Goal: Task Accomplishment & Management: Use online tool/utility

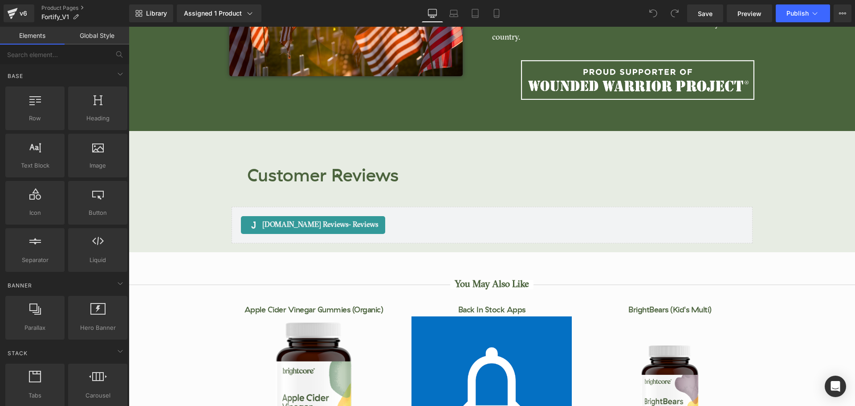
scroll to position [3691, 0]
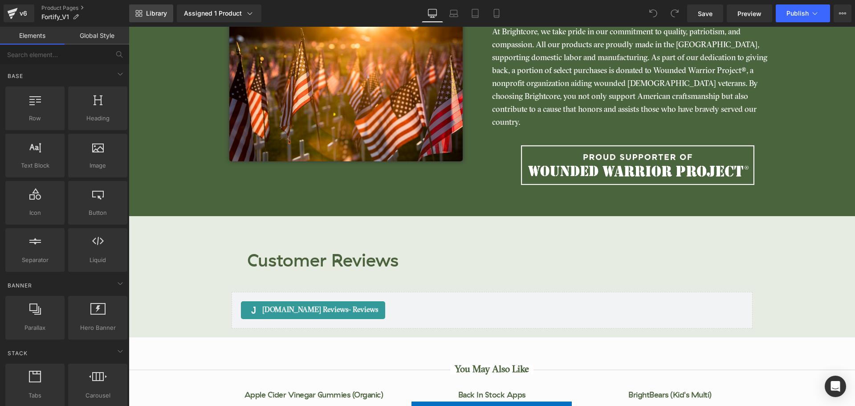
click at [160, 16] on span "Library" at bounding box center [156, 13] width 21 height 8
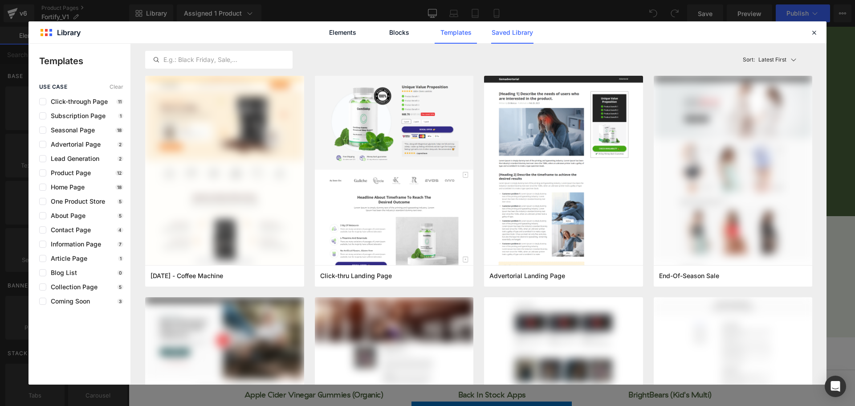
click at [0, 0] on link "Saved Library" at bounding box center [0, 0] width 0 height 0
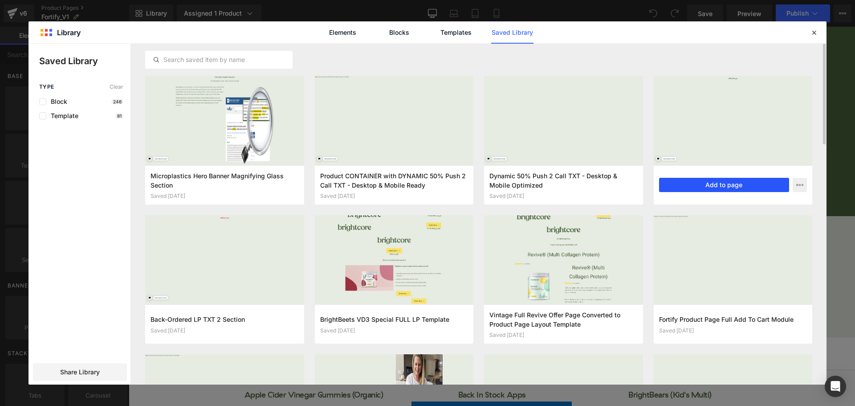
click at [708, 189] on button "Add to page" at bounding box center [724, 185] width 130 height 14
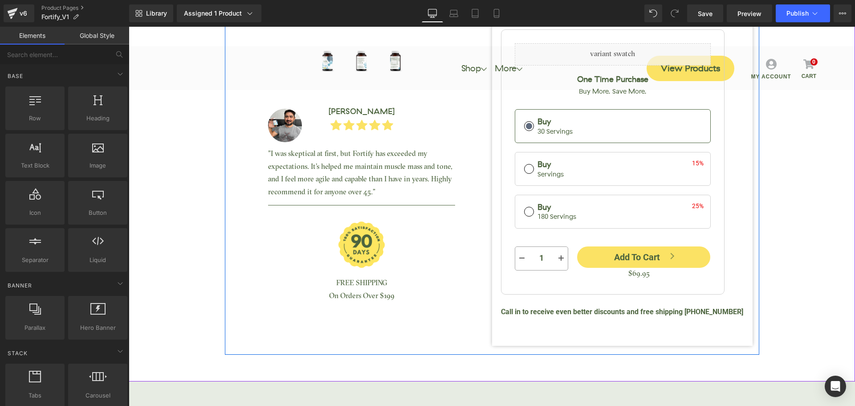
scroll to position [267, 0]
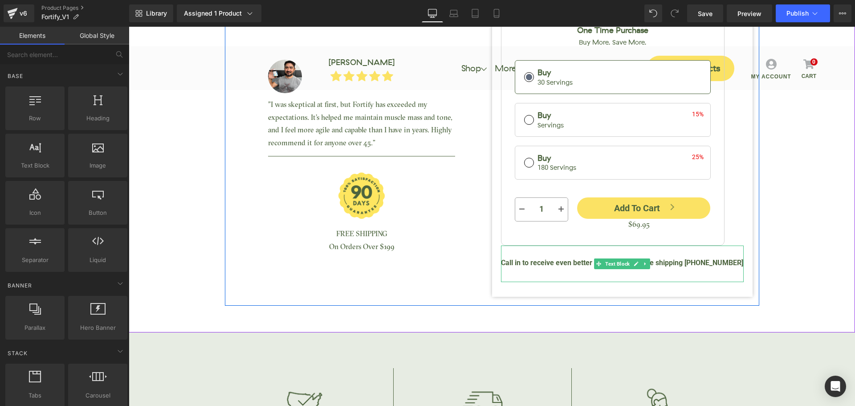
drag, startPoint x: 712, startPoint y: 260, endPoint x: 706, endPoint y: 260, distance: 5.4
click at [712, 260] on b "Call in to receive even better discounts and free shipping [PHONE_NUMBER]" at bounding box center [622, 262] width 242 height 8
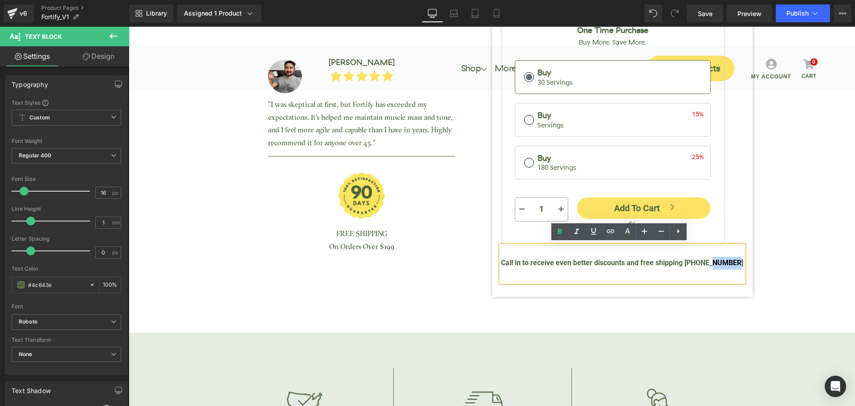
drag, startPoint x: 706, startPoint y: 260, endPoint x: 733, endPoint y: 260, distance: 27.2
click at [733, 260] on b "Call in to receive even better discounts and free shipping [PHONE_NUMBER]" at bounding box center [622, 262] width 242 height 8
click at [726, 260] on b "Call in to receive even better discounts and free shipping [PHONE_NUMBER]" at bounding box center [622, 262] width 242 height 8
drag, startPoint x: 705, startPoint y: 262, endPoint x: 744, endPoint y: 261, distance: 39.2
click at [744, 261] on div "Fortify (Essential Aminos) (P) Title Fortify your body with our premium blend o…" at bounding box center [622, 31] width 260 height 531
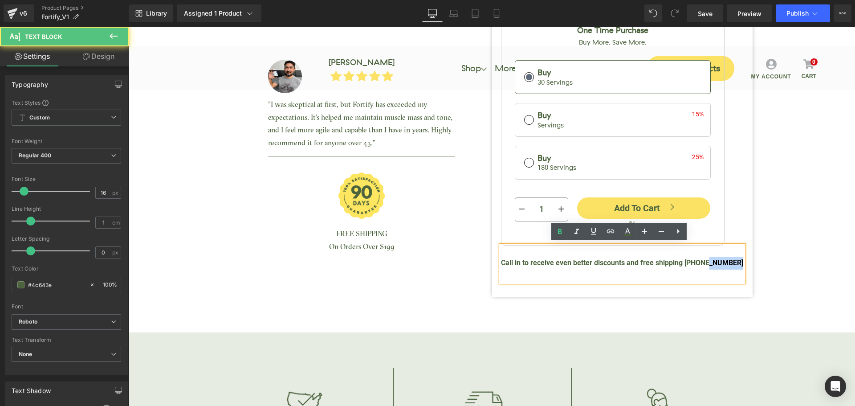
copy b "227-9338"
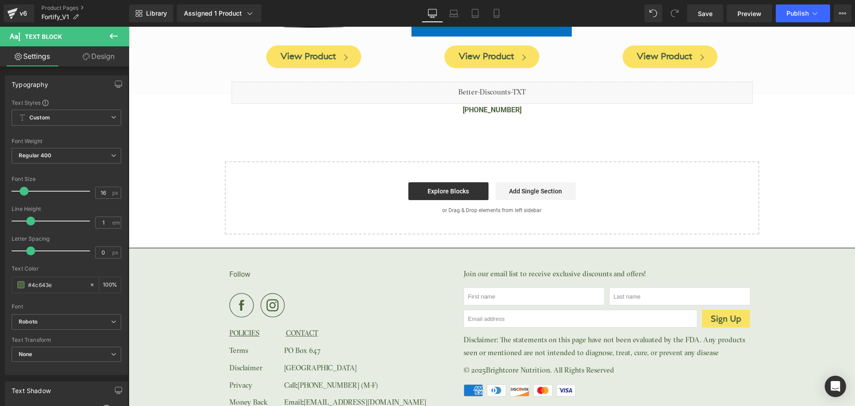
scroll to position [3993, 0]
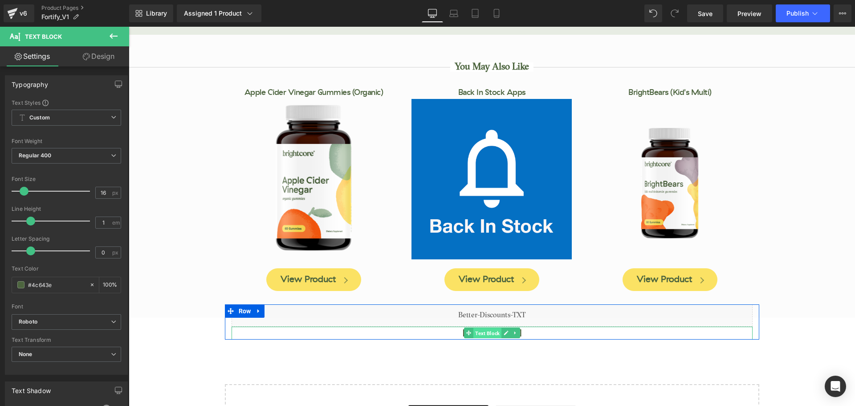
click at [488, 328] on span "Text Block" at bounding box center [487, 333] width 28 height 11
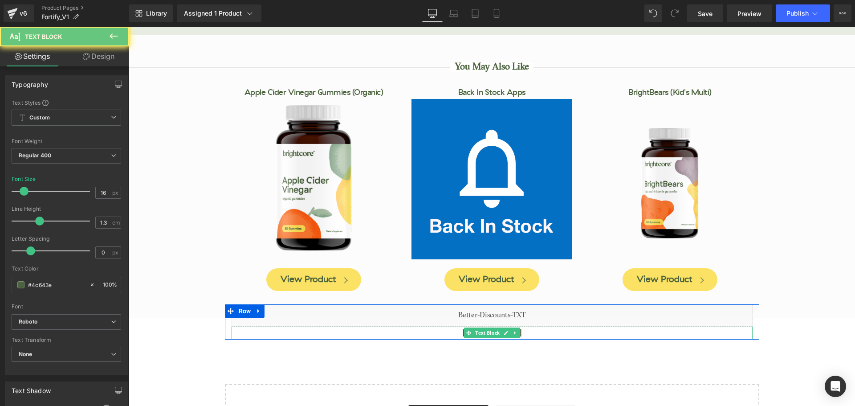
click at [526, 326] on p "[PHONE_NUMBER]" at bounding box center [491, 332] width 521 height 13
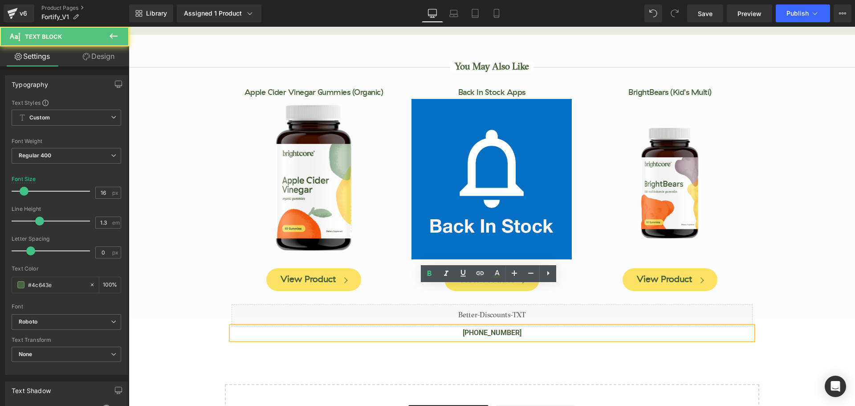
drag, startPoint x: 521, startPoint y: 292, endPoint x: 532, endPoint y: 292, distance: 11.1
click at [532, 326] on p "(888) 908-4425" at bounding box center [491, 332] width 521 height 13
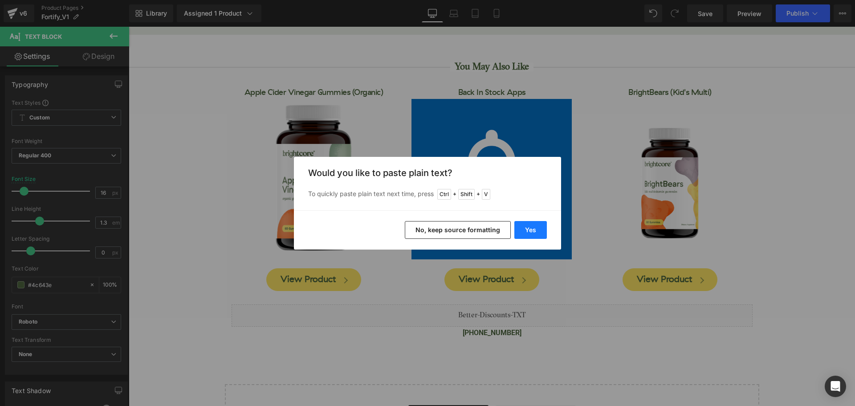
click at [526, 228] on button "Yes" at bounding box center [530, 230] width 32 height 18
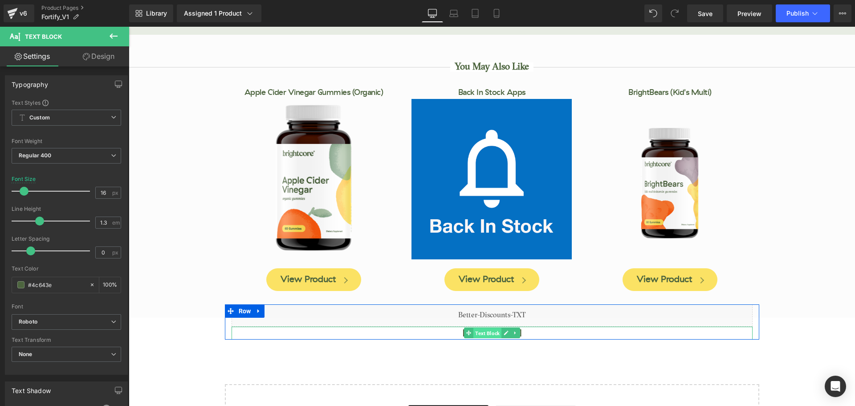
click at [483, 328] on span "Text Block" at bounding box center [487, 333] width 28 height 11
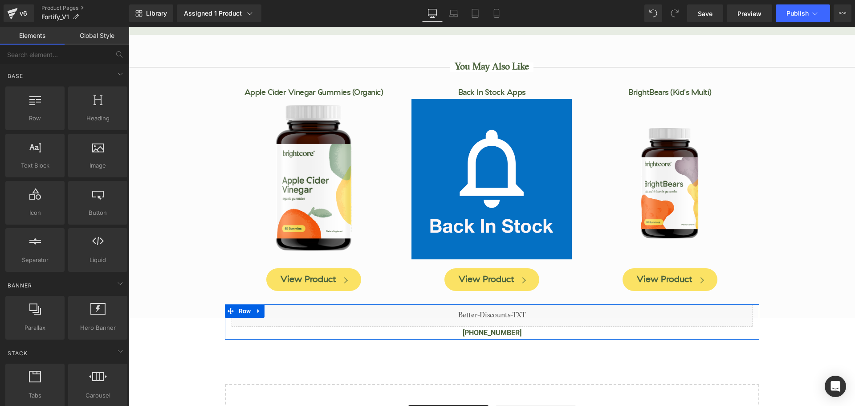
click at [501, 327] on link at bounding box center [505, 332] width 9 height 11
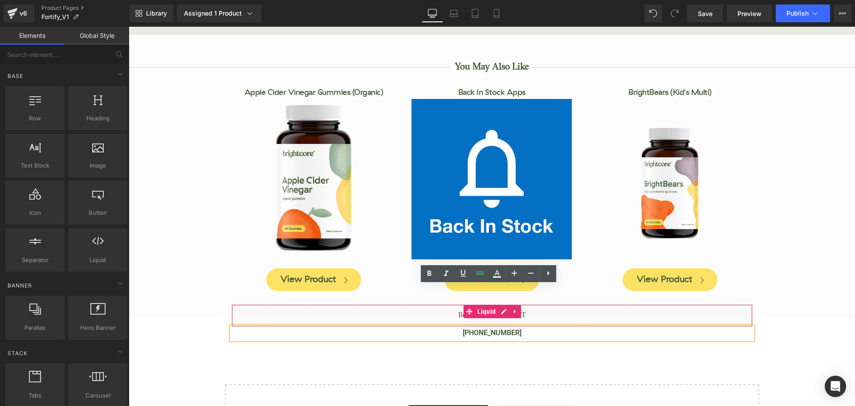
click at [361, 304] on div at bounding box center [492, 305] width 520 height 2
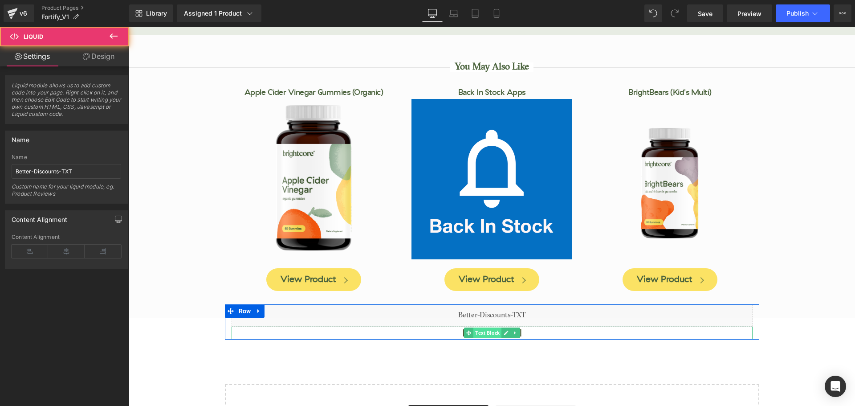
click at [485, 327] on span "Text Block" at bounding box center [487, 332] width 28 height 11
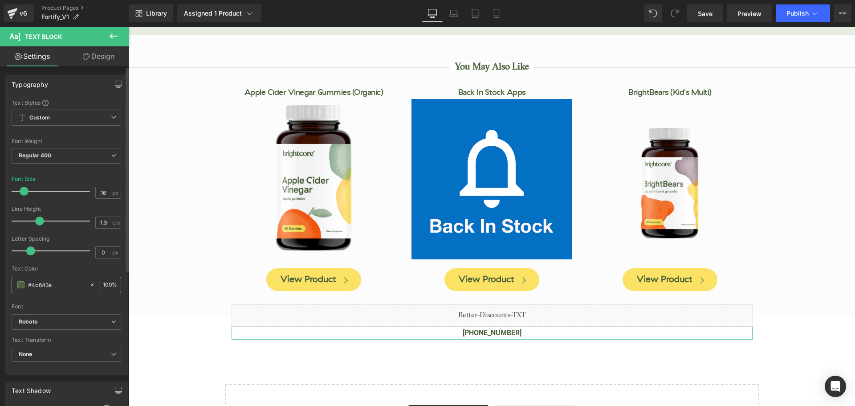
click at [45, 283] on input "#4c643e" at bounding box center [56, 285] width 57 height 10
type input "#f82020"
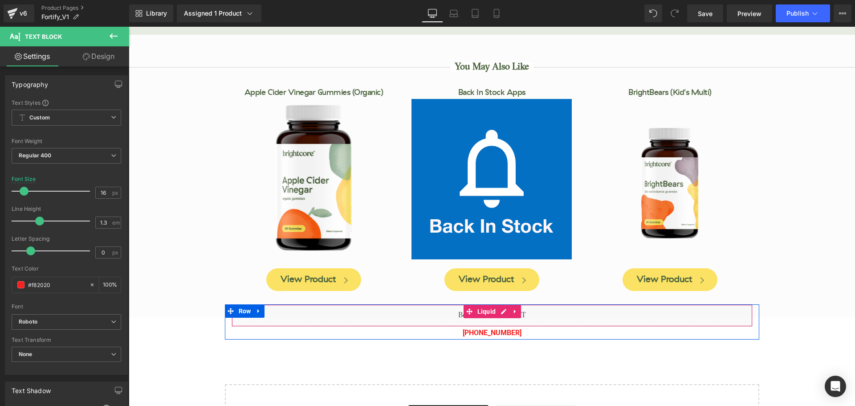
click at [486, 304] on span "Liquid" at bounding box center [486, 310] width 23 height 13
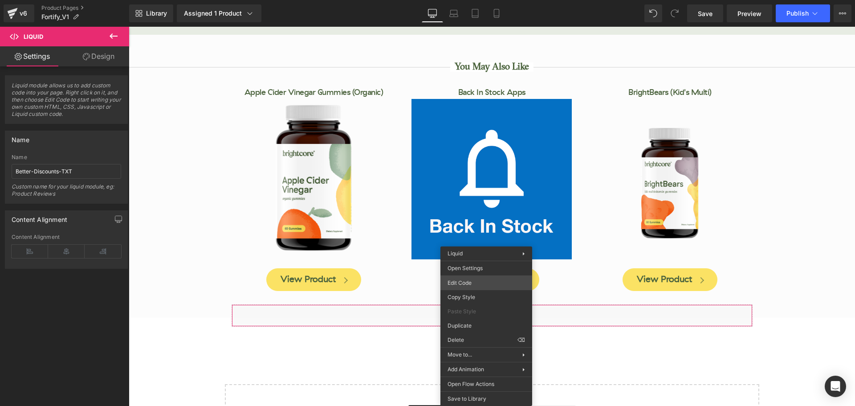
click at [480, 0] on div "Liquid You are previewing how the will restyle your page. You can not edit Elem…" at bounding box center [427, 0] width 855 height 0
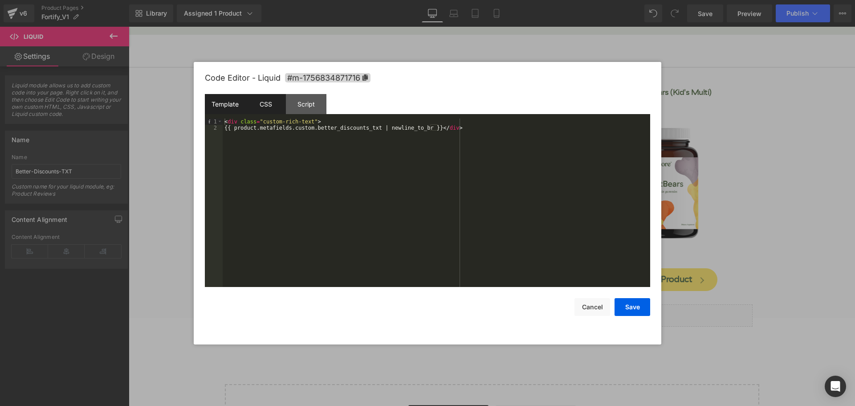
click at [276, 110] on div "CSS" at bounding box center [265, 104] width 41 height 20
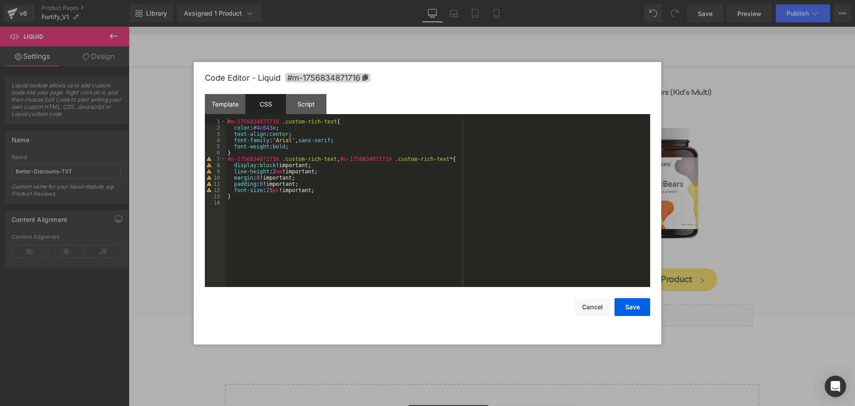
click at [267, 122] on div "#m-1756834871716 .custom-rich-text { color : #4c643e ; text-align : center ; fo…" at bounding box center [438, 208] width 424 height 181
click at [263, 131] on div "#m-1756834871716 .custom-rich-text { color : #4c643e ; text-align : center ; fo…" at bounding box center [438, 208] width 424 height 181
click at [264, 131] on div "#m-1756834871716 .custom-rich-text { color : #4c643e ; text-align : center ; fo…" at bounding box center [438, 208] width 424 height 181
click at [265, 129] on div "#m-1756834871716 .custom-rich-text { color : #4c643e ; text-align : center ; fo…" at bounding box center [438, 208] width 424 height 181
click at [265, 127] on div "#m-1756834871716 .custom-rich-text { color : #4c643e ; text-align : center ; fo…" at bounding box center [438, 208] width 424 height 181
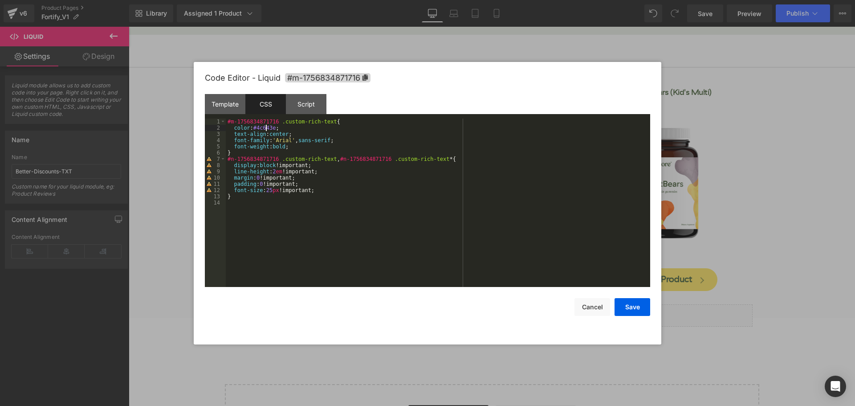
click at [265, 127] on div "#m-1756834871716 .custom-rich-text { color : #4c643e ; text-align : center ; fo…" at bounding box center [438, 208] width 424 height 181
click at [632, 310] on button "Save" at bounding box center [632, 307] width 36 height 18
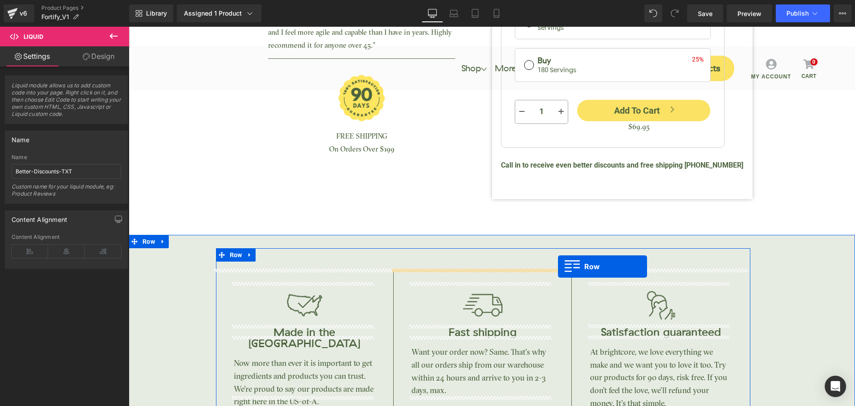
scroll to position [388, 0]
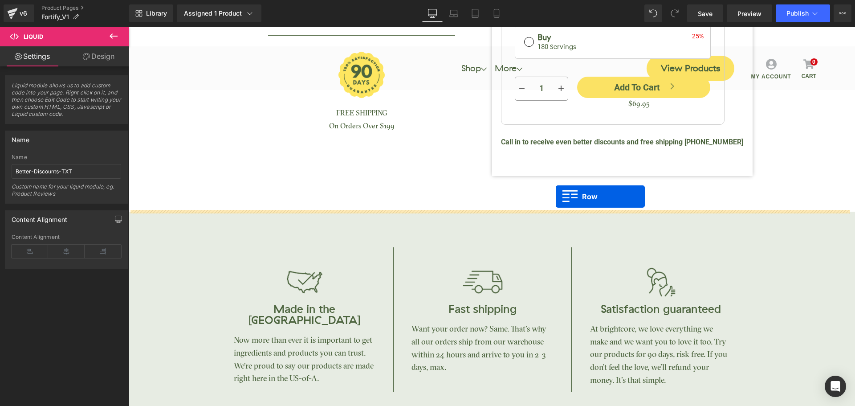
drag, startPoint x: 227, startPoint y: 273, endPoint x: 556, endPoint y: 196, distance: 337.0
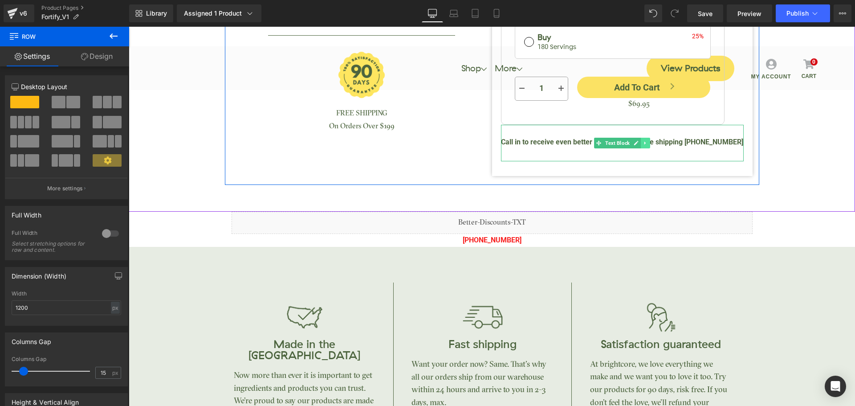
click at [645, 144] on link at bounding box center [645, 143] width 9 height 11
click at [648, 143] on icon at bounding box center [649, 142] width 5 height 5
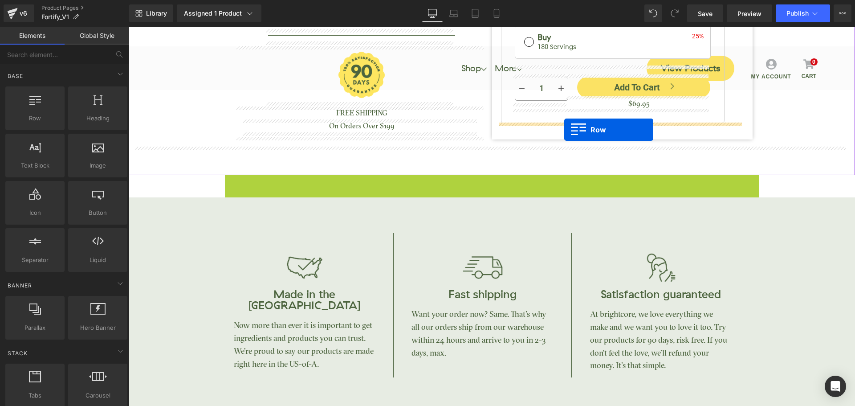
drag, startPoint x: 227, startPoint y: 182, endPoint x: 564, endPoint y: 129, distance: 340.7
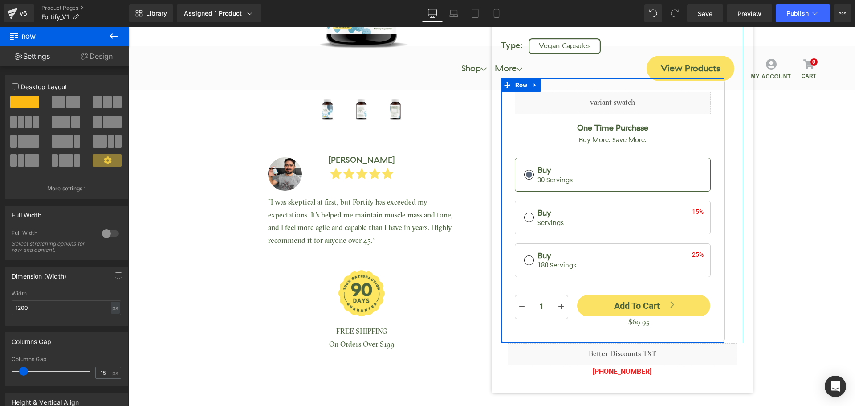
scroll to position [121, 0]
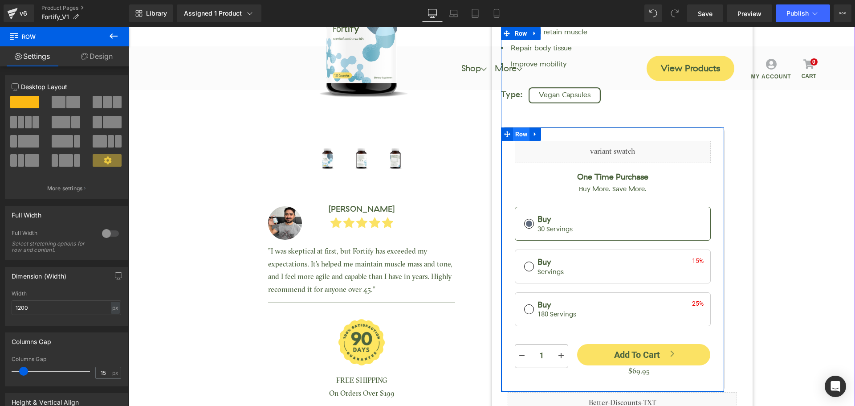
click at [516, 138] on span "Row" at bounding box center [521, 133] width 17 height 13
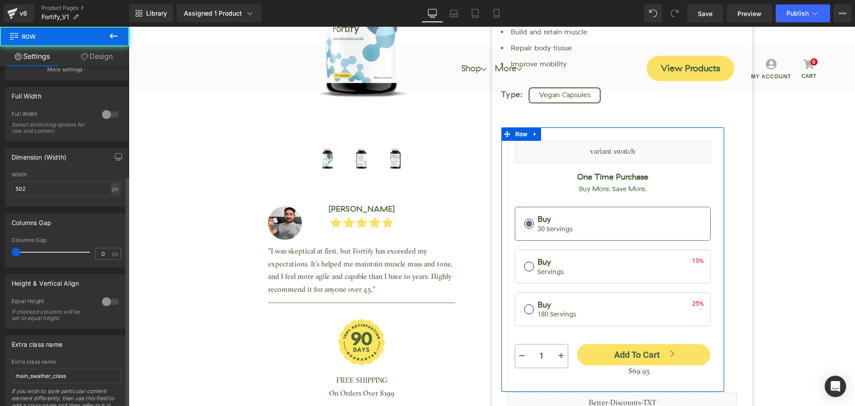
scroll to position [160, 0]
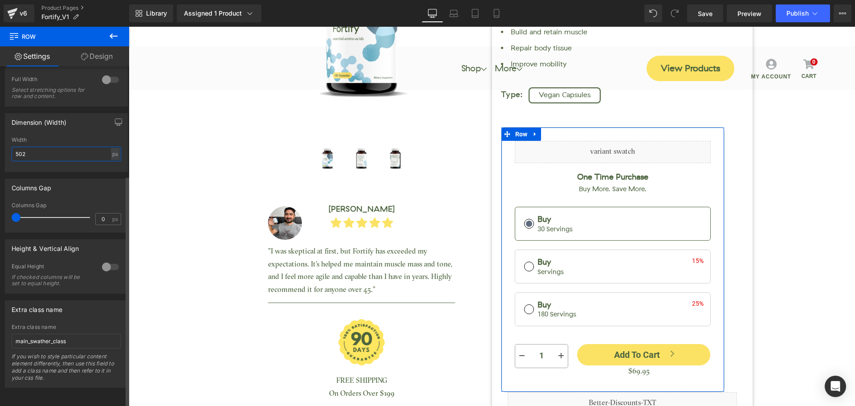
click at [33, 148] on input "502" at bounding box center [66, 153] width 109 height 15
type input "550"
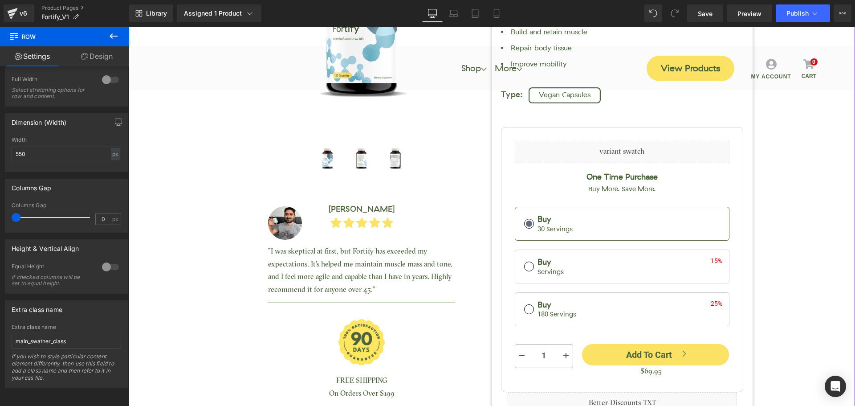
drag, startPoint x: 807, startPoint y: 184, endPoint x: 801, endPoint y: 176, distance: 10.4
click at [807, 184] on div "Fortify (Essential Aminos) (P) Title (P) Image ‹ › (P) Image List Row Image Pau…" at bounding box center [491, 148] width 717 height 605
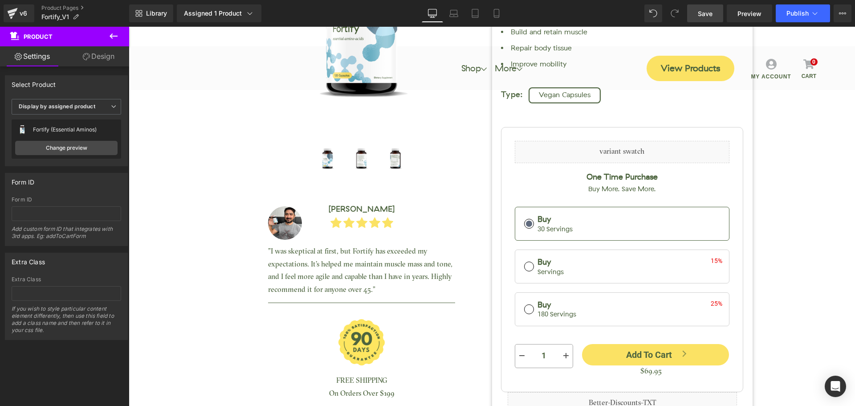
click at [703, 12] on span "Save" at bounding box center [705, 13] width 15 height 9
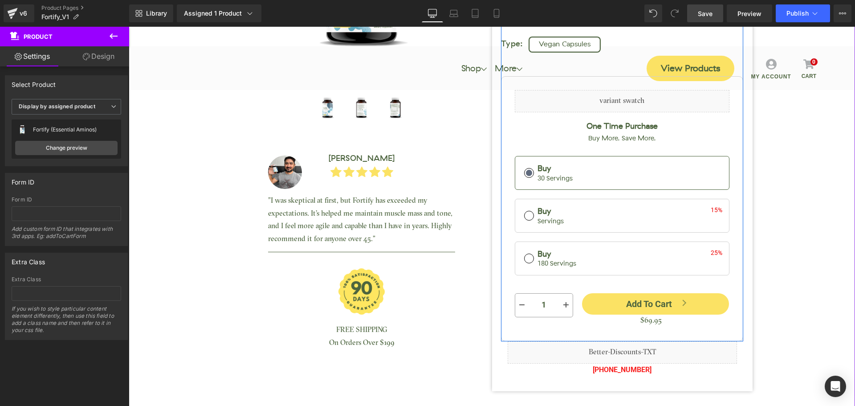
scroll to position [223, 0]
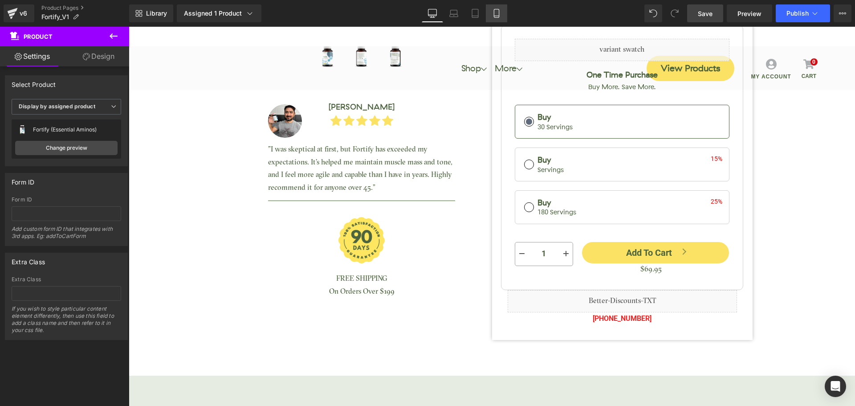
click at [498, 16] on icon at bounding box center [496, 16] width 5 height 0
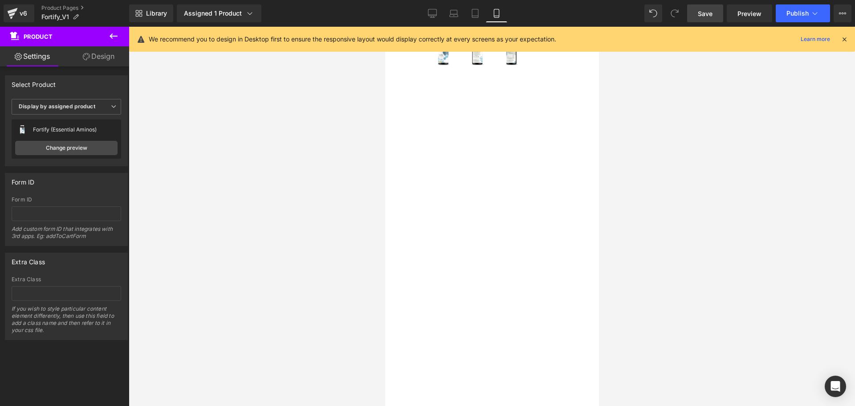
scroll to position [0, 0]
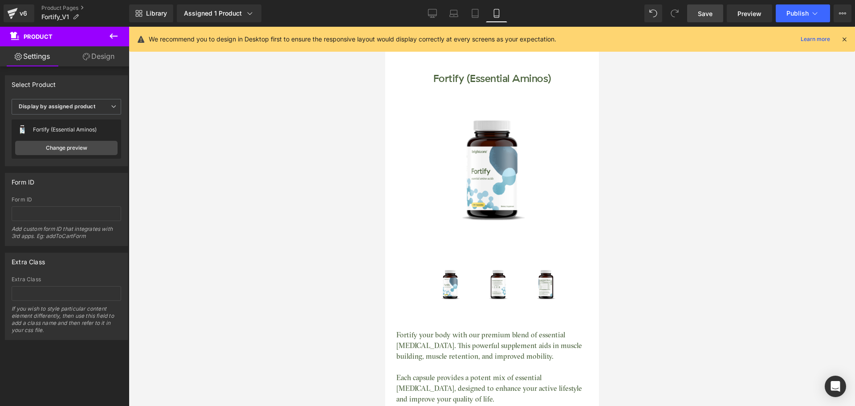
click at [840, 41] on icon at bounding box center [844, 39] width 8 height 8
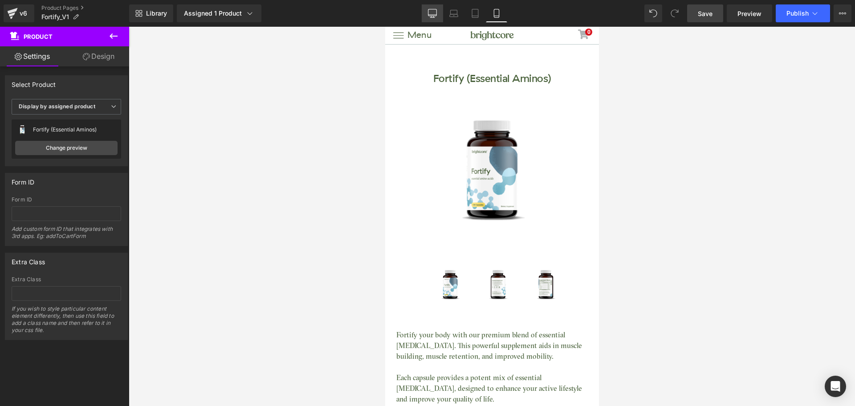
click at [428, 16] on icon at bounding box center [432, 13] width 9 height 9
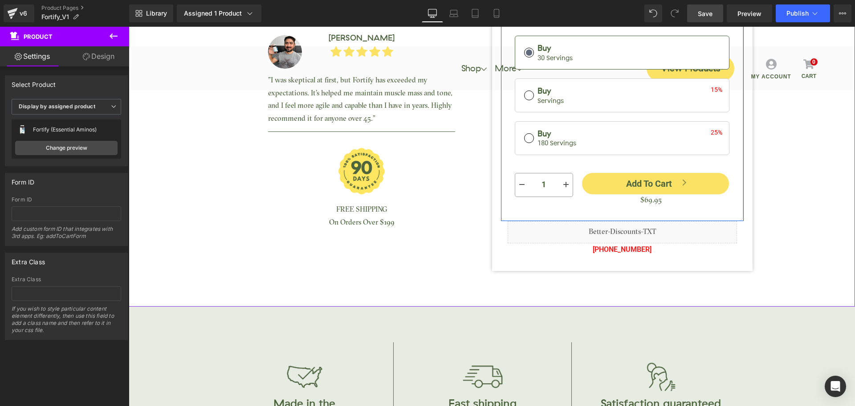
scroll to position [356, 0]
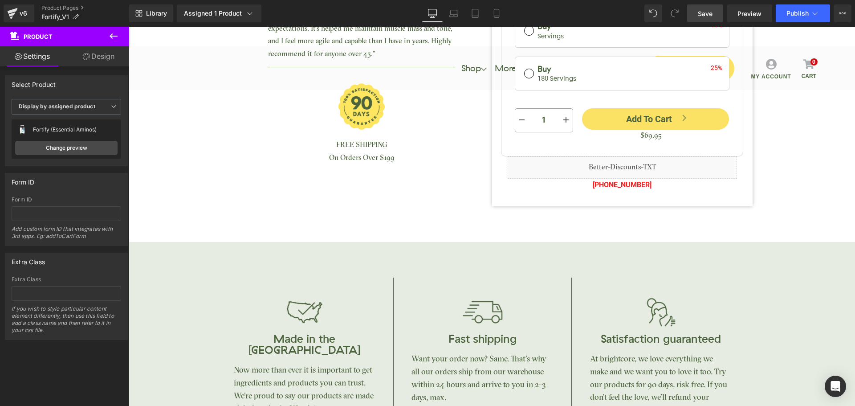
click at [705, 21] on link "Save" at bounding box center [705, 13] width 36 height 18
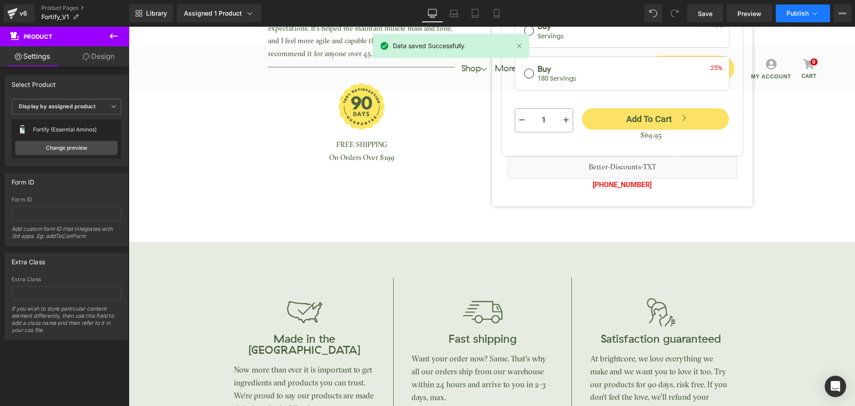
click at [792, 17] on button "Publish" at bounding box center [802, 13] width 54 height 18
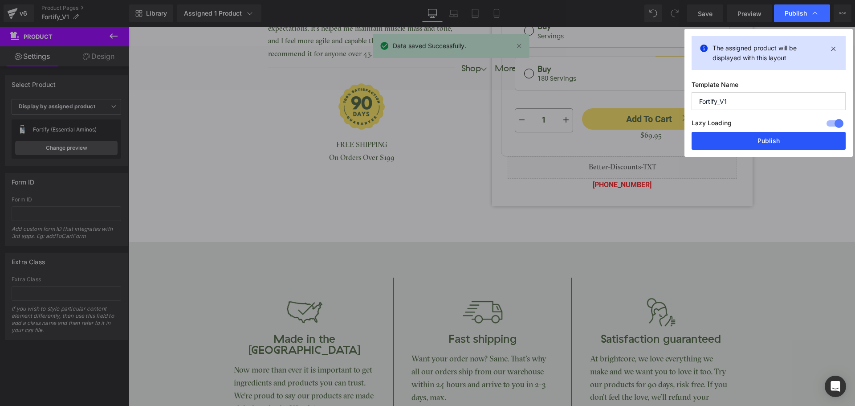
click at [777, 135] on button "Publish" at bounding box center [768, 141] width 154 height 18
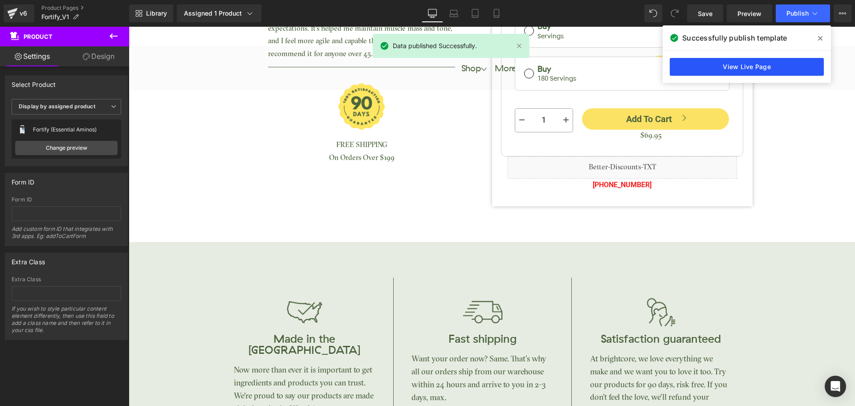
click at [749, 63] on link "View Live Page" at bounding box center [746, 67] width 154 height 18
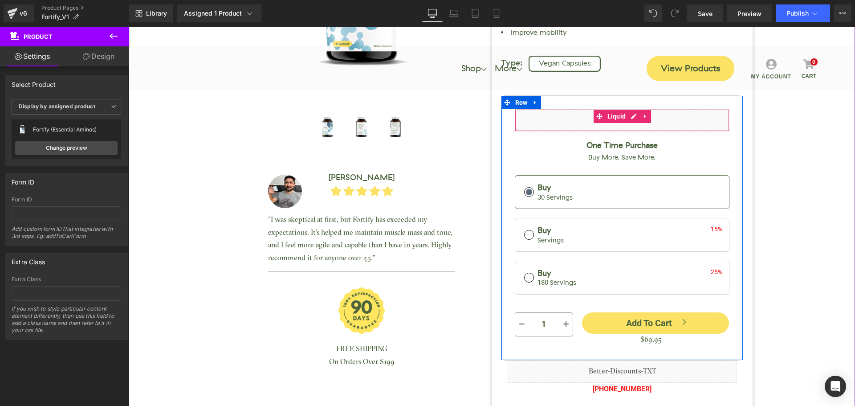
scroll to position [267, 0]
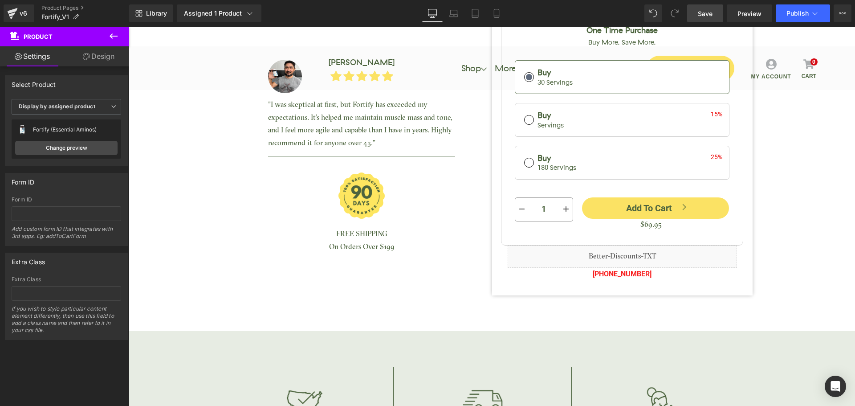
click at [702, 19] on link "Save" at bounding box center [705, 13] width 36 height 18
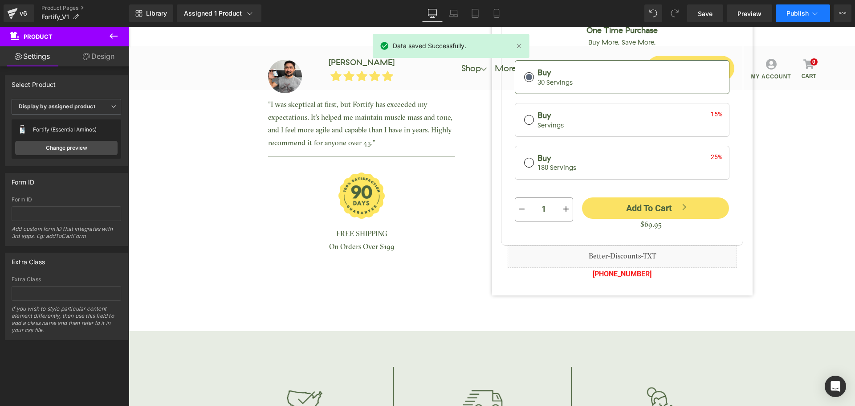
click at [799, 12] on span "Publish" at bounding box center [797, 13] width 22 height 7
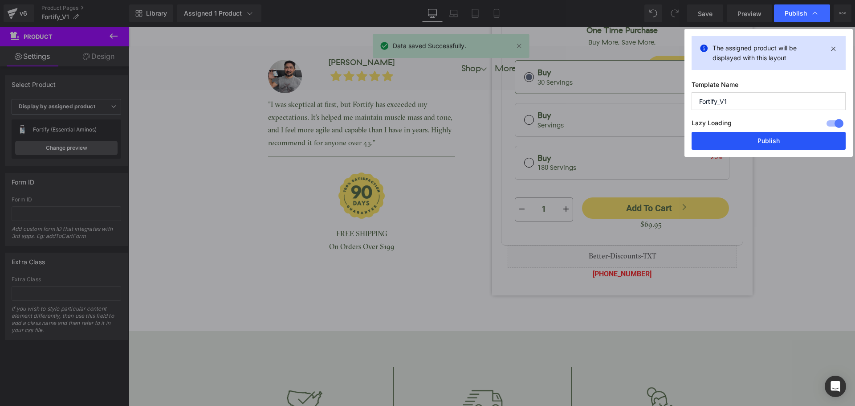
click at [775, 145] on button "Publish" at bounding box center [768, 141] width 154 height 18
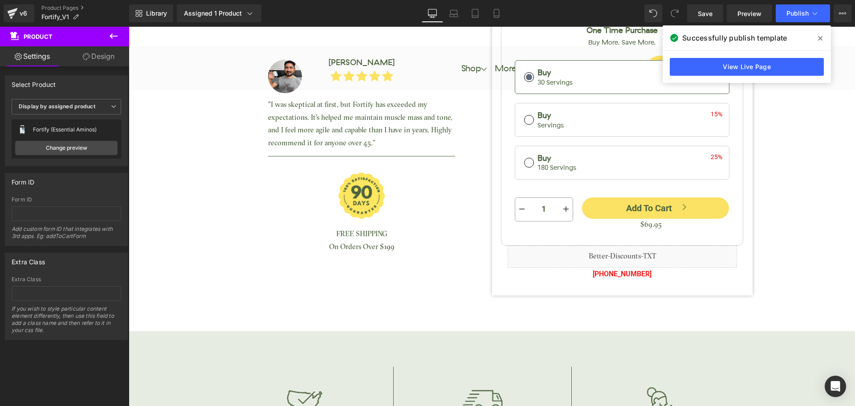
click at [819, 38] on icon at bounding box center [820, 38] width 4 height 7
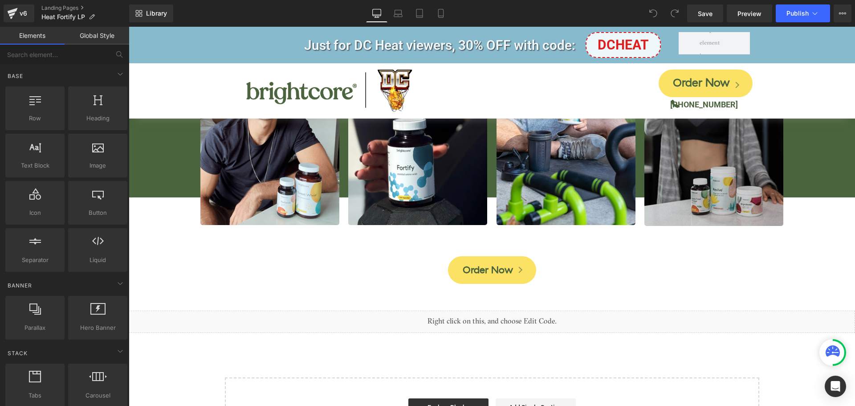
scroll to position [3071, 0]
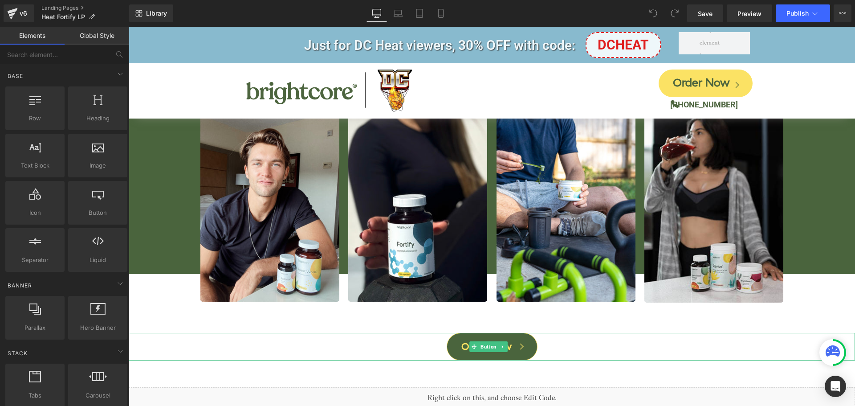
click at [517, 333] on link "Order Now" at bounding box center [491, 347] width 91 height 28
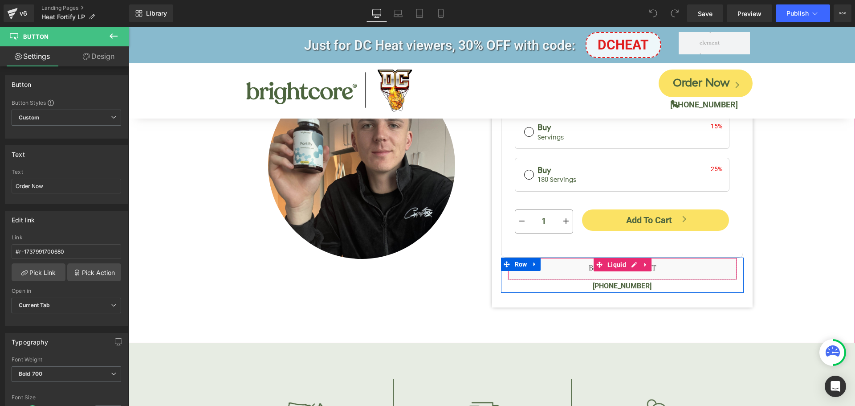
scroll to position [376, 0]
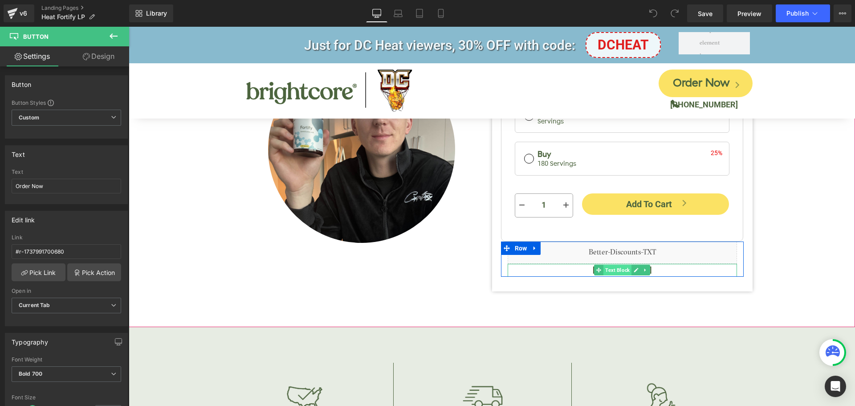
click at [616, 268] on span "Text Block" at bounding box center [617, 269] width 28 height 11
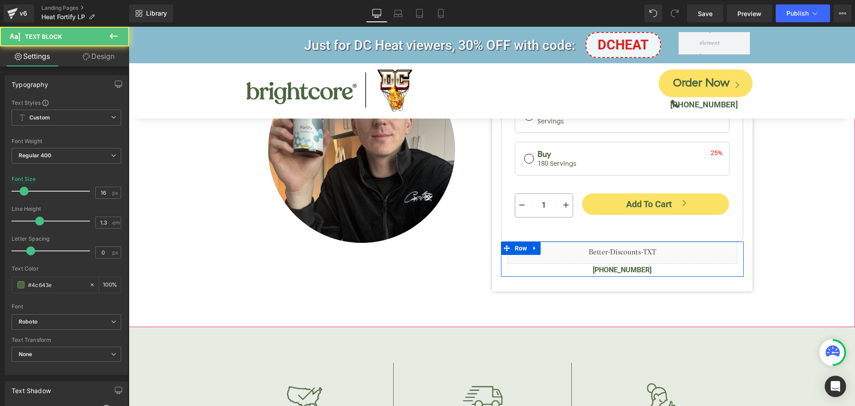
click at [690, 268] on p "[PHONE_NUMBER]" at bounding box center [621, 270] width 229 height 13
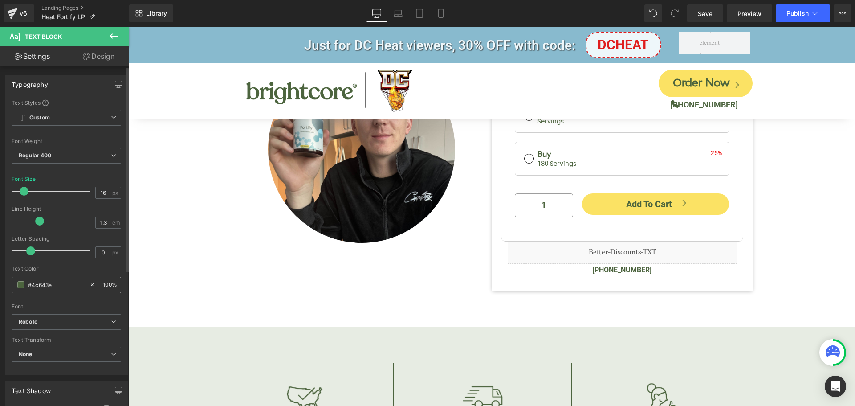
click at [56, 287] on input "#4c643e" at bounding box center [56, 285] width 57 height 10
type input "#f82020"
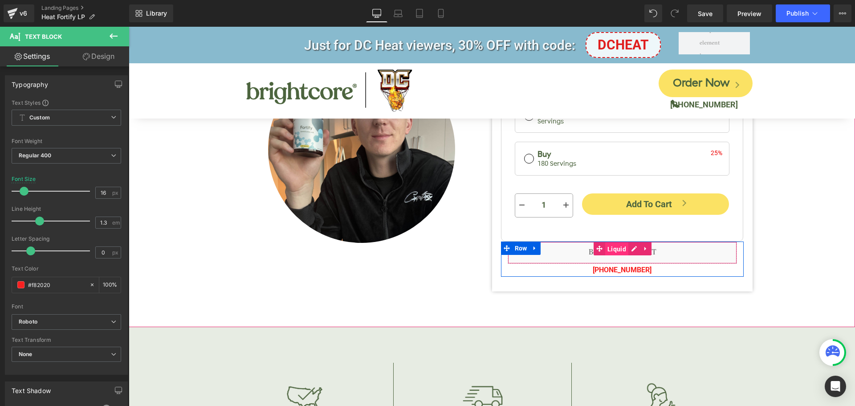
click at [613, 250] on span "Liquid" at bounding box center [616, 248] width 23 height 13
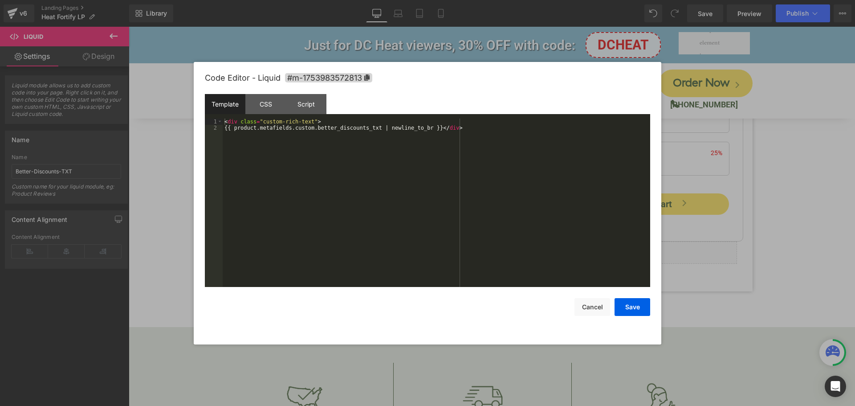
click at [598, 0] on div "Liquid You are previewing how the will restyle your page. You can not edit Elem…" at bounding box center [427, 0] width 855 height 0
click at [264, 105] on div "CSS" at bounding box center [265, 104] width 41 height 20
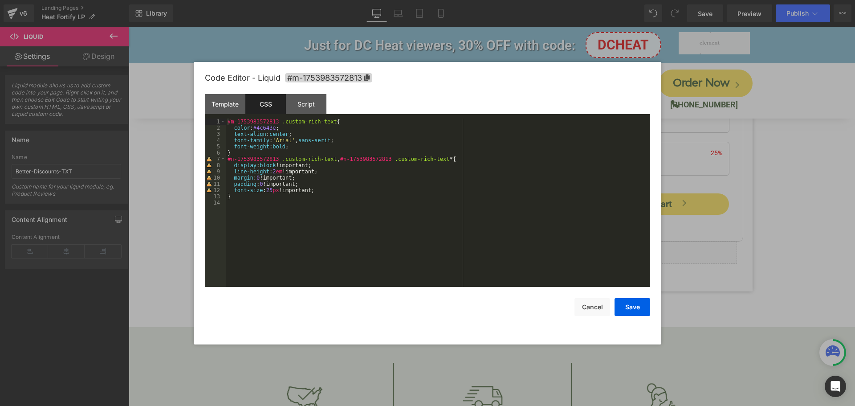
click at [262, 129] on div "#m-1753983572813 .custom-rich-text { color : #4c643e ; text-align : center ; fo…" at bounding box center [438, 208] width 424 height 181
click at [629, 311] on button "Save" at bounding box center [632, 307] width 36 height 18
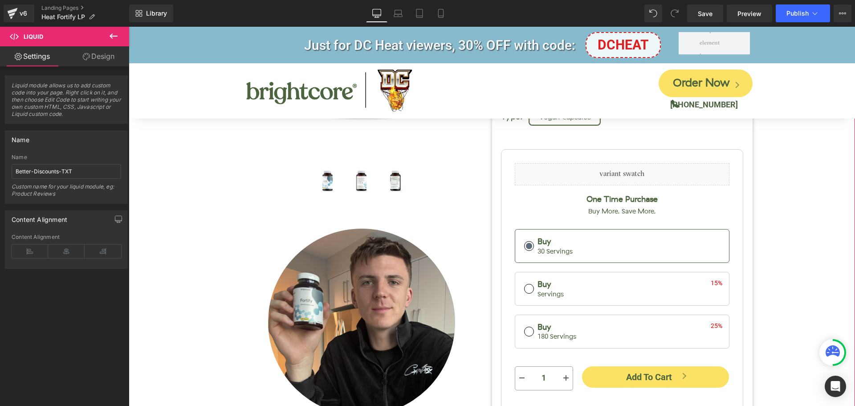
scroll to position [198, 0]
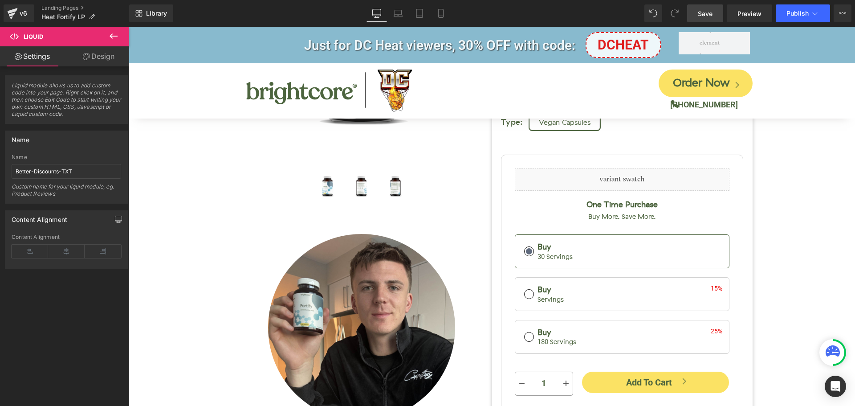
click at [709, 14] on span "Save" at bounding box center [705, 13] width 15 height 9
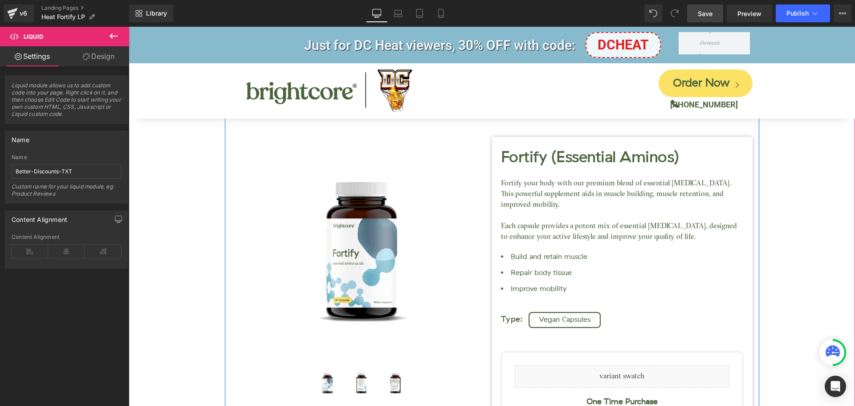
scroll to position [0, 0]
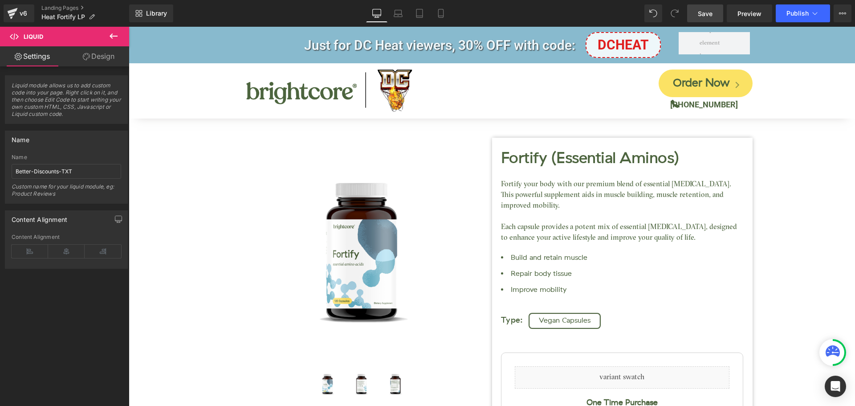
click at [714, 20] on link "Save" at bounding box center [705, 13] width 36 height 18
click at [432, 17] on icon at bounding box center [430, 13] width 9 height 9
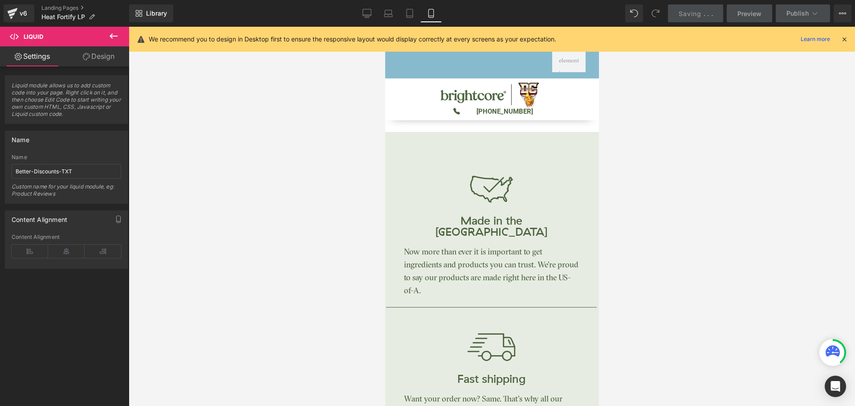
scroll to position [987, 0]
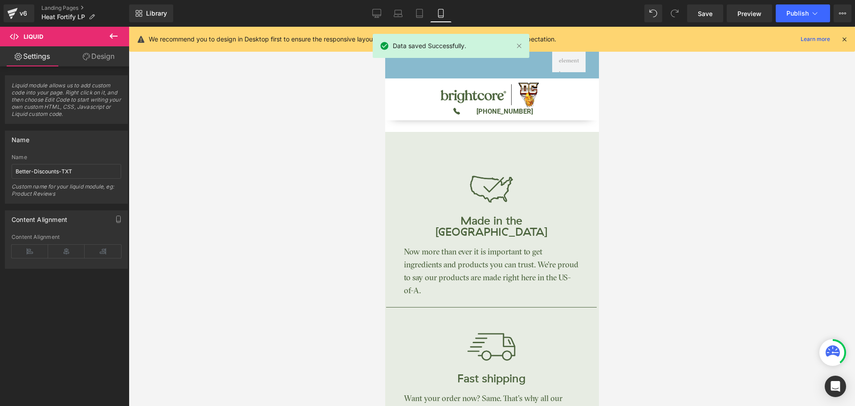
click at [846, 38] on icon at bounding box center [844, 39] width 8 height 8
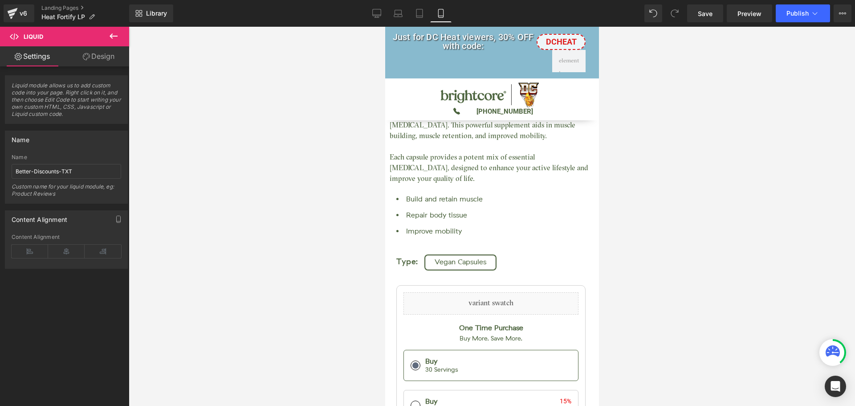
scroll to position [764, 0]
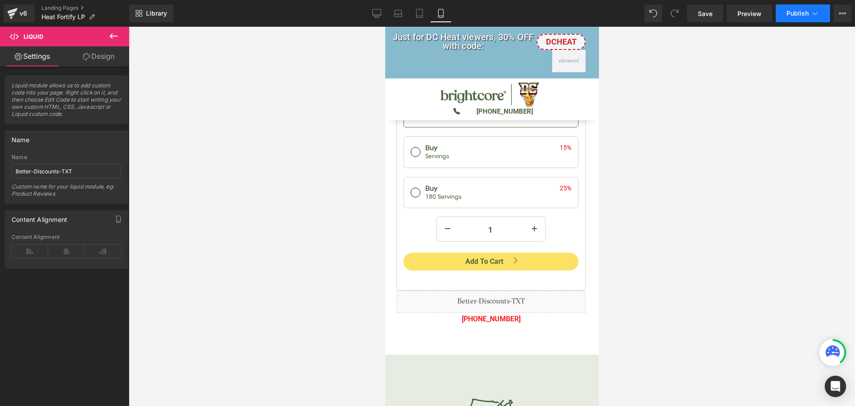
click at [789, 17] on button "Publish" at bounding box center [802, 13] width 54 height 18
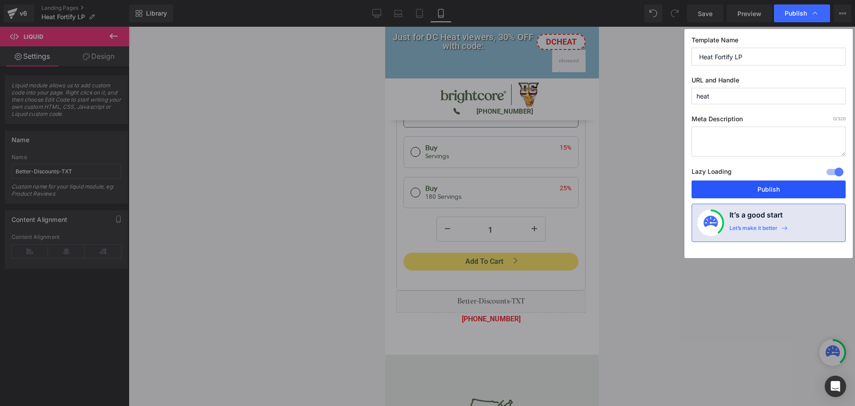
click at [755, 186] on button "Publish" at bounding box center [768, 189] width 154 height 18
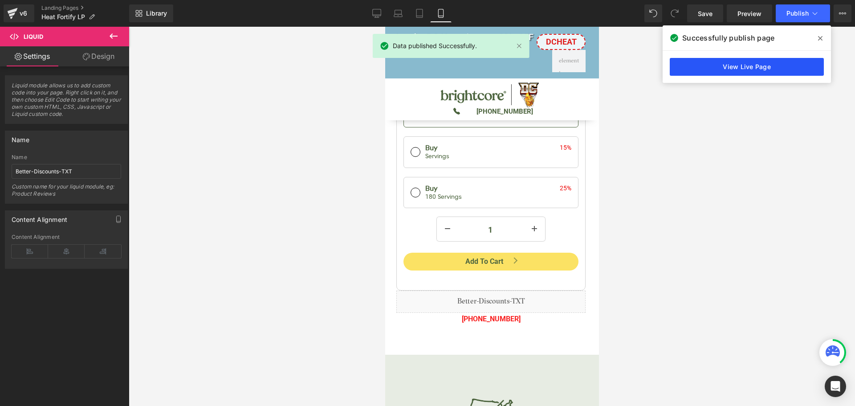
click at [751, 67] on link "View Live Page" at bounding box center [746, 67] width 154 height 18
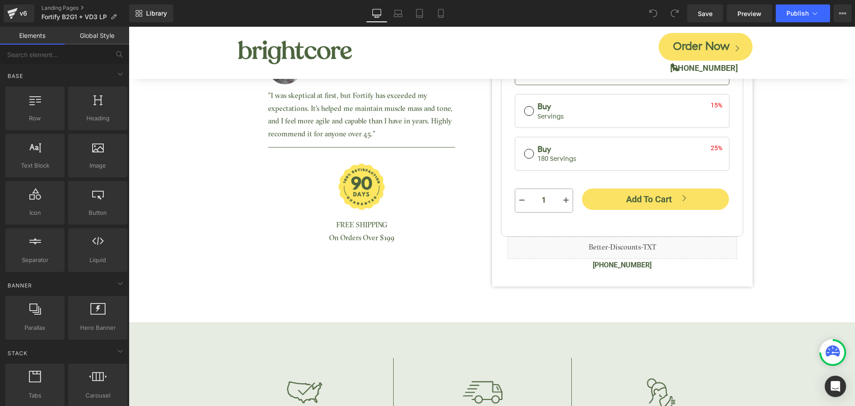
scroll to position [356, 0]
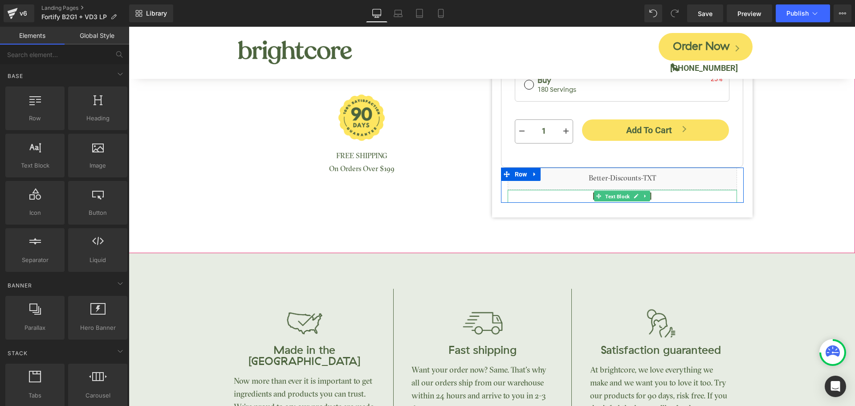
click at [622, 195] on span "Text Block" at bounding box center [617, 196] width 28 height 11
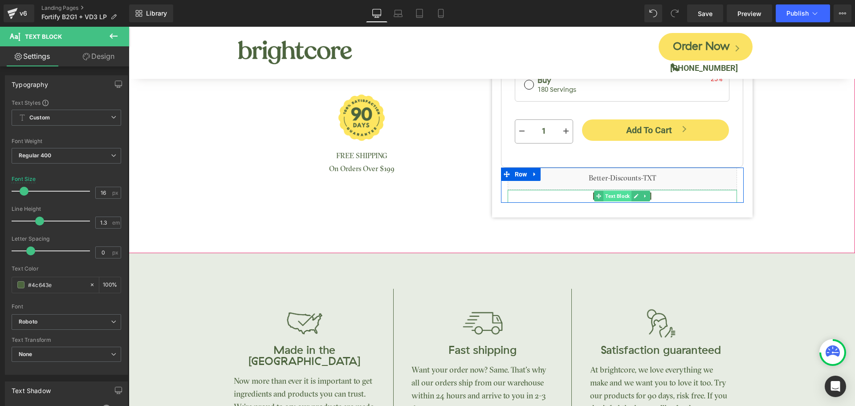
click at [618, 194] on span "Text Block" at bounding box center [617, 196] width 28 height 11
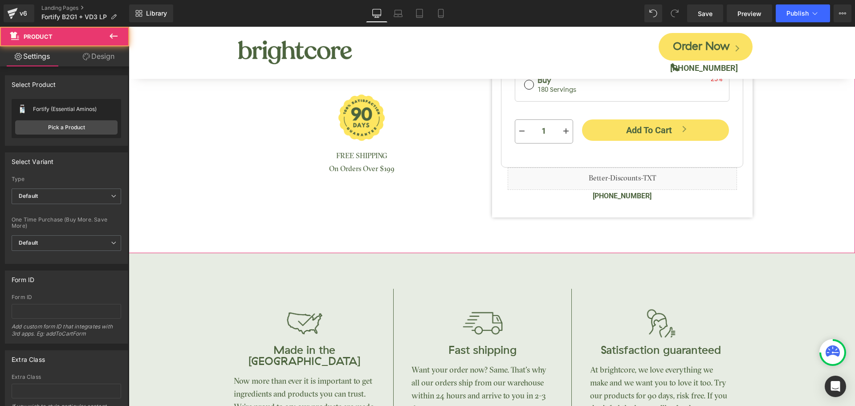
click at [609, 198] on div "(888) 908-4425 Text Block" at bounding box center [621, 196] width 229 height 13
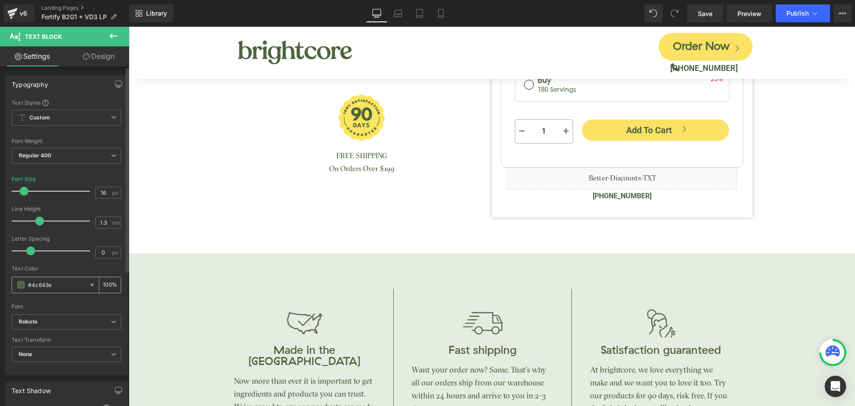
click at [36, 284] on input "#4c643e" at bounding box center [56, 285] width 57 height 10
type input "#f82020"
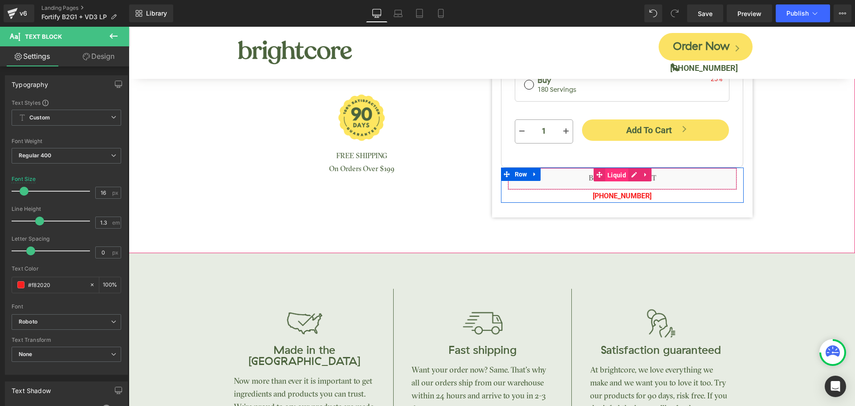
click at [615, 178] on span "Liquid" at bounding box center [616, 174] width 23 height 13
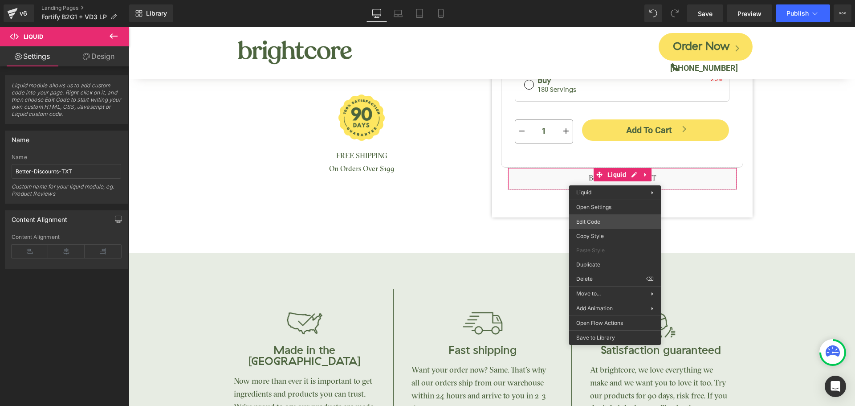
click at [601, 0] on div "Liquid You are previewing how the will restyle your page. You can not edit Elem…" at bounding box center [427, 0] width 855 height 0
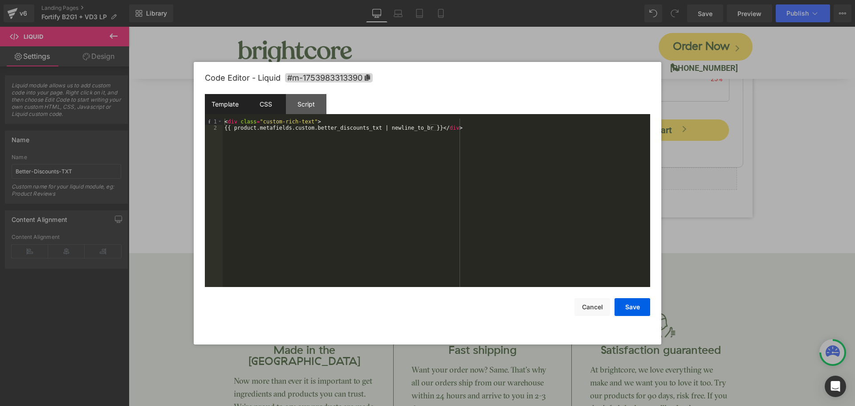
click at [266, 109] on div "CSS" at bounding box center [265, 104] width 41 height 20
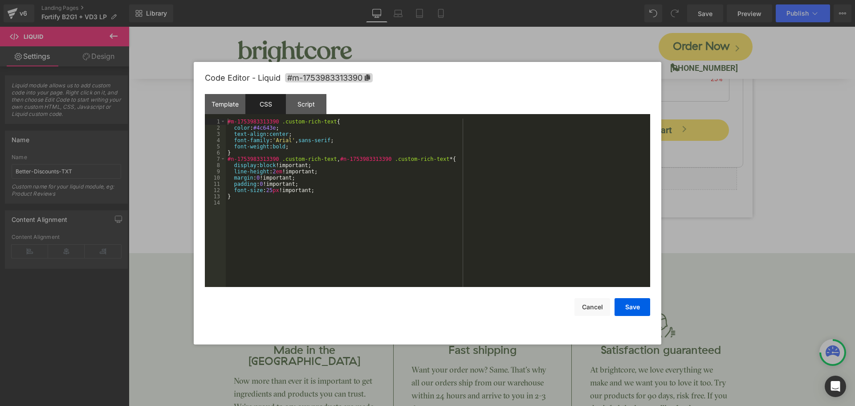
click at [260, 123] on div "#m-1753983313390 .custom-rich-text { color : #4c643e ; text-align : center ; fo…" at bounding box center [438, 208] width 424 height 181
click at [265, 125] on div "#m-1753983313390 .custom-rich-text { color : #4c643e ; text-align : center ; fo…" at bounding box center [438, 208] width 424 height 181
click at [620, 311] on button "Save" at bounding box center [632, 307] width 36 height 18
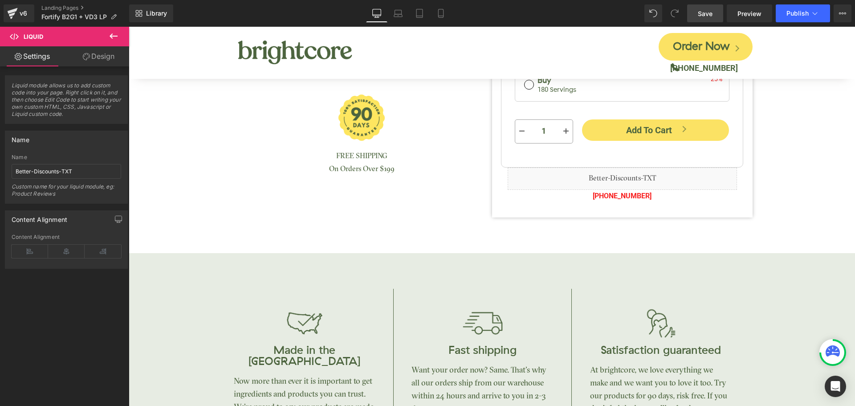
click at [703, 17] on span "Save" at bounding box center [705, 13] width 15 height 9
click at [432, 13] on icon at bounding box center [430, 13] width 9 height 9
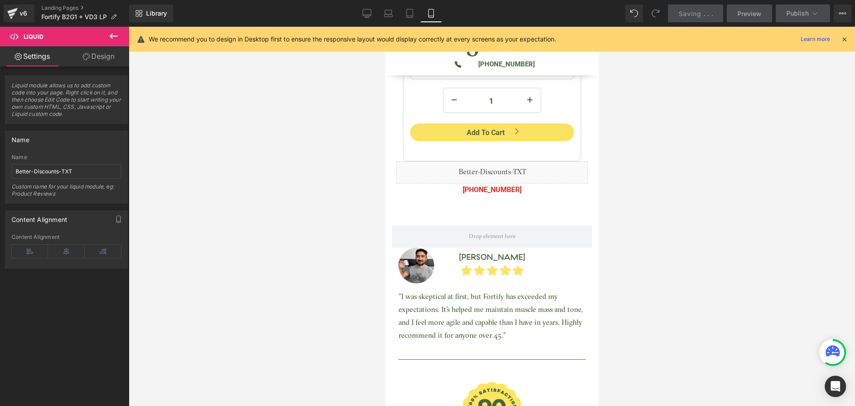
scroll to position [593, 0]
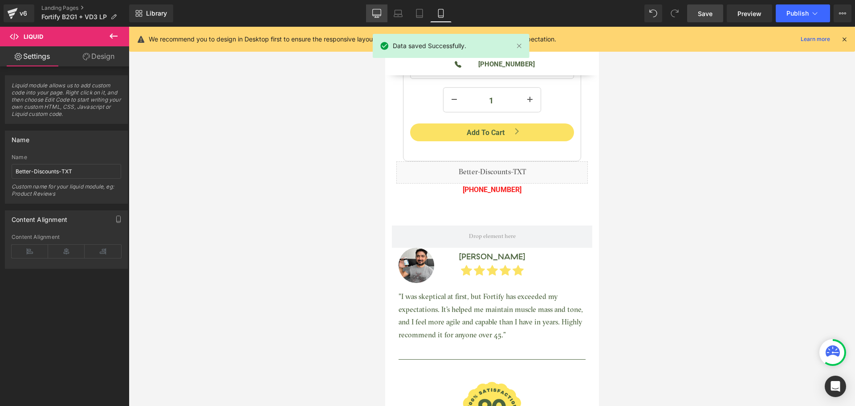
click at [371, 12] on link "Desktop" at bounding box center [376, 13] width 21 height 18
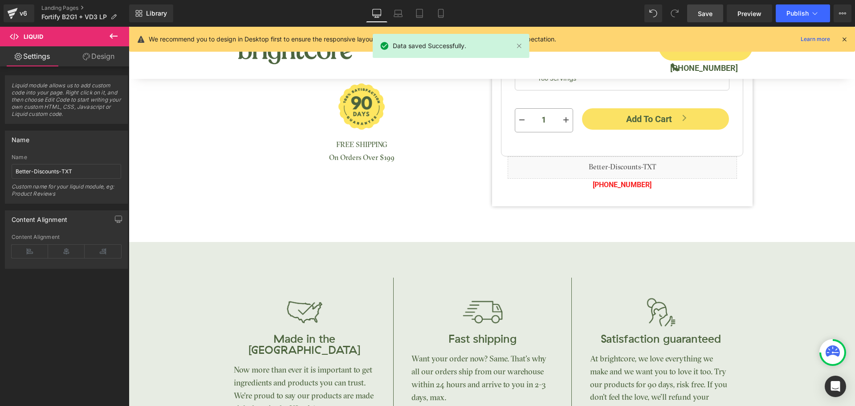
scroll to position [343, 0]
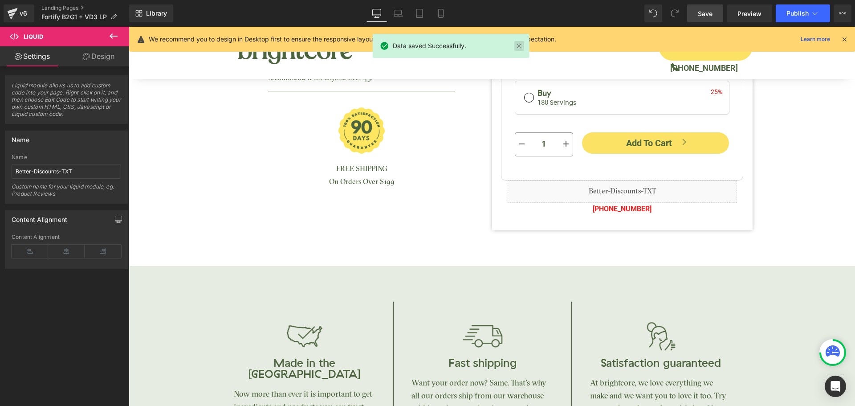
click at [520, 42] on link at bounding box center [519, 46] width 10 height 10
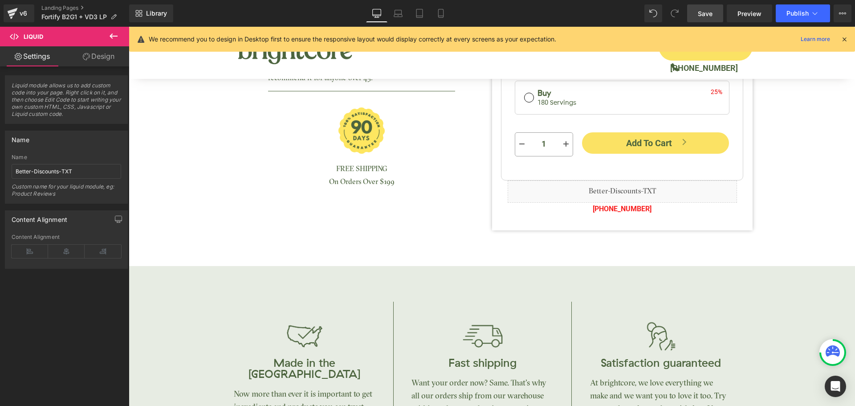
click at [845, 42] on icon at bounding box center [844, 39] width 8 height 8
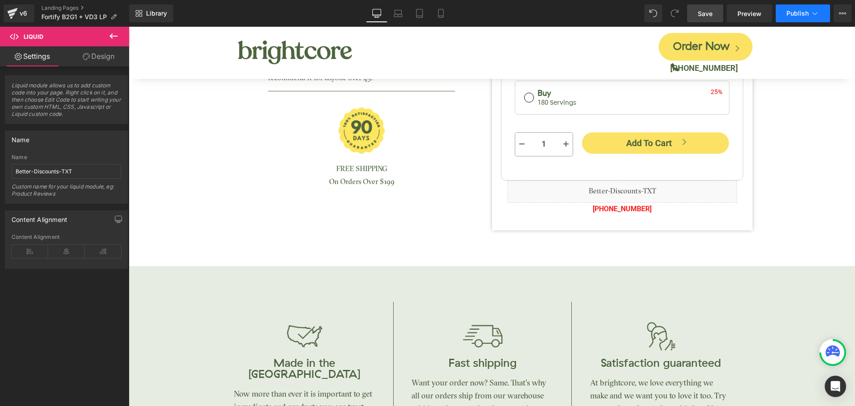
click at [798, 11] on span "Publish" at bounding box center [797, 13] width 22 height 7
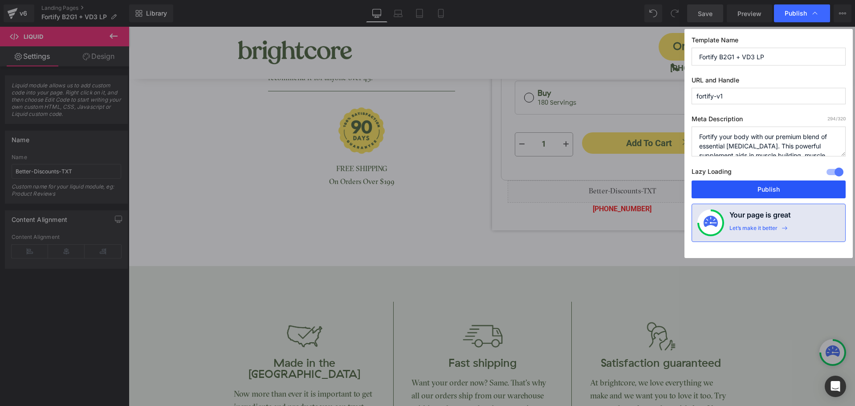
click at [783, 187] on button "Publish" at bounding box center [768, 189] width 154 height 18
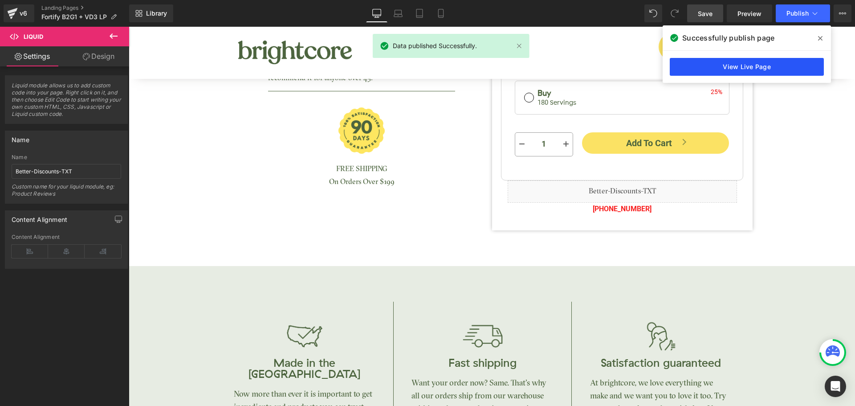
click at [795, 75] on link "View Live Page" at bounding box center [746, 67] width 154 height 18
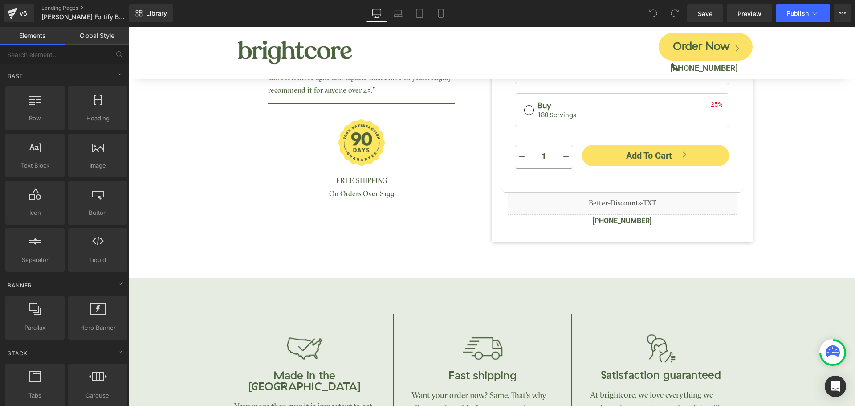
scroll to position [623, 0]
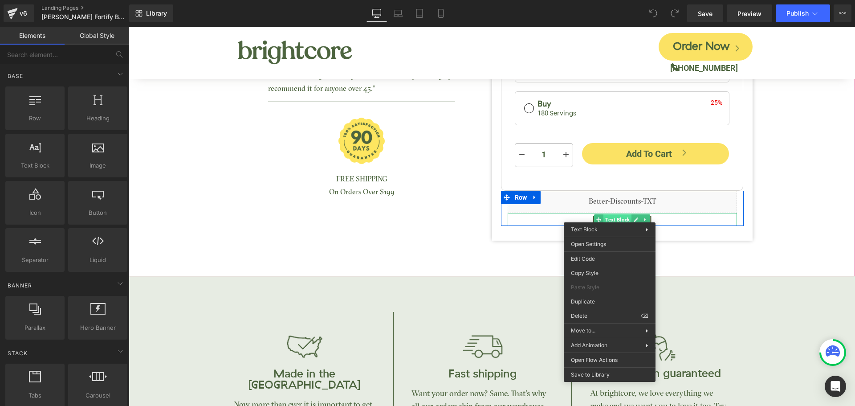
click at [609, 215] on div "(888) 908-4425 Text Block" at bounding box center [621, 219] width 229 height 13
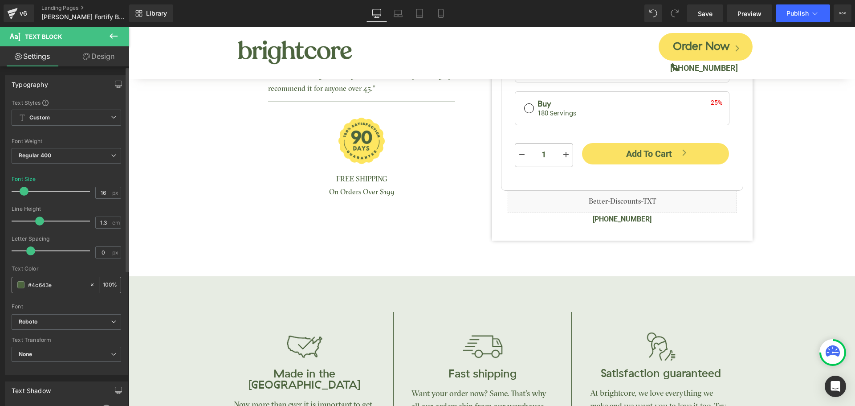
click at [51, 282] on input "#4c643e" at bounding box center [56, 285] width 57 height 10
type input "#f82020"
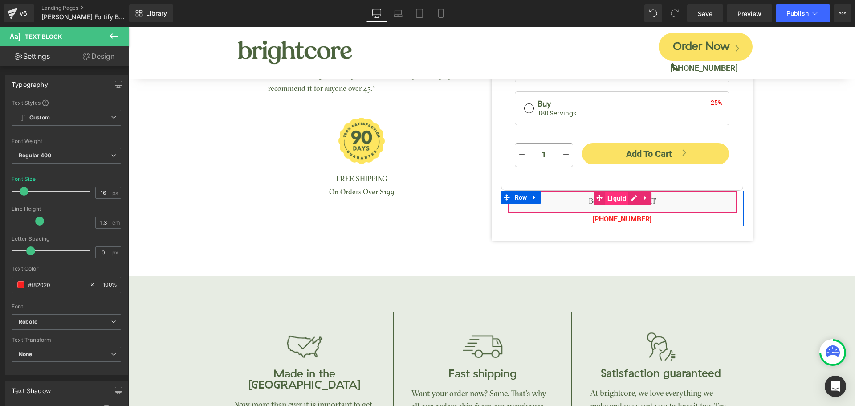
click at [617, 199] on span "Liquid" at bounding box center [616, 197] width 23 height 13
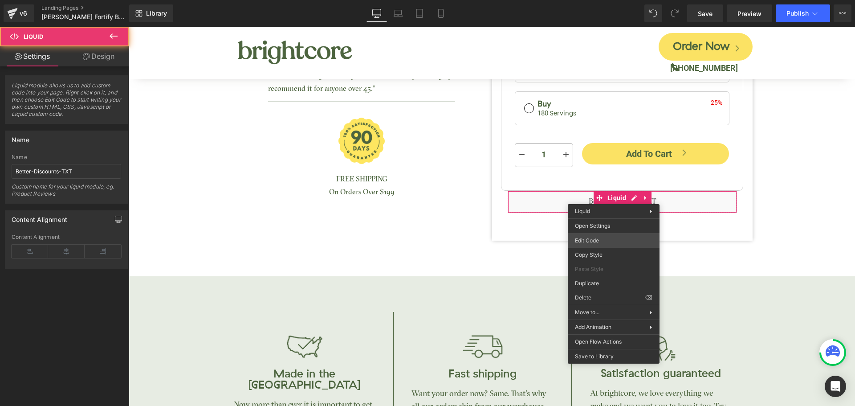
click at [596, 0] on div "Liquid You are previewing how the will restyle your page. You can not edit Elem…" at bounding box center [427, 0] width 855 height 0
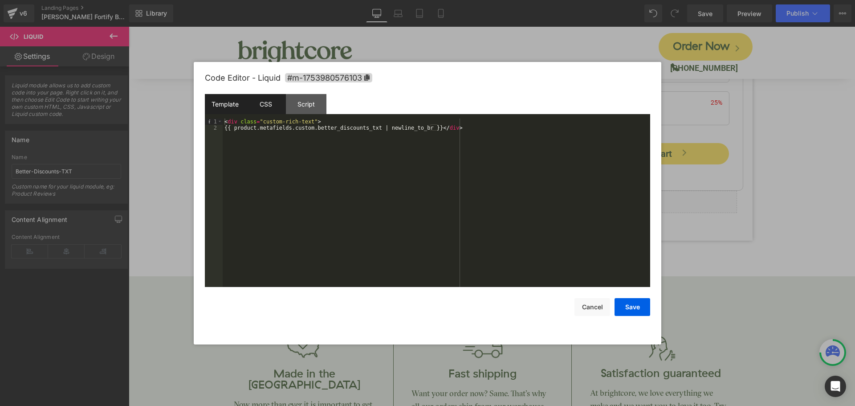
click at [259, 108] on div "CSS" at bounding box center [265, 104] width 41 height 20
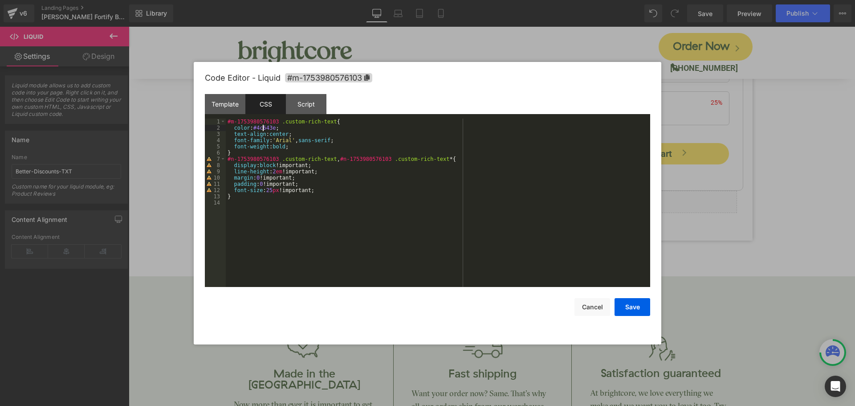
click at [262, 128] on div "#m-1753980576103 .custom-rich-text { color : #4c643e ; text-align : center ; fo…" at bounding box center [438, 208] width 424 height 181
click at [639, 314] on button "Save" at bounding box center [632, 307] width 36 height 18
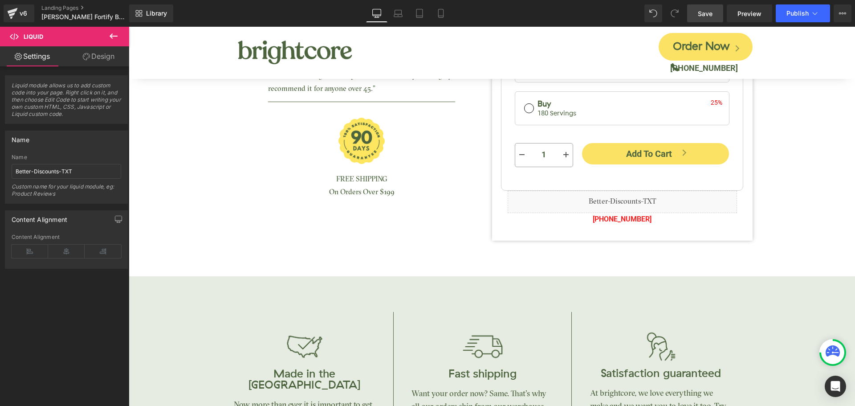
click at [710, 14] on span "Save" at bounding box center [705, 13] width 15 height 9
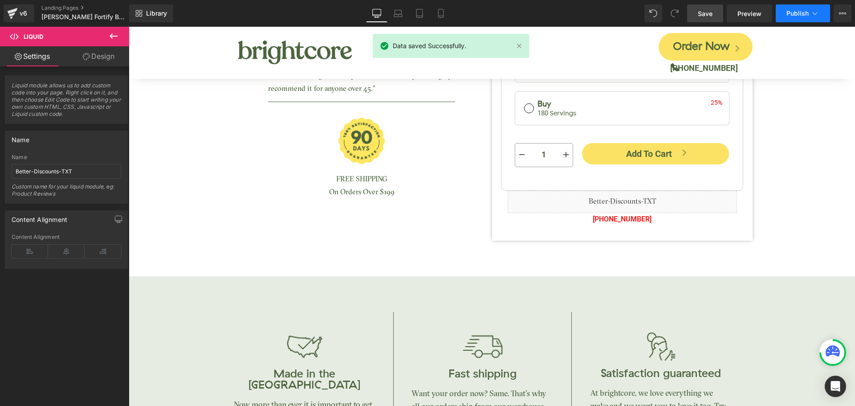
click at [795, 16] on span "Publish" at bounding box center [797, 13] width 22 height 7
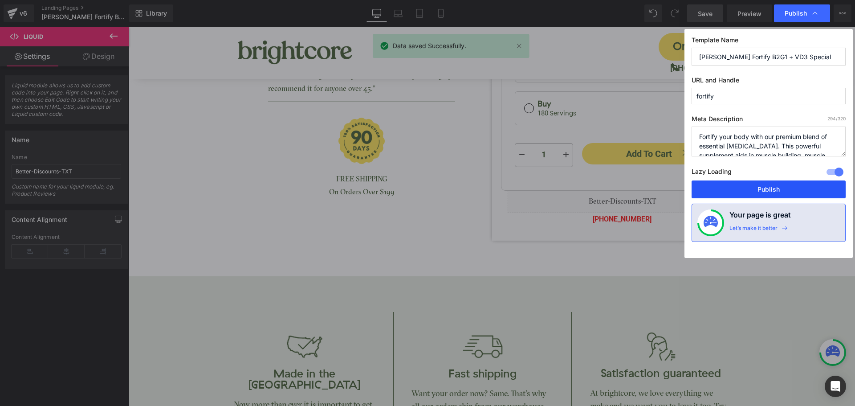
click at [789, 186] on button "Publish" at bounding box center [768, 189] width 154 height 18
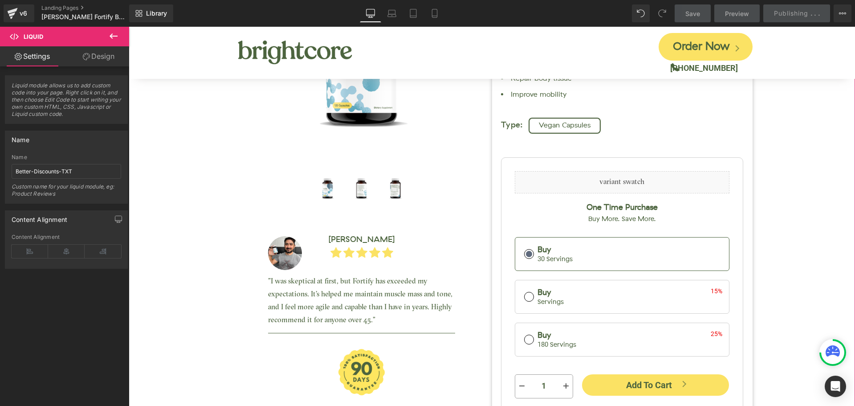
scroll to position [267, 0]
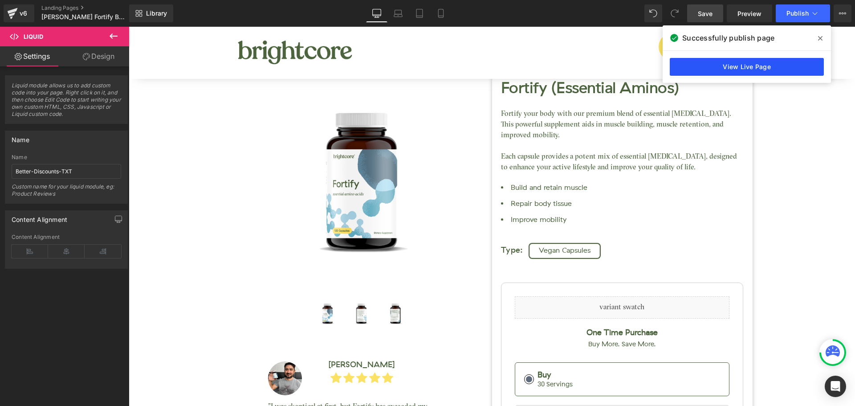
click at [723, 71] on link "View Live Page" at bounding box center [746, 67] width 154 height 18
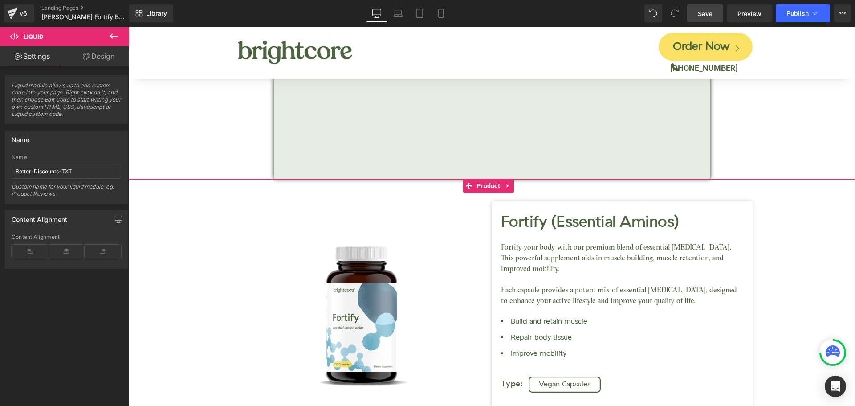
scroll to position [0, 0]
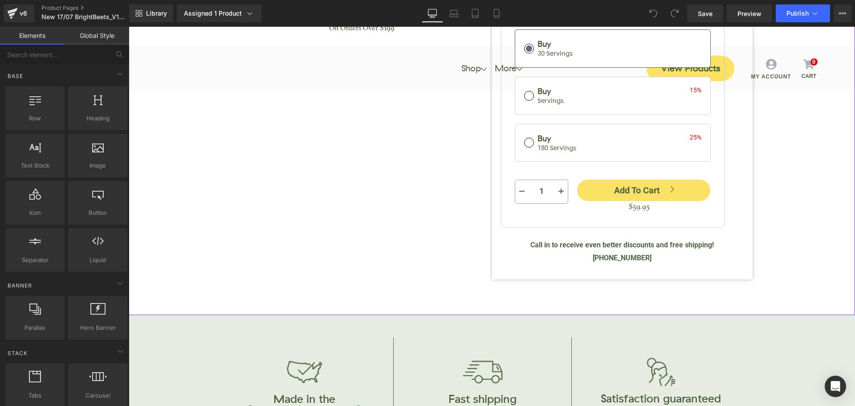
scroll to position [401, 0]
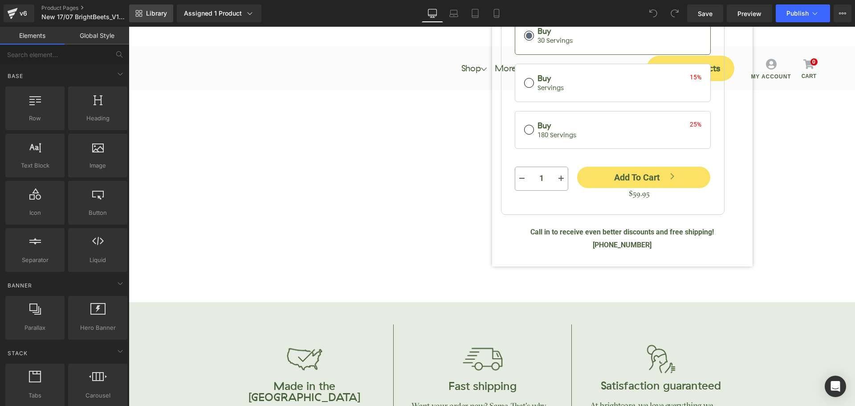
click at [166, 7] on link "Library" at bounding box center [151, 13] width 44 height 18
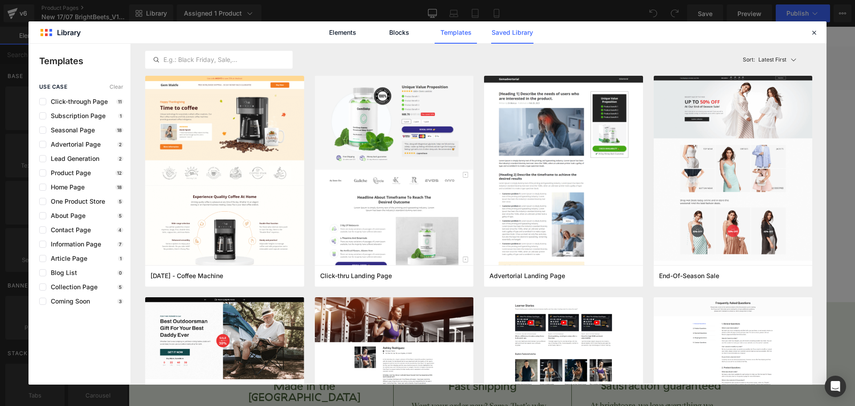
click at [0, 0] on link "Saved Library" at bounding box center [0, 0] width 0 height 0
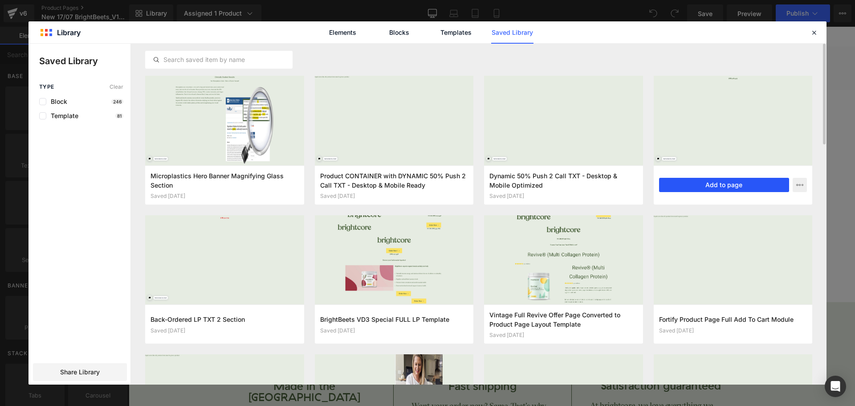
click at [680, 183] on button "Add to page" at bounding box center [724, 185] width 130 height 14
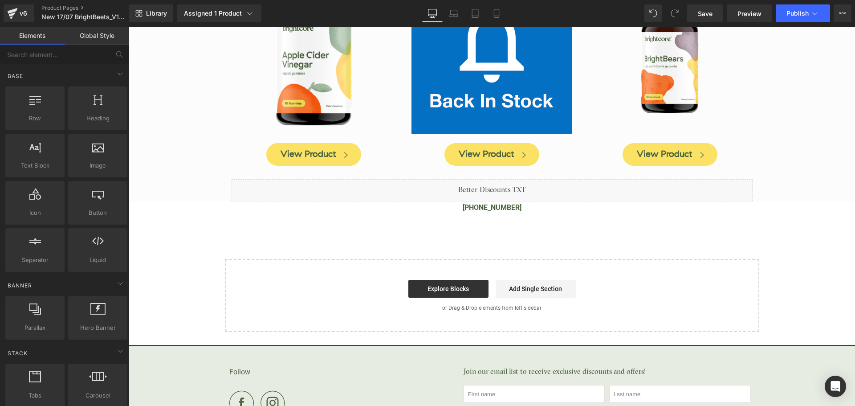
scroll to position [1877, 0]
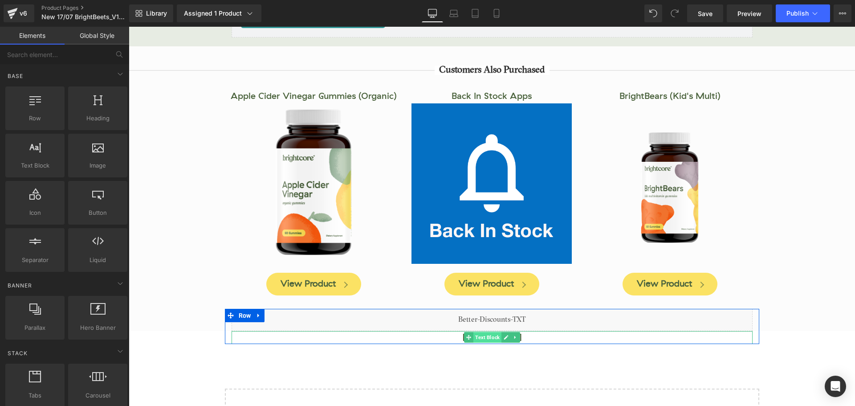
click at [479, 332] on span "Text Block" at bounding box center [487, 337] width 28 height 11
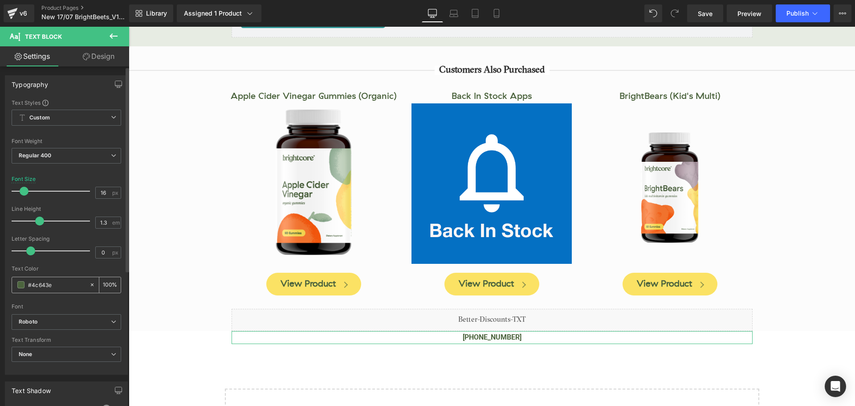
click at [57, 278] on div "#4c643e" at bounding box center [50, 285] width 77 height 16
click at [56, 279] on div "#4c643e" at bounding box center [50, 285] width 77 height 16
click at [57, 284] on input "#4c643e" at bounding box center [56, 285] width 57 height 10
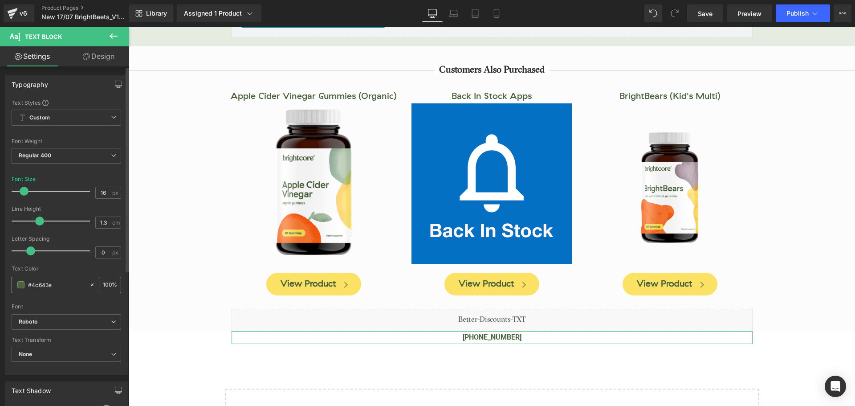
drag, startPoint x: 57, startPoint y: 284, endPoint x: 53, endPoint y: 287, distance: 5.2
click at [56, 285] on input "#4c643e" at bounding box center [56, 285] width 57 height 10
click at [65, 277] on div "#4c643e" at bounding box center [50, 285] width 77 height 16
click at [51, 289] on input "#4c643e" at bounding box center [56, 285] width 57 height 10
click at [52, 288] on input "#4c643e" at bounding box center [56, 285] width 57 height 10
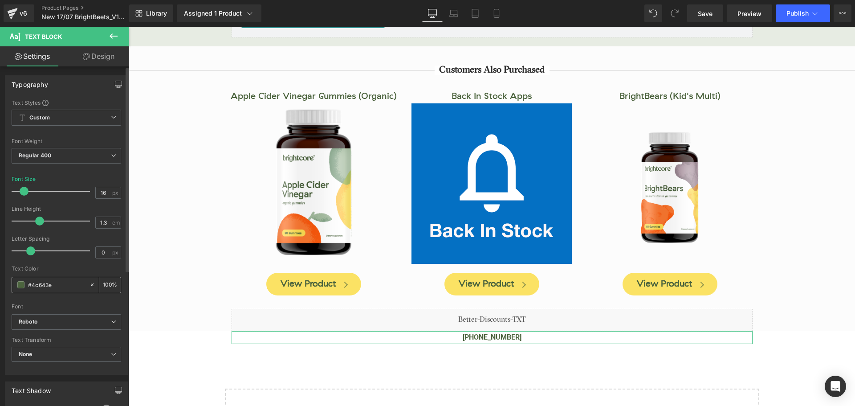
click at [52, 288] on input "#4c643e" at bounding box center [56, 285] width 57 height 10
type input "#f"
type input "0"
type input "#f820"
type input "100"
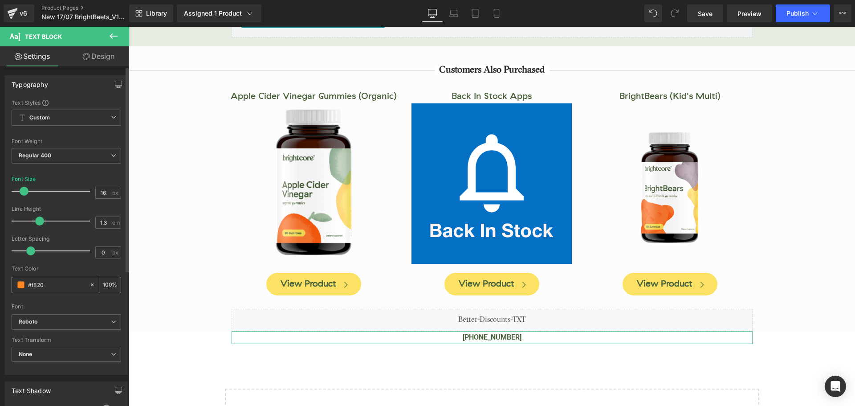
type input "#f8202"
type input "0"
type input "#f82020"
type input "100"
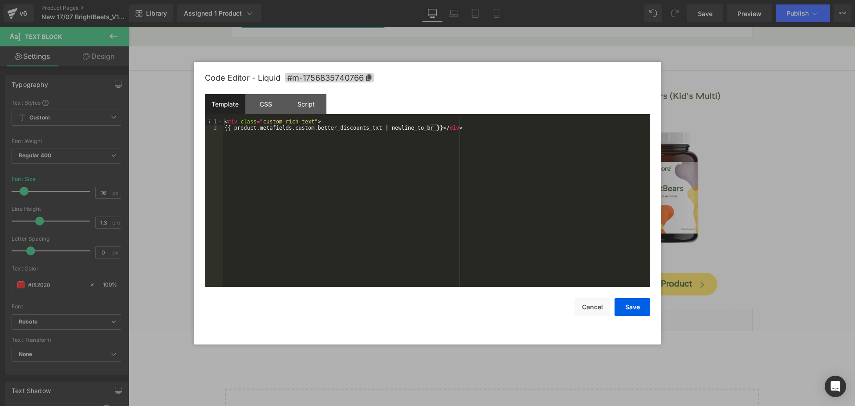
type input "#f82020"
drag, startPoint x: 370, startPoint y: 274, endPoint x: 478, endPoint y: 163, distance: 155.2
click at [478, 163] on div "< div class = "custom-rich-text" > {{ product.metafields.custom.better_discount…" at bounding box center [436, 208] width 427 height 181
click at [265, 103] on div "CSS" at bounding box center [265, 104] width 41 height 20
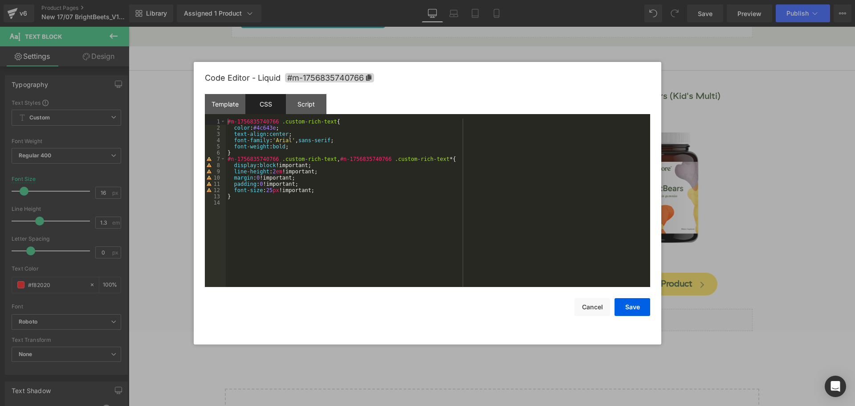
click at [262, 128] on div "#m-1756835740766 .custom-rich-text { color : #4c643e ; text-align : center ; fo…" at bounding box center [438, 208] width 424 height 181
click at [643, 309] on button "Save" at bounding box center [632, 307] width 36 height 18
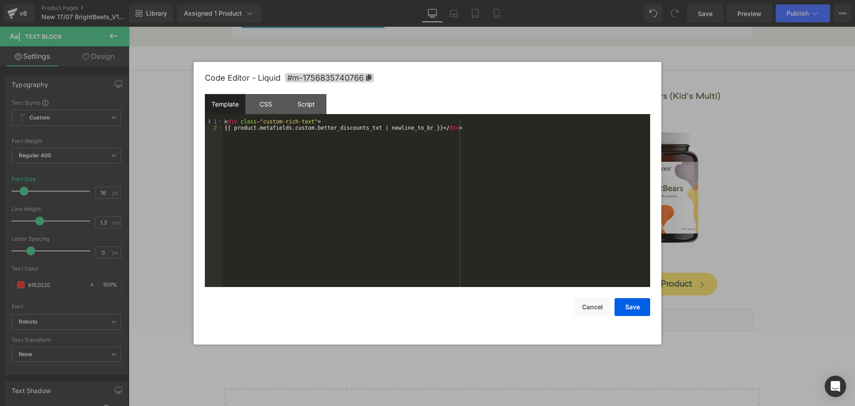
drag, startPoint x: 371, startPoint y: 276, endPoint x: 370, endPoint y: 153, distance: 123.8
click at [370, 153] on div "< div class = "custom-rich-text" > {{ product.metafields.custom.better_discount…" at bounding box center [436, 208] width 427 height 181
click at [258, 95] on div "CSS" at bounding box center [265, 104] width 41 height 20
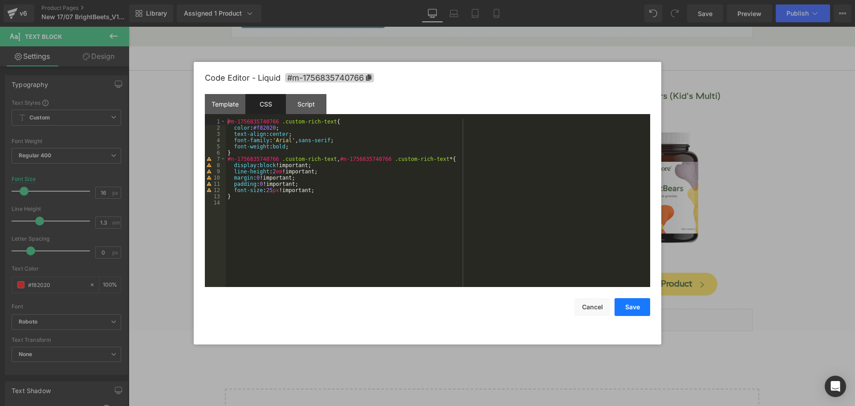
click at [629, 307] on button "Save" at bounding box center [632, 307] width 36 height 18
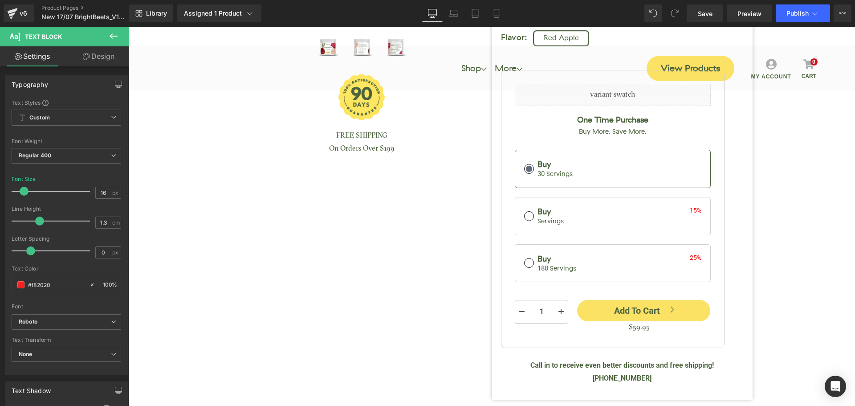
scroll to position [280, 0]
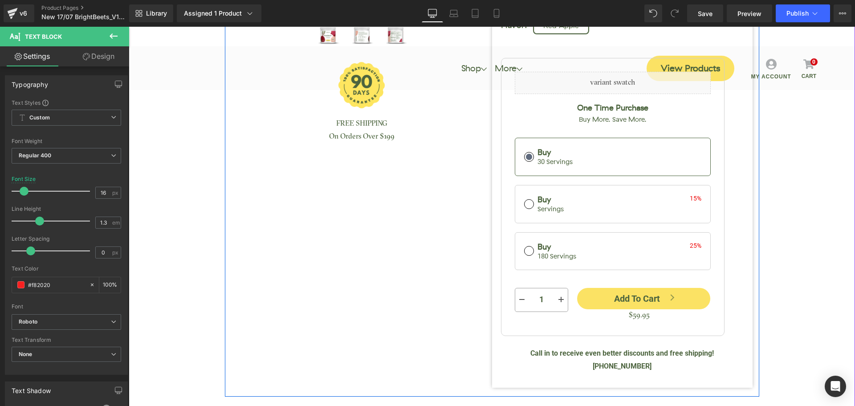
click at [714, 351] on span "Call in to receive even better discounts and free shipping! (888) 227-9338" at bounding box center [621, 359] width 183 height 21
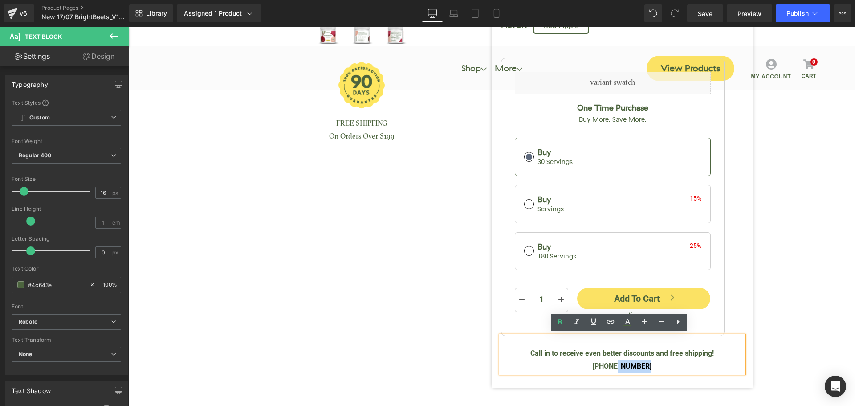
drag, startPoint x: 705, startPoint y: 351, endPoint x: 736, endPoint y: 347, distance: 31.0
click at [714, 349] on span "Call in to receive even better discounts and free shipping! (888) 227-9338" at bounding box center [621, 359] width 183 height 21
copy span "227-9338"
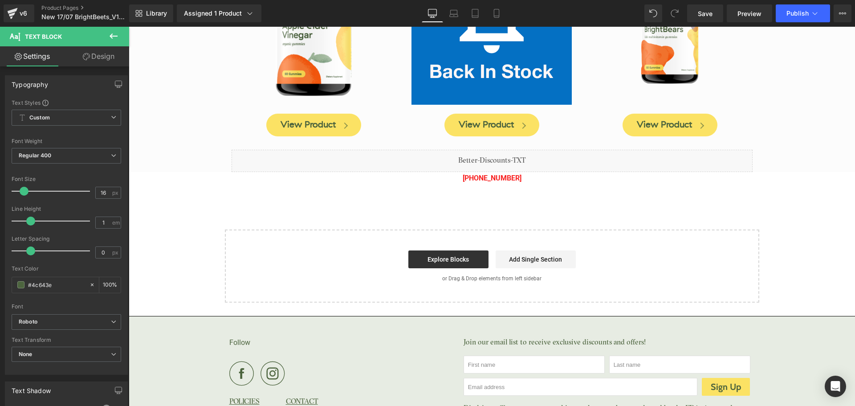
scroll to position [1907, 0]
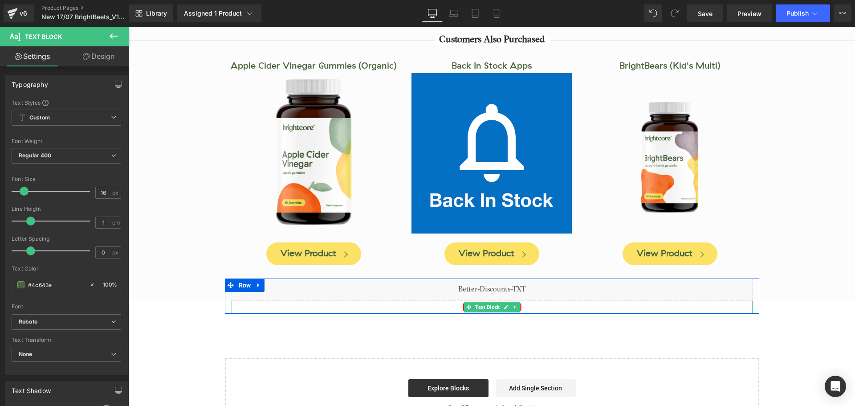
click at [507, 301] on link at bounding box center [505, 306] width 9 height 11
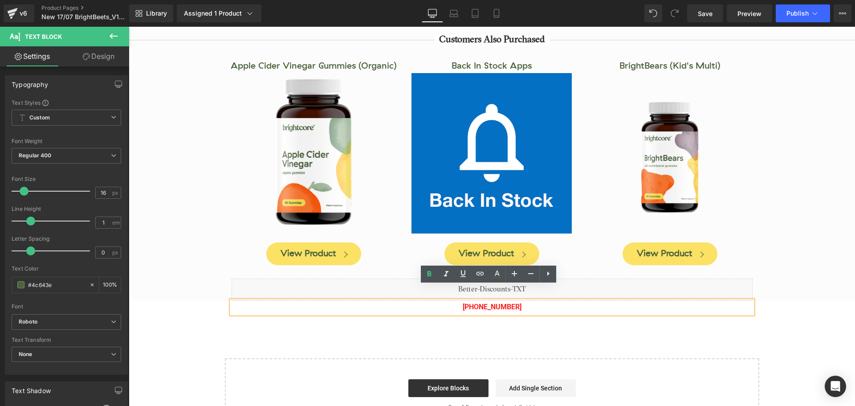
click at [524, 300] on p "(888) 908-4425" at bounding box center [491, 306] width 521 height 13
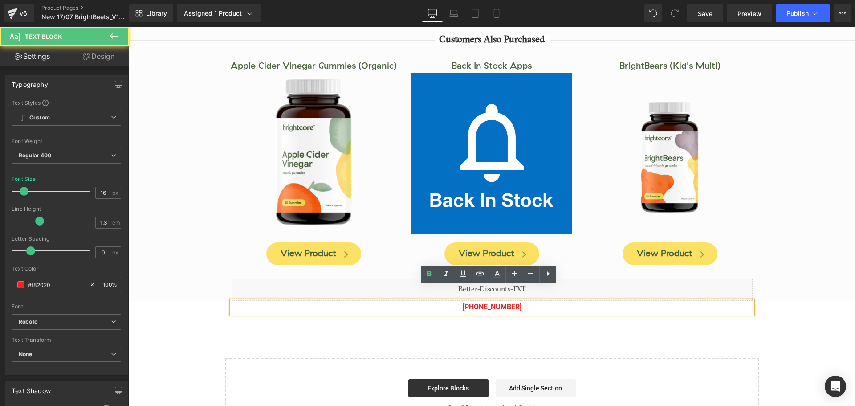
drag, startPoint x: 483, startPoint y: 293, endPoint x: 526, endPoint y: 293, distance: 43.2
click at [526, 300] on p "(888) 908-4425" at bounding box center [491, 306] width 521 height 13
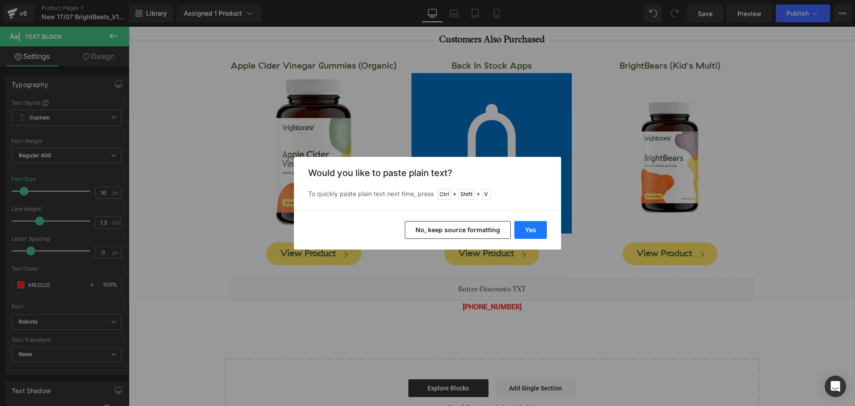
click at [528, 234] on button "Yes" at bounding box center [530, 230] width 32 height 18
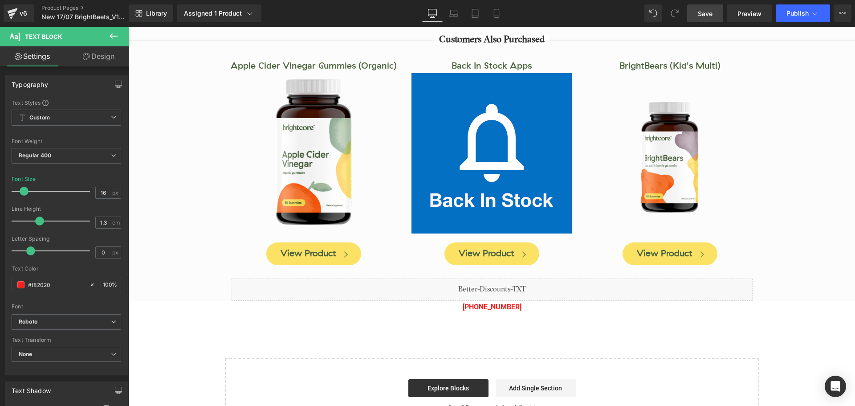
click at [714, 17] on link "Save" at bounding box center [705, 13] width 36 height 18
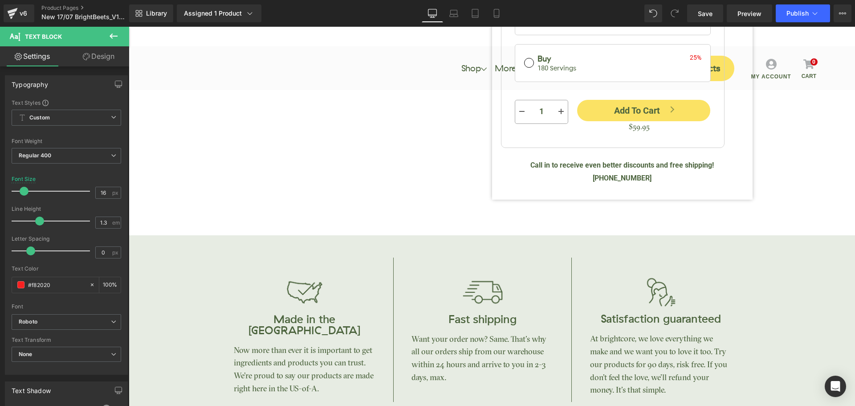
scroll to position [445, 0]
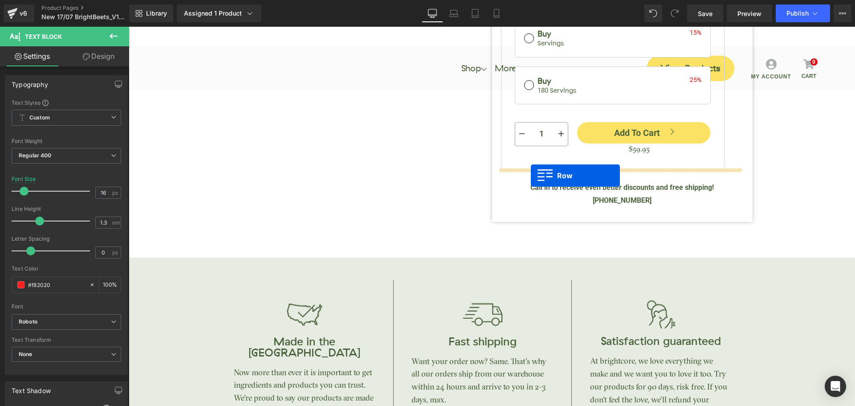
drag, startPoint x: 228, startPoint y: 272, endPoint x: 531, endPoint y: 175, distance: 317.3
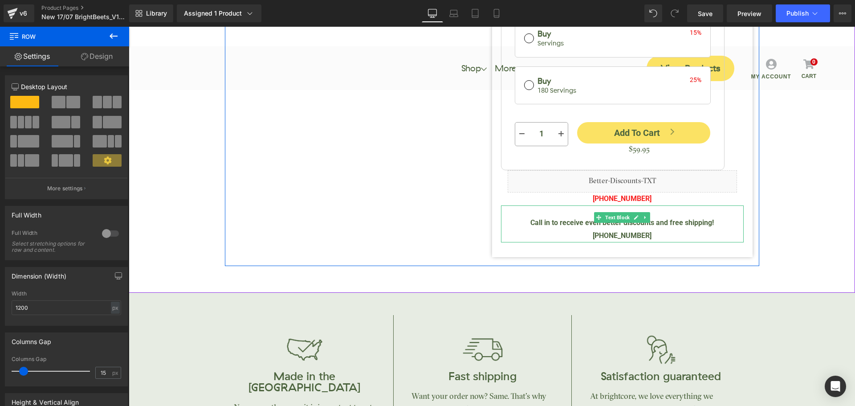
click at [641, 217] on link at bounding box center [645, 217] width 9 height 11
click at [647, 215] on icon at bounding box center [649, 217] width 5 height 5
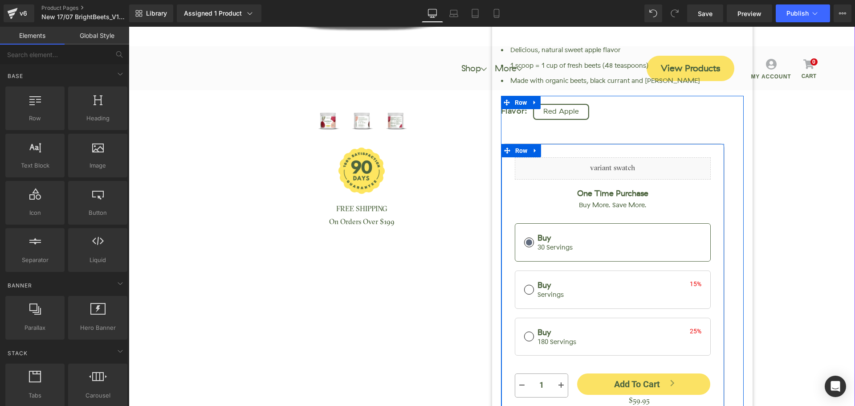
scroll to position [89, 0]
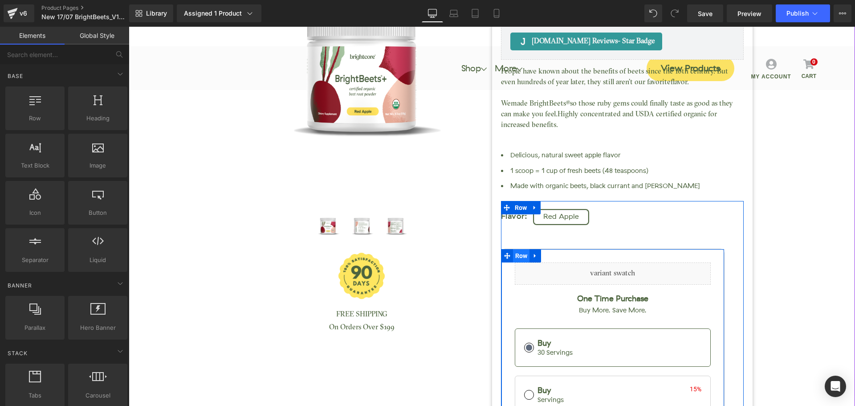
click at [513, 252] on span "Row" at bounding box center [521, 255] width 17 height 13
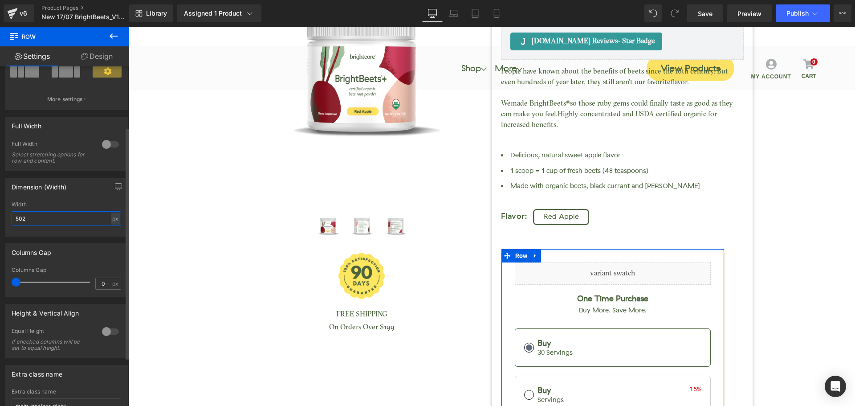
click at [46, 221] on input "502" at bounding box center [66, 218] width 109 height 15
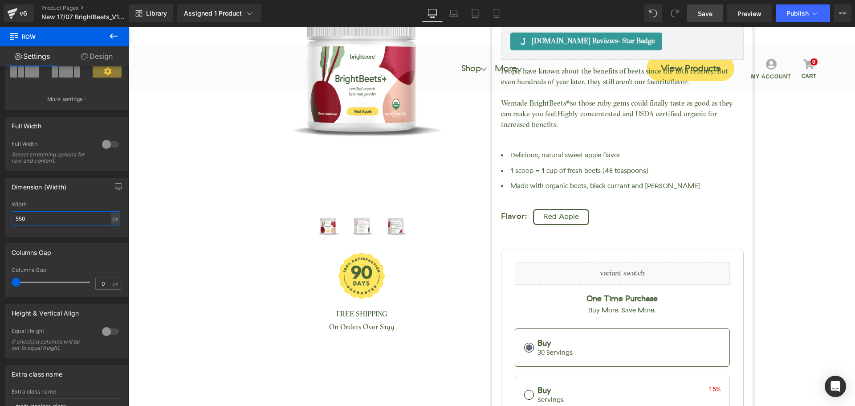
type input "550"
click at [706, 14] on span "Save" at bounding box center [705, 13] width 15 height 9
click at [710, 16] on span "Save" at bounding box center [705, 13] width 15 height 9
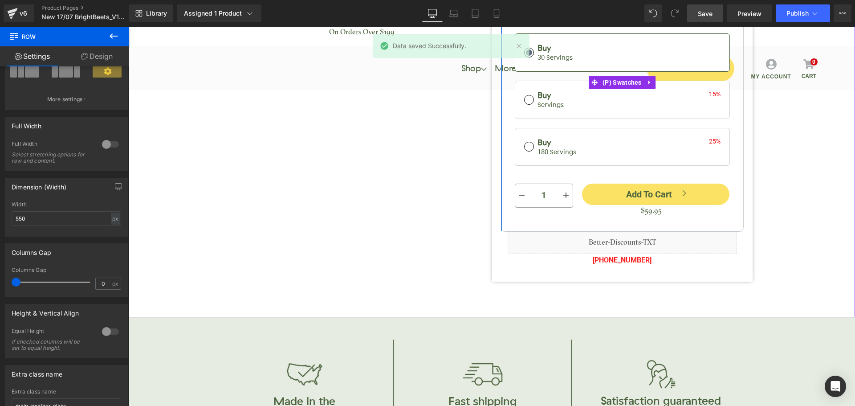
scroll to position [223, 0]
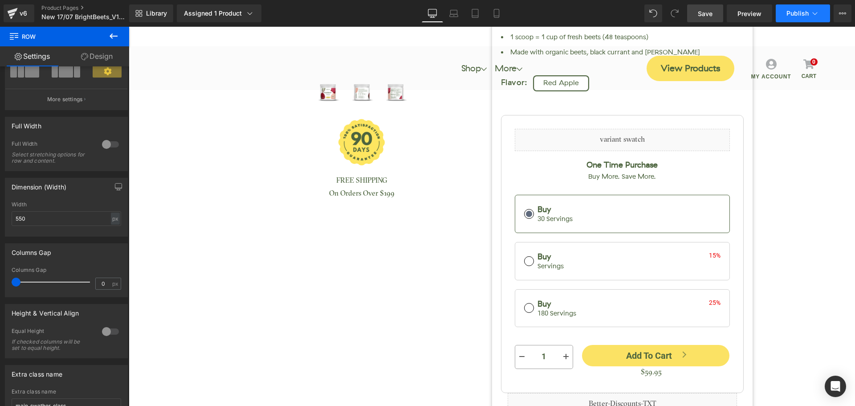
click at [786, 14] on span "Publish" at bounding box center [797, 13] width 22 height 7
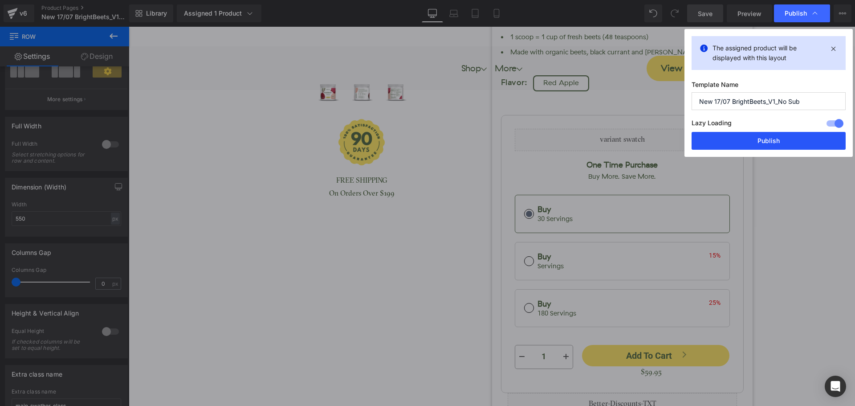
click at [781, 137] on button "Publish" at bounding box center [768, 141] width 154 height 18
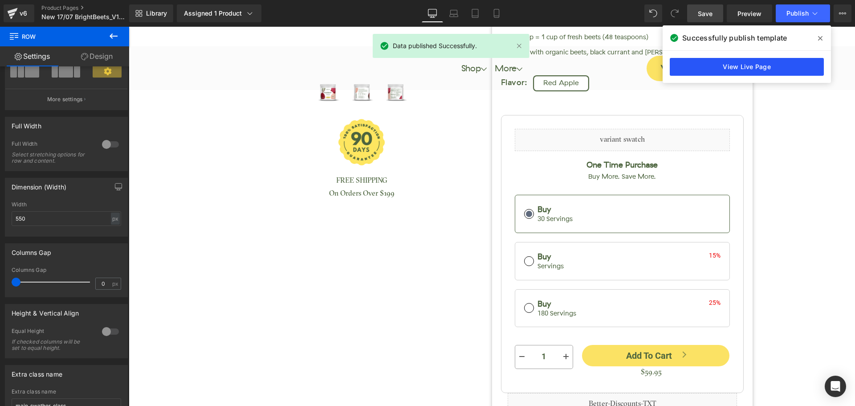
click at [771, 71] on link "View Live Page" at bounding box center [746, 67] width 154 height 18
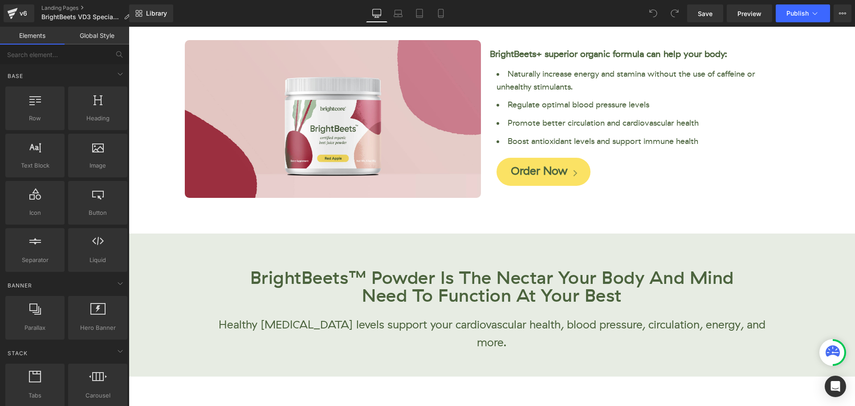
scroll to position [45, 0]
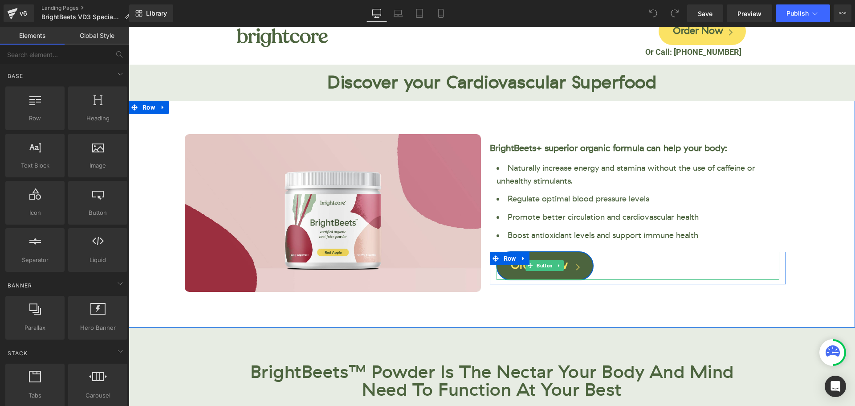
click at [577, 258] on link "Order Now" at bounding box center [544, 265] width 97 height 28
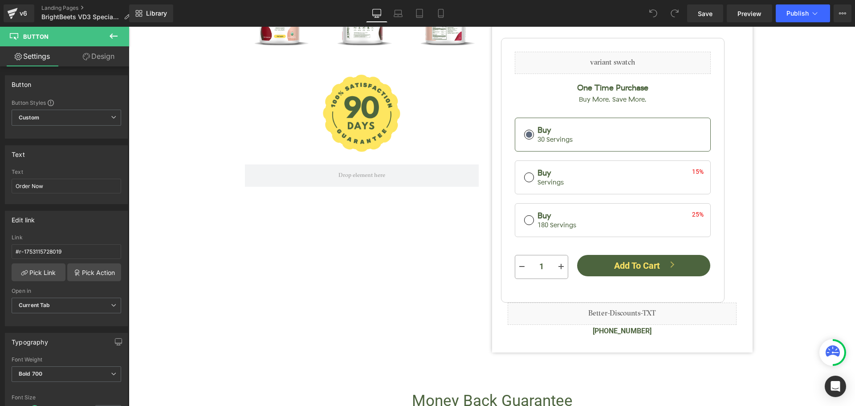
scroll to position [2429, 0]
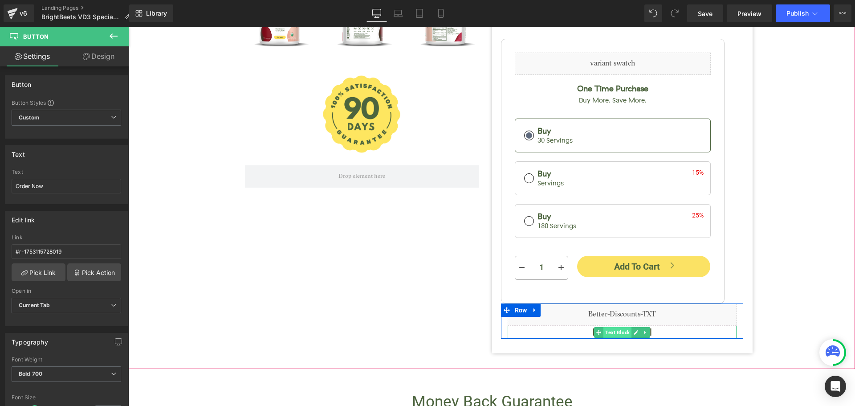
click at [616, 327] on span "Text Block" at bounding box center [617, 332] width 28 height 11
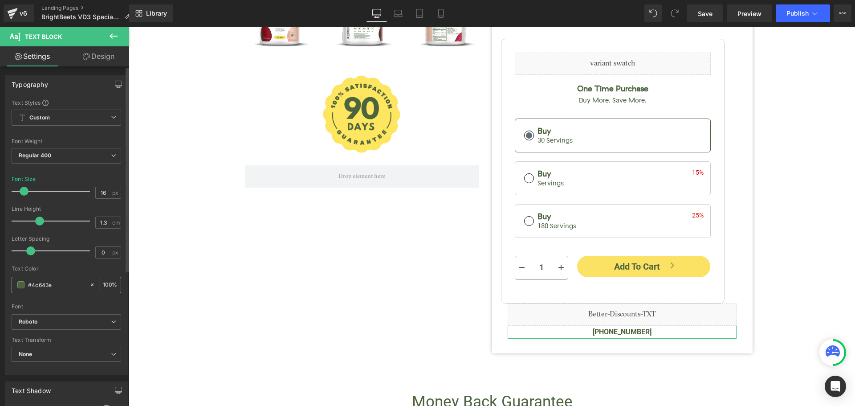
click at [61, 286] on input "#4c643e" at bounding box center [56, 285] width 57 height 10
type input "#f82020"
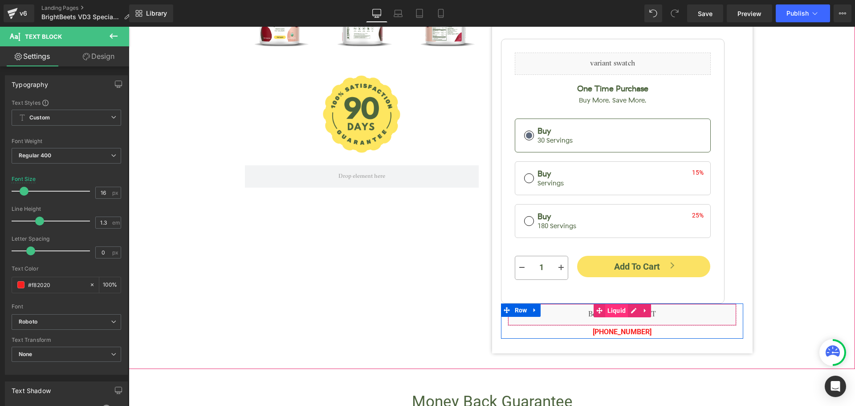
click at [614, 304] on span "Liquid" at bounding box center [616, 310] width 23 height 13
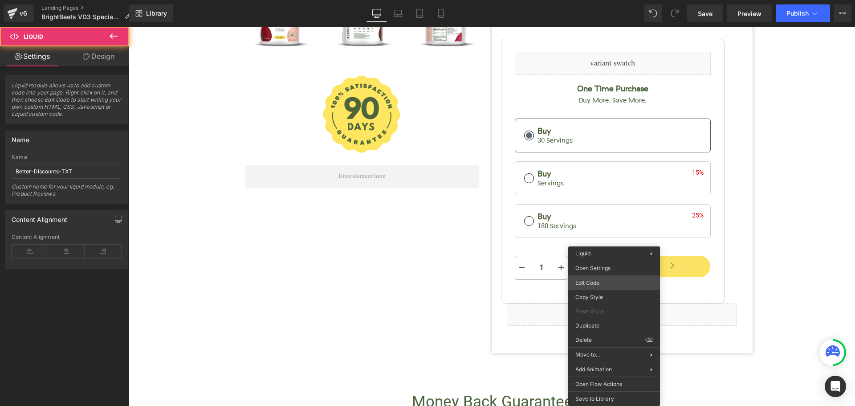
click at [598, 0] on div "Liquid You are previewing how the will restyle your page. You can not edit Elem…" at bounding box center [427, 0] width 855 height 0
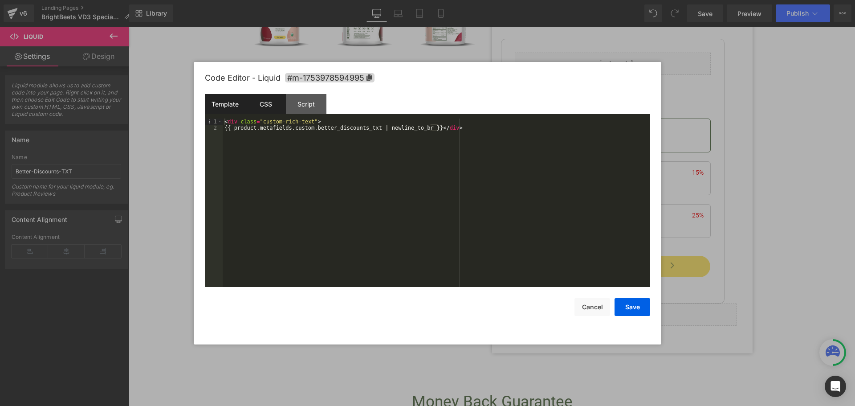
click at [262, 104] on div "CSS" at bounding box center [265, 104] width 41 height 20
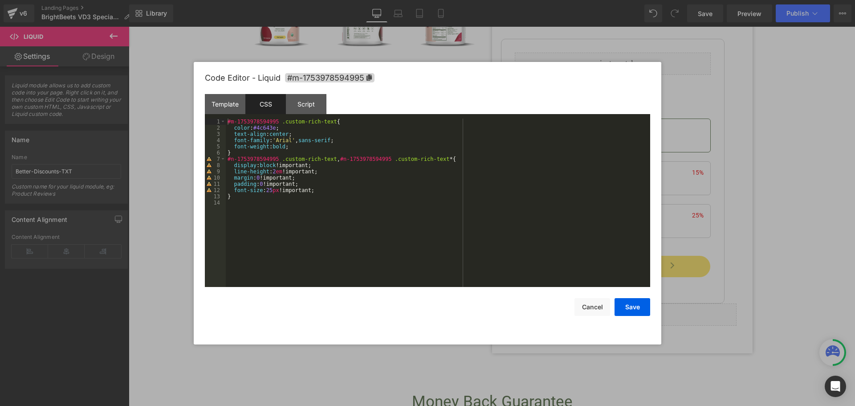
click at [268, 128] on div "#m-1753978594995 .custom-rich-text { color : #4c643e ; text-align : center ; fo…" at bounding box center [438, 208] width 424 height 181
click at [626, 308] on button "Save" at bounding box center [632, 307] width 36 height 18
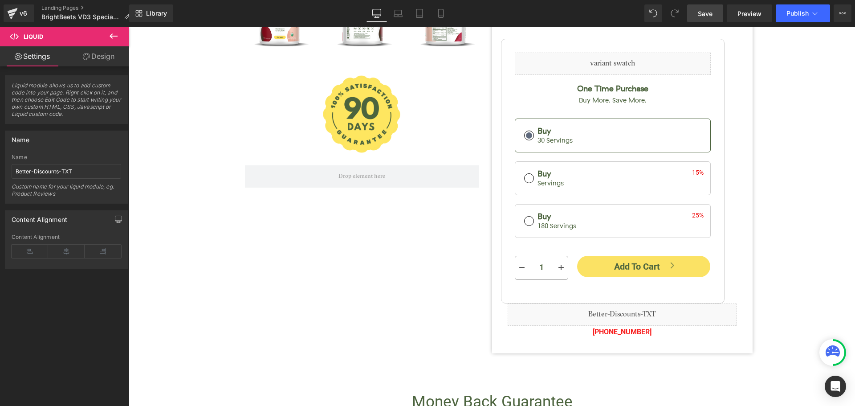
click at [707, 18] on link "Save" at bounding box center [705, 13] width 36 height 18
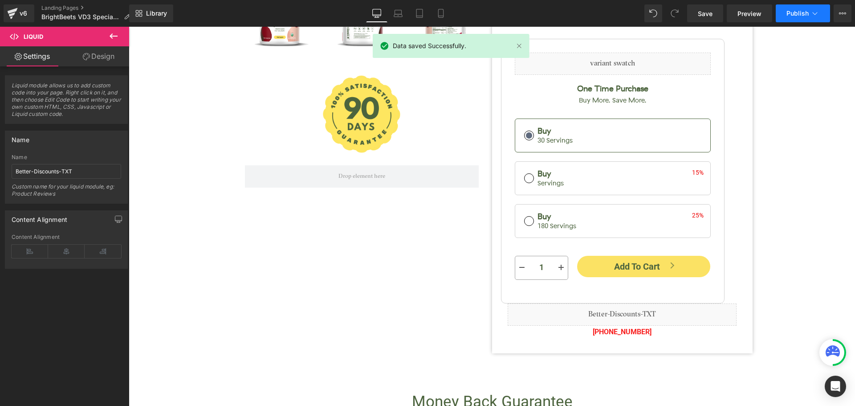
click at [789, 15] on span "Publish" at bounding box center [797, 13] width 22 height 7
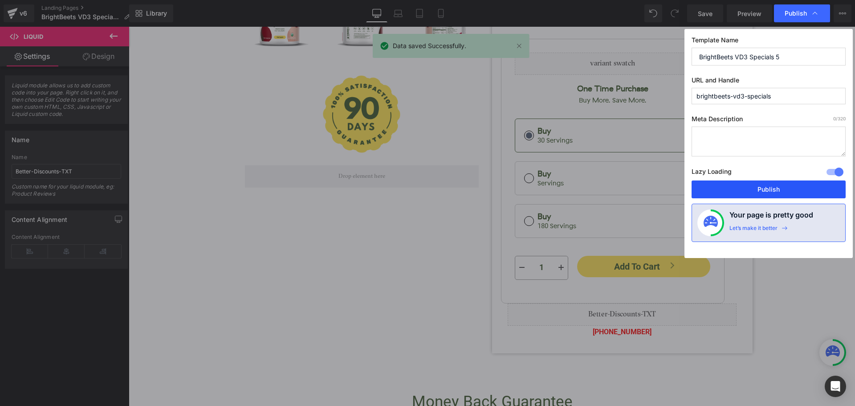
drag, startPoint x: 784, startPoint y: 182, endPoint x: 655, endPoint y: 148, distance: 133.1
click at [784, 182] on button "Publish" at bounding box center [768, 189] width 154 height 18
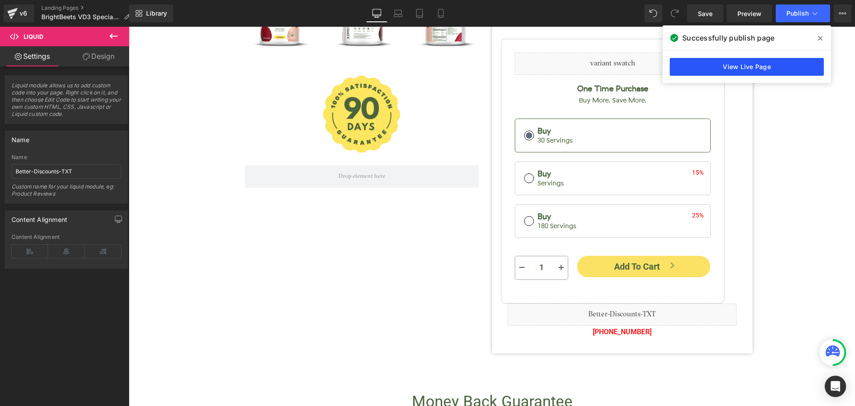
click at [754, 68] on link "View Live Page" at bounding box center [746, 67] width 154 height 18
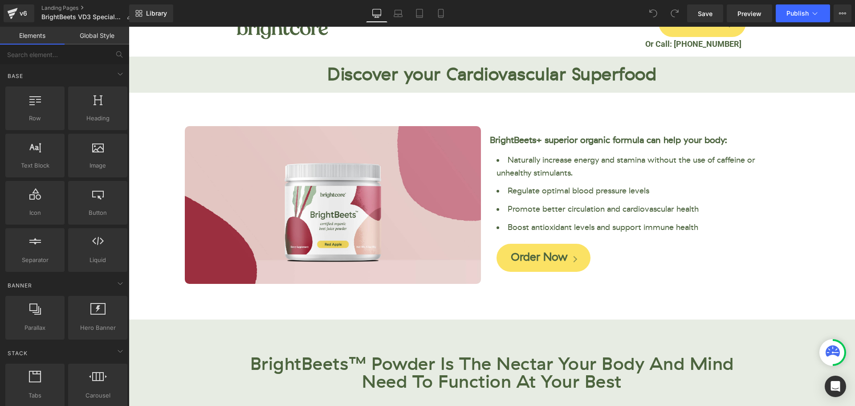
scroll to position [134, 0]
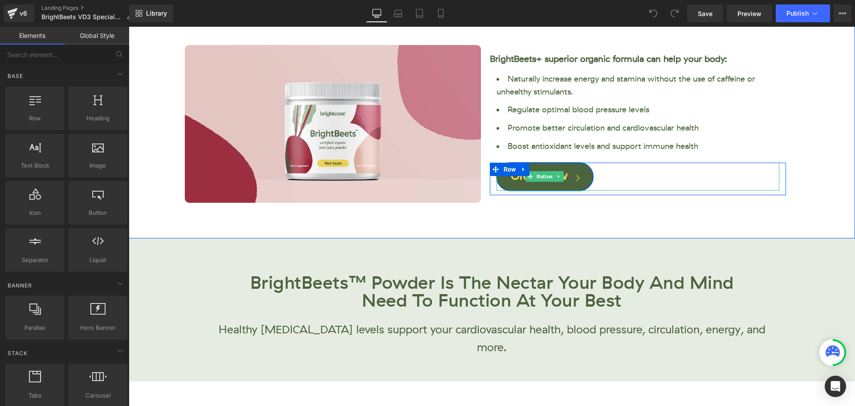
click at [568, 187] on link "Order Now" at bounding box center [544, 176] width 97 height 28
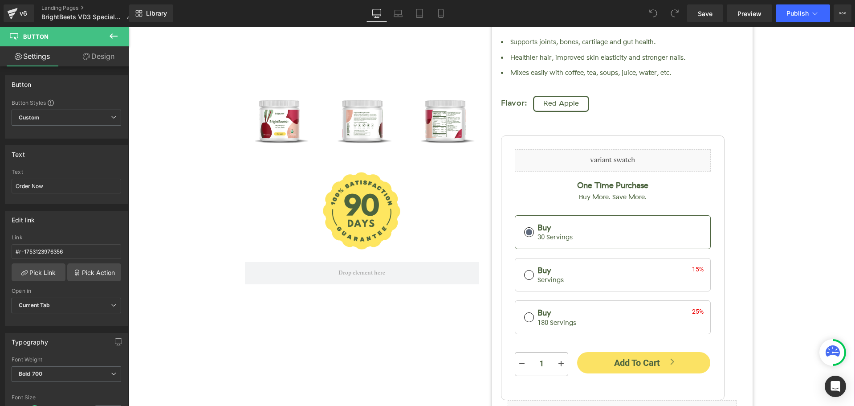
scroll to position [2349, 0]
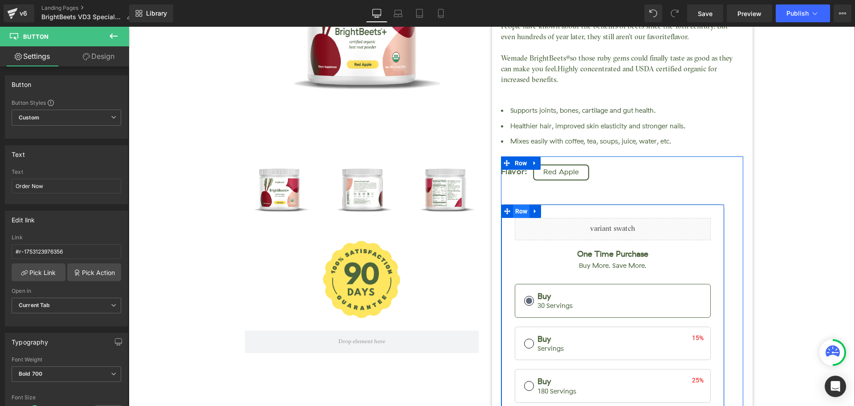
click at [513, 204] on span "Row" at bounding box center [521, 210] width 17 height 13
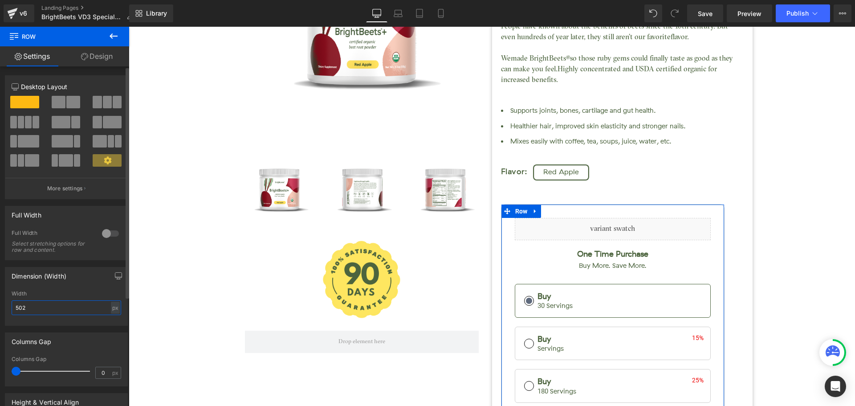
click at [37, 307] on input "502" at bounding box center [66, 307] width 109 height 15
type input "550"
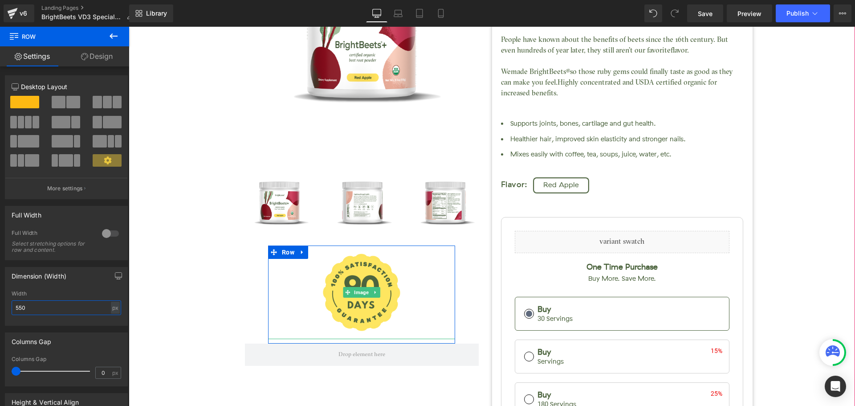
scroll to position [2429, 0]
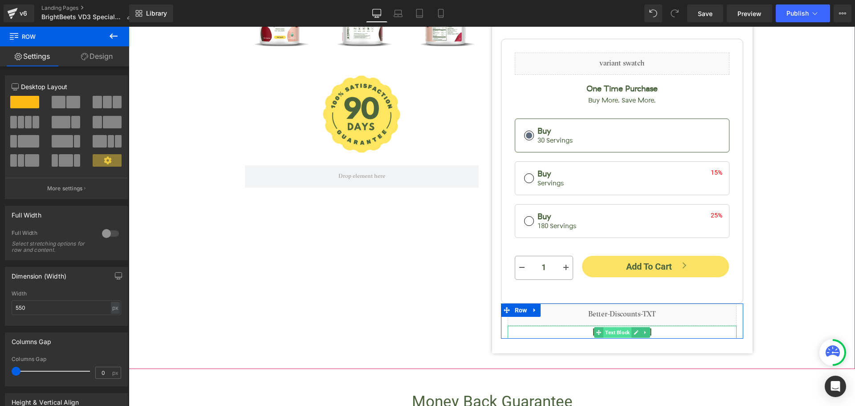
click at [619, 327] on span "Text Block" at bounding box center [617, 332] width 28 height 11
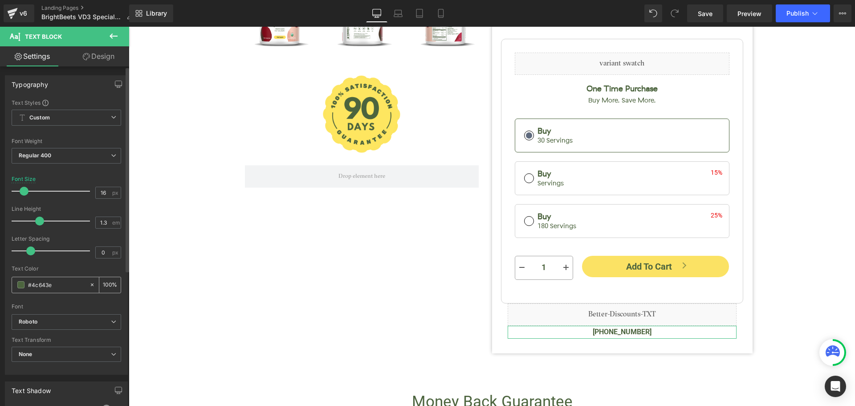
click at [51, 286] on input "#4c643e" at bounding box center [56, 285] width 57 height 10
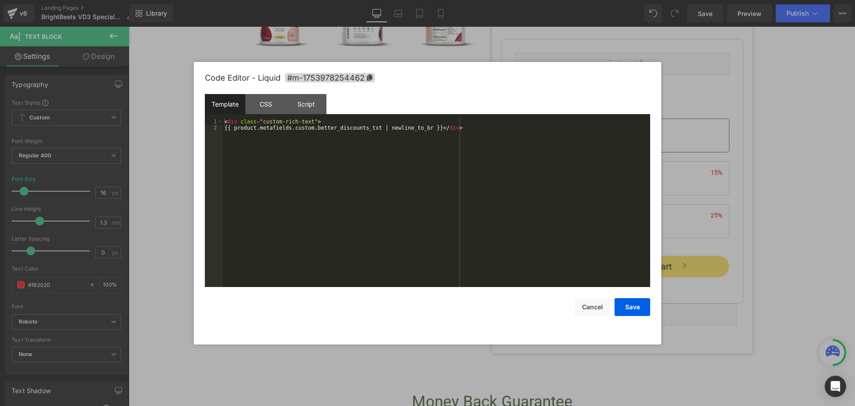
click at [594, 0] on div "Text Block You are previewing how the will restyle your page. You can not edit …" at bounding box center [427, 0] width 855 height 0
type input "#f82020"
click at [267, 105] on div "CSS" at bounding box center [265, 104] width 41 height 20
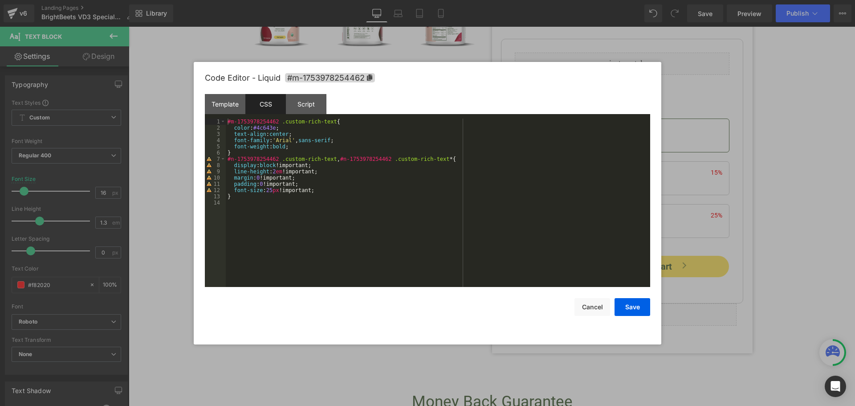
click at [266, 127] on div "#m-1753978254462 .custom-rich-text { color : #4c643e ; text-align : center ; fo…" at bounding box center [438, 208] width 424 height 181
click at [629, 308] on button "Save" at bounding box center [632, 307] width 36 height 18
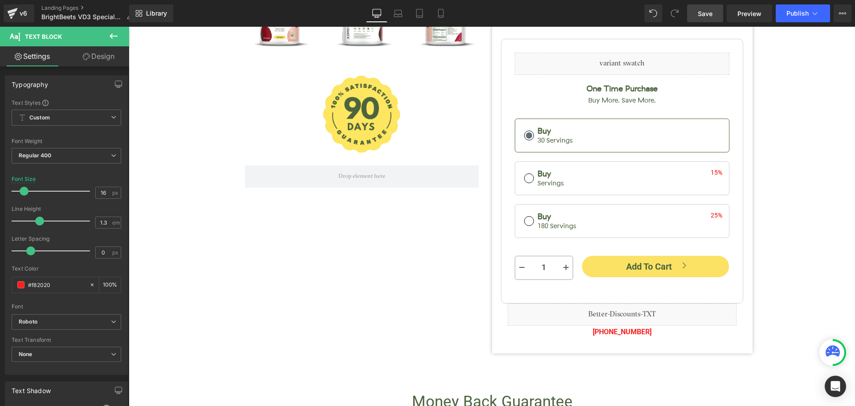
click at [711, 9] on span "Save" at bounding box center [705, 13] width 15 height 9
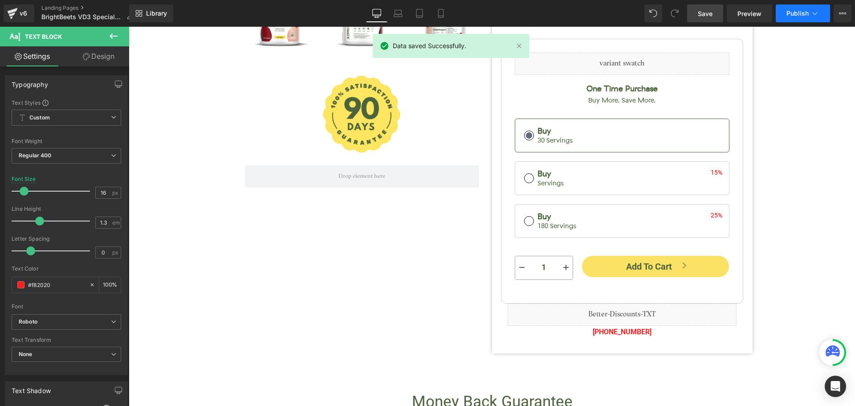
click at [786, 18] on button "Publish" at bounding box center [802, 13] width 54 height 18
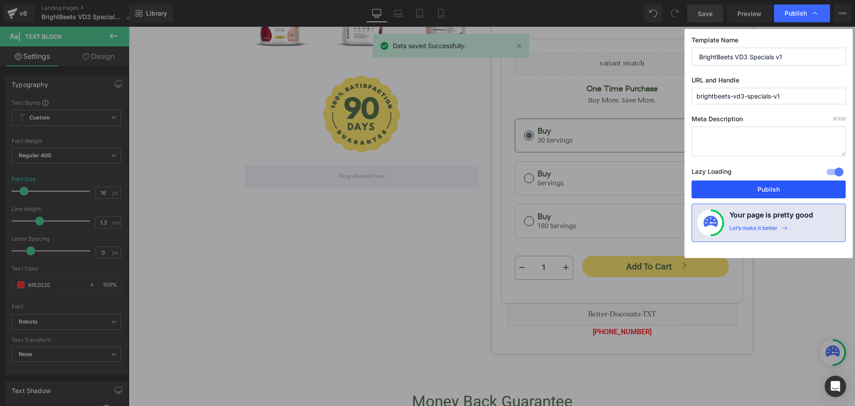
drag, startPoint x: 783, startPoint y: 187, endPoint x: 661, endPoint y: 153, distance: 126.6
click at [783, 187] on button "Publish" at bounding box center [768, 189] width 154 height 18
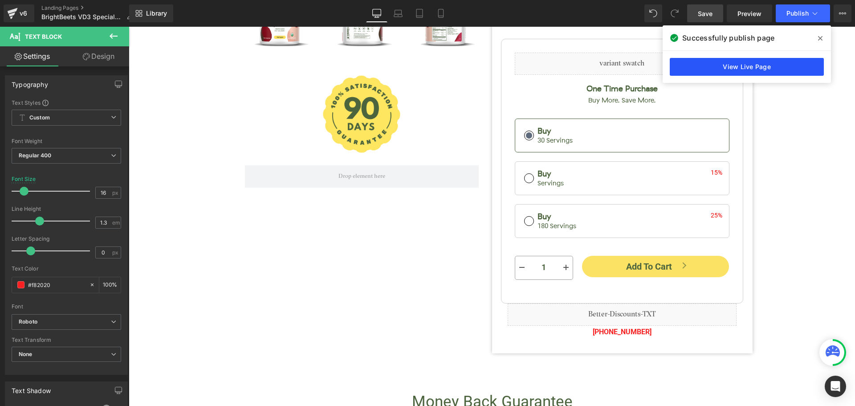
click at [757, 72] on link "View Live Page" at bounding box center [746, 67] width 154 height 18
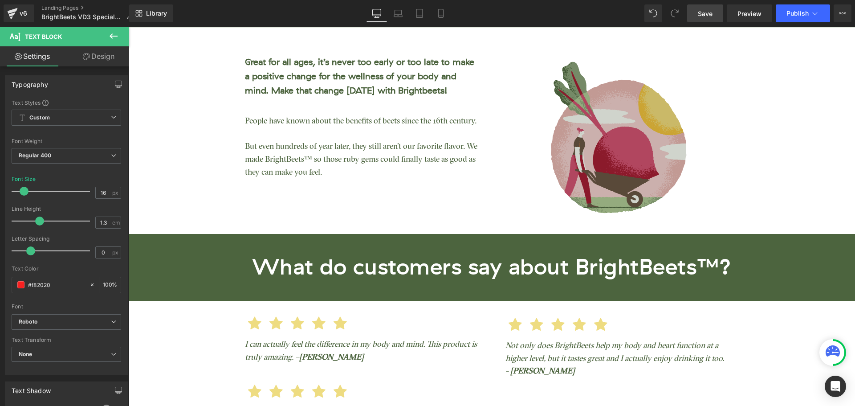
scroll to position [1583, 0]
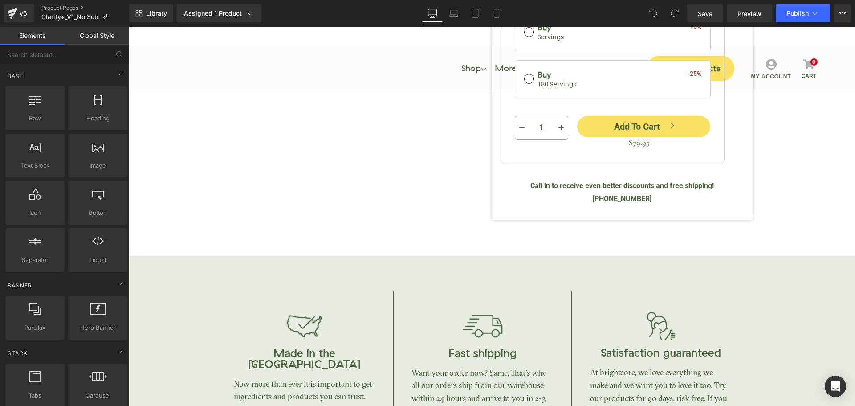
scroll to position [356, 0]
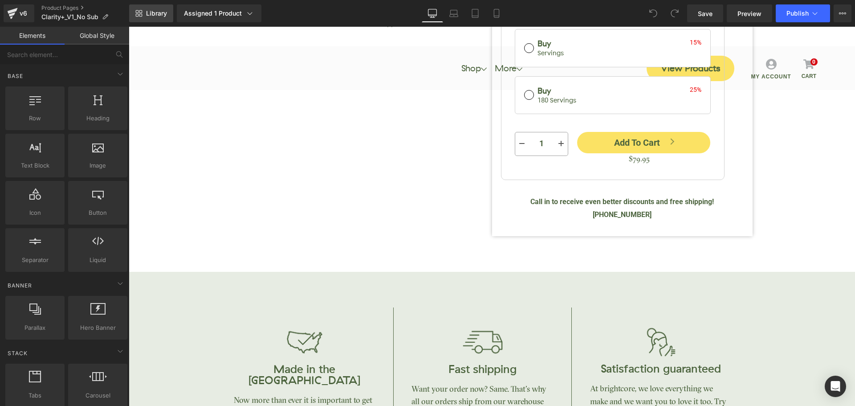
click at [160, 21] on link "Library" at bounding box center [151, 13] width 44 height 18
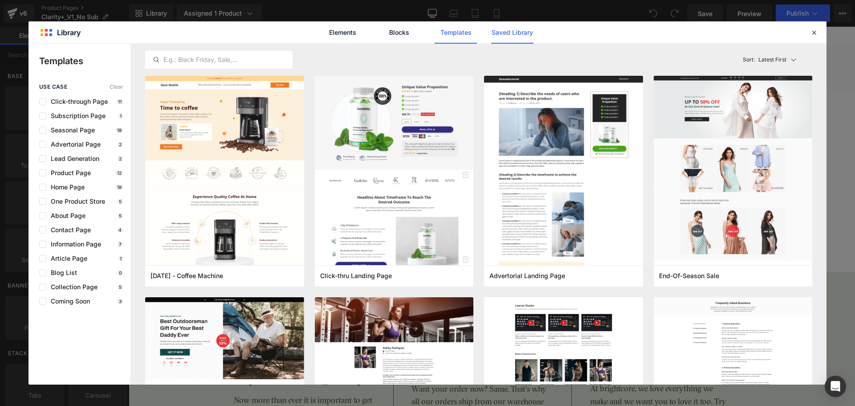
click at [501, 28] on link "Saved Library" at bounding box center [512, 32] width 42 height 22
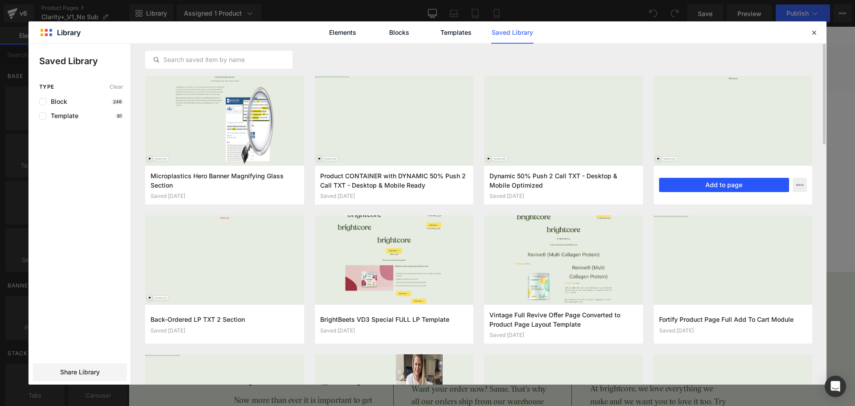
click at [700, 182] on button "Add to page" at bounding box center [724, 185] width 130 height 14
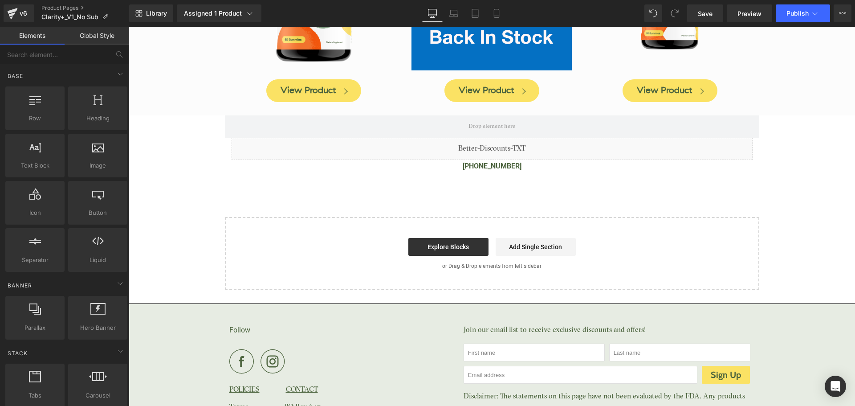
scroll to position [2044, 0]
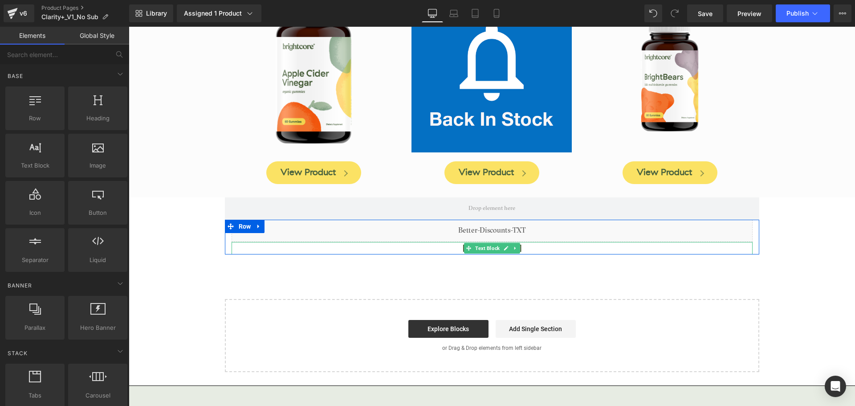
click at [533, 242] on p "[PHONE_NUMBER]" at bounding box center [491, 248] width 521 height 13
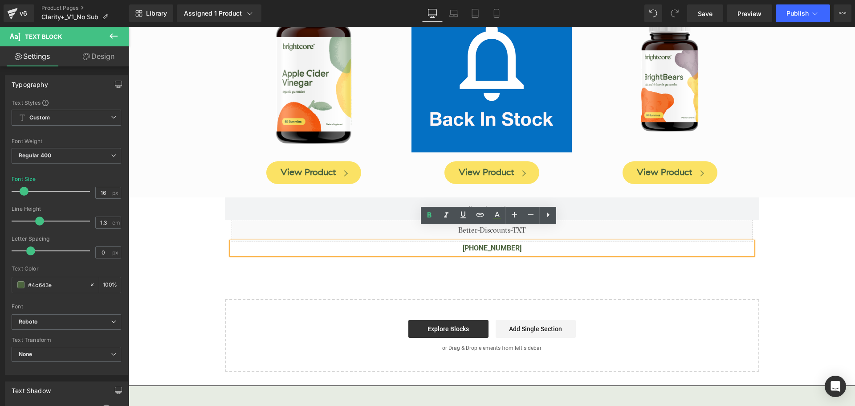
drag, startPoint x: 483, startPoint y: 236, endPoint x: 547, endPoint y: 239, distance: 63.3
click at [547, 242] on p "[PHONE_NUMBER]" at bounding box center [491, 248] width 521 height 13
click at [496, 243] on span "[PHONE_NUMBER]" at bounding box center [491, 247] width 59 height 8
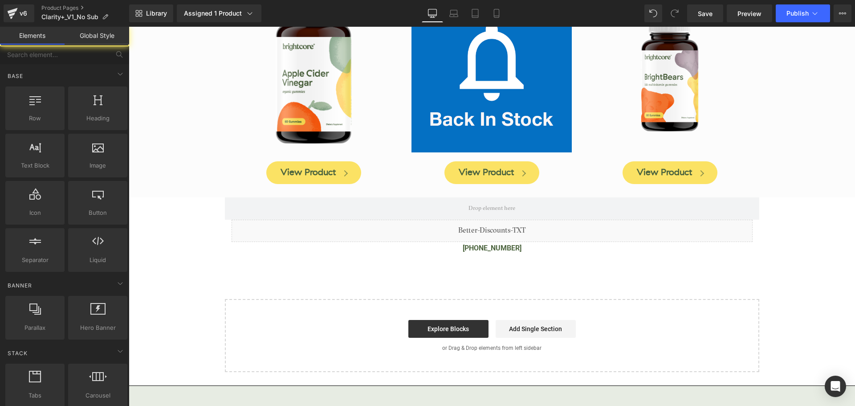
click at [490, 242] on div "(888) 227-9338 Text Block" at bounding box center [491, 248] width 521 height 13
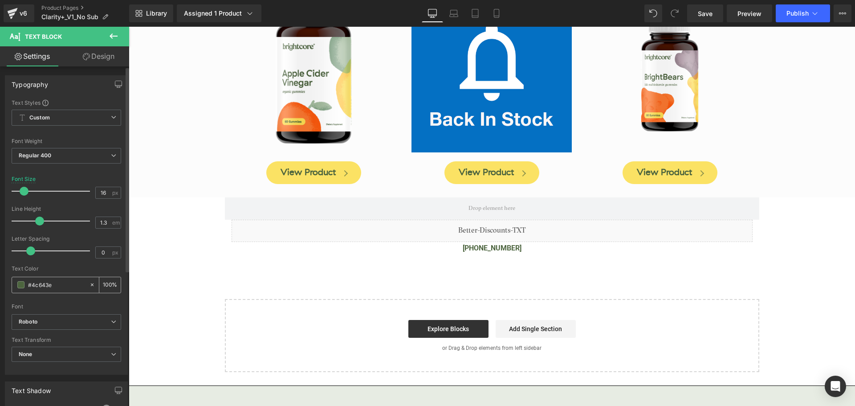
click at [44, 286] on input "#4c643e" at bounding box center [56, 285] width 57 height 10
click at [48, 284] on input "#4c643e" at bounding box center [56, 285] width 57 height 10
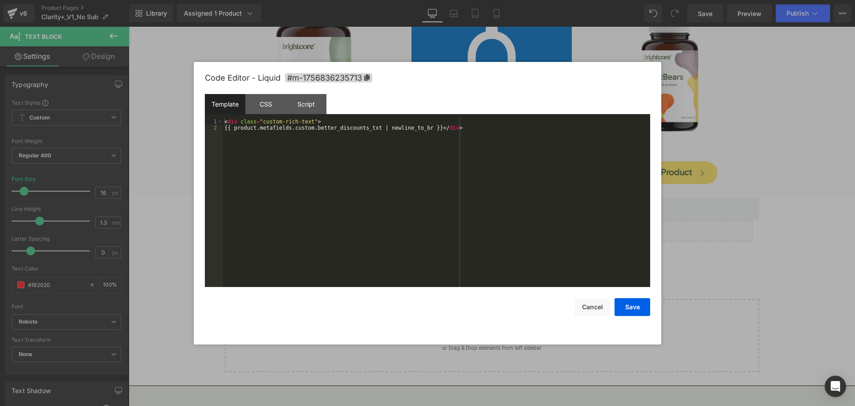
click at [476, 0] on div "You are previewing how the will restyle your page. You can not edit Elements in…" at bounding box center [427, 0] width 855 height 0
type input "#f82020"
click at [276, 102] on div "CSS" at bounding box center [265, 104] width 41 height 20
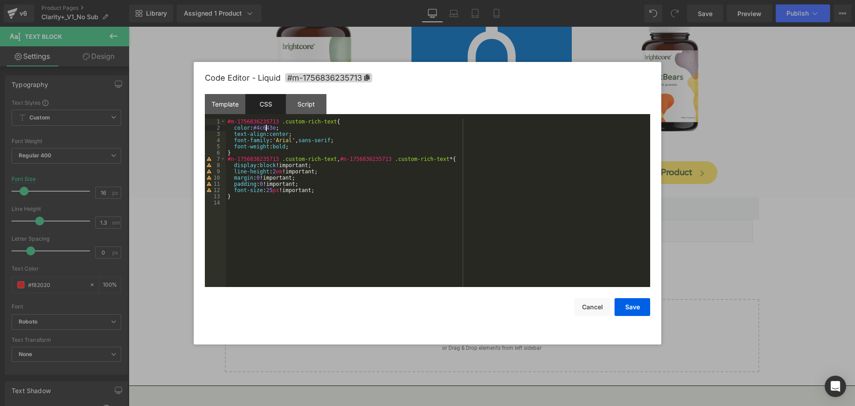
click at [265, 130] on div "#m-1756836235713 .custom-rich-text { color : #4c643e ; text-align : center ; fo…" at bounding box center [438, 208] width 424 height 181
click at [626, 307] on button "Save" at bounding box center [632, 307] width 36 height 18
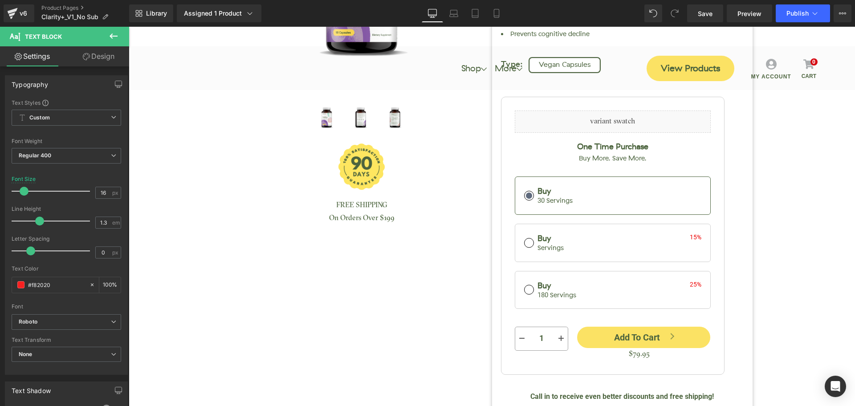
scroll to position [312, 0]
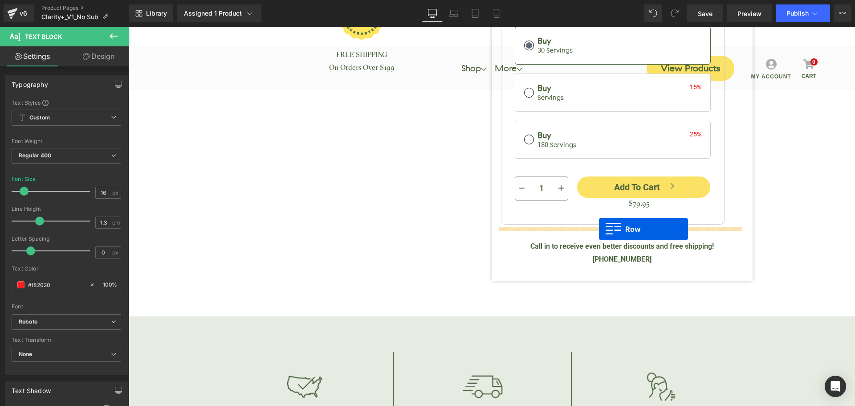
drag, startPoint x: 226, startPoint y: 210, endPoint x: 599, endPoint y: 229, distance: 373.5
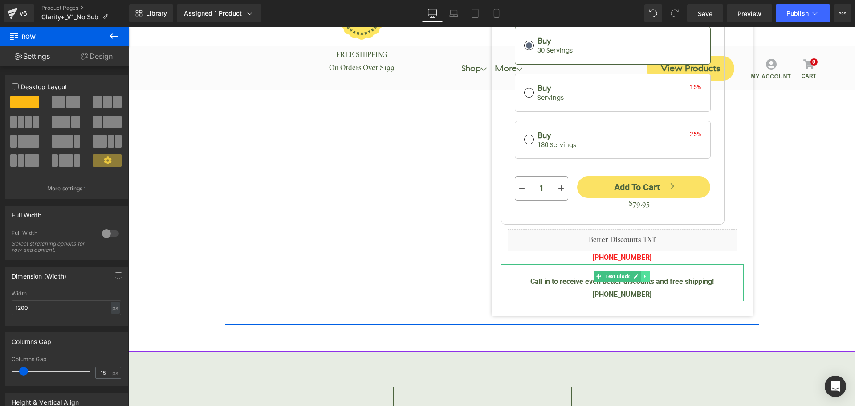
click at [645, 273] on icon at bounding box center [645, 275] width 5 height 5
click at [649, 273] on icon at bounding box center [649, 275] width 5 height 5
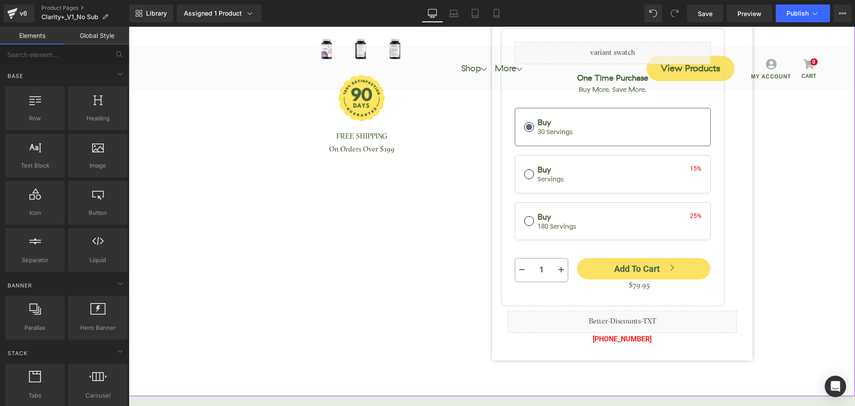
scroll to position [134, 0]
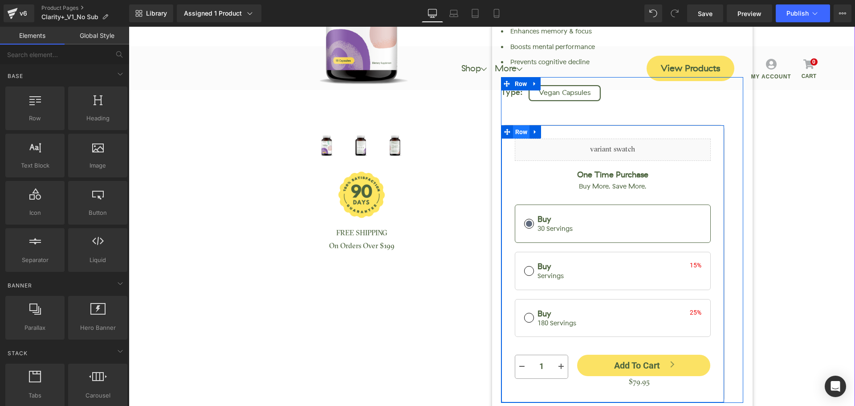
click at [520, 132] on span "Row" at bounding box center [521, 131] width 17 height 13
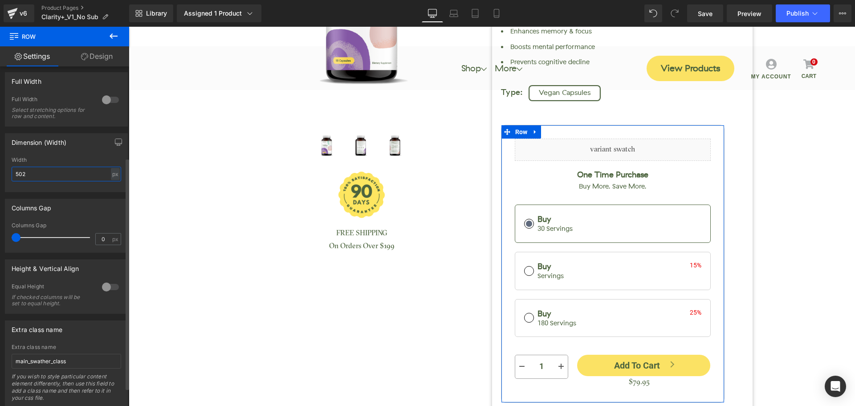
click at [14, 178] on input "502" at bounding box center [66, 173] width 109 height 15
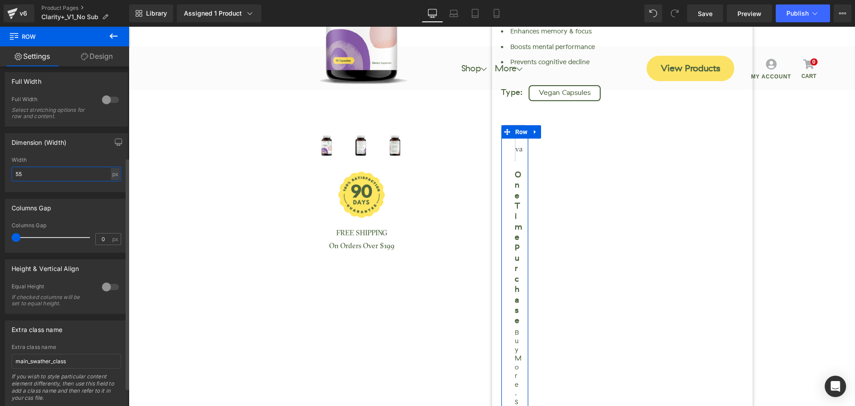
type input "550"
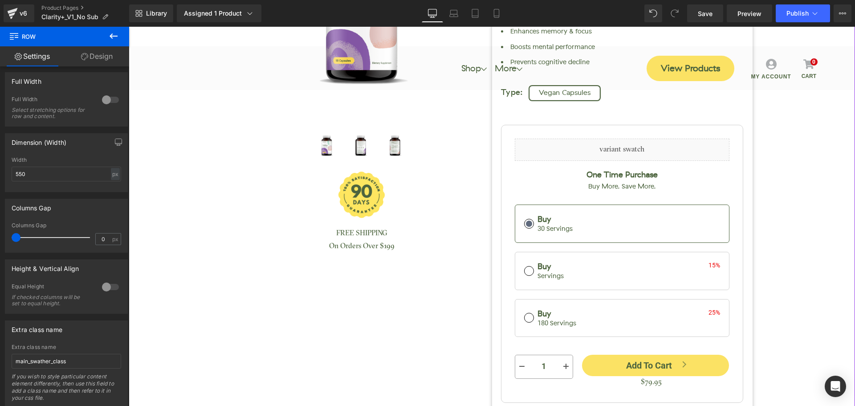
click at [779, 128] on div at bounding box center [491, 149] width 717 height 633
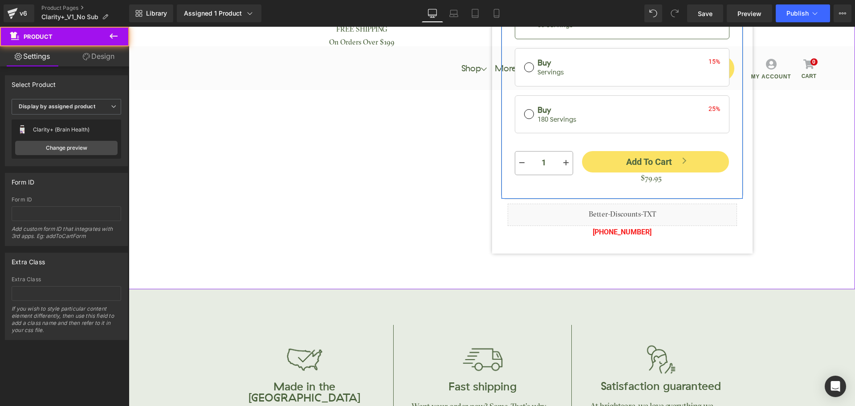
scroll to position [401, 0]
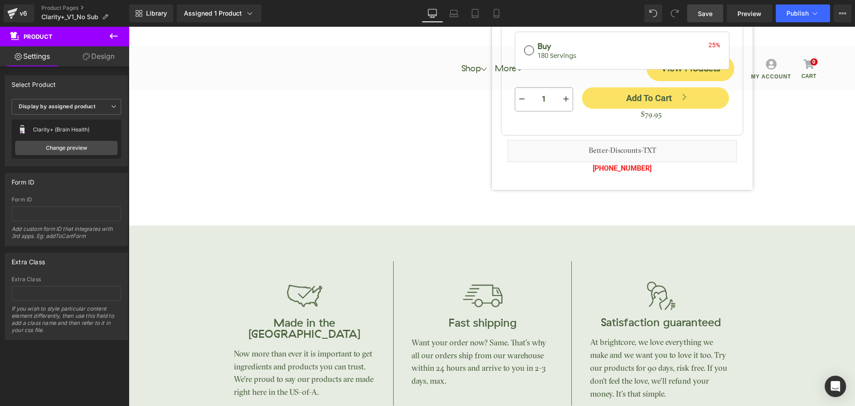
click at [703, 15] on span "Save" at bounding box center [705, 13] width 15 height 9
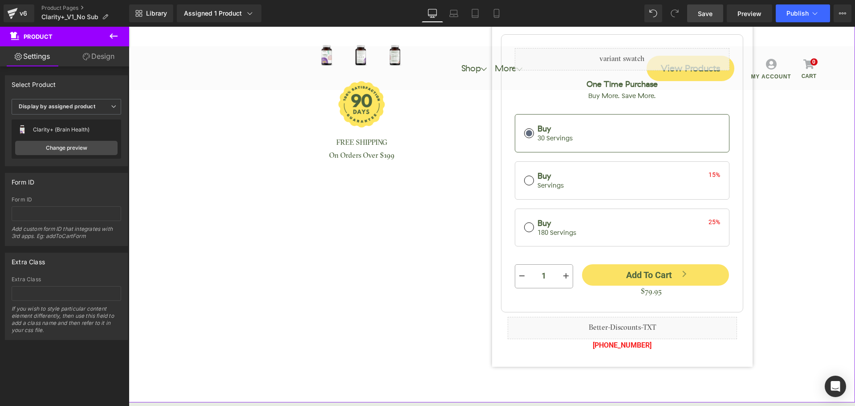
scroll to position [223, 0]
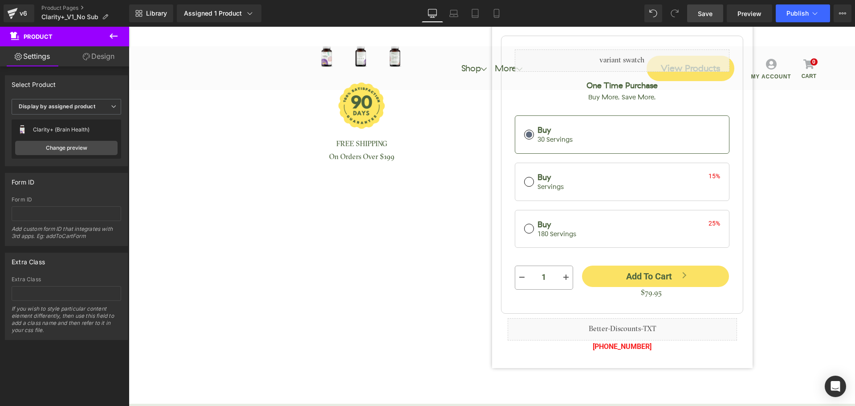
click at [697, 20] on link "Save" at bounding box center [705, 13] width 36 height 18
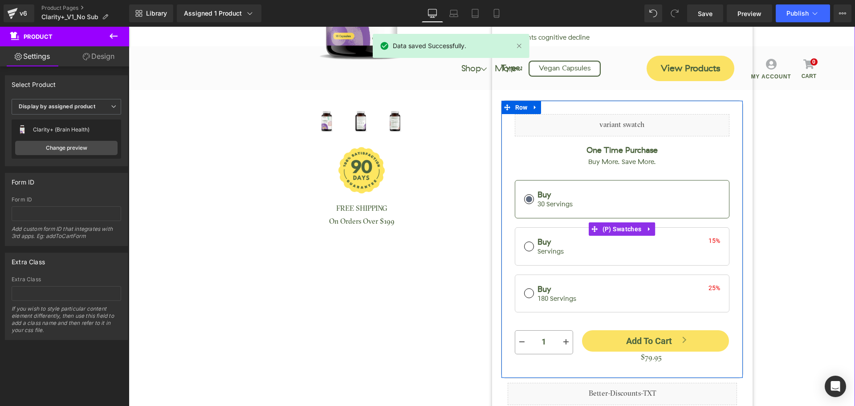
scroll to position [45, 0]
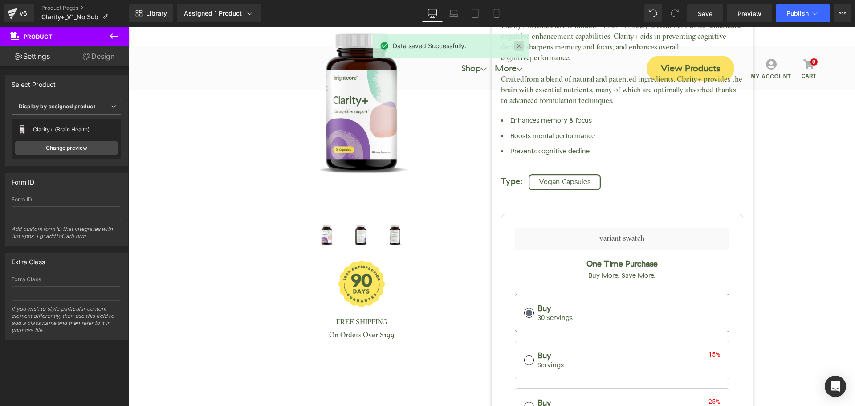
click at [517, 48] on link at bounding box center [519, 46] width 10 height 10
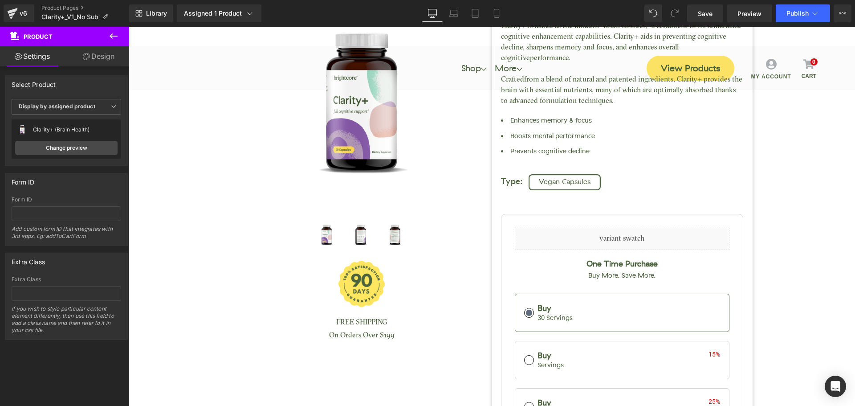
click at [496, 24] on div "Library Assigned 1 Product Product Preview Clarity+ (Brain Health) Manage assig…" at bounding box center [492, 13] width 726 height 27
click at [498, 19] on link "Mobile" at bounding box center [496, 13] width 21 height 18
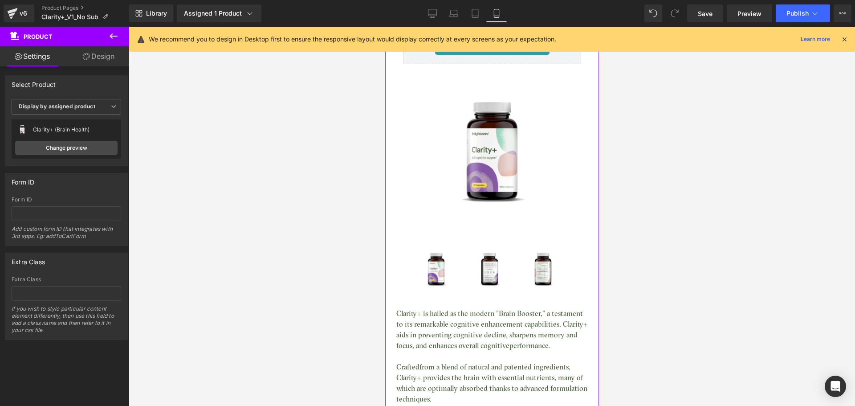
scroll to position [0, 0]
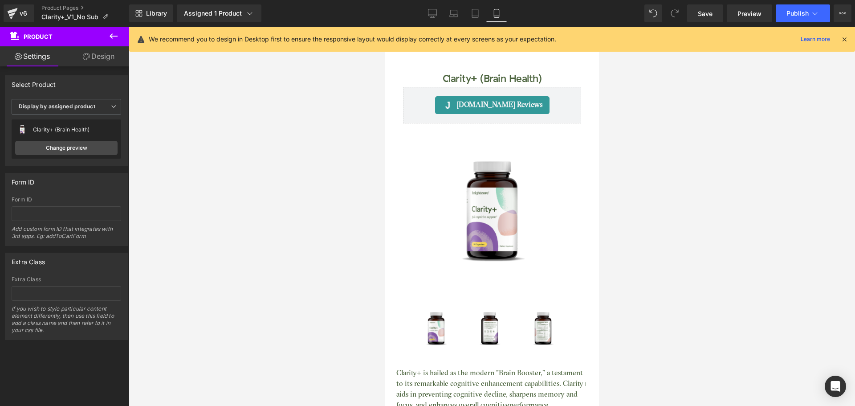
click at [842, 39] on icon at bounding box center [844, 39] width 8 height 8
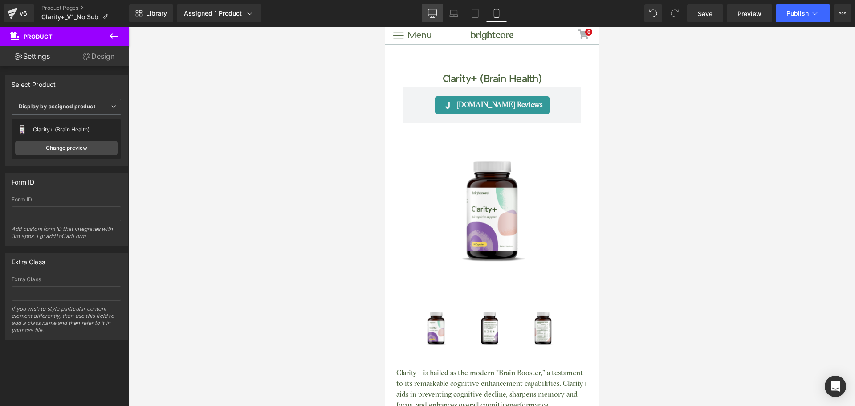
click at [437, 14] on link "Desktop" at bounding box center [432, 13] width 21 height 18
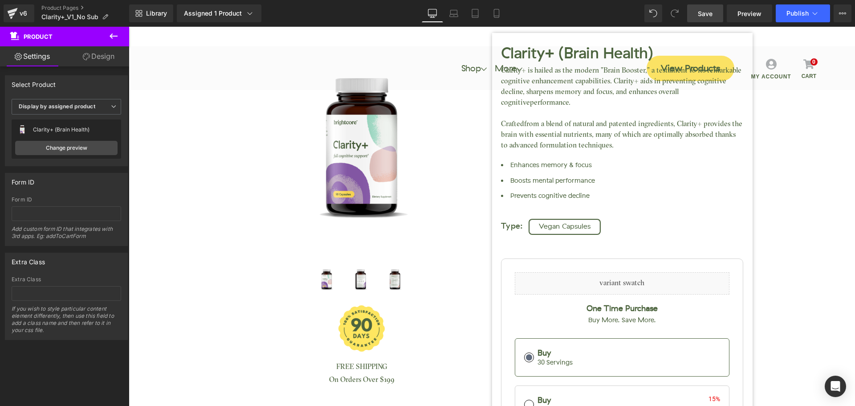
click at [714, 15] on link "Save" at bounding box center [705, 13] width 36 height 18
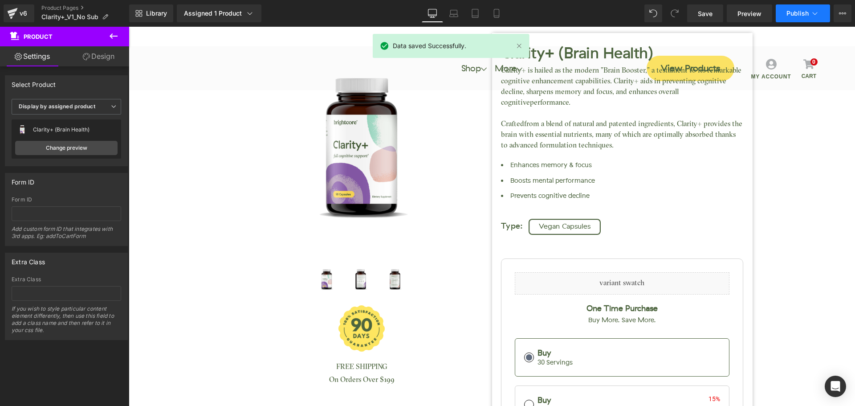
click at [789, 5] on button "Publish" at bounding box center [802, 13] width 54 height 18
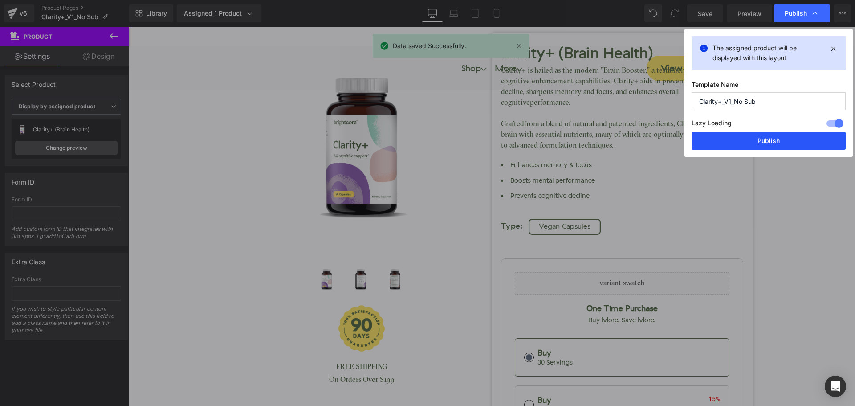
drag, startPoint x: 783, startPoint y: 137, endPoint x: 618, endPoint y: 135, distance: 164.3
click at [783, 137] on button "Publish" at bounding box center [768, 141] width 154 height 18
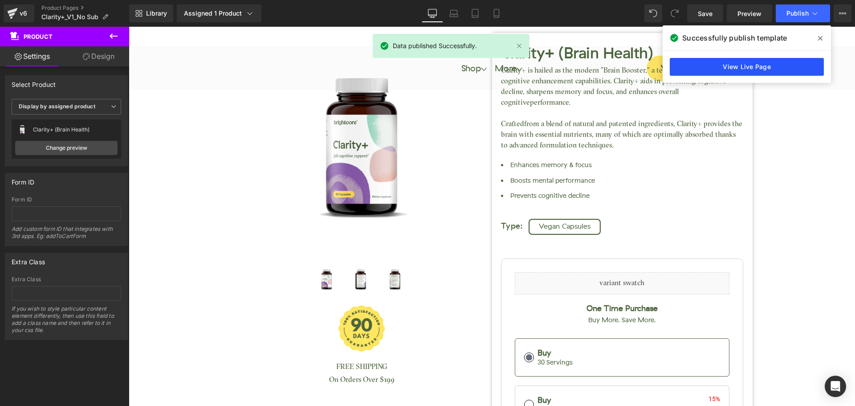
click at [783, 66] on link "View Live Page" at bounding box center [746, 67] width 154 height 18
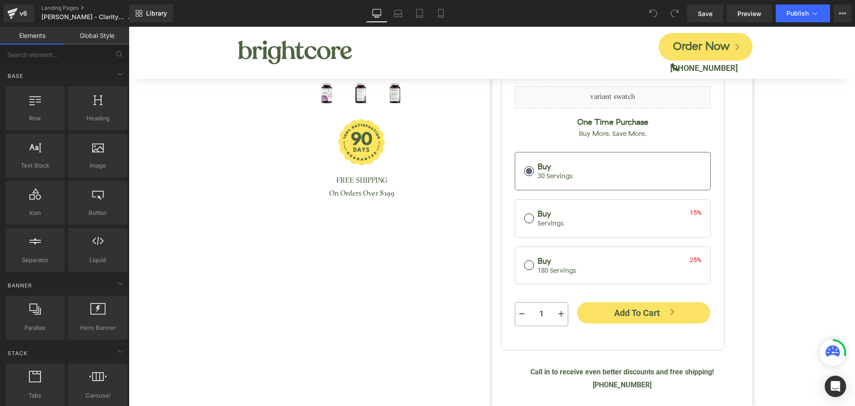
scroll to position [312, 0]
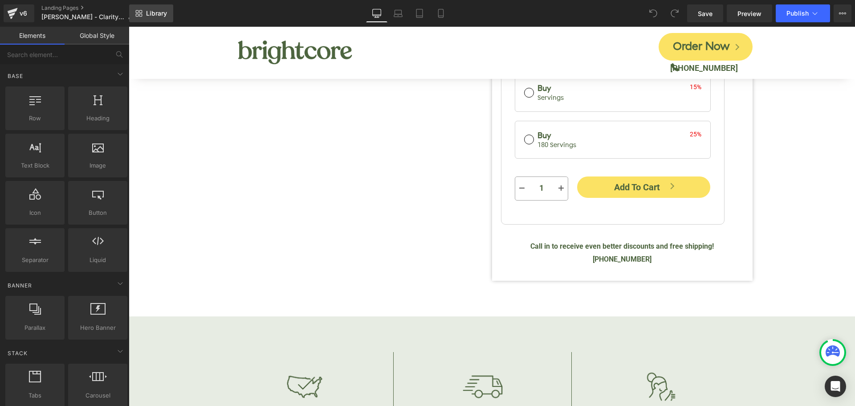
click at [162, 15] on span "Library" at bounding box center [156, 13] width 21 height 8
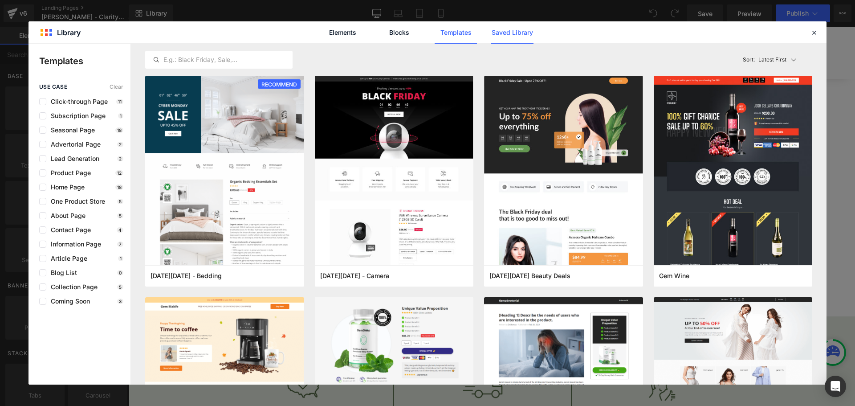
click at [585, 42] on link "Saved Library" at bounding box center [587, 44] width 5 height 5
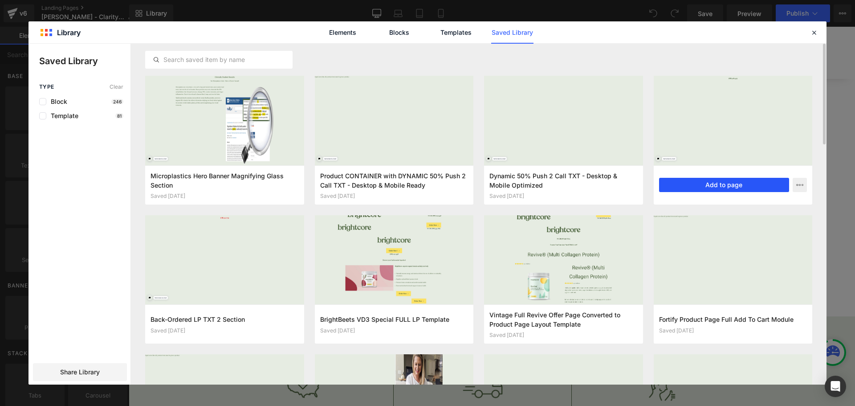
click at [693, 182] on button "Add to page" at bounding box center [724, 185] width 130 height 14
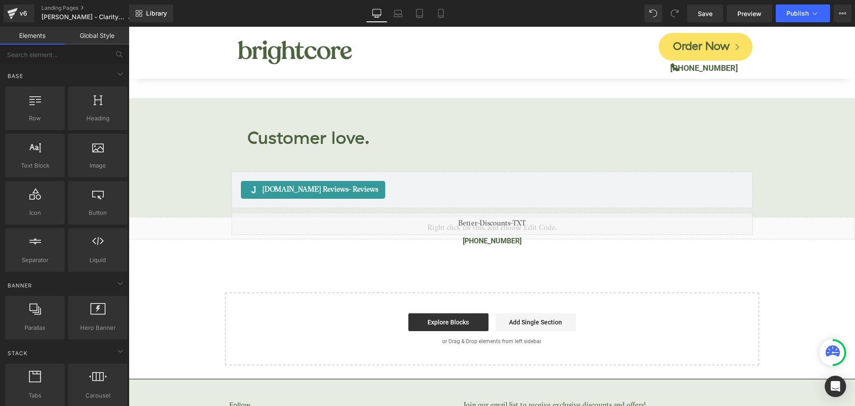
scroll to position [1711, 0]
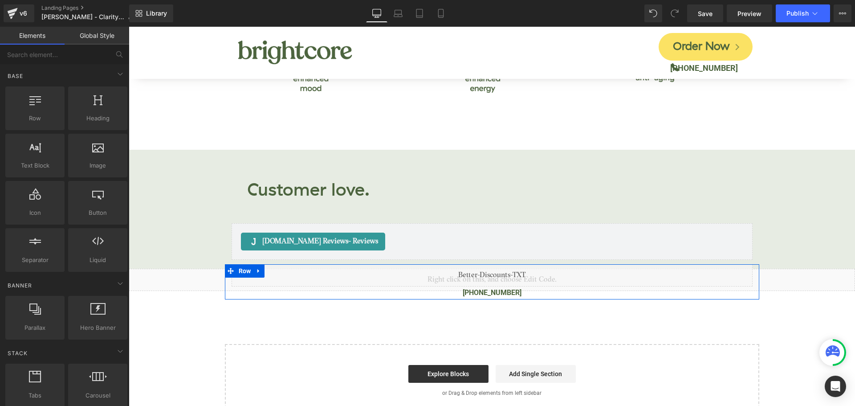
click at [482, 287] on span "Text Block" at bounding box center [487, 292] width 28 height 11
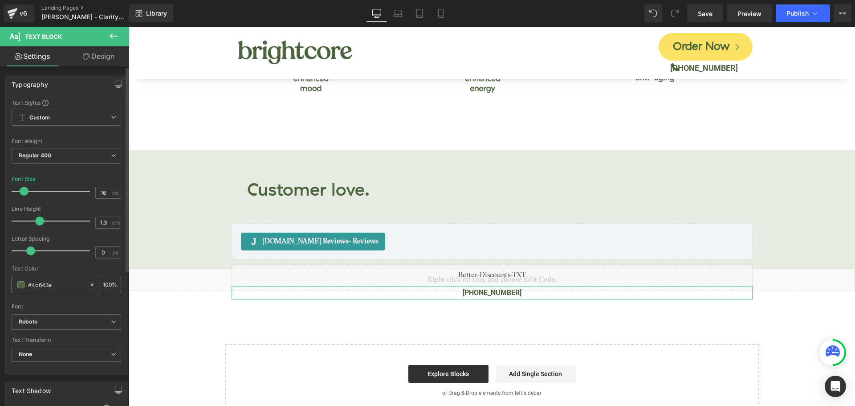
click at [36, 285] on input "#4c643e" at bounding box center [56, 285] width 57 height 10
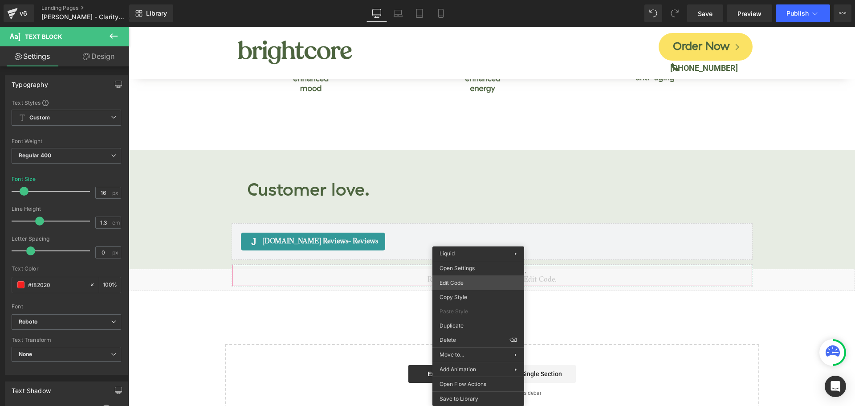
click at [474, 0] on div "Text Block You are previewing how the will restyle your page. You can not edit …" at bounding box center [427, 0] width 855 height 0
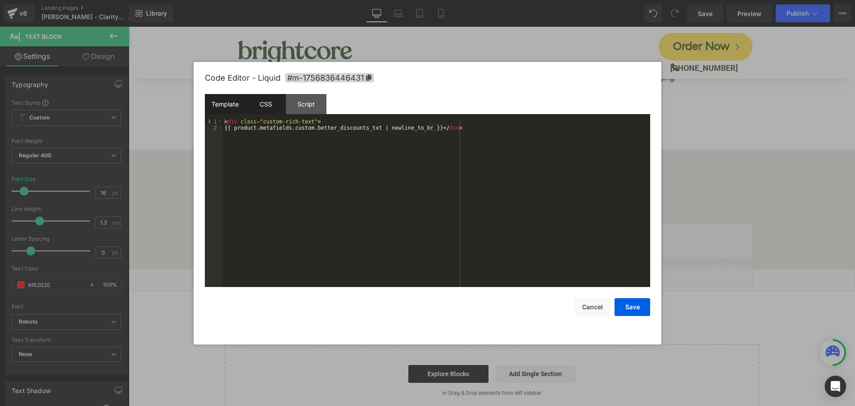
type input "#f82020"
click at [260, 101] on div "CSS" at bounding box center [265, 104] width 41 height 20
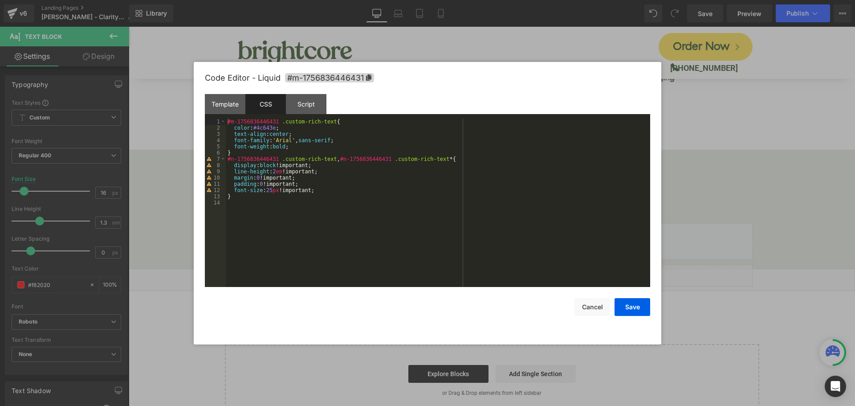
click at [262, 131] on div "#m-1756836446431 .custom-rich-text { color : #4c643e ; text-align : center ; fo…" at bounding box center [438, 208] width 424 height 181
click at [264, 128] on div "#m-1756836446431 .custom-rich-text { color : #4c643e ; text-align : center ; fo…" at bounding box center [438, 208] width 424 height 181
click at [635, 303] on button "Save" at bounding box center [632, 307] width 36 height 18
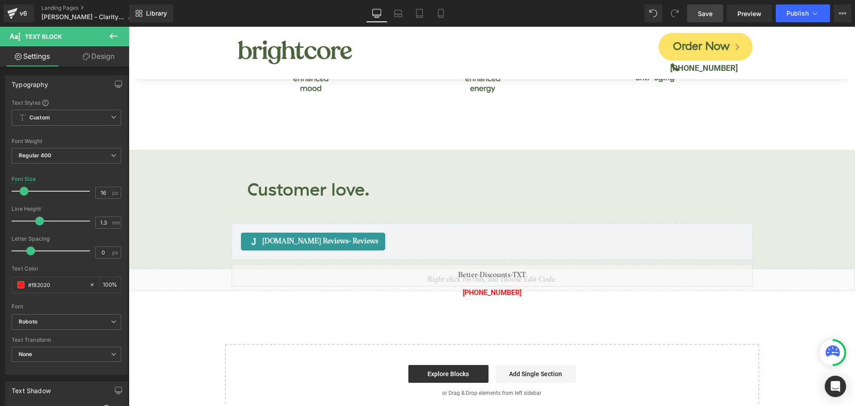
click at [708, 18] on span "Save" at bounding box center [705, 13] width 15 height 9
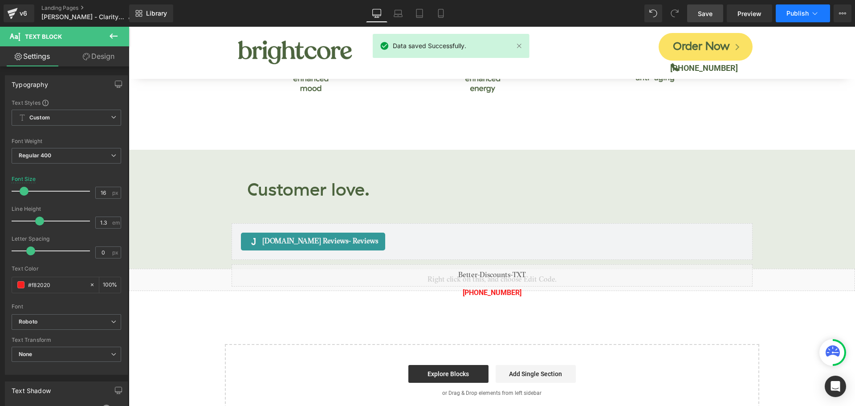
click at [792, 19] on button "Publish" at bounding box center [802, 13] width 54 height 18
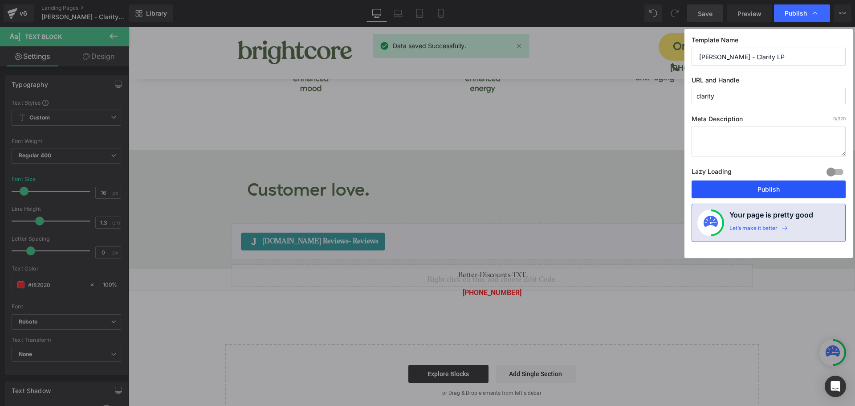
drag, startPoint x: 769, startPoint y: 187, endPoint x: 555, endPoint y: 52, distance: 252.9
click at [769, 187] on button "Publish" at bounding box center [768, 189] width 154 height 18
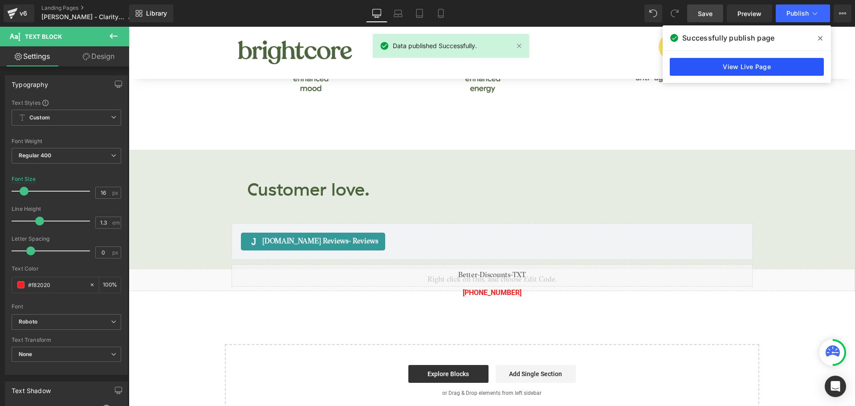
click at [700, 73] on link "View Live Page" at bounding box center [746, 67] width 154 height 18
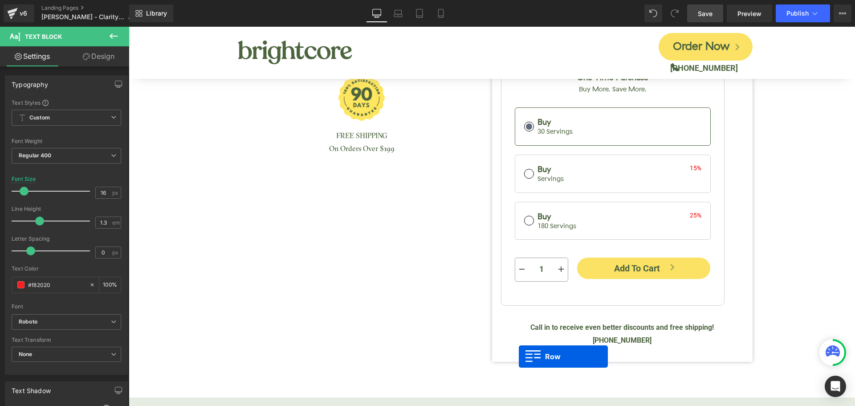
scroll to position [277, 0]
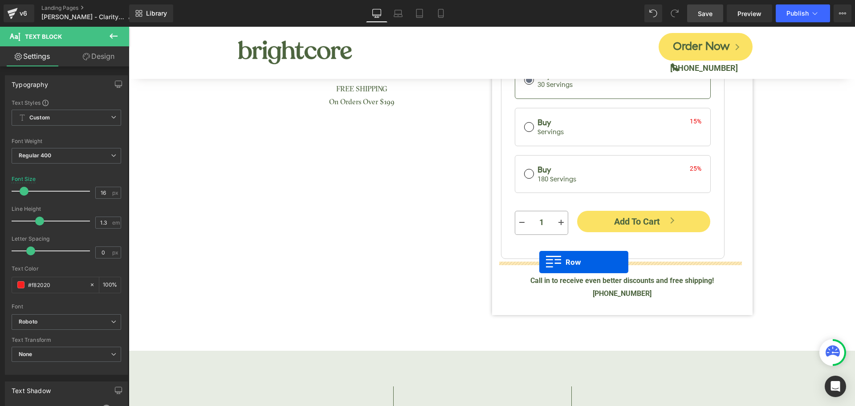
drag, startPoint x: 229, startPoint y: 257, endPoint x: 539, endPoint y: 262, distance: 309.8
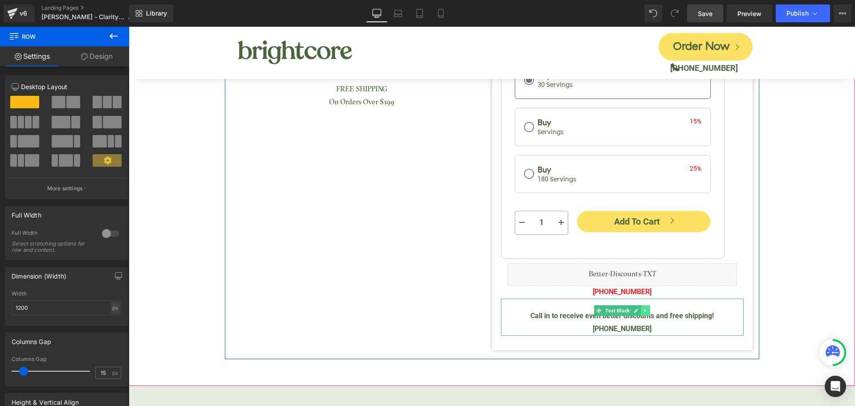
click at [644, 311] on icon at bounding box center [645, 310] width 5 height 5
click at [647, 308] on icon at bounding box center [649, 310] width 5 height 5
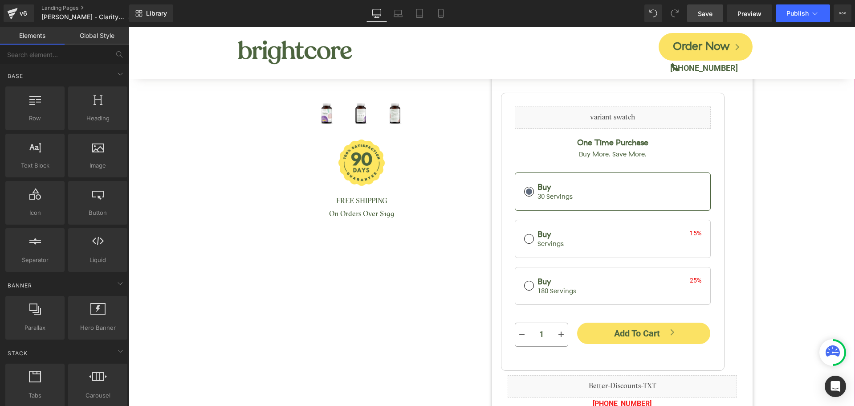
scroll to position [55, 0]
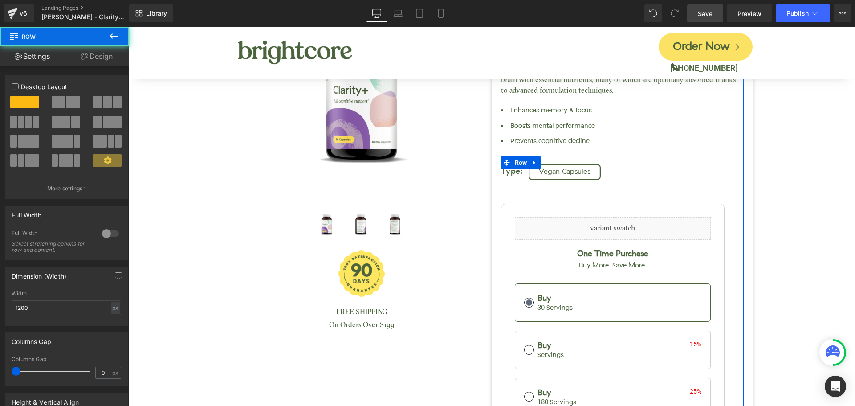
click at [733, 285] on div "Type: Vegan Capsules One Time Purchase (Buy More. Save More): Buy 1 (30 Serving…" at bounding box center [622, 318] width 242 height 325
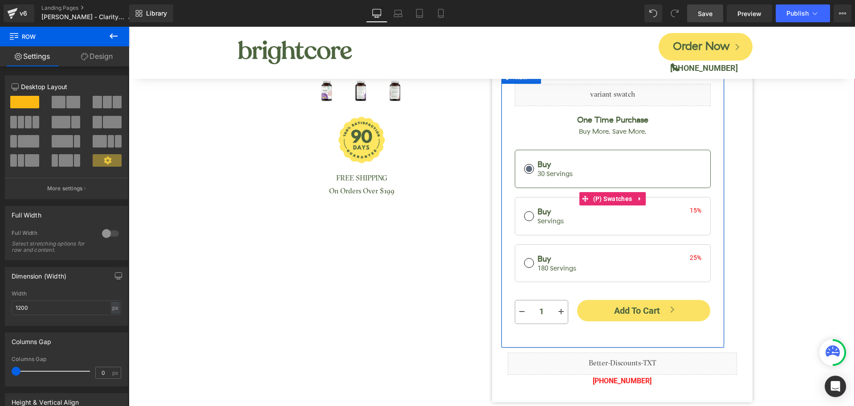
scroll to position [99, 0]
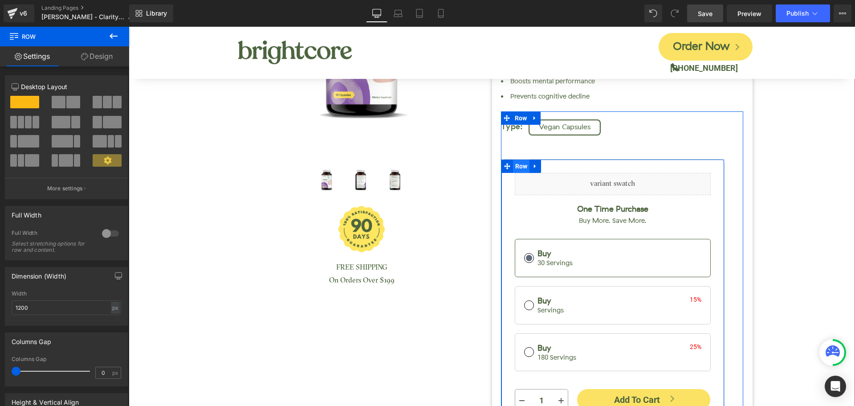
click at [519, 166] on span "Row" at bounding box center [521, 165] width 17 height 13
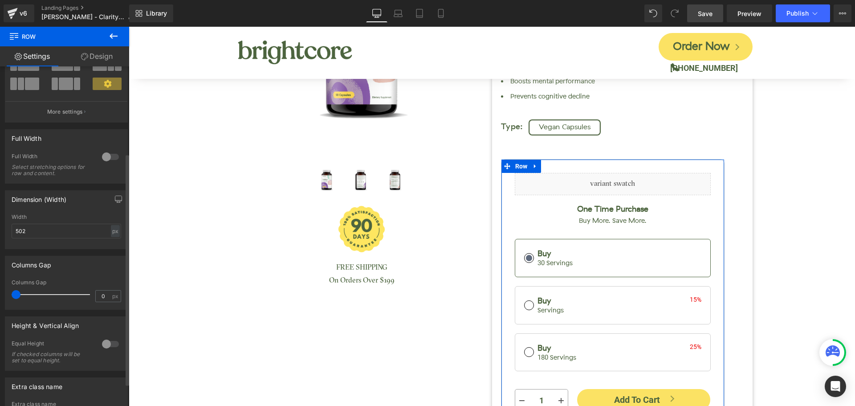
scroll to position [134, 0]
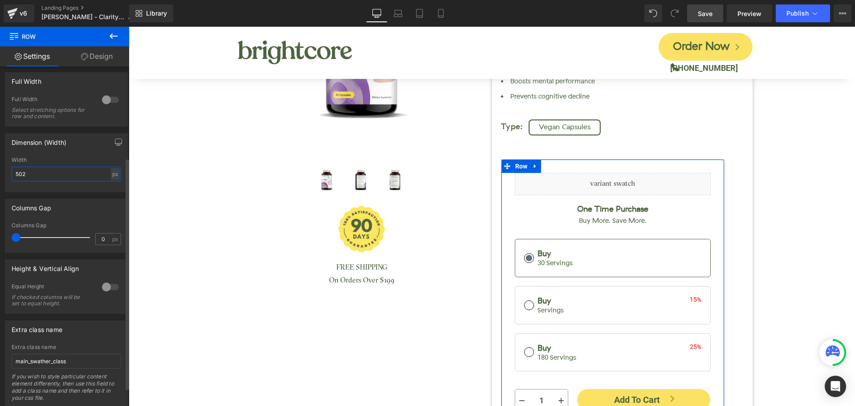
click at [34, 176] on input "502" at bounding box center [66, 173] width 109 height 15
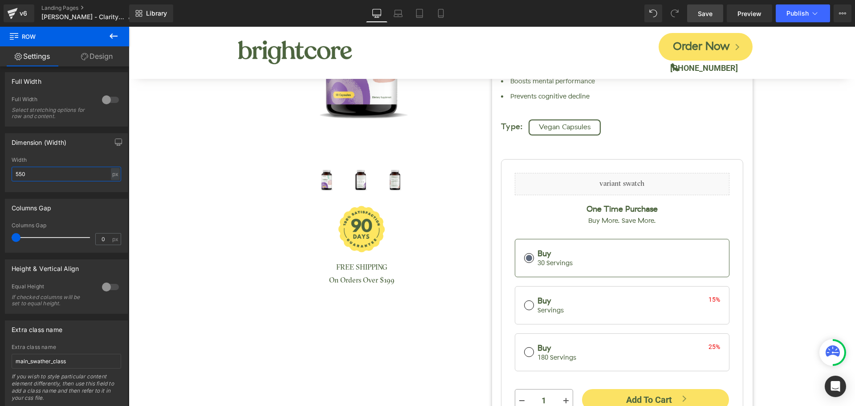
type input "550"
click at [707, 12] on span "Save" at bounding box center [705, 13] width 15 height 9
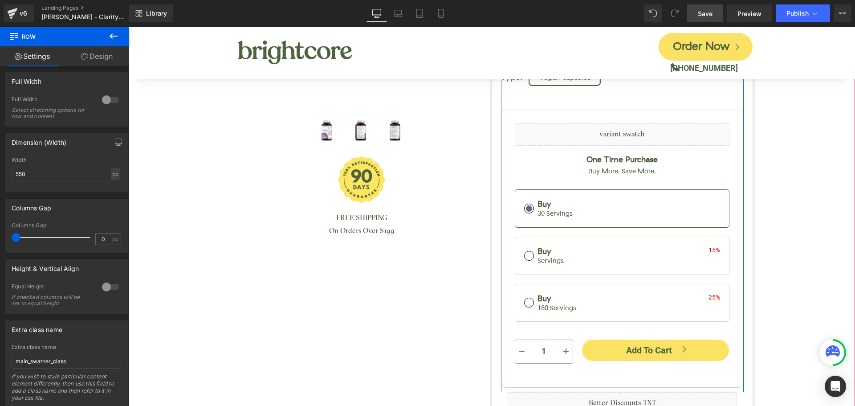
scroll to position [312, 0]
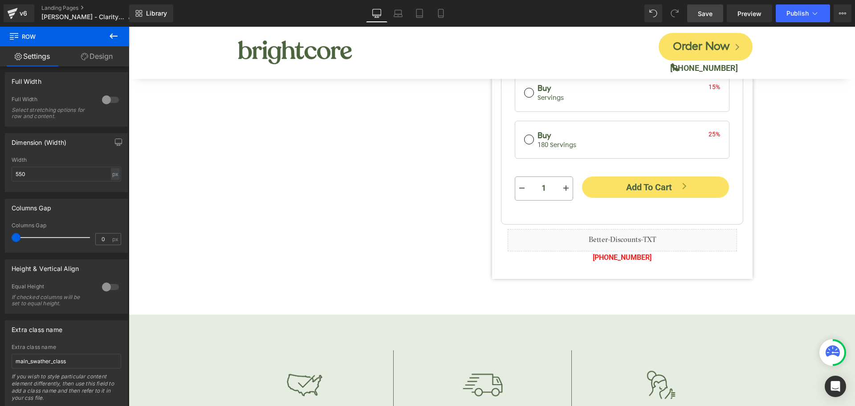
click at [701, 14] on span "Save" at bounding box center [705, 13] width 15 height 9
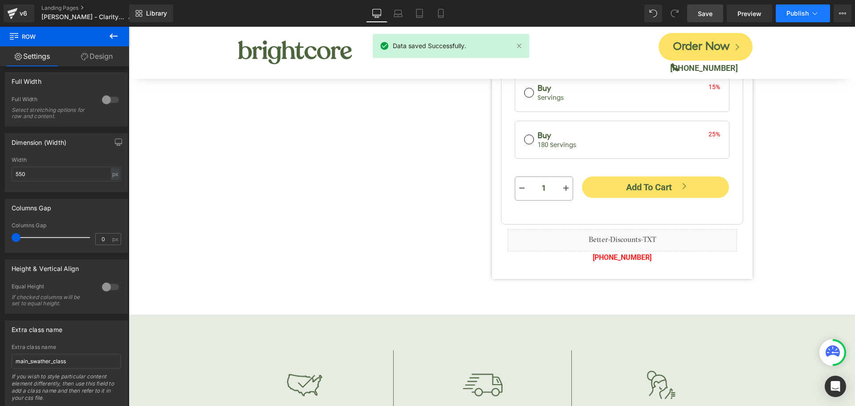
click at [785, 20] on button "Publish" at bounding box center [802, 13] width 54 height 18
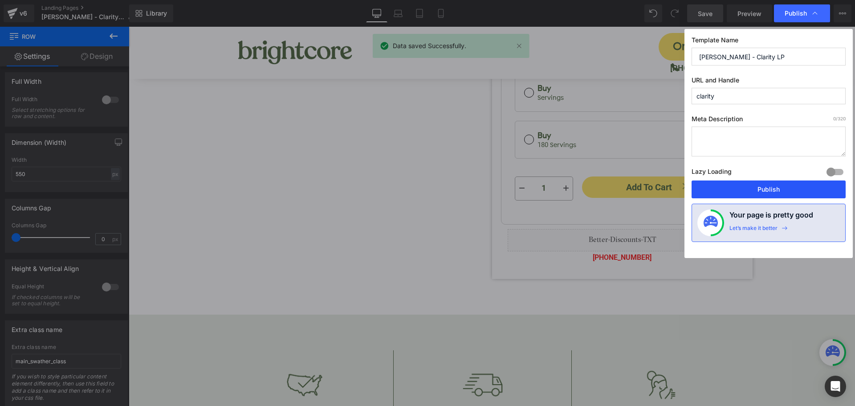
drag, startPoint x: 759, startPoint y: 194, endPoint x: 519, endPoint y: 14, distance: 299.8
click at [759, 194] on button "Publish" at bounding box center [768, 189] width 154 height 18
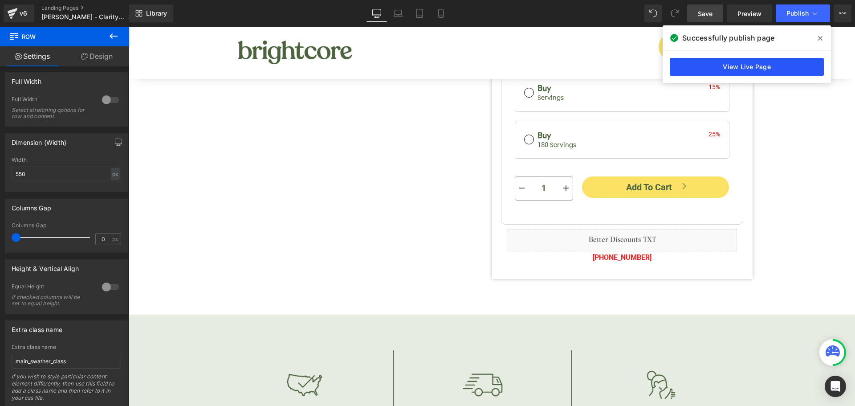
click at [769, 65] on link "View Live Page" at bounding box center [746, 67] width 154 height 18
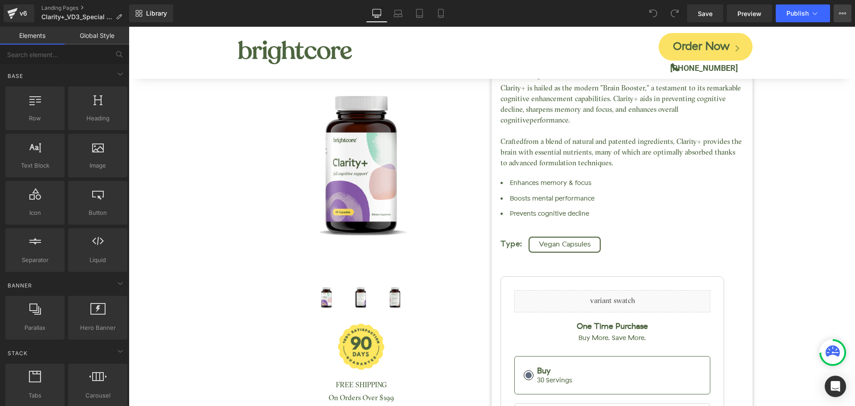
click at [837, 16] on button "View Live Page View with current Template Save Template to Library Schedule Pub…" at bounding box center [842, 13] width 18 height 18
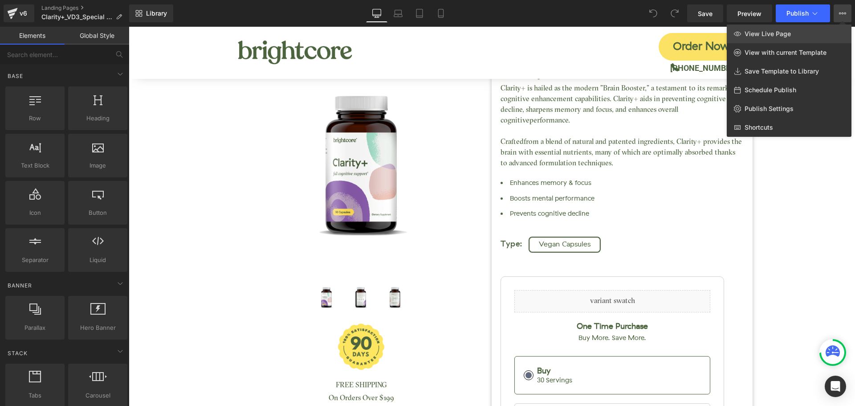
click at [804, 32] on link "View Live Page" at bounding box center [788, 33] width 125 height 19
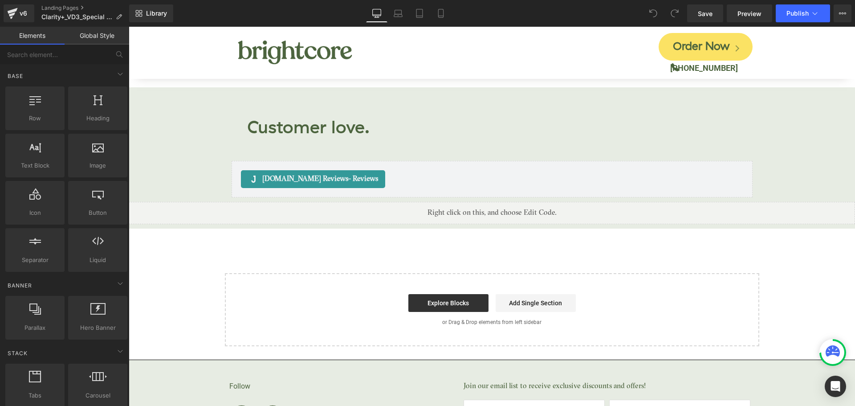
scroll to position [2896, 0]
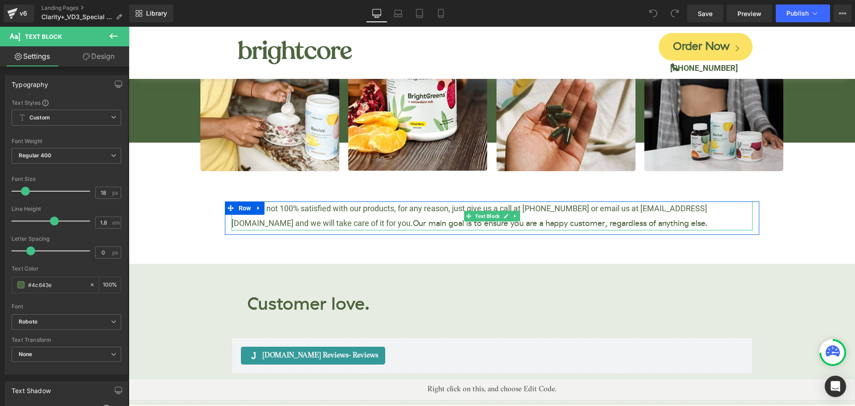
drag, startPoint x: 320, startPoint y: 209, endPoint x: 628, endPoint y: 210, distance: 308.0
click at [628, 210] on p "If you are not 100% satisfied with our products, for any reason, just give us a…" at bounding box center [491, 215] width 521 height 29
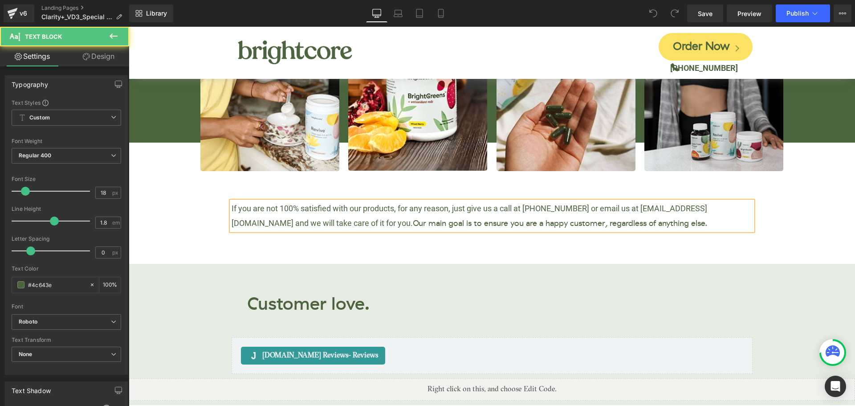
click at [413, 218] on span "Our main goal is to ensure you are a happy customer, regardless of anything els…" at bounding box center [560, 223] width 295 height 10
drag, startPoint x: 322, startPoint y: 208, endPoint x: 633, endPoint y: 205, distance: 311.2
click at [633, 205] on p "If you are not 100% satisfied with our products, for any reason, just give us a…" at bounding box center [491, 215] width 521 height 29
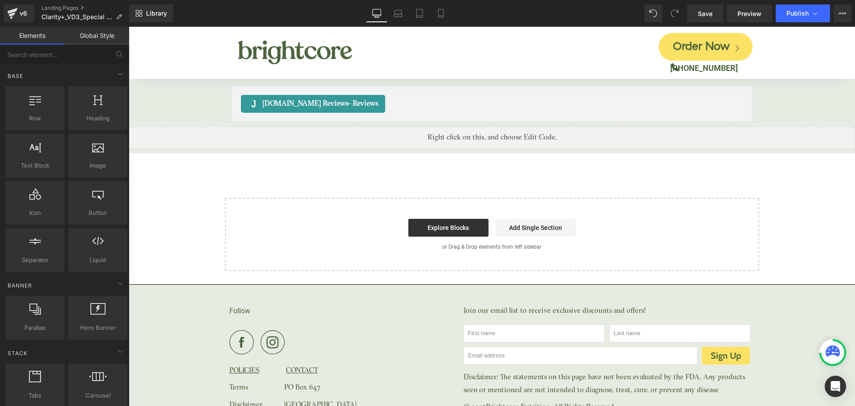
scroll to position [3074, 0]
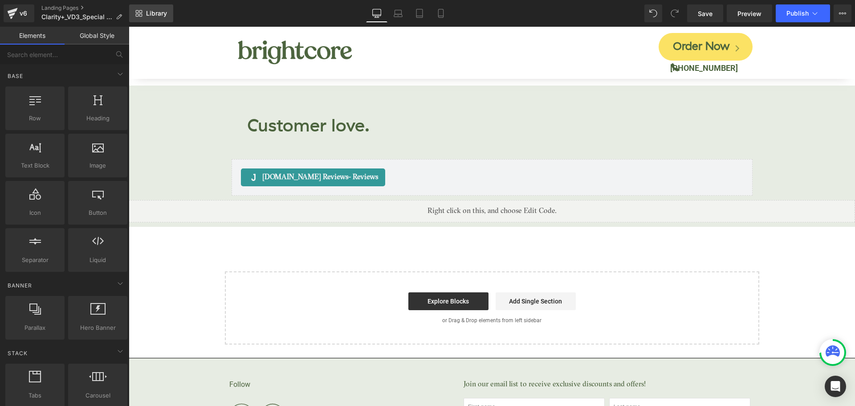
click at [160, 15] on span "Library" at bounding box center [156, 13] width 21 height 8
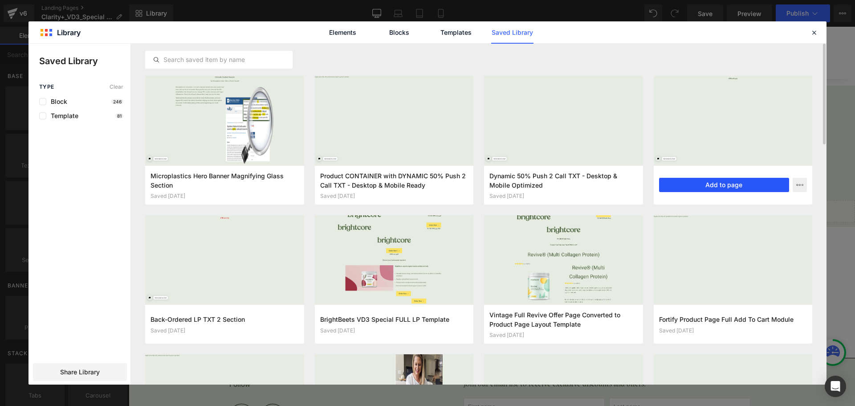
click at [707, 180] on button "Add to page" at bounding box center [724, 185] width 130 height 14
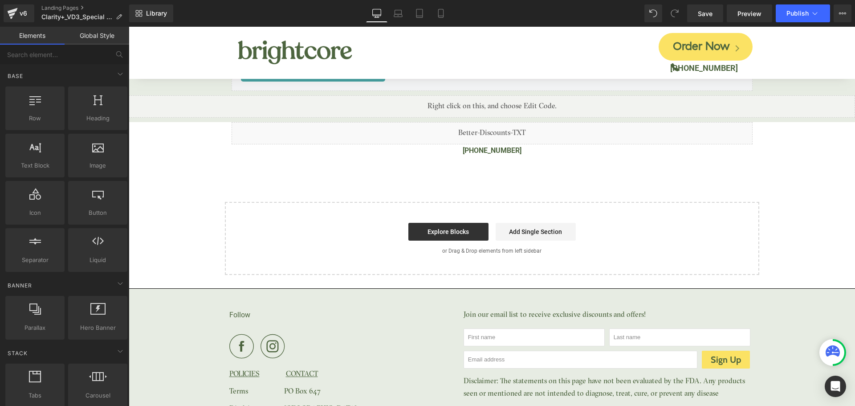
scroll to position [3081, 0]
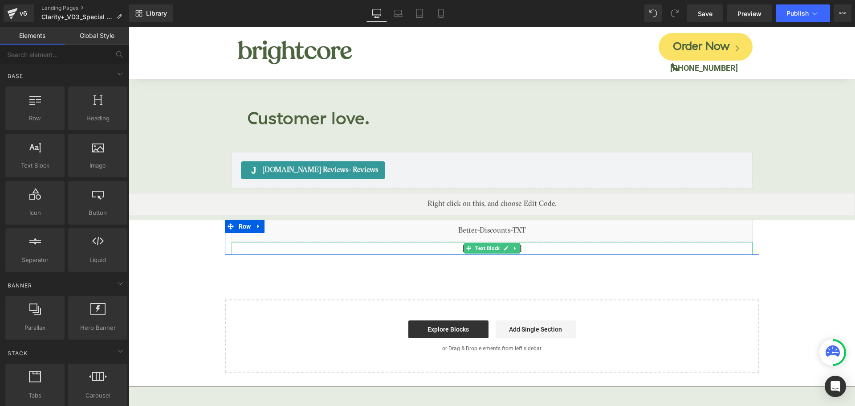
click at [520, 242] on p "[PHONE_NUMBER]" at bounding box center [491, 248] width 521 height 13
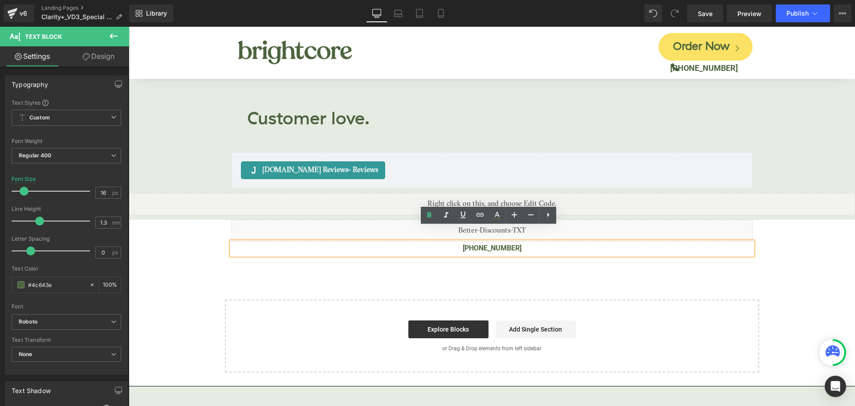
drag, startPoint x: 484, startPoint y: 232, endPoint x: 522, endPoint y: 224, distance: 38.1
click at [525, 242] on p "[PHONE_NUMBER]" at bounding box center [491, 248] width 521 height 13
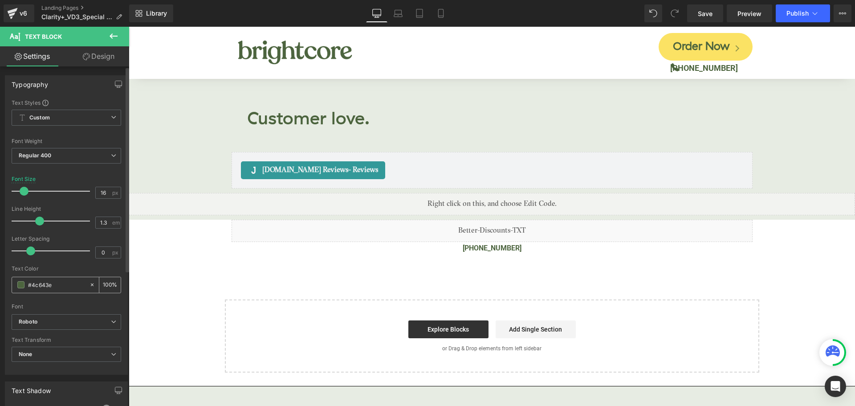
click at [45, 286] on input "#4c643e" at bounding box center [56, 285] width 57 height 10
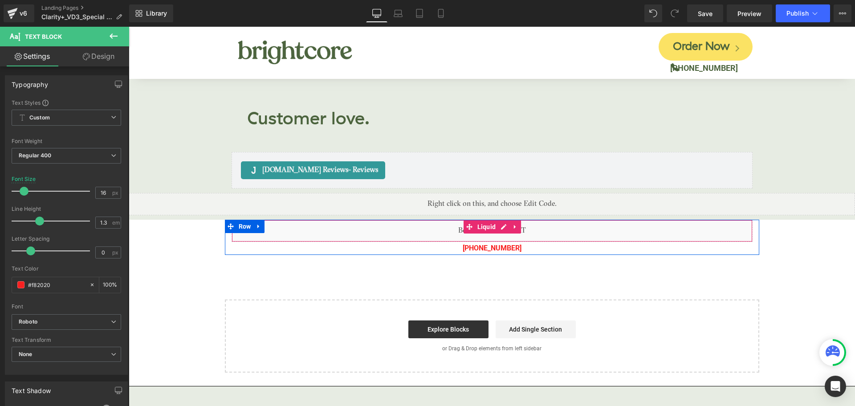
type input "#f82020"
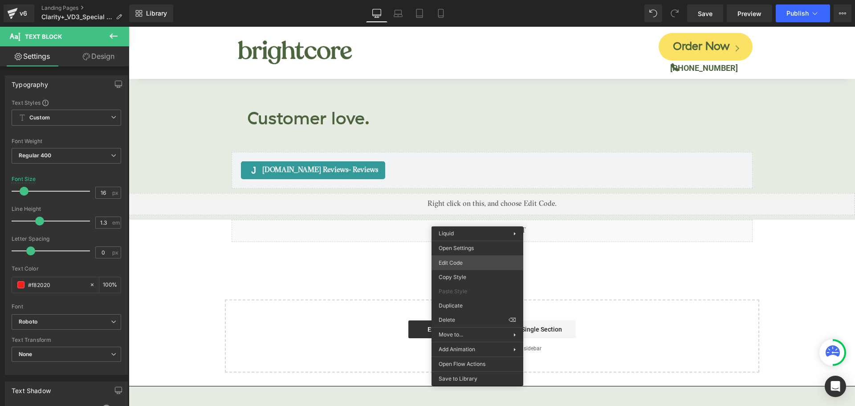
click at [465, 0] on div "You are previewing how the will restyle your page. You can not edit Elements in…" at bounding box center [427, 0] width 855 height 0
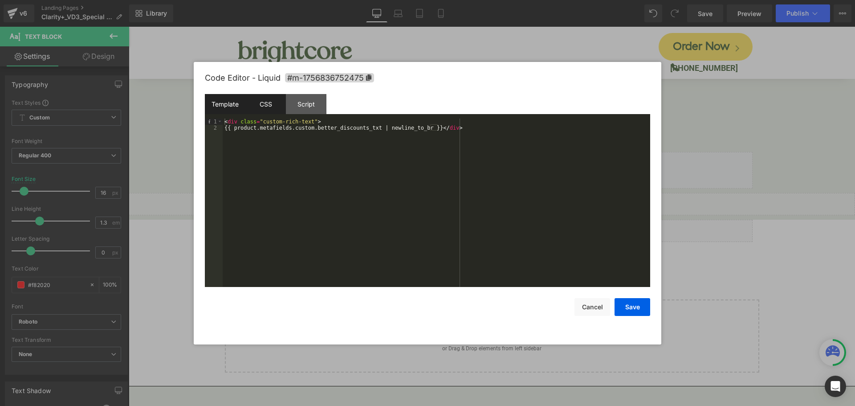
click at [263, 108] on div "CSS" at bounding box center [265, 104] width 41 height 20
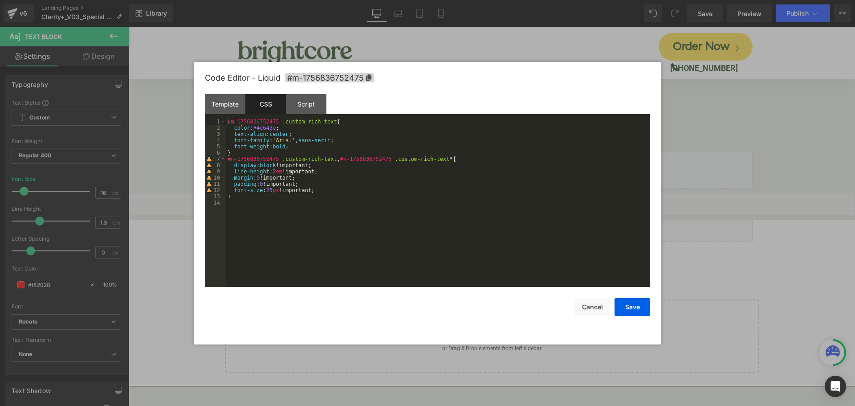
click at [265, 129] on div "#m-1756836752475 .custom-rich-text { color : #4c643e ; text-align : center ; fo…" at bounding box center [438, 208] width 424 height 181
click at [627, 309] on button "Save" at bounding box center [632, 307] width 36 height 18
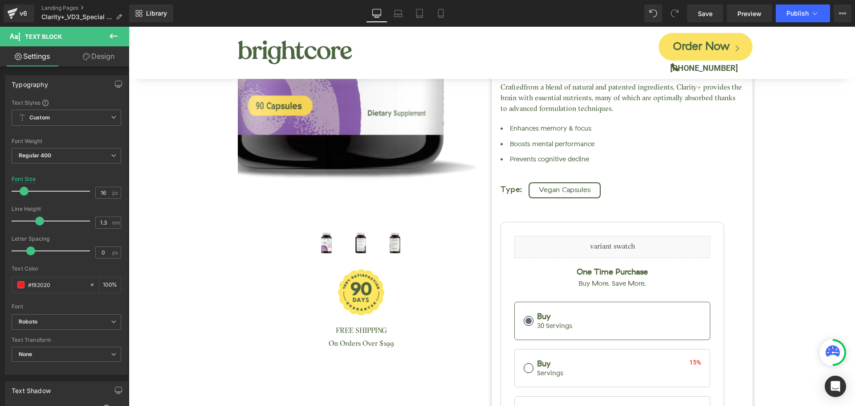
scroll to position [321, 0]
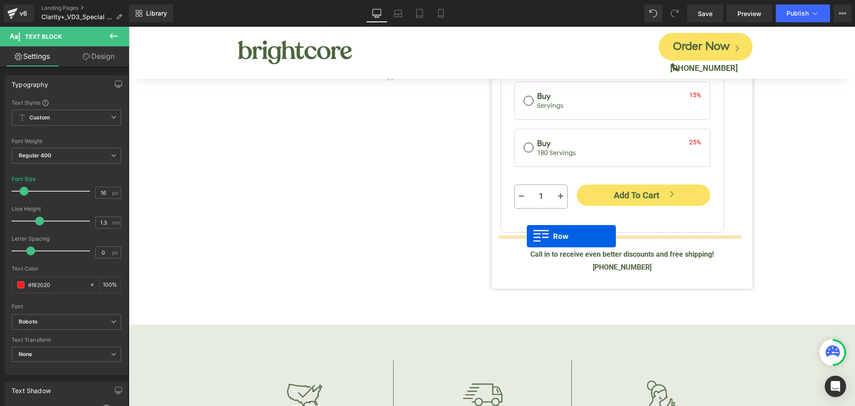
drag, startPoint x: 227, startPoint y: 210, endPoint x: 527, endPoint y: 236, distance: 301.1
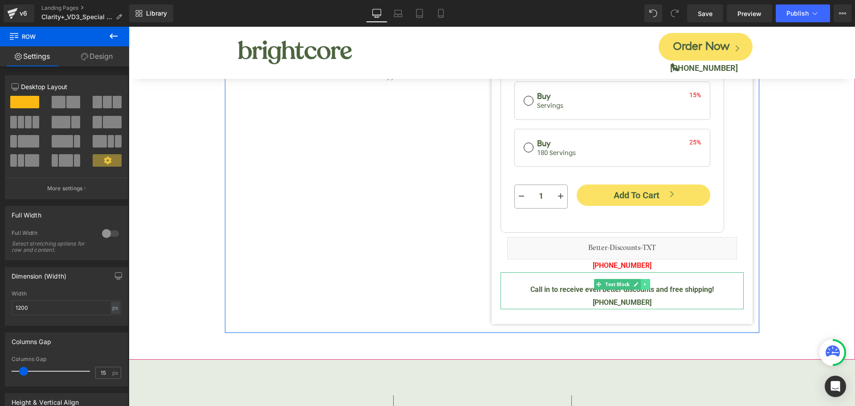
click at [645, 285] on link at bounding box center [645, 284] width 9 height 11
click at [647, 284] on icon at bounding box center [649, 283] width 5 height 5
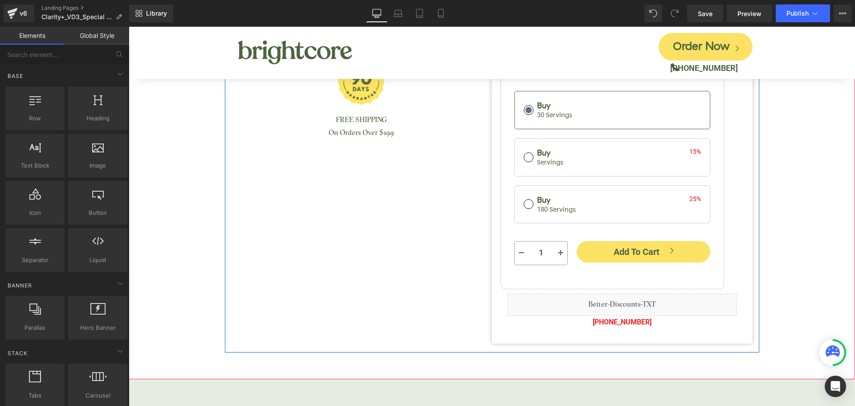
scroll to position [143, 0]
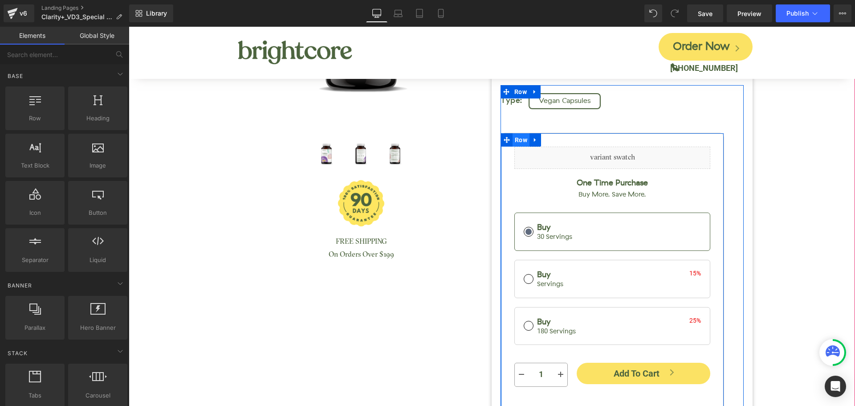
click at [512, 139] on span "Row" at bounding box center [520, 139] width 17 height 13
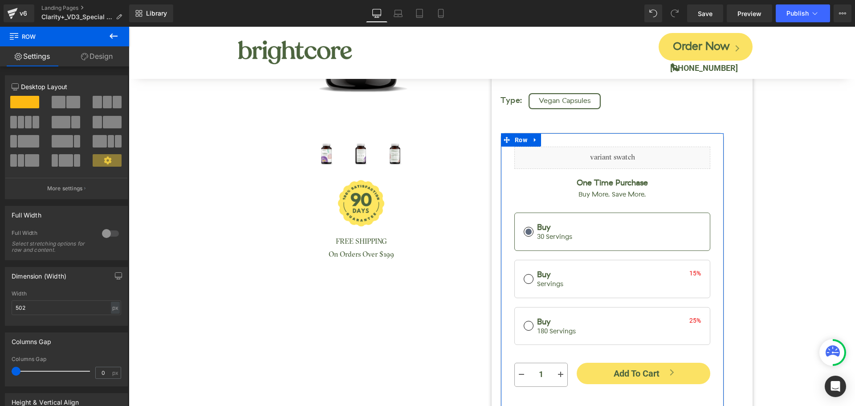
click at [104, 50] on link "Design" at bounding box center [97, 56] width 65 height 20
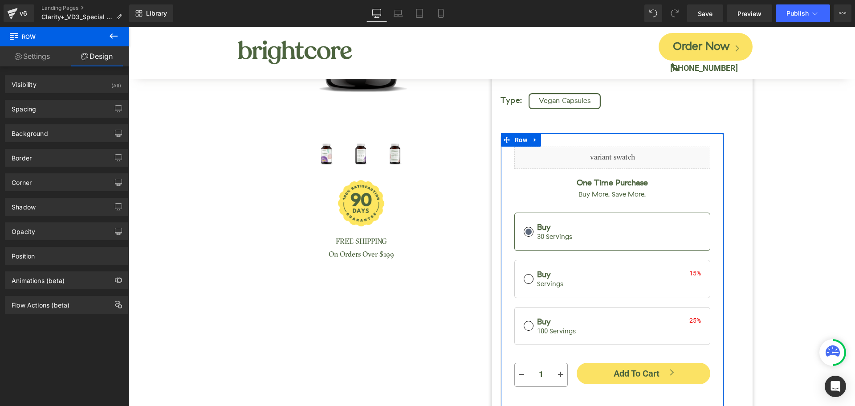
click at [35, 56] on link "Settings" at bounding box center [32, 56] width 65 height 20
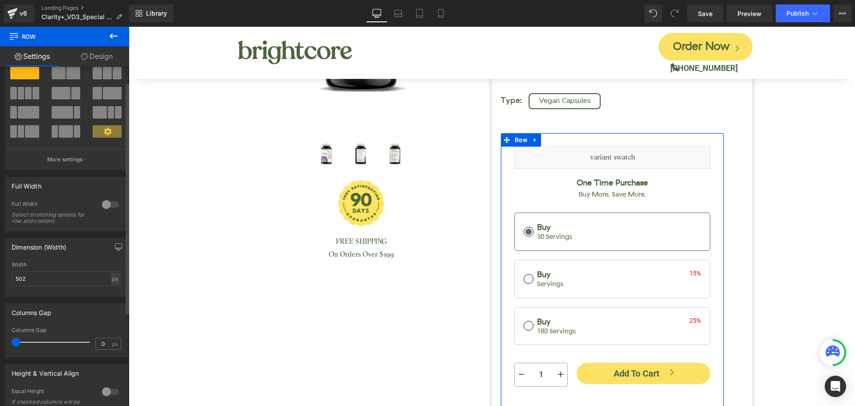
scroll to position [45, 0]
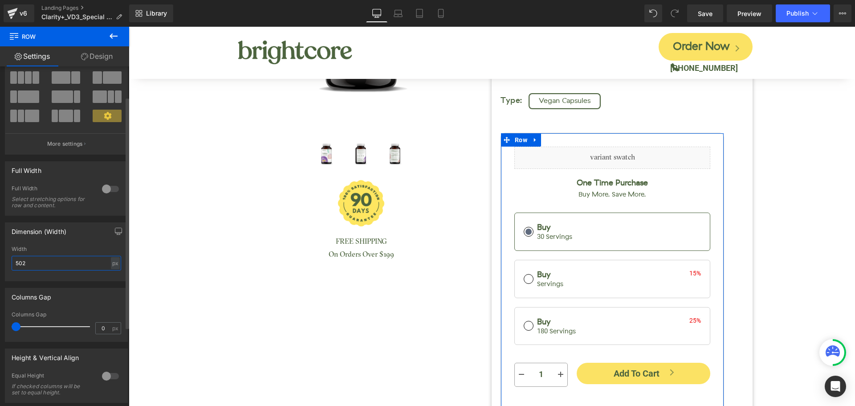
click at [35, 260] on input "502" at bounding box center [66, 262] width 109 height 15
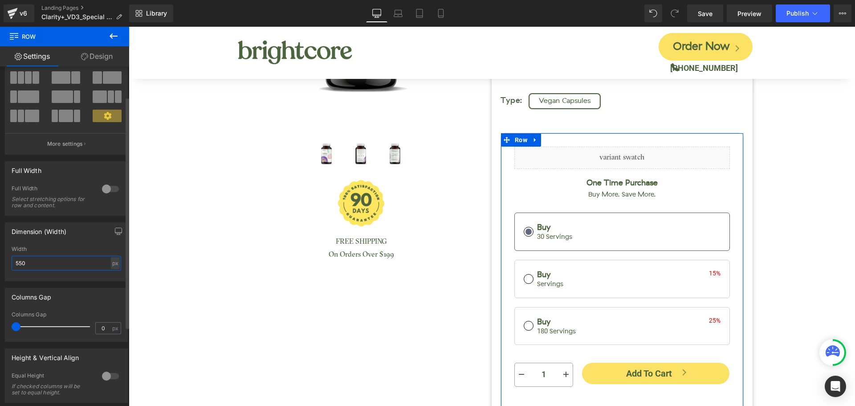
type input "550"
click at [84, 239] on div "Dimension (Width)" at bounding box center [66, 231] width 122 height 17
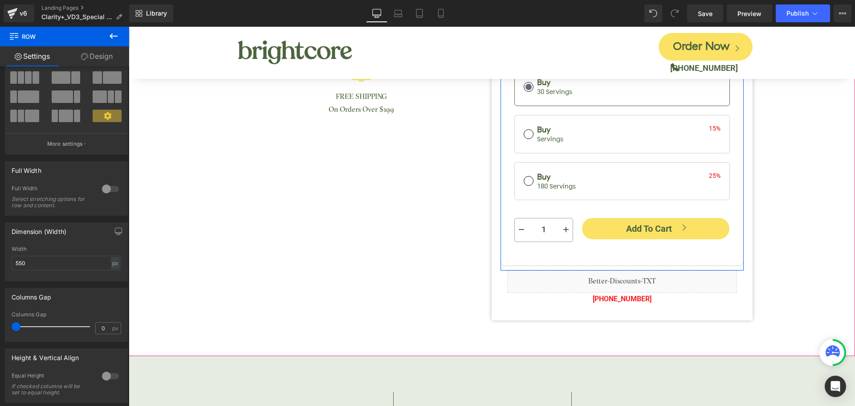
scroll to position [312, 0]
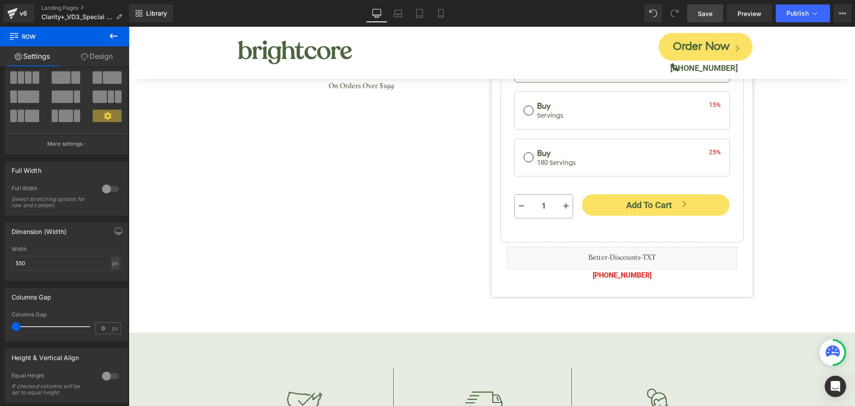
click at [708, 12] on span "Save" at bounding box center [705, 13] width 15 height 9
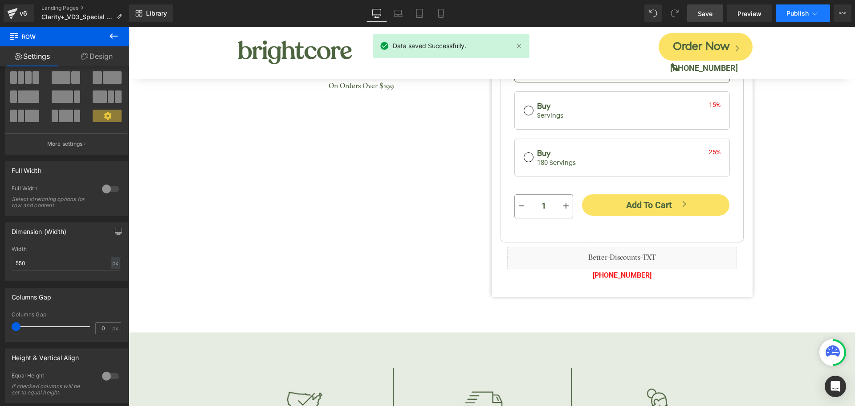
click at [786, 18] on button "Publish" at bounding box center [802, 13] width 54 height 18
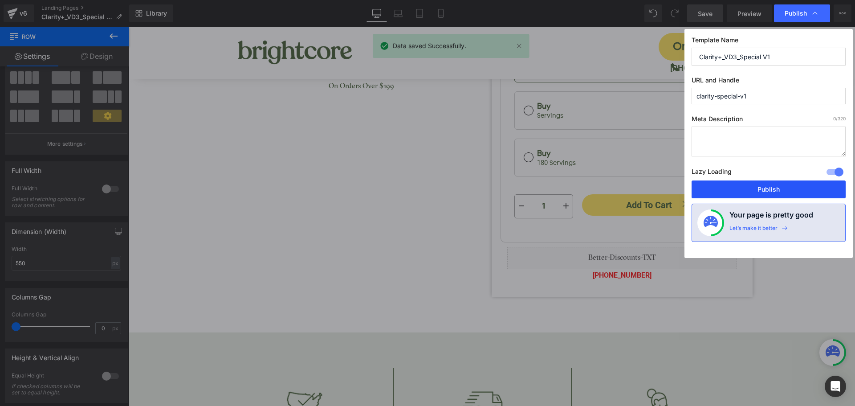
click at [772, 191] on button "Publish" at bounding box center [768, 189] width 154 height 18
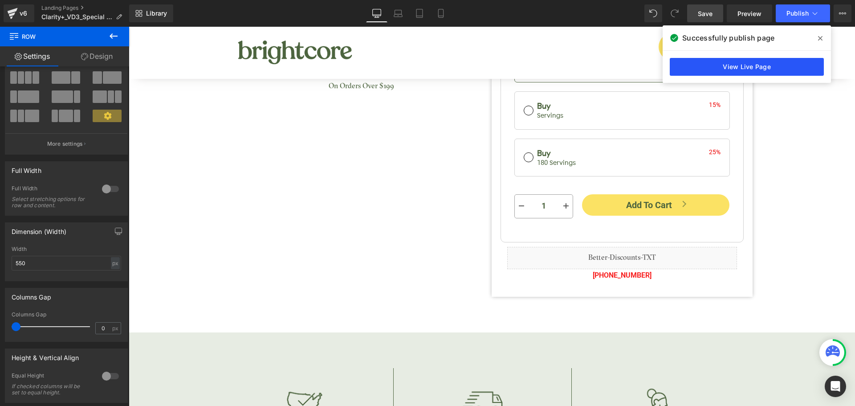
click at [766, 65] on link "View Live Page" at bounding box center [746, 67] width 154 height 18
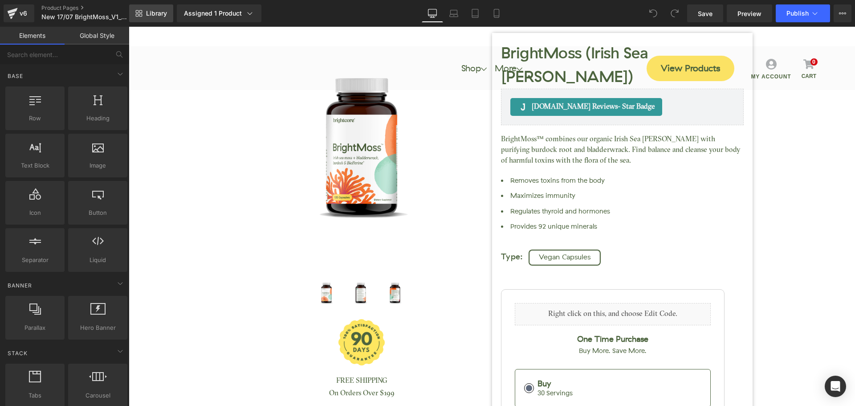
click at [160, 17] on link "Library" at bounding box center [151, 13] width 44 height 18
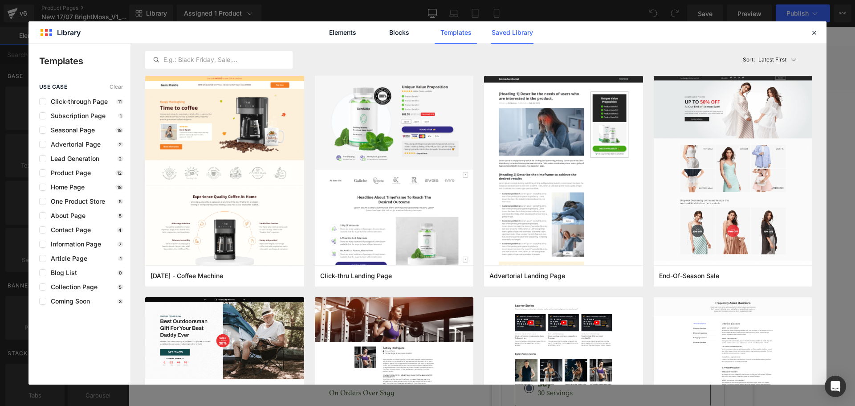
click at [0, 0] on link "Saved Library" at bounding box center [0, 0] width 0 height 0
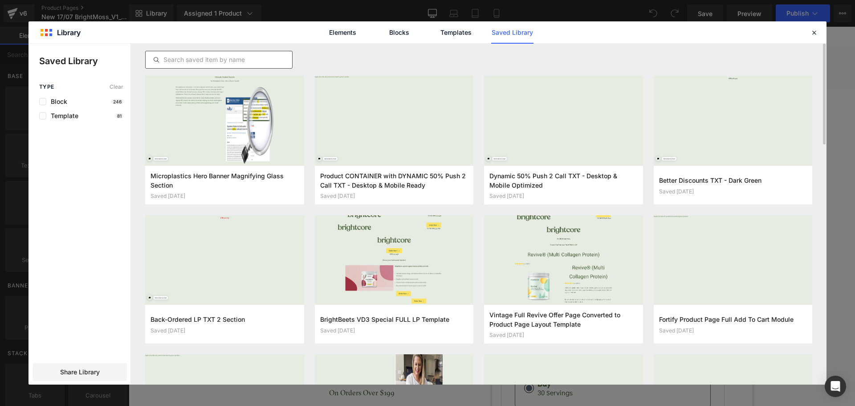
click at [241, 59] on input "text" at bounding box center [219, 59] width 146 height 11
click at [722, 188] on button "Add to page" at bounding box center [724, 185] width 130 height 14
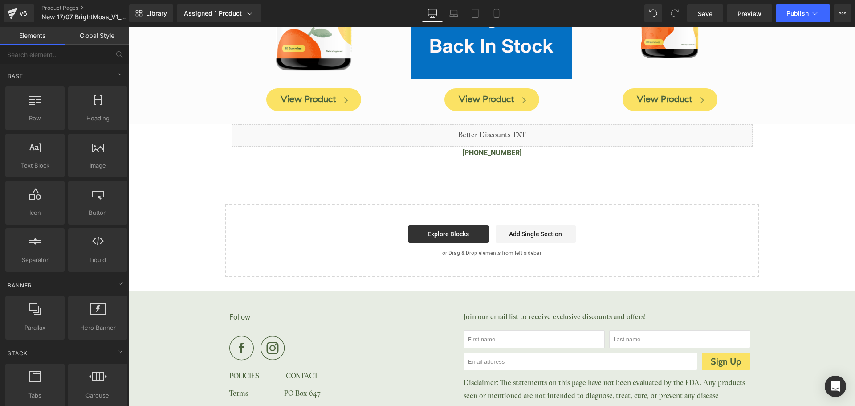
scroll to position [2539, 0]
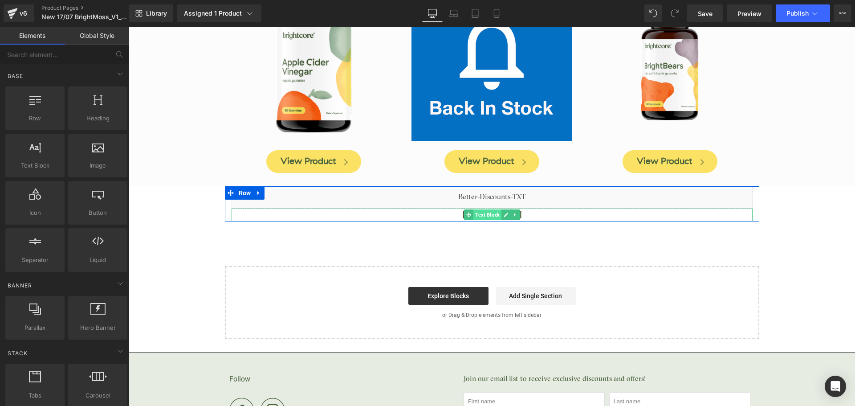
click at [485, 209] on span "Text Block" at bounding box center [487, 214] width 28 height 11
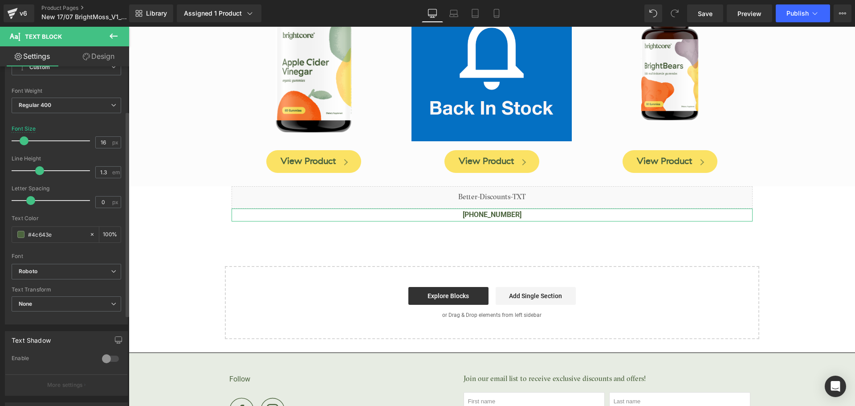
scroll to position [89, 0]
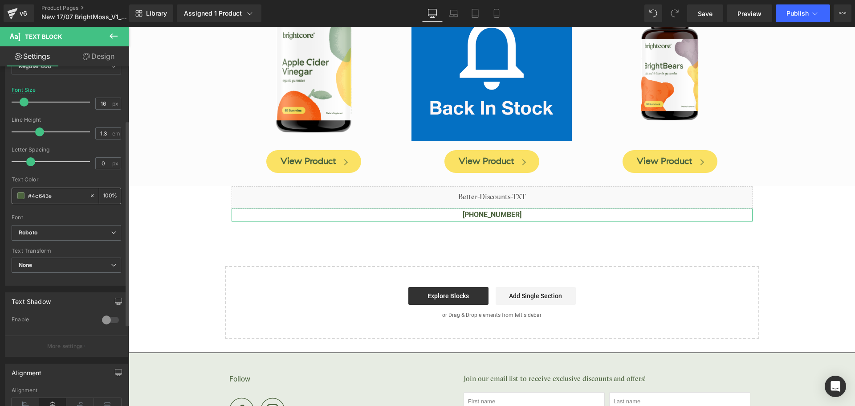
click at [46, 201] on div "#4c643e" at bounding box center [50, 196] width 77 height 16
click at [46, 198] on input "#4c643e" at bounding box center [56, 196] width 57 height 10
click at [46, 197] on input "#4c643e" at bounding box center [56, 196] width 57 height 10
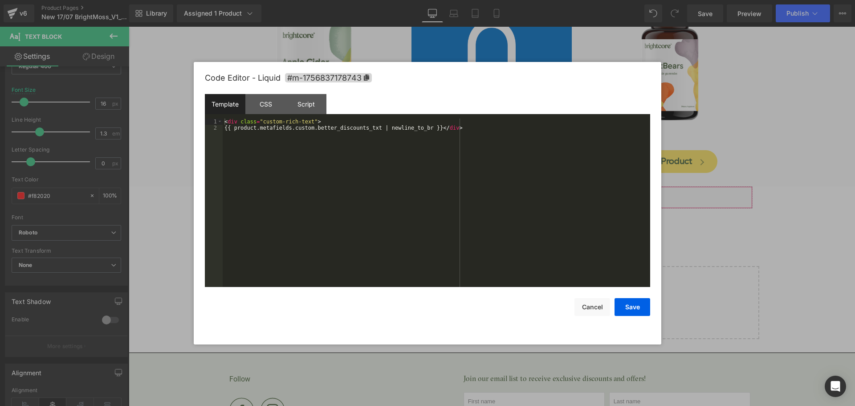
click at [472, 0] on div "Text Block You are previewing how the will restyle your page. You can not edit …" at bounding box center [427, 0] width 855 height 0
type input "#f82020"
click at [266, 105] on div "CSS" at bounding box center [265, 104] width 41 height 20
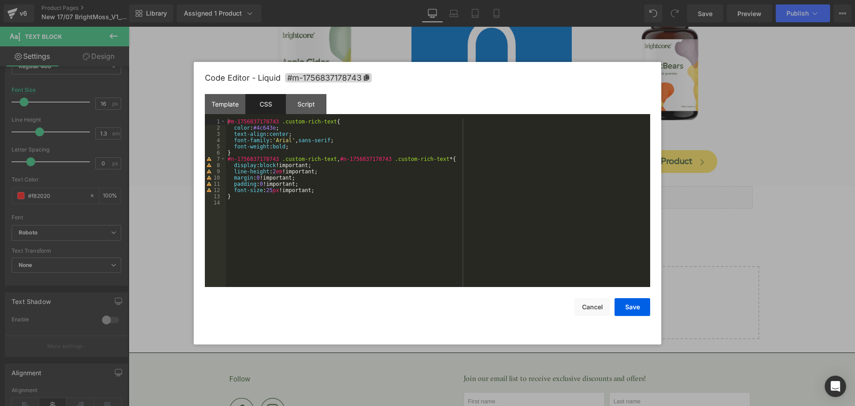
click at [266, 125] on div "#m-1756837178743 .custom-rich-text { color : #4c643e ; text-align : center ; fo…" at bounding box center [438, 208] width 424 height 181
click at [624, 300] on button "Save" at bounding box center [632, 307] width 36 height 18
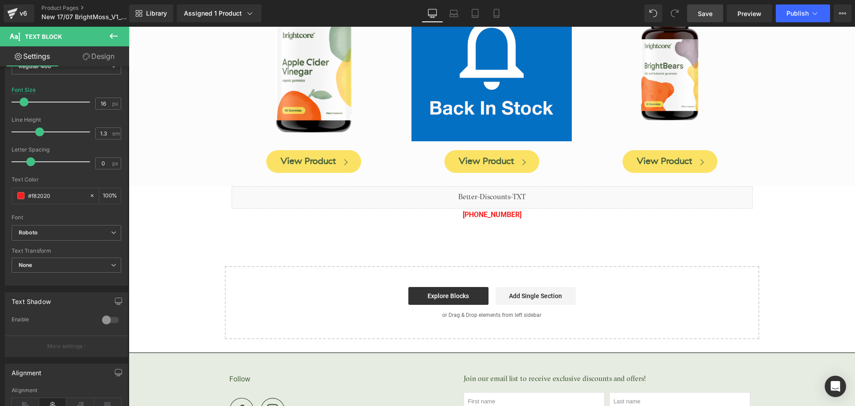
drag, startPoint x: 699, startPoint y: 12, endPoint x: 242, endPoint y: 90, distance: 464.2
click at [699, 12] on span "Save" at bounding box center [705, 13] width 15 height 9
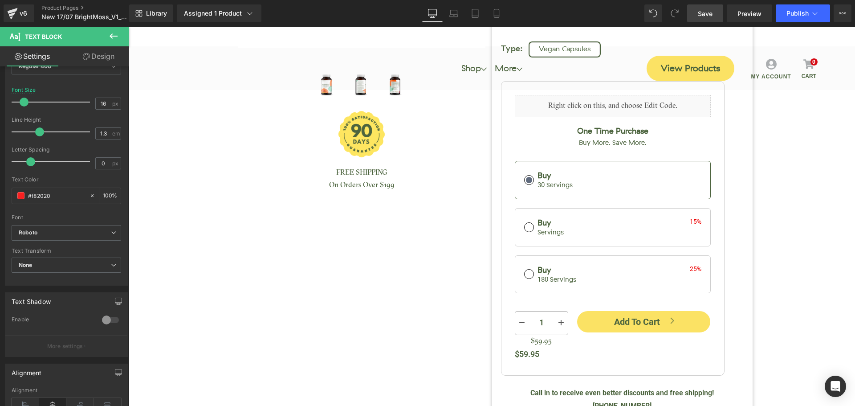
scroll to position [313, 0]
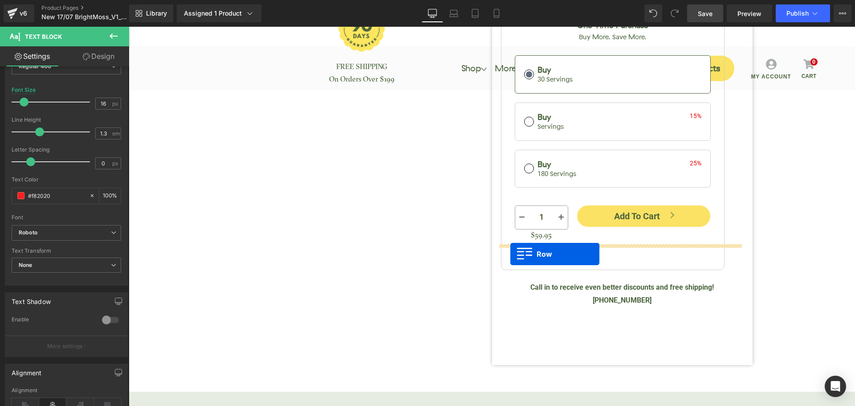
drag, startPoint x: 228, startPoint y: 170, endPoint x: 510, endPoint y: 254, distance: 293.9
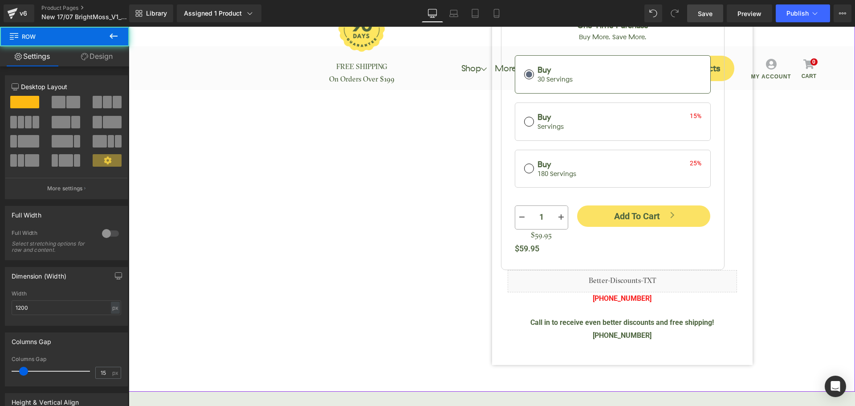
scroll to position [180, 0]
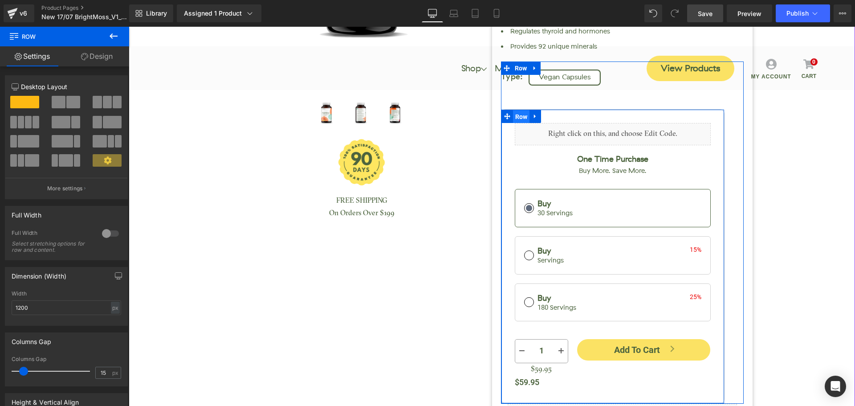
click at [514, 110] on span "Row" at bounding box center [521, 116] width 17 height 13
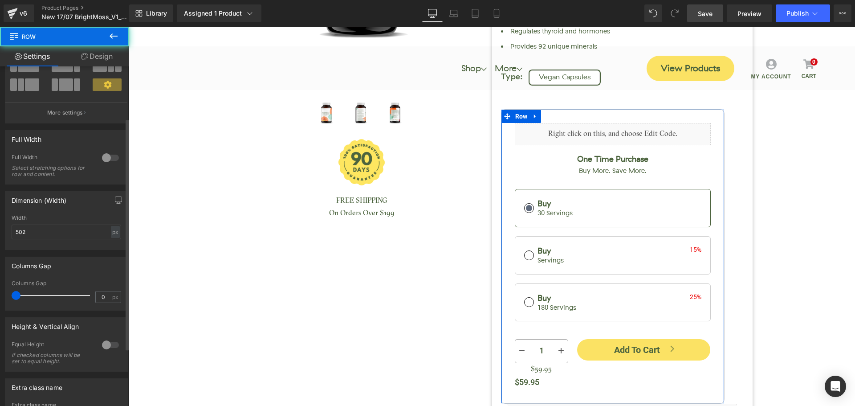
scroll to position [134, 0]
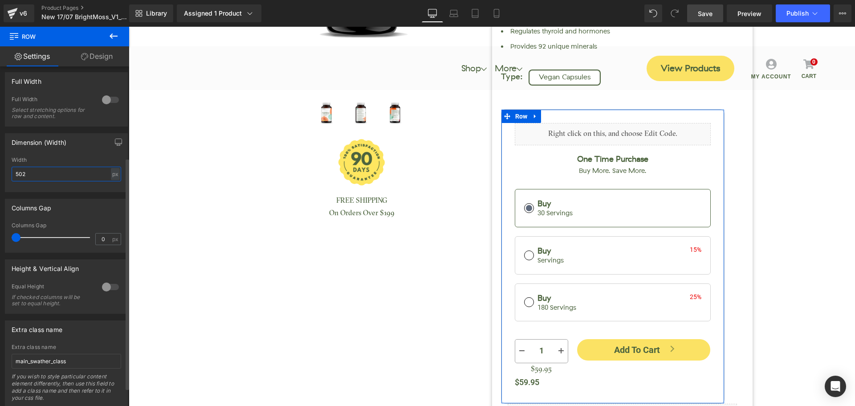
click at [45, 173] on input "502" at bounding box center [66, 173] width 109 height 15
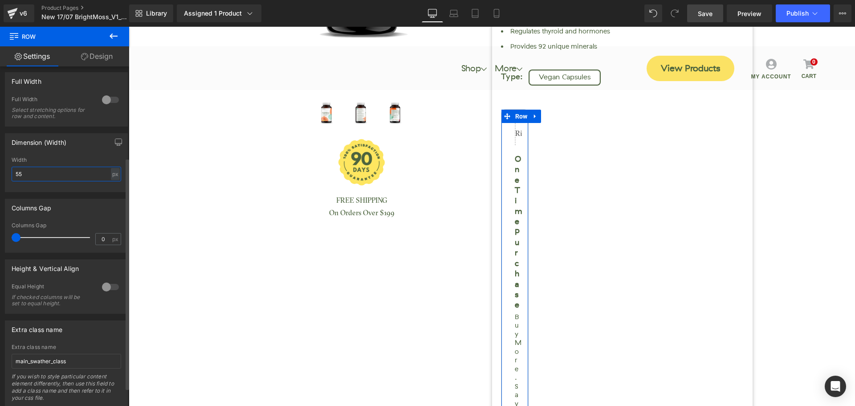
type input "550"
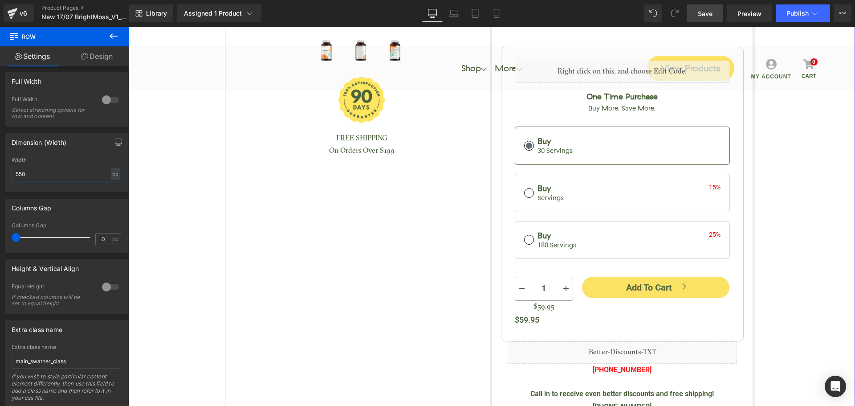
scroll to position [358, 0]
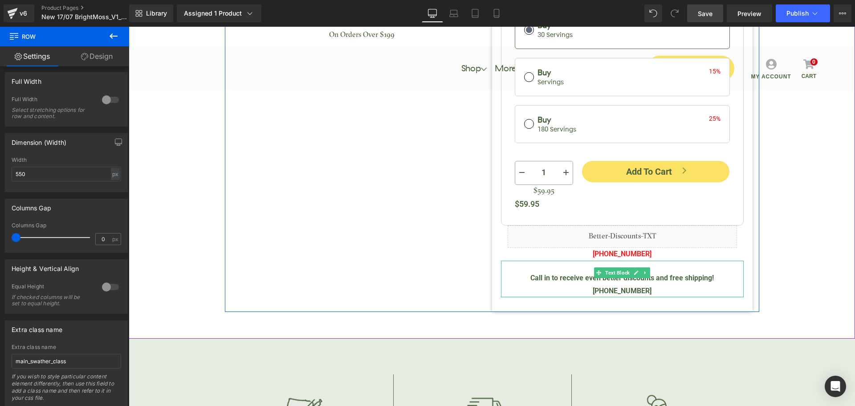
click at [697, 273] on span "Call in to receive even better discounts and free shipping! [PHONE_NUMBER]" at bounding box center [621, 283] width 183 height 21
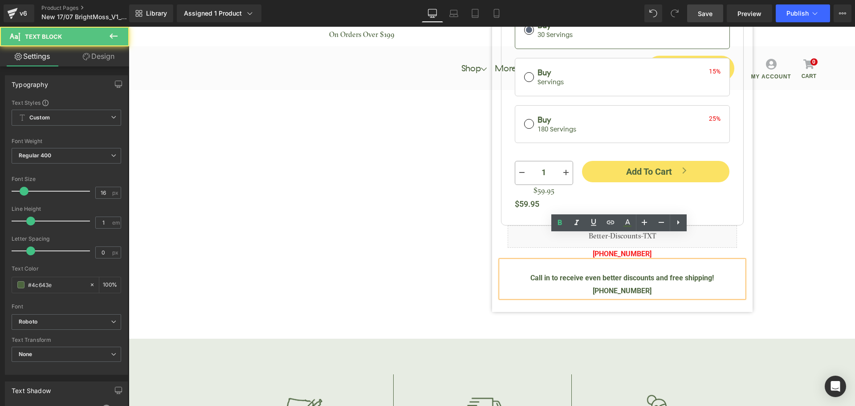
click at [702, 273] on span "Call in to receive even better discounts and free shipping! [PHONE_NUMBER]" at bounding box center [621, 283] width 183 height 21
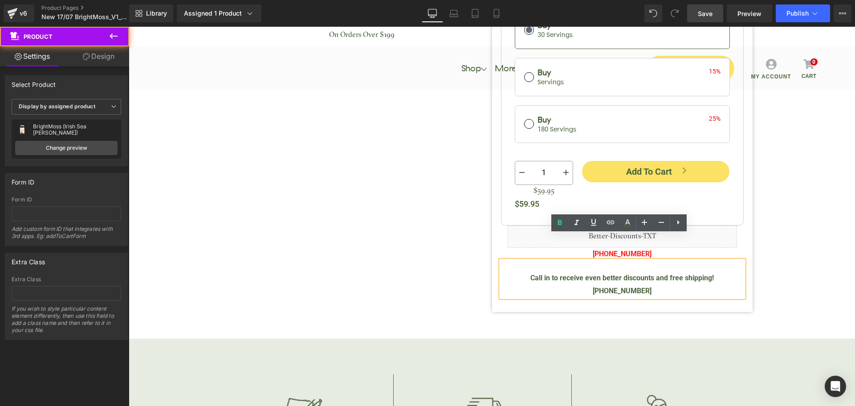
drag, startPoint x: 792, startPoint y: 213, endPoint x: 780, endPoint y: 214, distance: 11.6
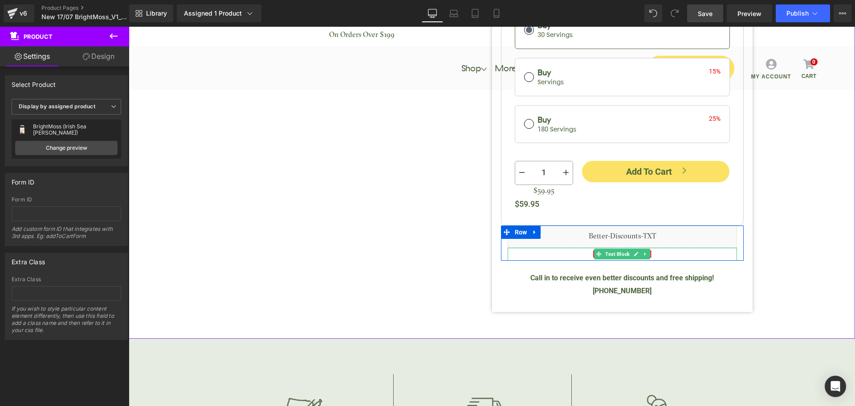
click at [672, 247] on p "[PHONE_NUMBER]" at bounding box center [621, 253] width 229 height 13
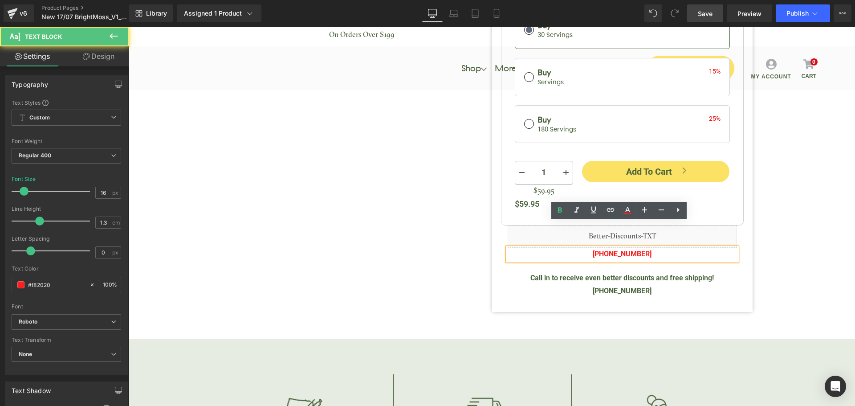
drag, startPoint x: 614, startPoint y: 227, endPoint x: 701, endPoint y: 231, distance: 87.4
click at [701, 247] on p "[PHONE_NUMBER]" at bounding box center [621, 253] width 229 height 13
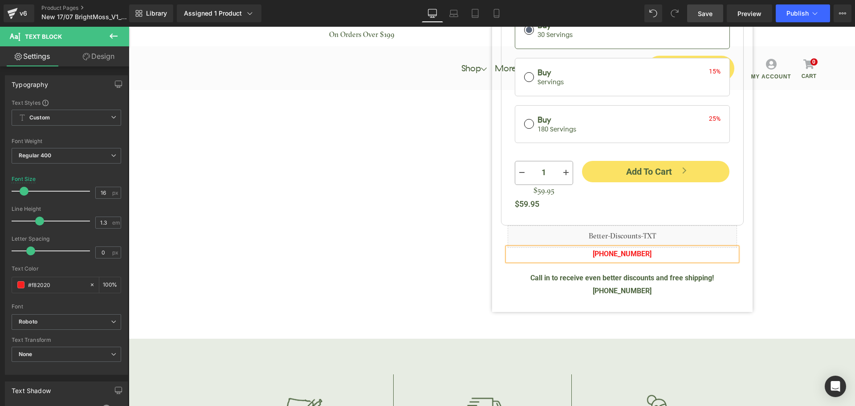
click at [656, 273] on span "Call in to receive even better discounts and free shipping! (888) 227-9338" at bounding box center [621, 283] width 183 height 21
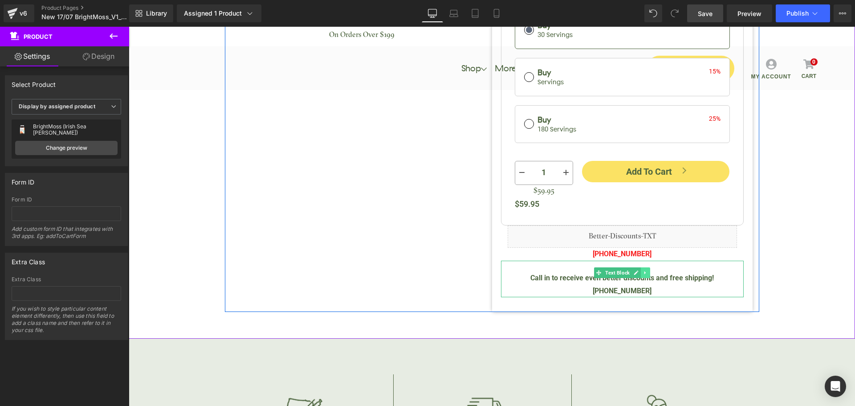
click at [645, 270] on icon at bounding box center [645, 272] width 5 height 5
click at [650, 270] on icon at bounding box center [649, 272] width 5 height 5
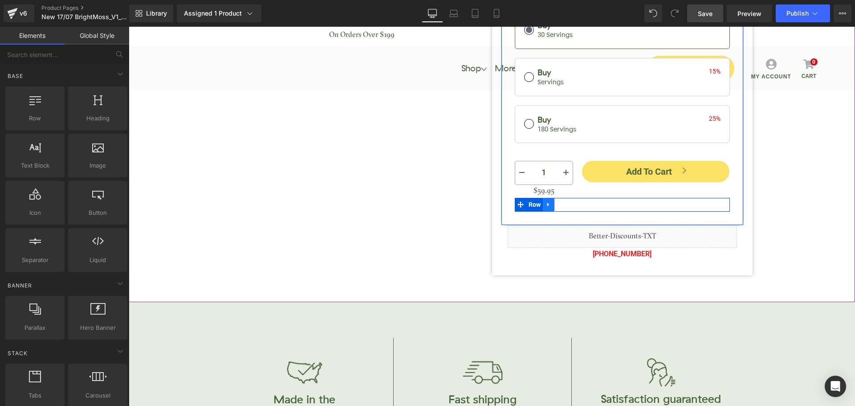
click at [547, 203] on icon at bounding box center [548, 205] width 2 height 4
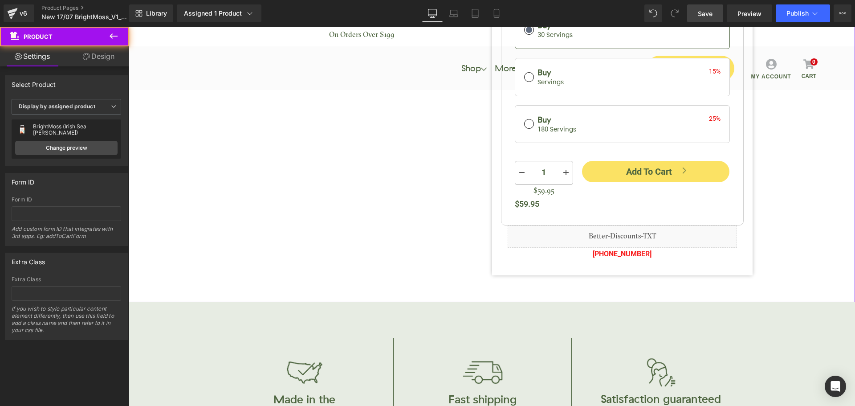
click at [707, 17] on span "Save" at bounding box center [705, 13] width 15 height 9
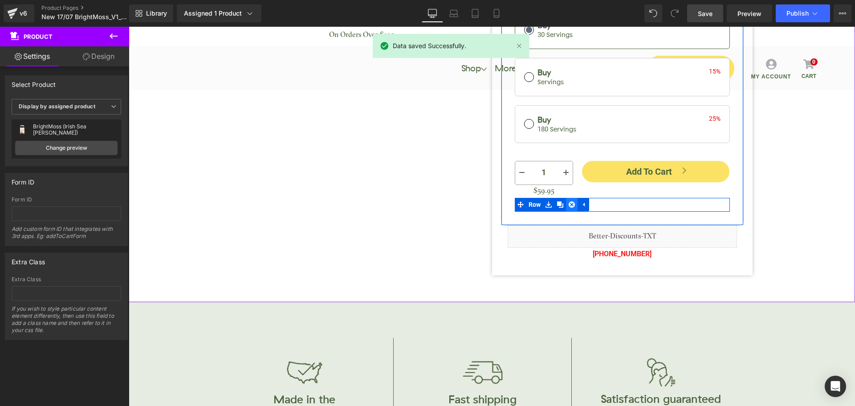
click at [569, 201] on icon at bounding box center [571, 204] width 6 height 6
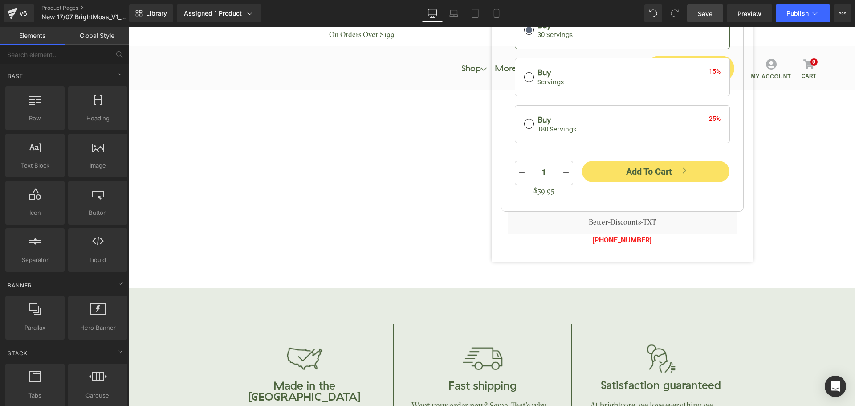
click at [715, 15] on link "Save" at bounding box center [705, 13] width 36 height 18
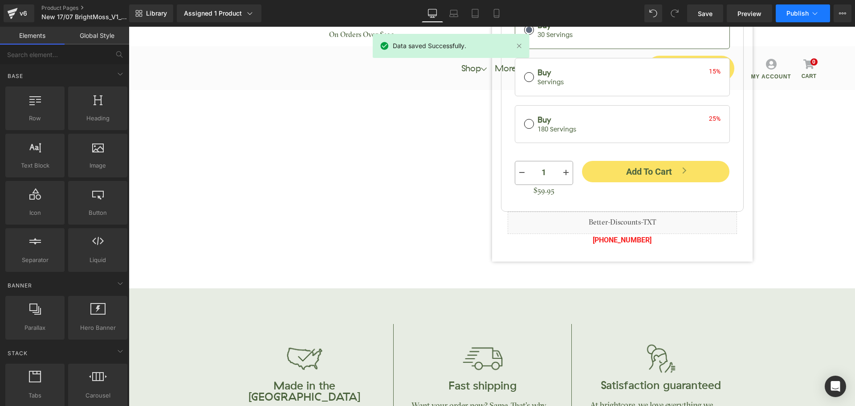
click at [779, 17] on button "Publish" at bounding box center [802, 13] width 54 height 18
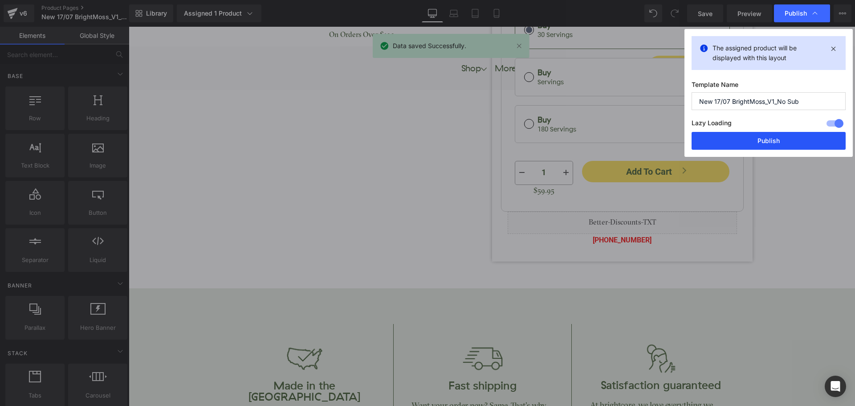
click at [780, 136] on button "Publish" at bounding box center [768, 141] width 154 height 18
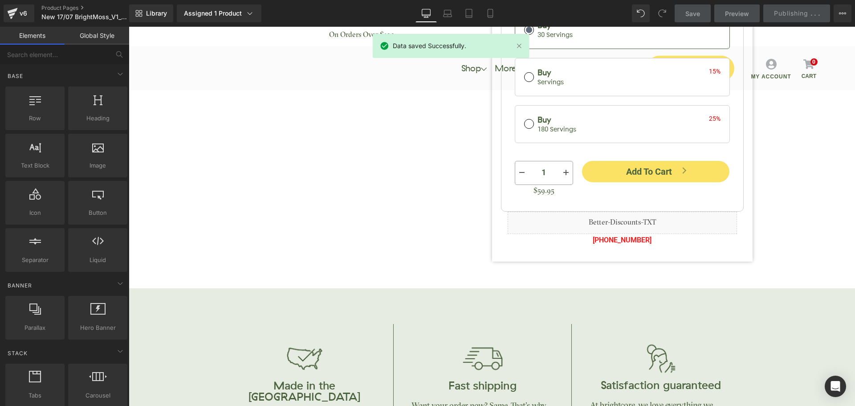
scroll to position [180, 0]
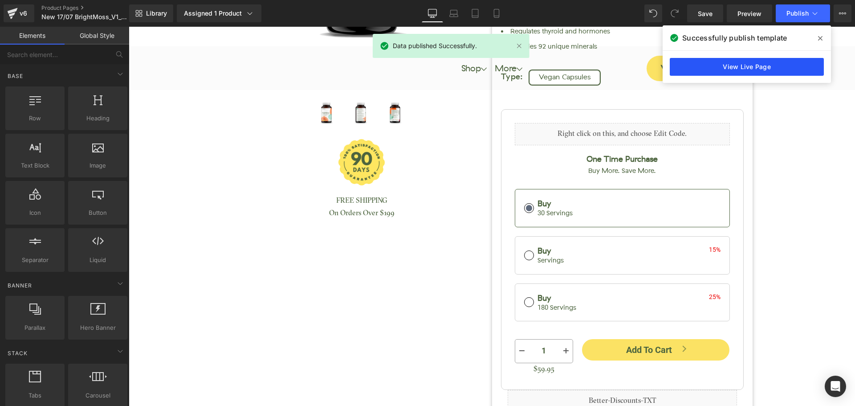
click at [755, 65] on link "View Live Page" at bounding box center [746, 67] width 154 height 18
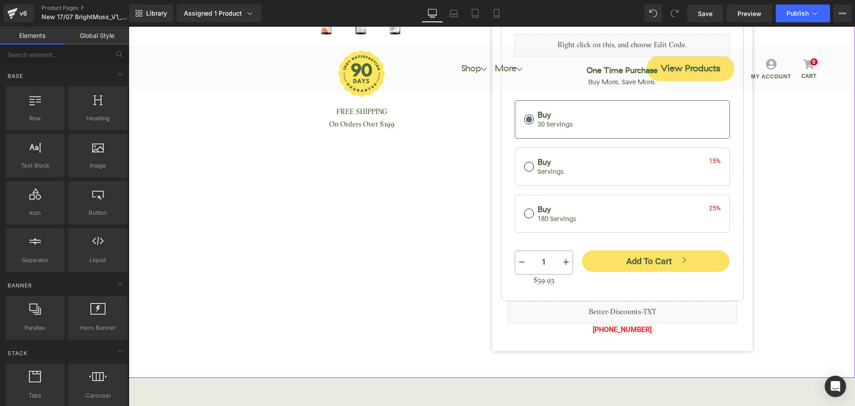
scroll to position [269, 0]
click at [503, 9] on link "Mobile" at bounding box center [496, 13] width 21 height 18
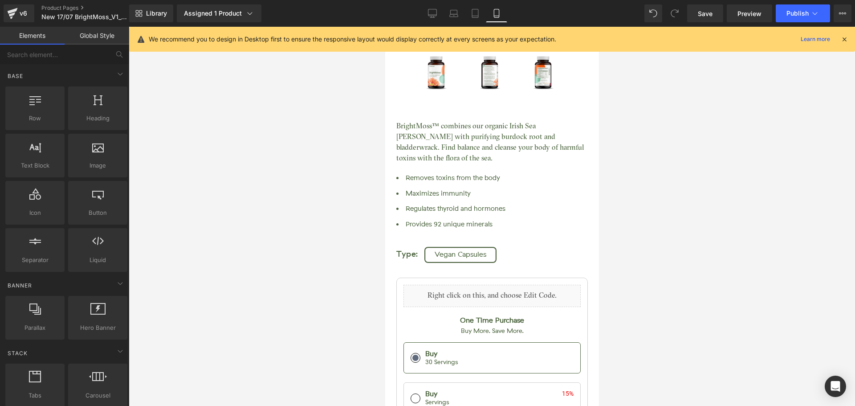
click at [845, 39] on icon at bounding box center [844, 39] width 8 height 8
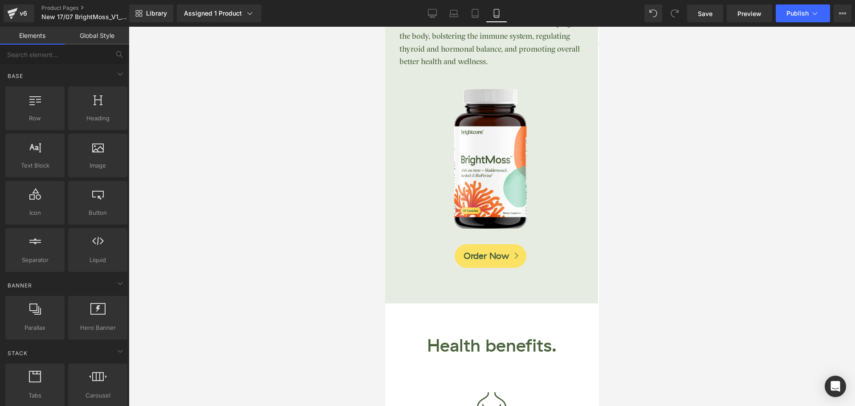
scroll to position [3003, 0]
click at [434, 16] on icon at bounding box center [432, 13] width 9 height 9
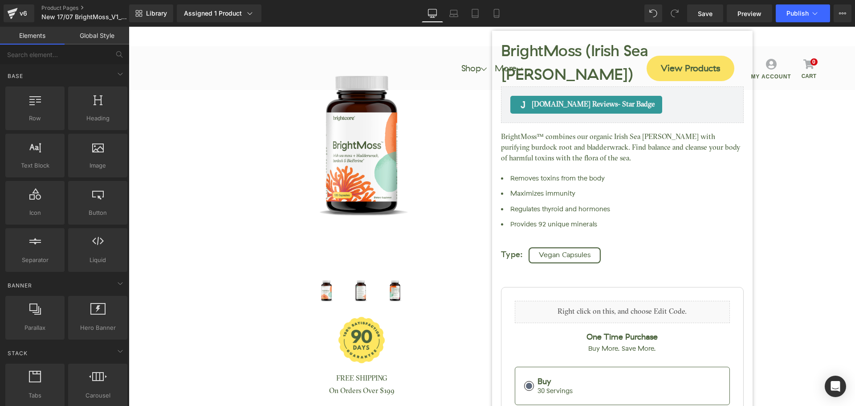
scroll to position [0, 0]
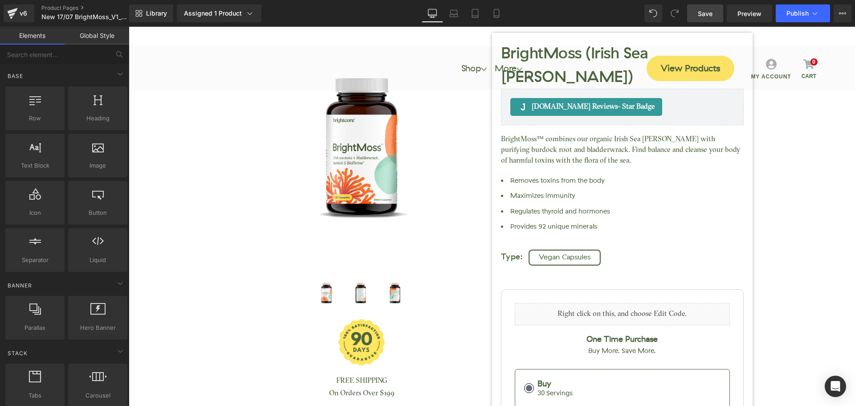
drag, startPoint x: 696, startPoint y: 14, endPoint x: 571, endPoint y: 154, distance: 187.6
click at [696, 15] on link "Save" at bounding box center [705, 13] width 36 height 18
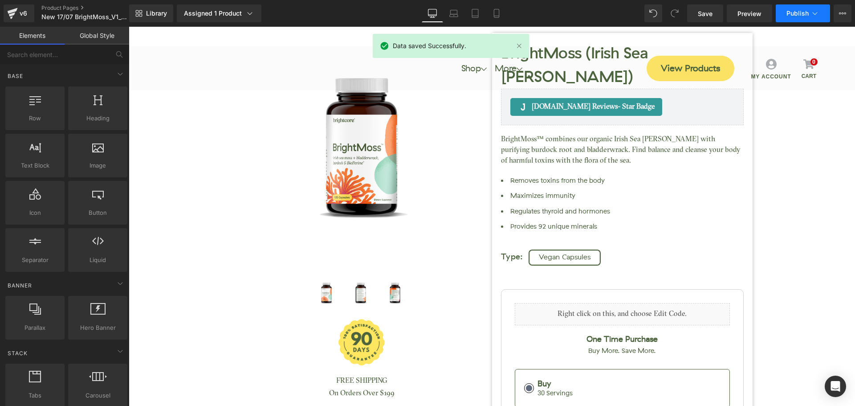
click at [797, 13] on span "Publish" at bounding box center [797, 13] width 22 height 7
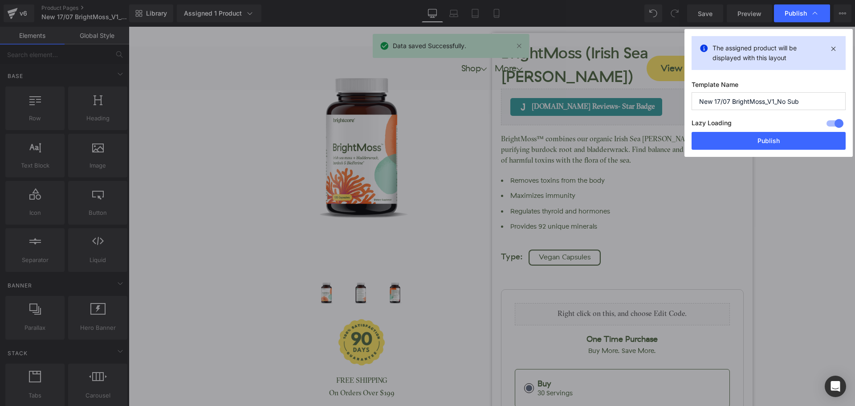
click at [771, 151] on div "The assigned product will be displayed with this layout Template Name New 17/07…" at bounding box center [768, 93] width 168 height 128
click at [772, 145] on button "Publish" at bounding box center [768, 141] width 154 height 18
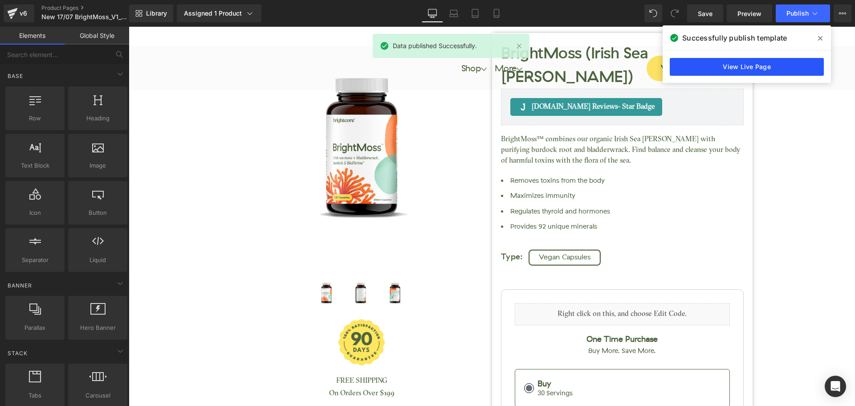
click at [730, 71] on link "View Live Page" at bounding box center [746, 67] width 154 height 18
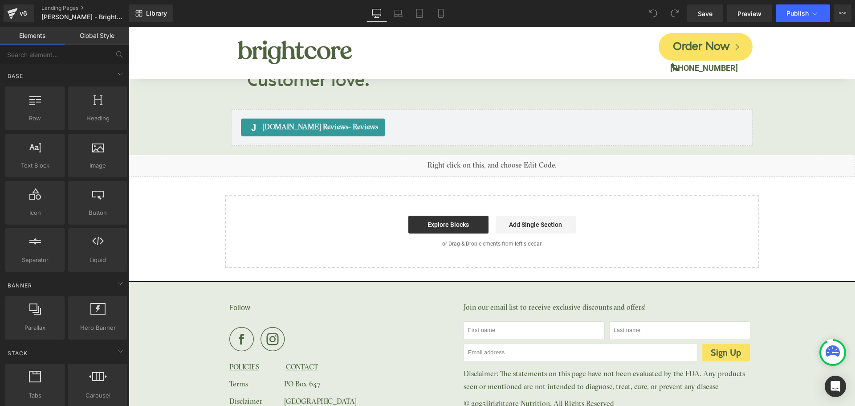
scroll to position [2262, 0]
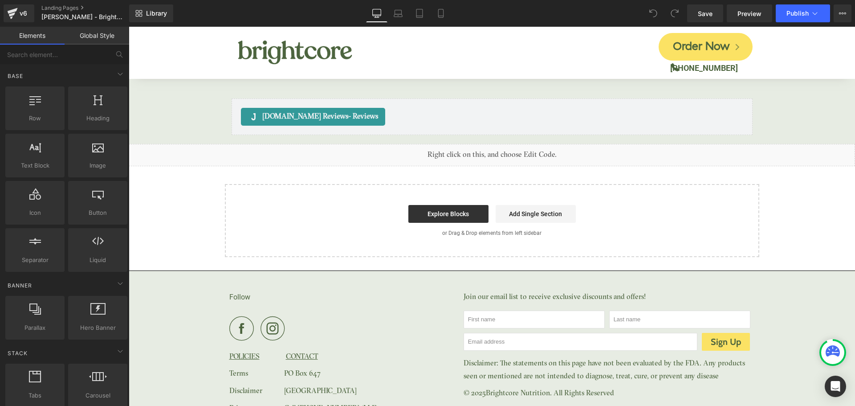
click at [184, 17] on div "Library Desktop Desktop Laptop Tablet Mobile Save Preview Publish Scheduled Vie…" at bounding box center [492, 13] width 726 height 18
click at [156, 14] on span "Library" at bounding box center [156, 13] width 21 height 8
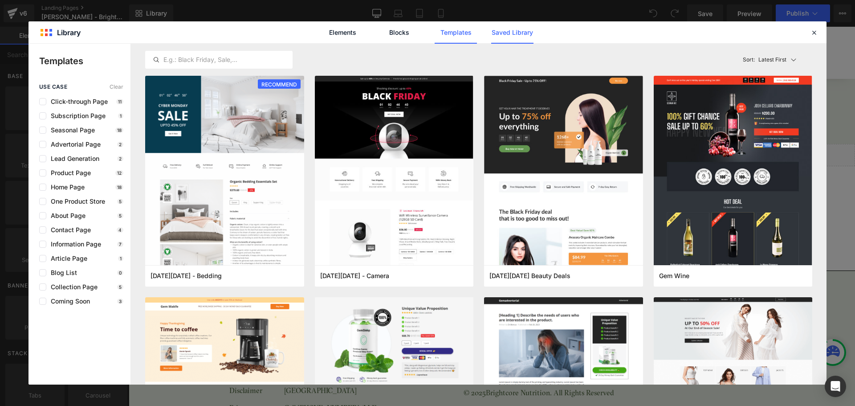
click at [585, 42] on link "Saved Library" at bounding box center [587, 44] width 5 height 5
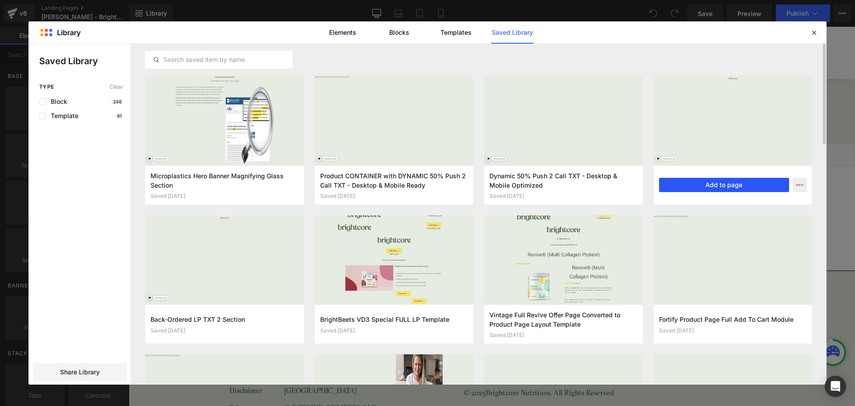
click at [722, 185] on button "Add to page" at bounding box center [724, 185] width 130 height 14
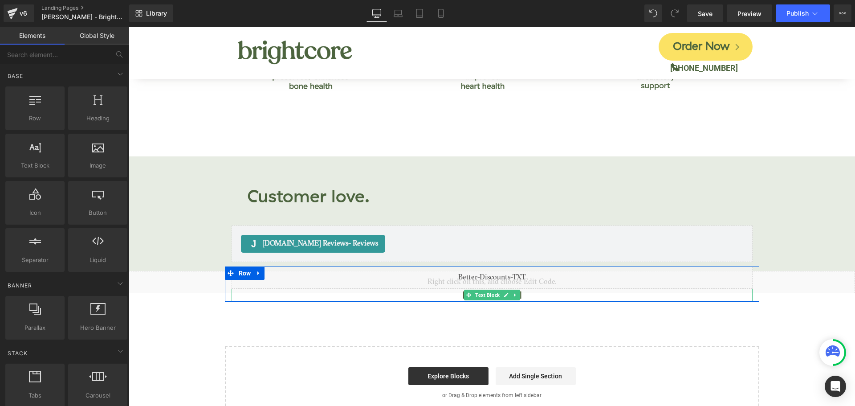
scroll to position [2133, 0]
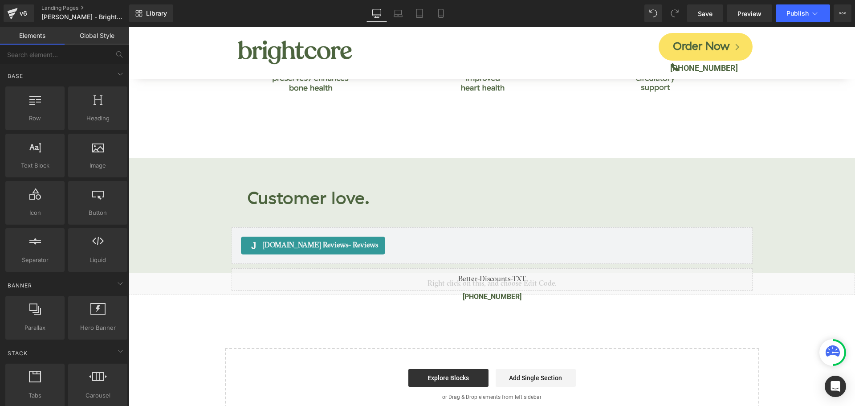
click at [129, 27] on div at bounding box center [129, 27] width 0 height 0
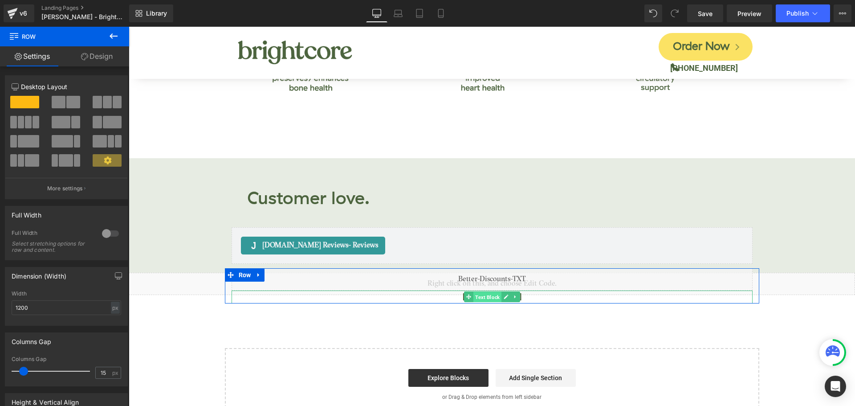
click at [488, 292] on span "Text Block" at bounding box center [487, 297] width 28 height 11
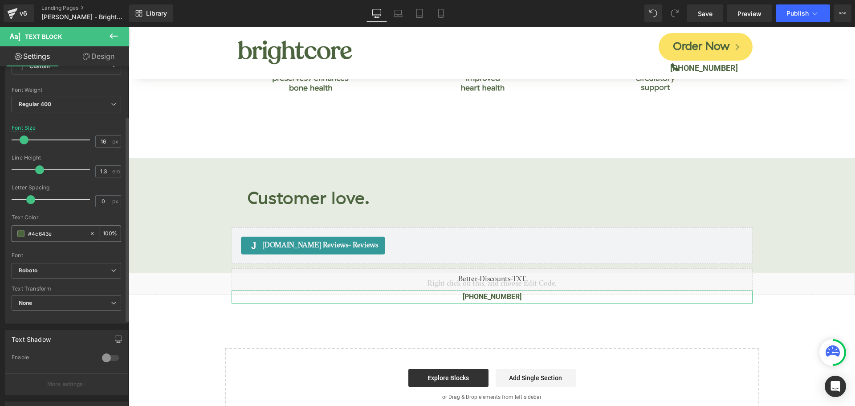
scroll to position [89, 0]
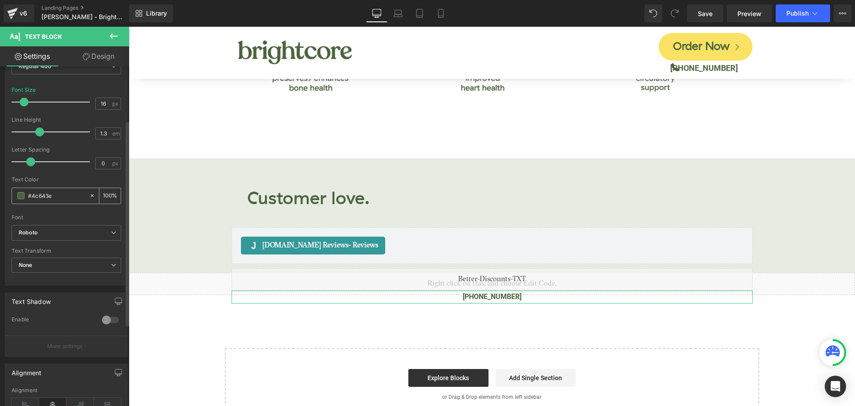
click at [46, 188] on div "#4c643e" at bounding box center [50, 196] width 77 height 16
click at [43, 190] on div "#4c643e" at bounding box center [50, 196] width 77 height 16
drag, startPoint x: 43, startPoint y: 190, endPoint x: 39, endPoint y: 196, distance: 7.2
click at [42, 191] on div "#4c643e" at bounding box center [50, 196] width 77 height 16
click at [39, 196] on input "#4c643e" at bounding box center [56, 196] width 57 height 10
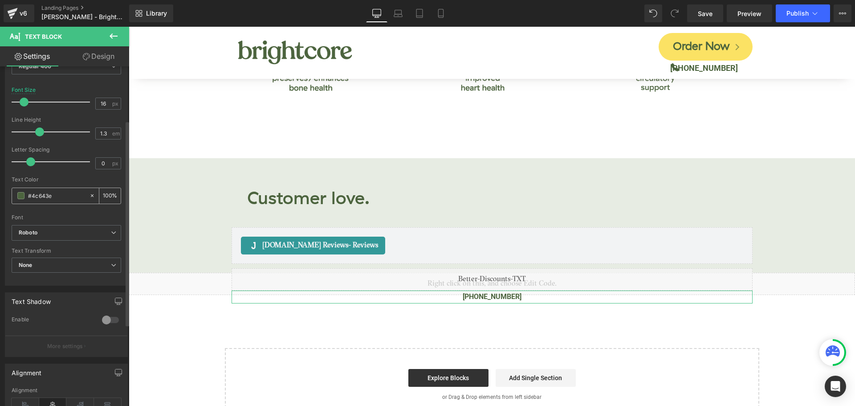
click at [39, 196] on input "#4c643e" at bounding box center [56, 196] width 57 height 10
type input "#f82020"
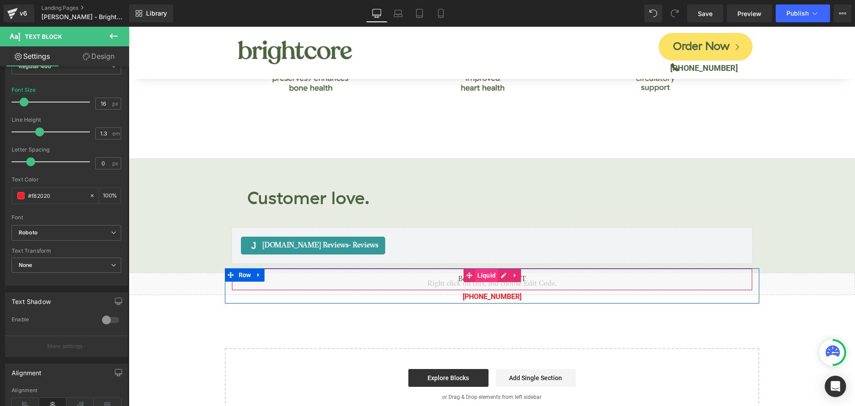
click at [487, 268] on span "Liquid" at bounding box center [486, 274] width 23 height 13
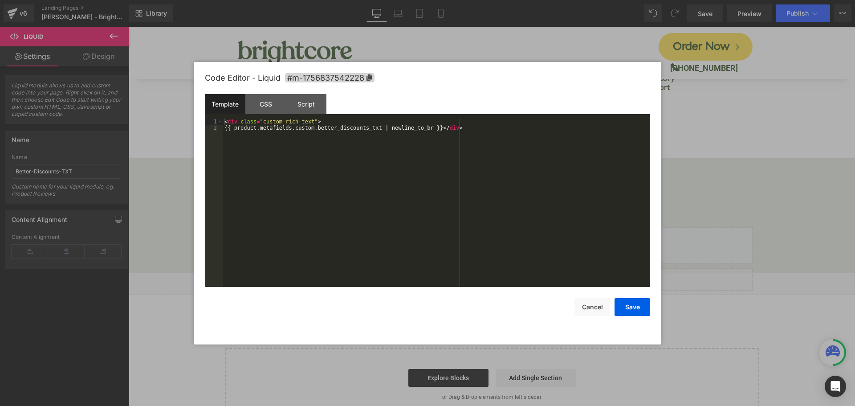
click at [480, 0] on div "Liquid You are previewing how the will restyle your page. You can not edit Elem…" at bounding box center [427, 0] width 855 height 0
click at [270, 103] on div "CSS" at bounding box center [265, 104] width 41 height 20
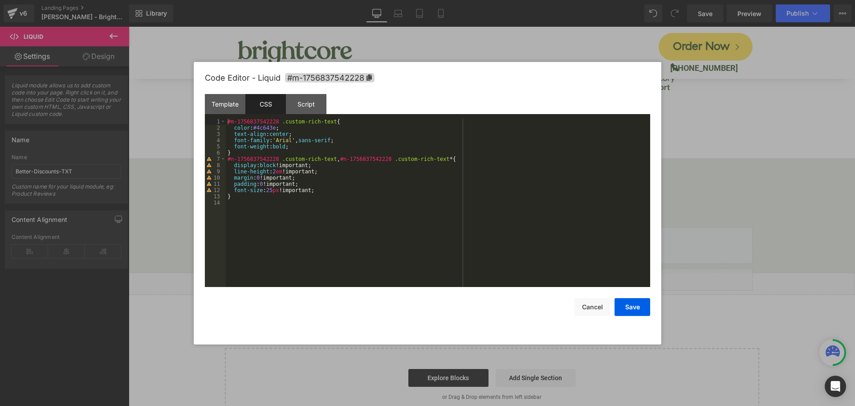
click at [267, 130] on div "#m-1756837542228 .custom-rich-text { color : #4c643e ; text-align : center ; fo…" at bounding box center [438, 208] width 424 height 181
click at [621, 309] on button "Save" at bounding box center [632, 307] width 36 height 18
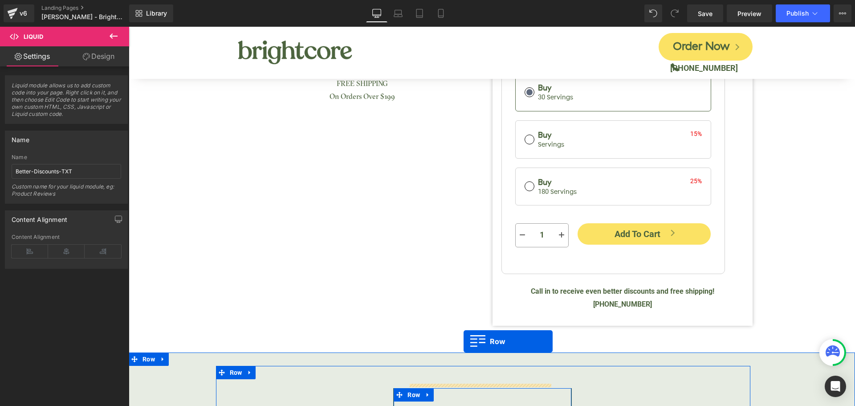
scroll to position [264, 0]
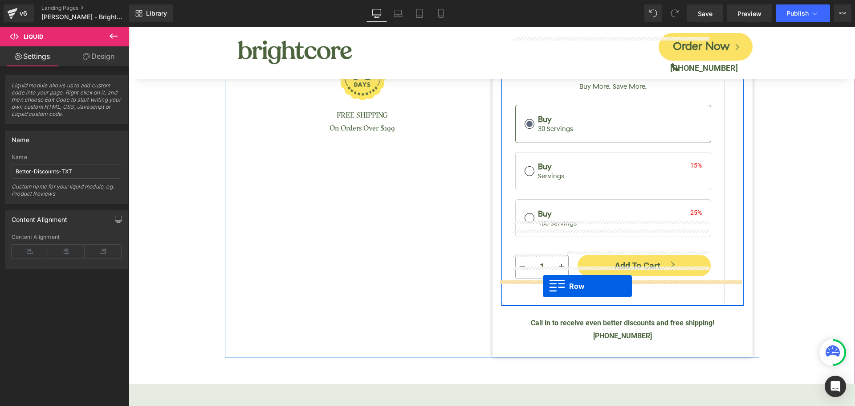
drag, startPoint x: 235, startPoint y: 212, endPoint x: 543, endPoint y: 286, distance: 315.9
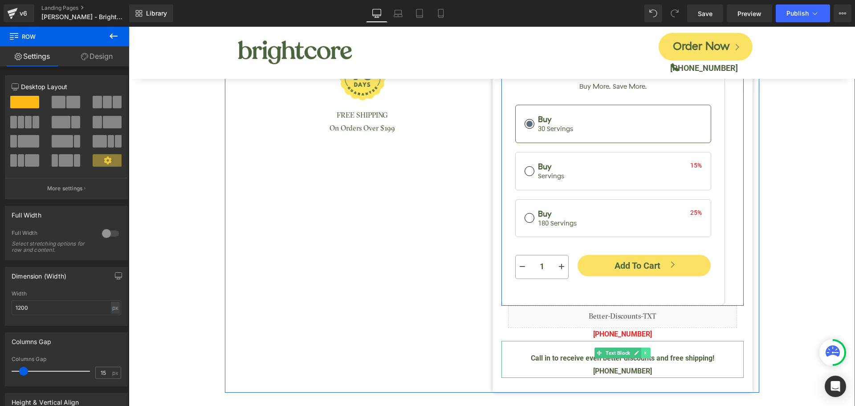
click at [643, 350] on icon at bounding box center [645, 352] width 5 height 5
click at [648, 350] on icon at bounding box center [650, 352] width 5 height 5
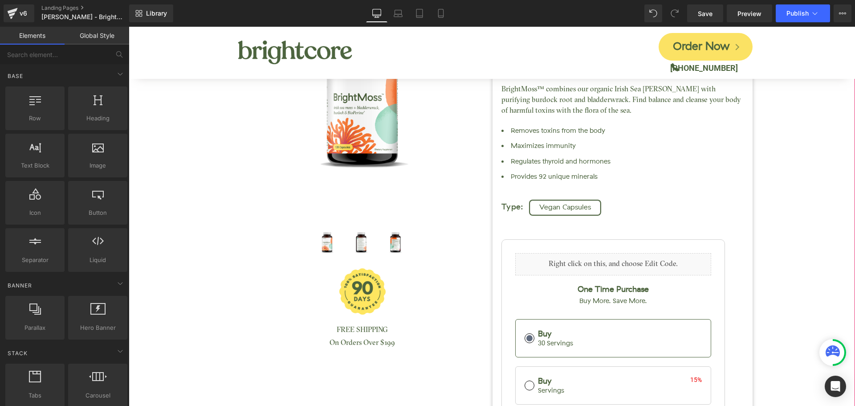
scroll to position [134, 0]
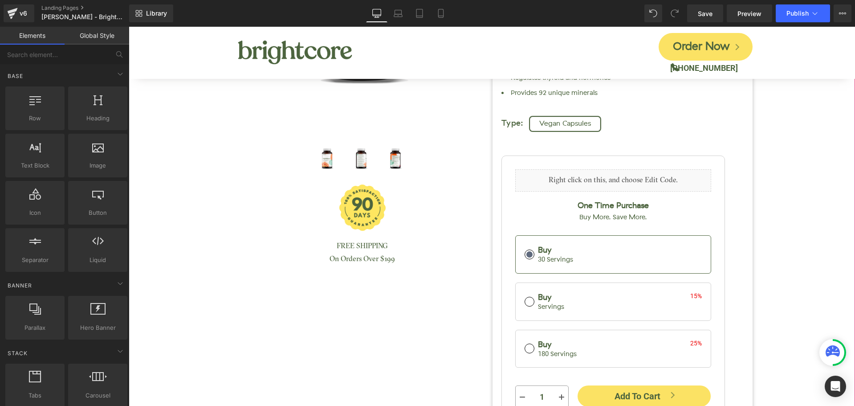
click at [765, 261] on div "BrightMoss (Irish Sea Moss) (P) Title Judge.me Reviews - Star Badge Judge.me Re…" at bounding box center [491, 159] width 717 height 653
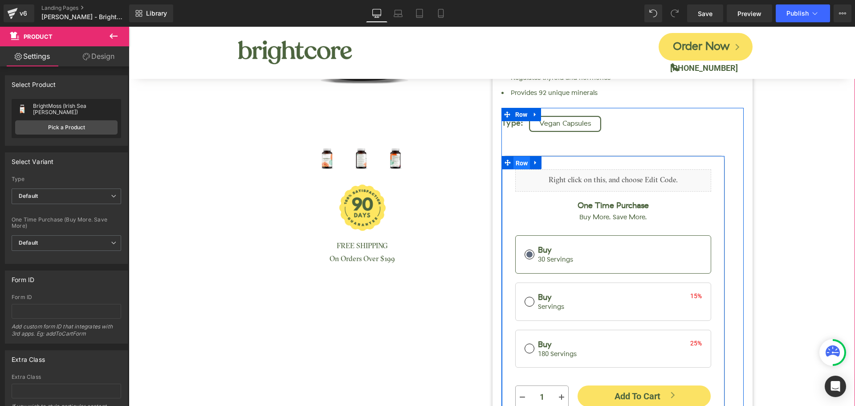
click at [514, 156] on span "Row" at bounding box center [521, 162] width 17 height 13
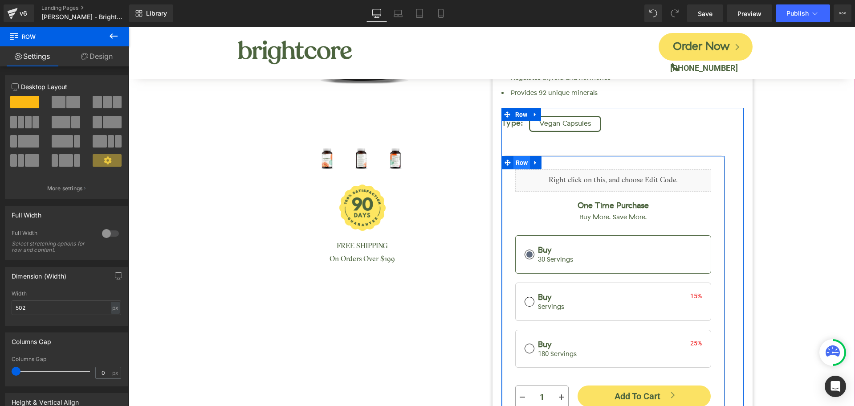
click at [518, 156] on span "Row" at bounding box center [521, 162] width 17 height 13
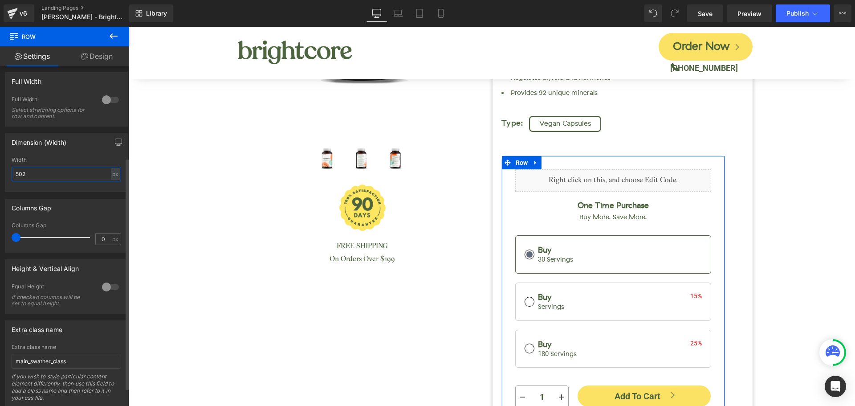
click at [38, 172] on input "502" at bounding box center [66, 173] width 109 height 15
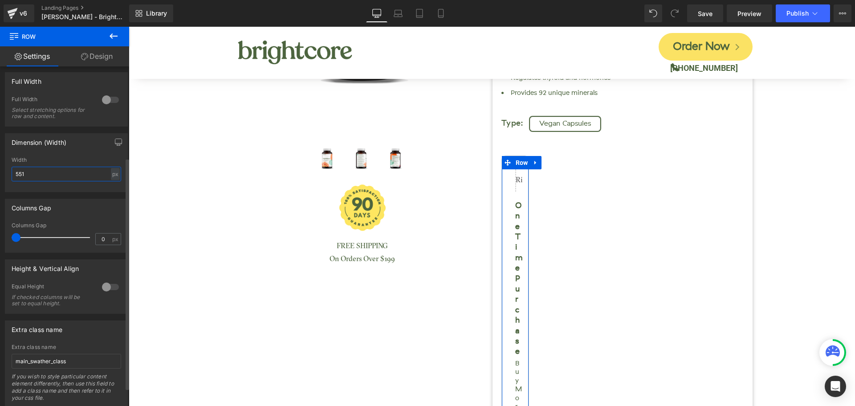
type input "5510"
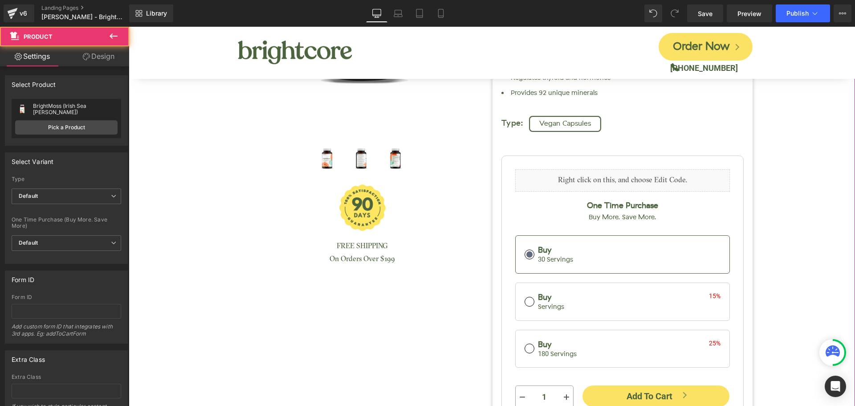
click at [780, 165] on div "BrightMoss (Irish Sea Moss) (P) Title Judge.me Reviews - Star Badge Judge.me Re…" at bounding box center [491, 159] width 717 height 653
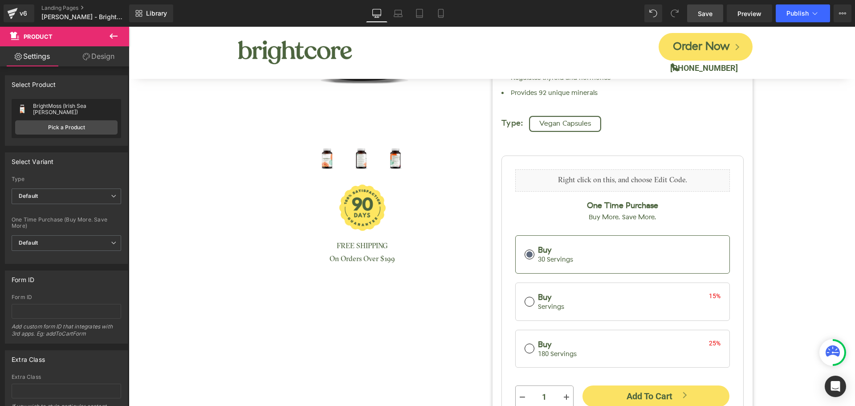
click at [708, 12] on span "Save" at bounding box center [705, 13] width 15 height 9
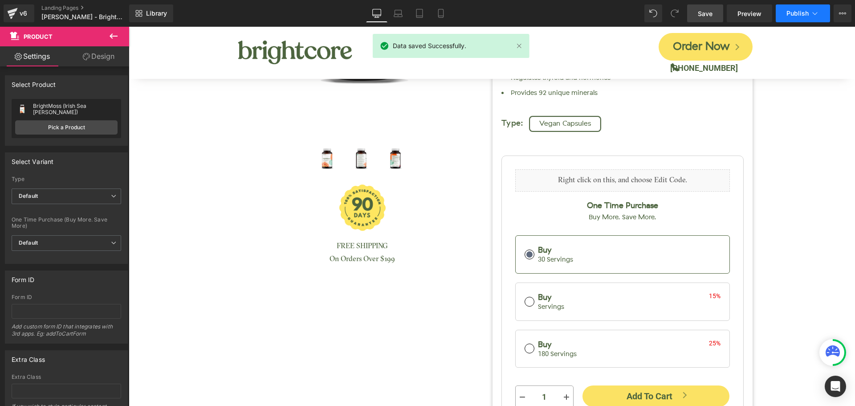
click at [803, 19] on button "Publish" at bounding box center [802, 13] width 54 height 18
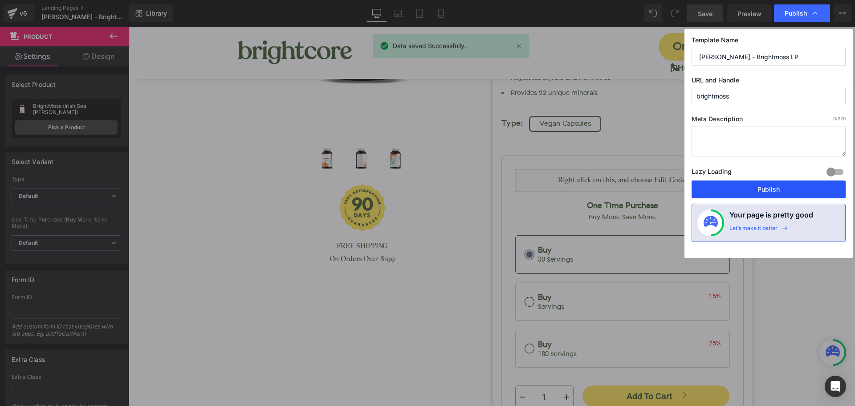
drag, startPoint x: 784, startPoint y: 196, endPoint x: 656, endPoint y: 167, distance: 131.9
click at [784, 196] on button "Publish" at bounding box center [768, 189] width 154 height 18
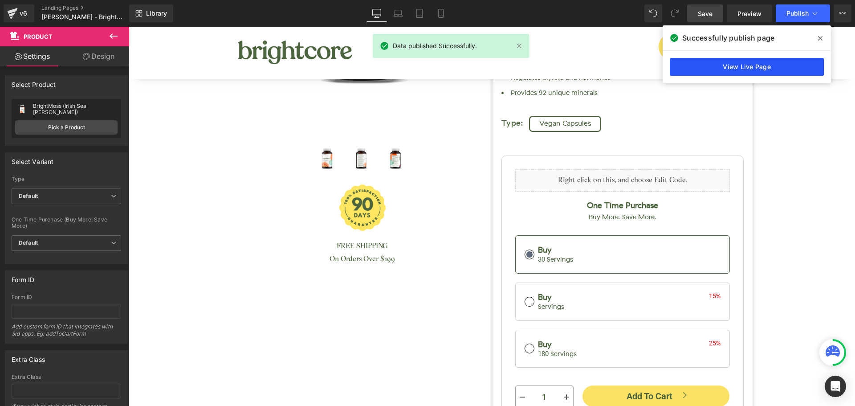
click at [741, 72] on link "View Live Page" at bounding box center [746, 67] width 154 height 18
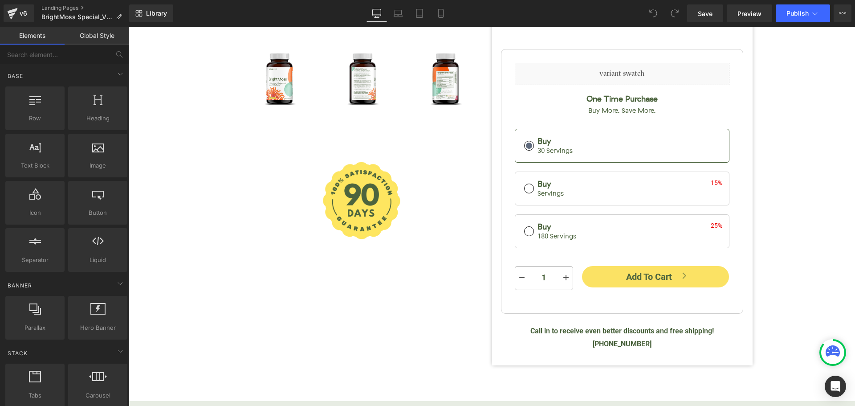
scroll to position [534, 0]
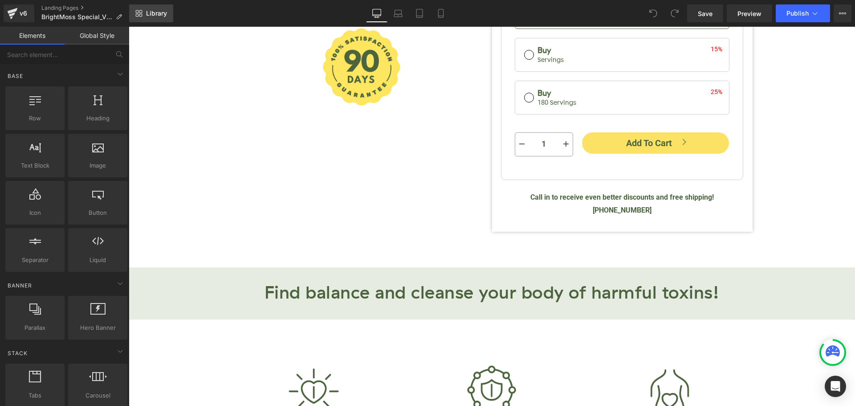
click at [165, 14] on span "Library" at bounding box center [156, 13] width 21 height 8
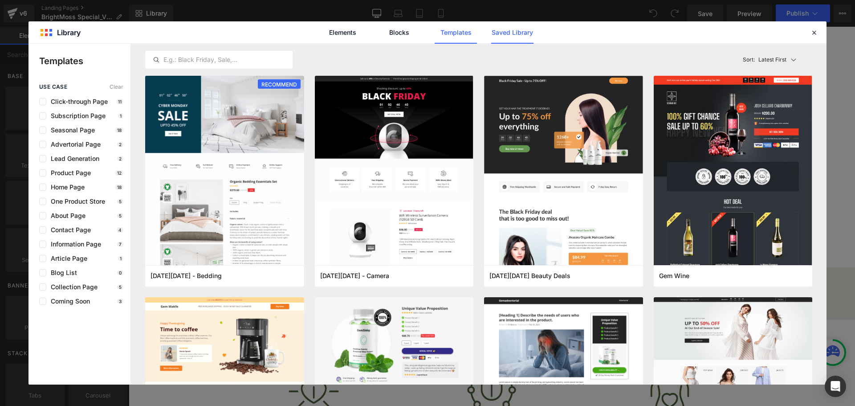
click at [504, 39] on link "Saved Library" at bounding box center [512, 32] width 42 height 22
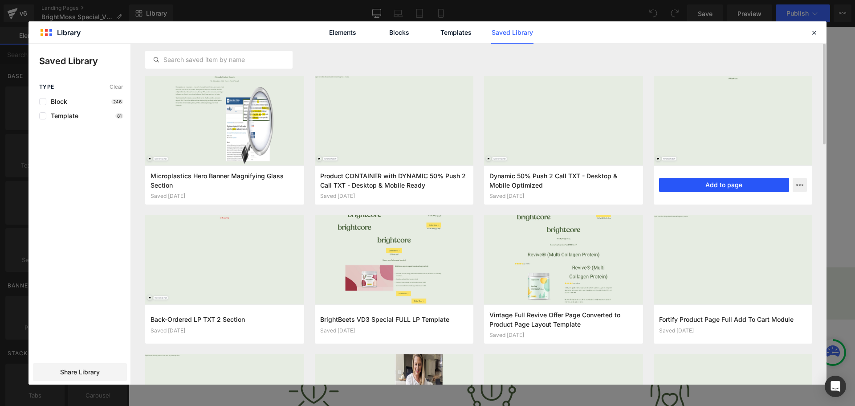
click at [679, 181] on button "Add to page" at bounding box center [724, 185] width 130 height 14
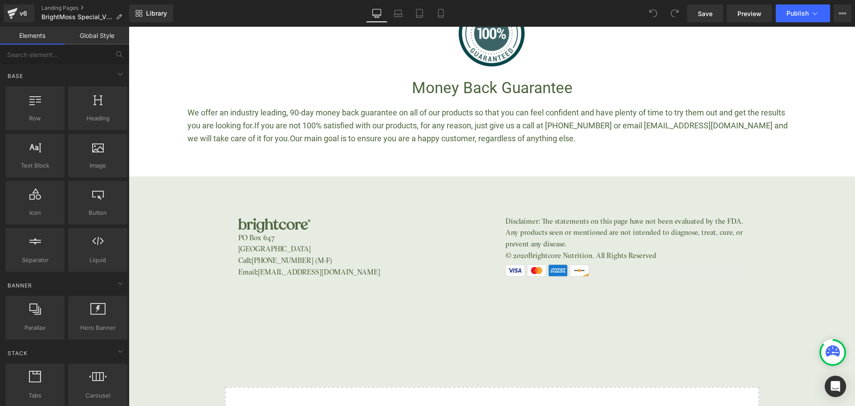
scroll to position [2732, 0]
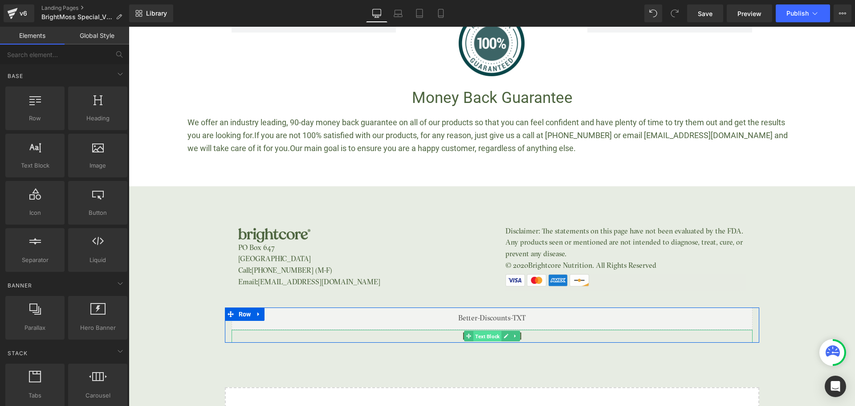
click at [483, 331] on span "Text Block" at bounding box center [487, 336] width 28 height 11
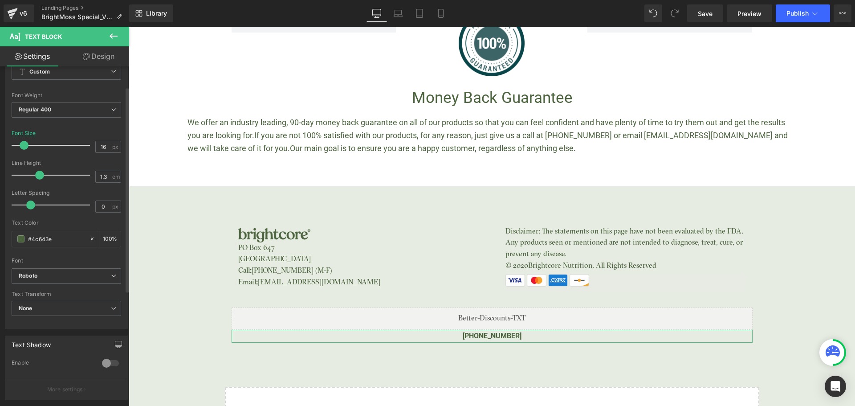
scroll to position [89, 0]
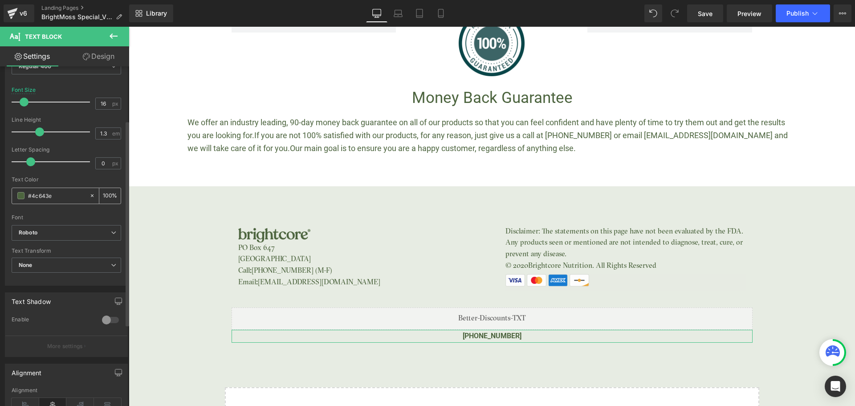
click at [49, 192] on input "#4c643e" at bounding box center [56, 196] width 57 height 10
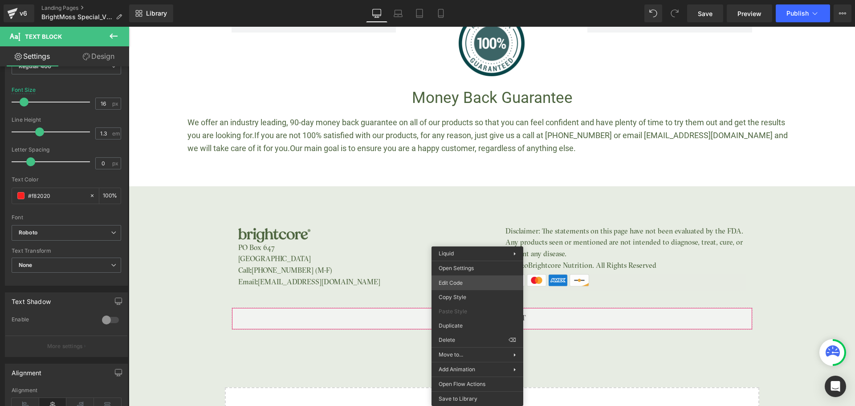
click at [461, 0] on div "Text Block You are previewing how the will restyle your page. You can not edit …" at bounding box center [427, 0] width 855 height 0
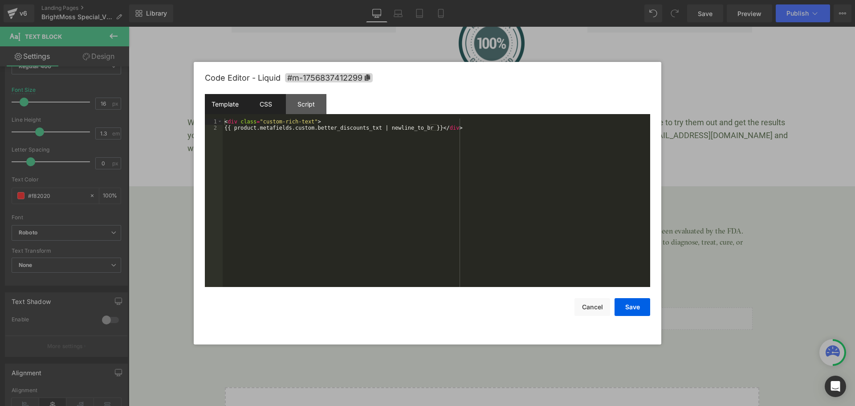
type input "#f82020"
click at [262, 103] on div "CSS" at bounding box center [265, 104] width 41 height 20
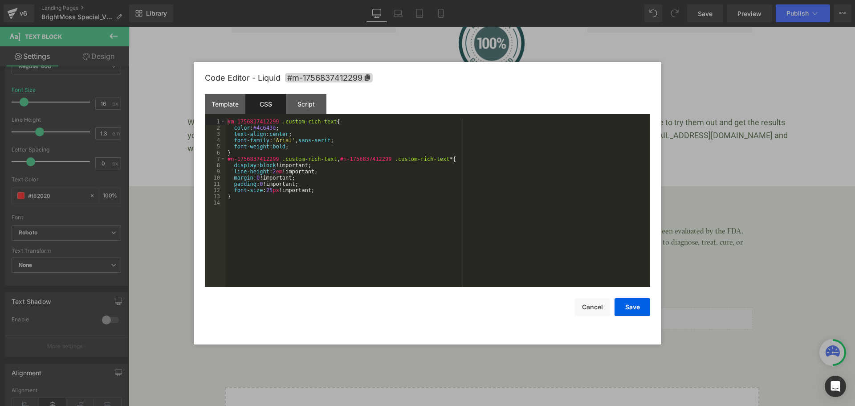
click at [264, 131] on div "#m-1756837412299 .custom-rich-text { color : #4c643e ; text-align : center ; fo…" at bounding box center [438, 208] width 424 height 181
click at [269, 126] on div "#m-1756837412299 .custom-rich-text { color : #4c643e ; text-align : center ; fo…" at bounding box center [438, 208] width 424 height 181
click at [631, 305] on button "Save" at bounding box center [632, 307] width 36 height 18
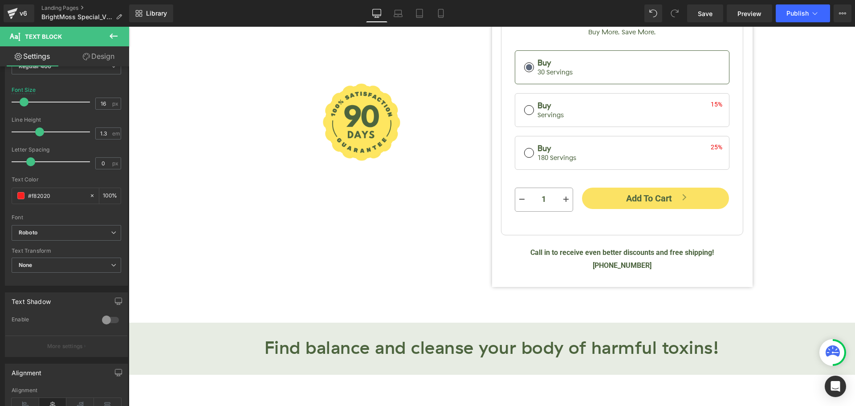
scroll to position [583, 0]
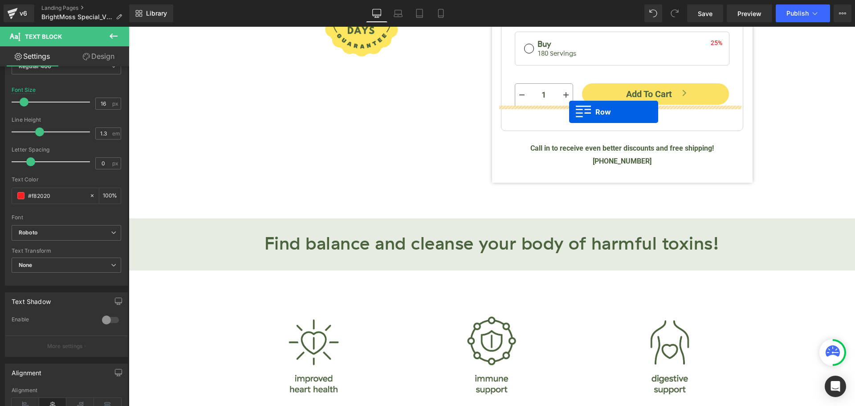
drag, startPoint x: 230, startPoint y: 248, endPoint x: 569, endPoint y: 112, distance: 365.5
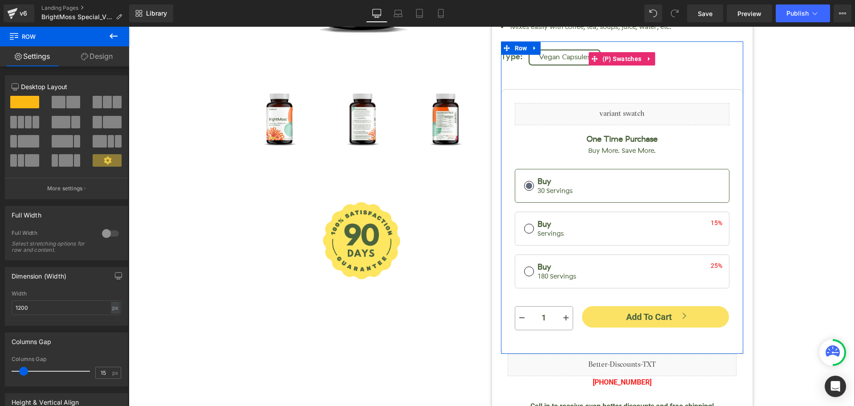
scroll to position [539, 0]
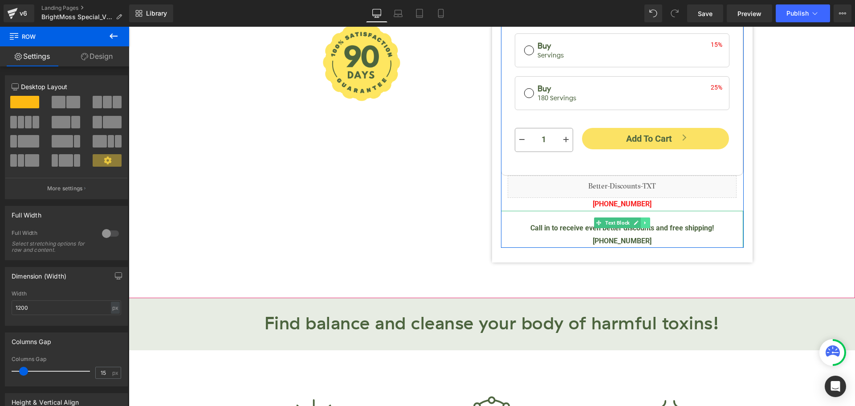
click at [641, 217] on link at bounding box center [645, 222] width 9 height 11
click at [647, 220] on icon at bounding box center [649, 222] width 5 height 5
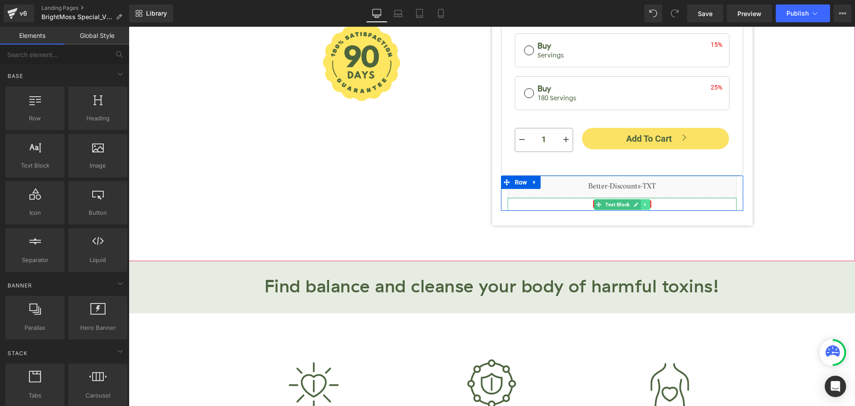
click at [642, 202] on icon at bounding box center [644, 204] width 5 height 5
click at [668, 198] on p "[PHONE_NUMBER]" at bounding box center [621, 204] width 229 height 13
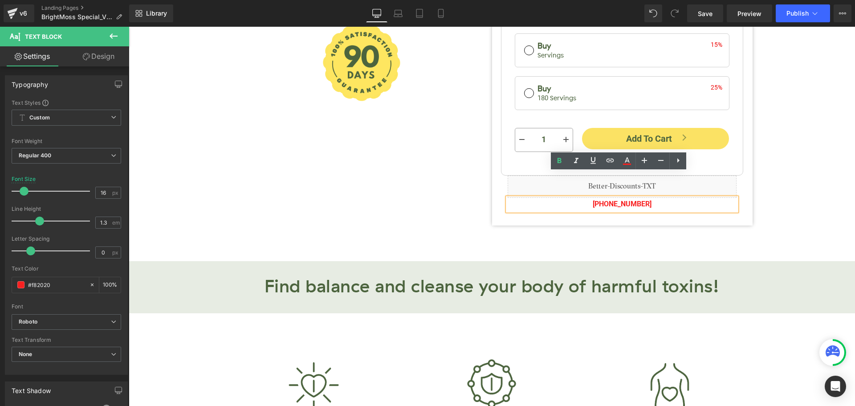
drag, startPoint x: 613, startPoint y: 178, endPoint x: 726, endPoint y: 179, distance: 112.6
click at [726, 198] on p "[PHONE_NUMBER]" at bounding box center [621, 204] width 229 height 13
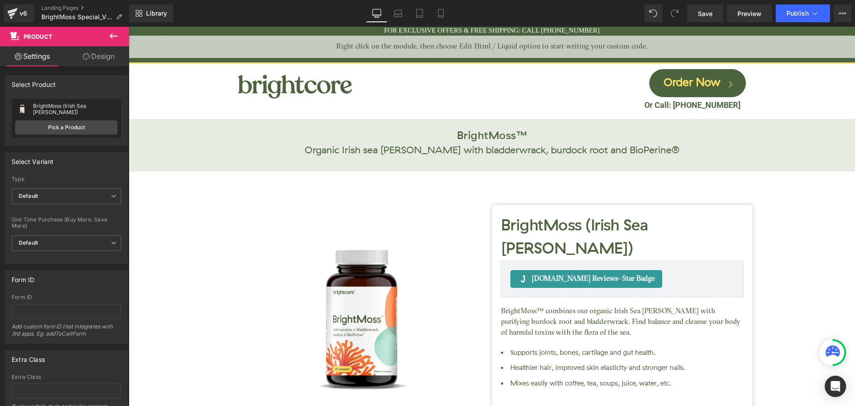
scroll to position [0, 0]
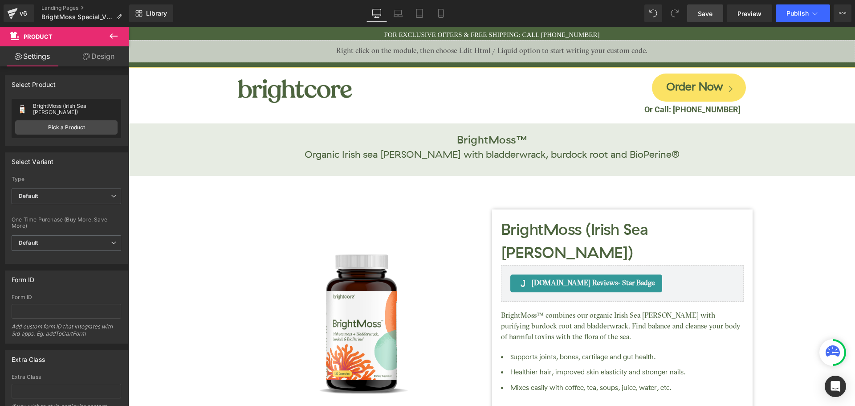
click at [709, 8] on link "Save" at bounding box center [705, 13] width 36 height 18
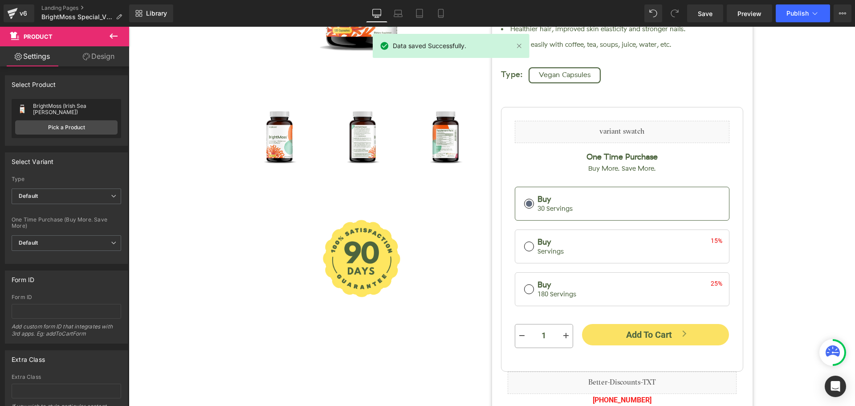
scroll to position [401, 0]
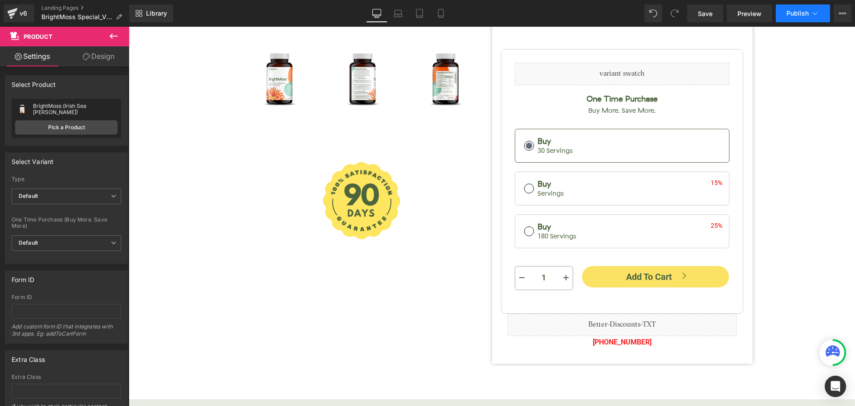
click at [785, 13] on button "Publish" at bounding box center [802, 13] width 54 height 18
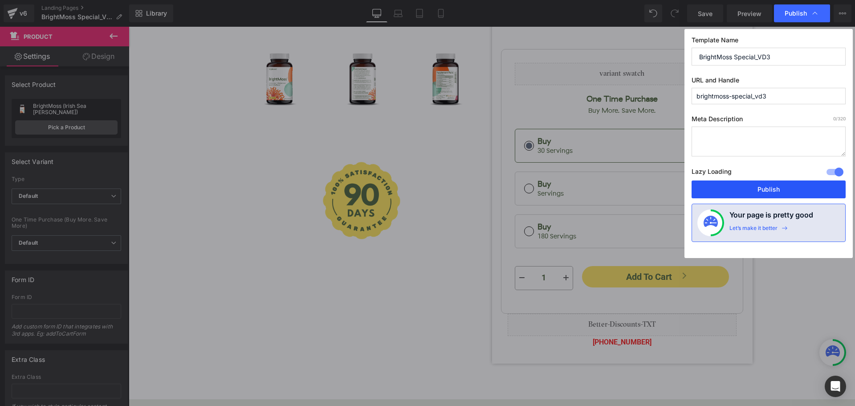
click at [758, 192] on button "Publish" at bounding box center [768, 189] width 154 height 18
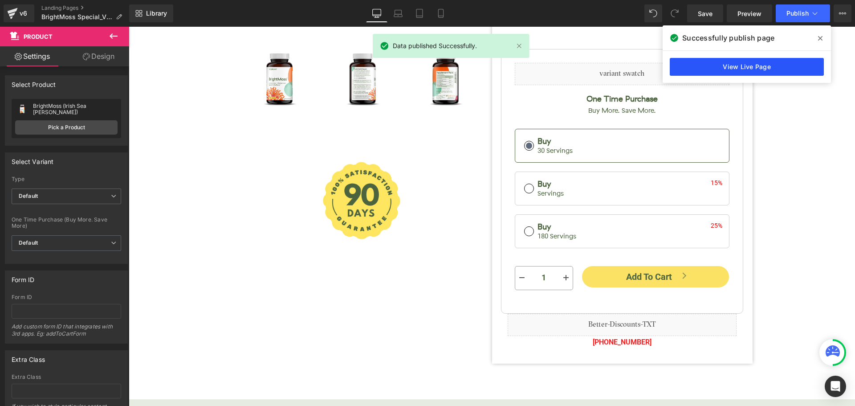
click at [801, 71] on link "View Live Page" at bounding box center [746, 67] width 154 height 18
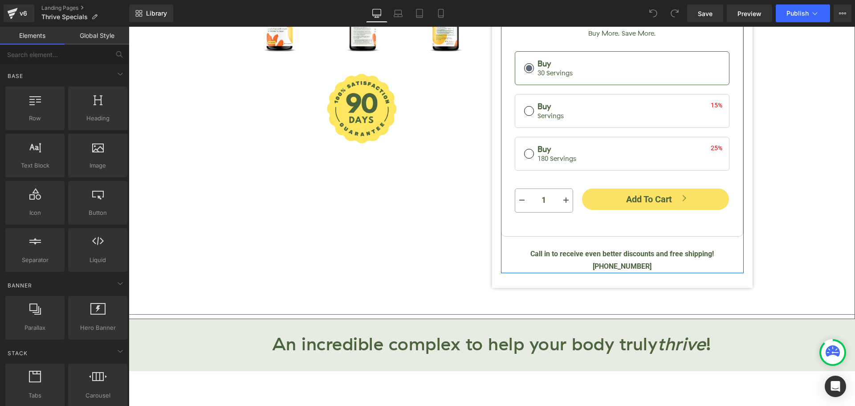
scroll to position [534, 0]
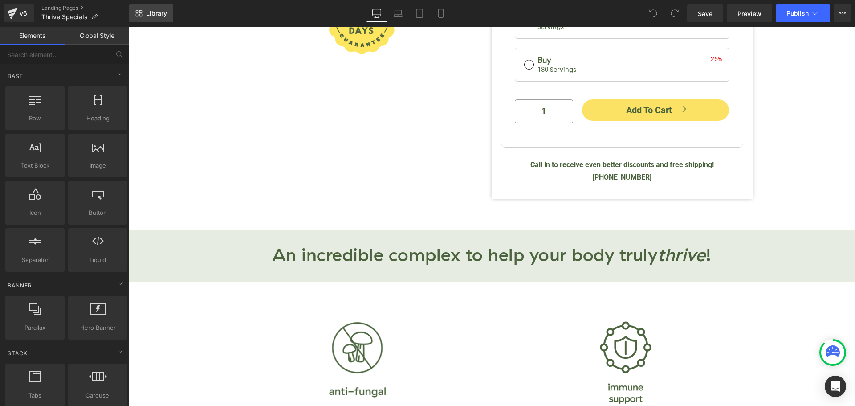
click at [166, 16] on span "Library" at bounding box center [156, 13] width 21 height 8
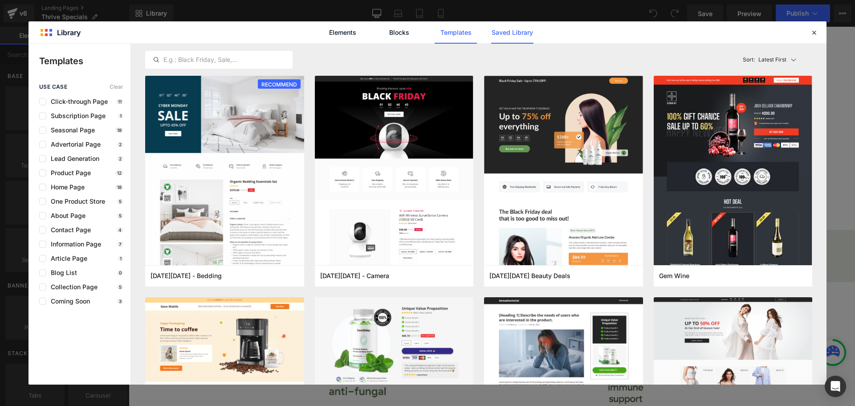
click at [0, 0] on link "Saved Library" at bounding box center [0, 0] width 0 height 0
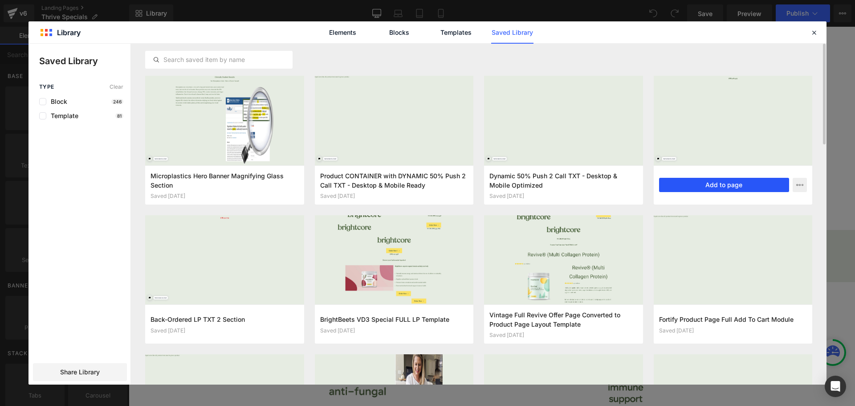
drag, startPoint x: 710, startPoint y: 185, endPoint x: 582, endPoint y: 180, distance: 128.7
click at [710, 185] on button "Add to page" at bounding box center [724, 185] width 130 height 14
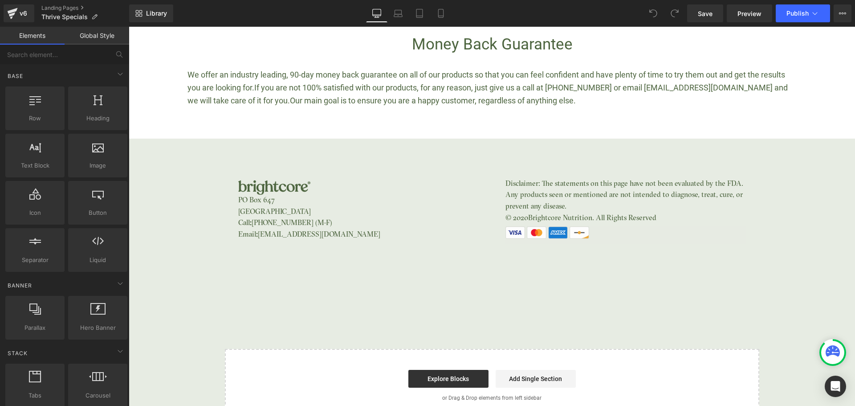
scroll to position [2237, 0]
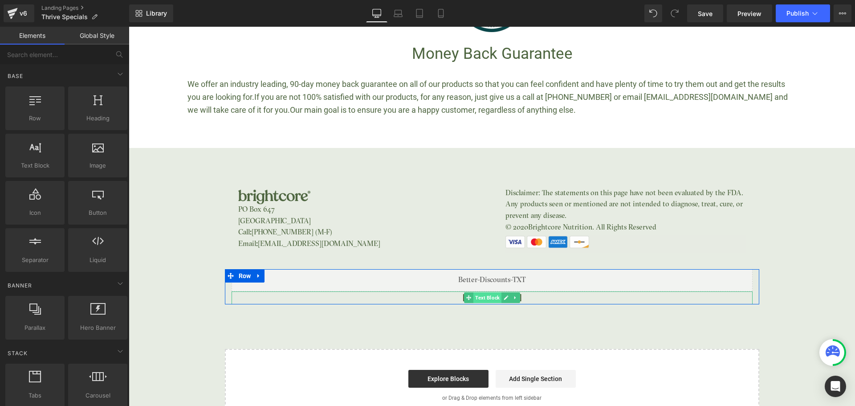
click at [482, 292] on span "Text Block" at bounding box center [487, 297] width 28 height 11
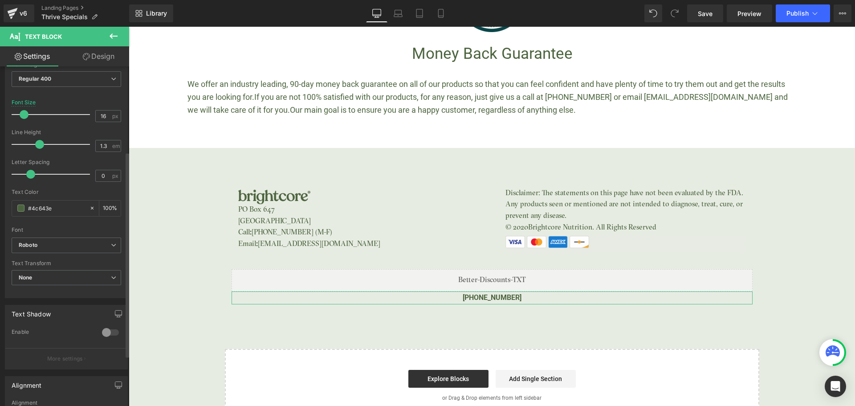
scroll to position [178, 0]
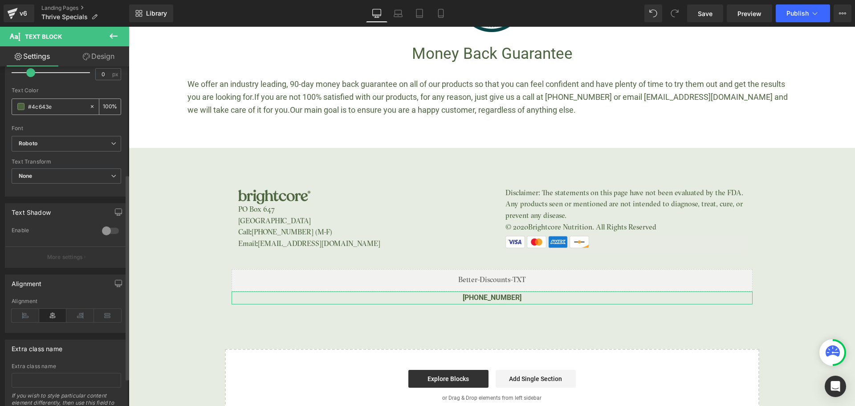
click at [47, 104] on input "#4c643e" at bounding box center [56, 106] width 57 height 10
type input "#f82020"
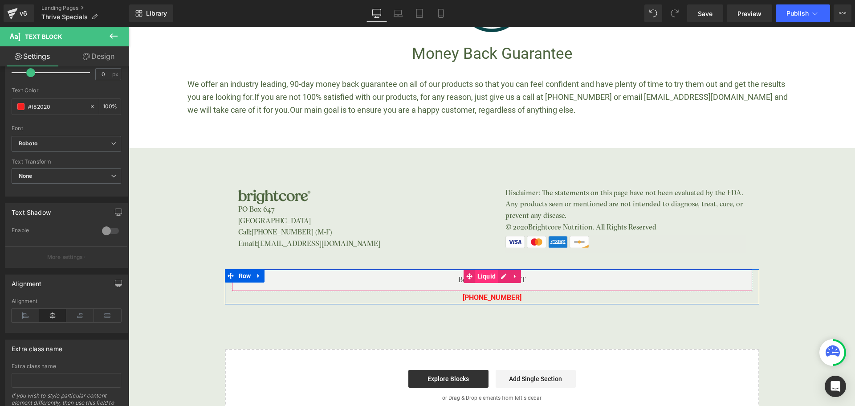
click at [478, 269] on span "Liquid" at bounding box center [486, 275] width 23 height 13
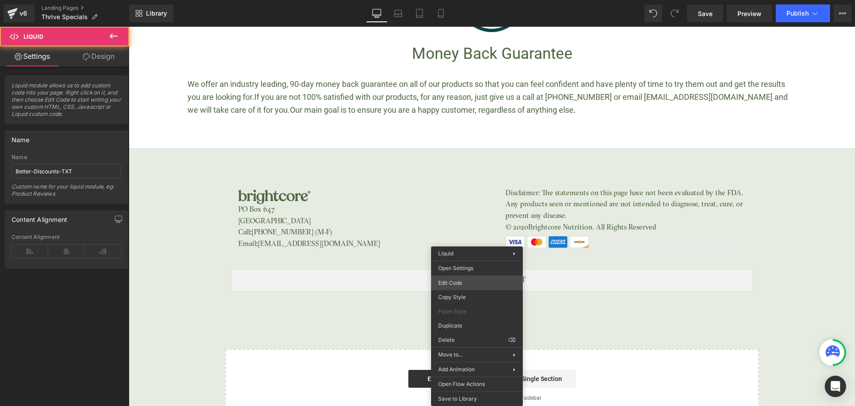
click at [468, 0] on div "Liquid You are previewing how the will restyle your page. You can not edit Elem…" at bounding box center [427, 0] width 855 height 0
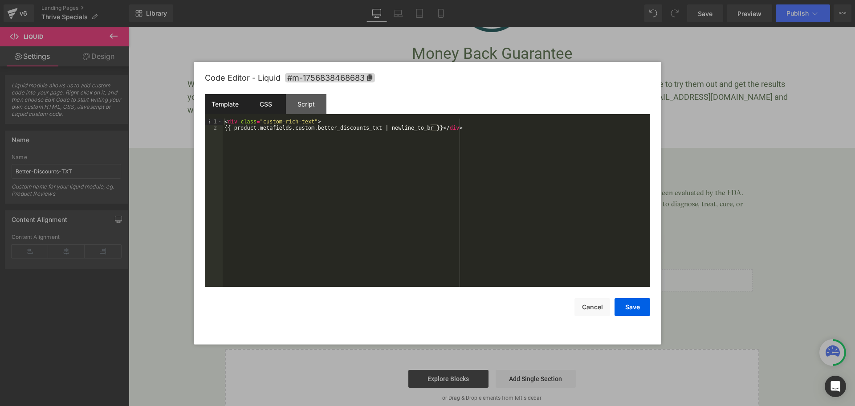
click at [261, 97] on div "CSS" at bounding box center [265, 104] width 41 height 20
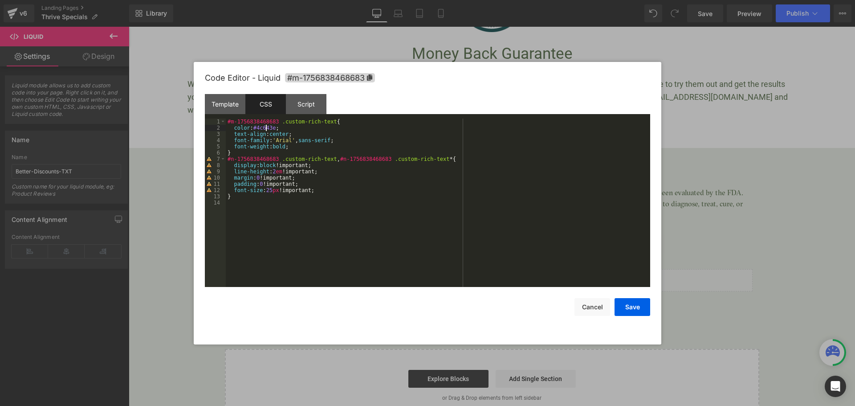
click at [265, 126] on div "#m-1756838468683 .custom-rich-text { color : #4c643e ; text-align : center ; fo…" at bounding box center [438, 208] width 424 height 181
click at [262, 130] on div "#m-1756838468683 .custom-rich-text { color : #f82020 ; text-align : center ; fo…" at bounding box center [438, 208] width 424 height 181
click at [341, 258] on div "#m-1756838468683 .custom-rich-text { color : #f92020 ; text-align : center ; fo…" at bounding box center [438, 208] width 424 height 181
click at [632, 304] on button "Save" at bounding box center [632, 307] width 36 height 18
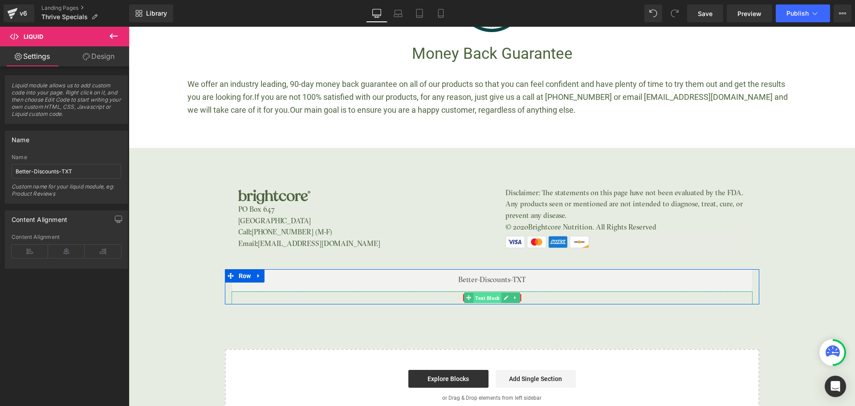
click at [492, 292] on span "Text Block" at bounding box center [487, 297] width 28 height 11
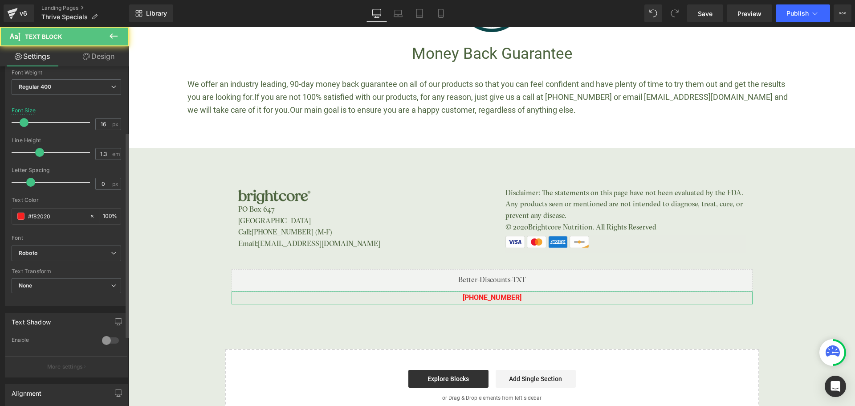
scroll to position [134, 0]
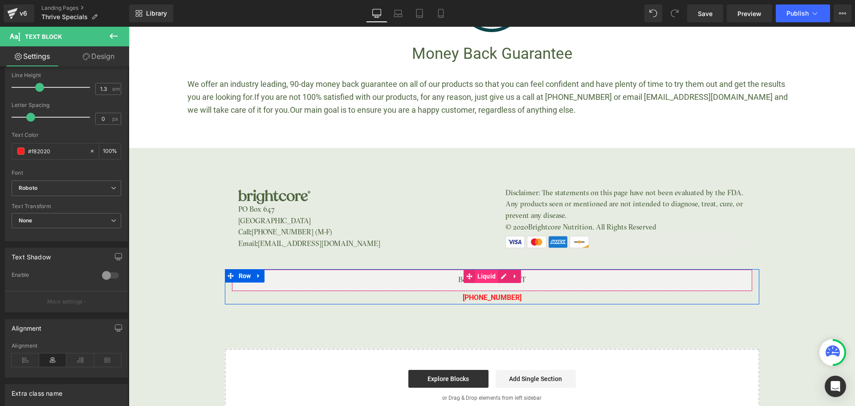
click at [482, 269] on span "Liquid" at bounding box center [486, 275] width 23 height 13
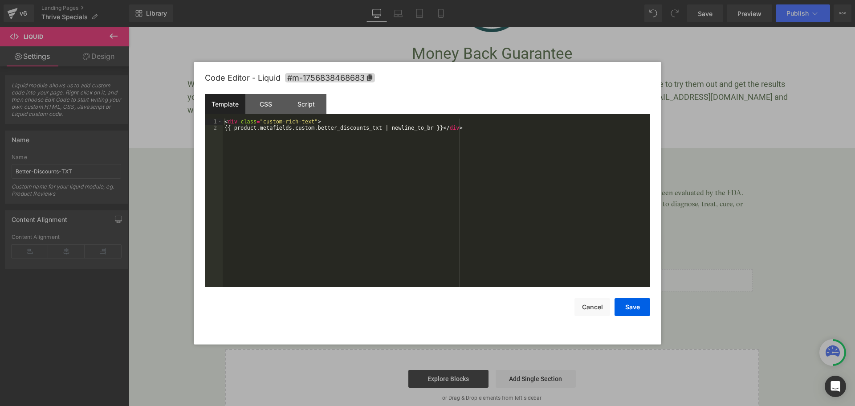
click at [474, 0] on div "Liquid You are previewing how the will restyle your page. You can not edit Elem…" at bounding box center [427, 0] width 855 height 0
click at [264, 107] on div "CSS" at bounding box center [265, 104] width 41 height 20
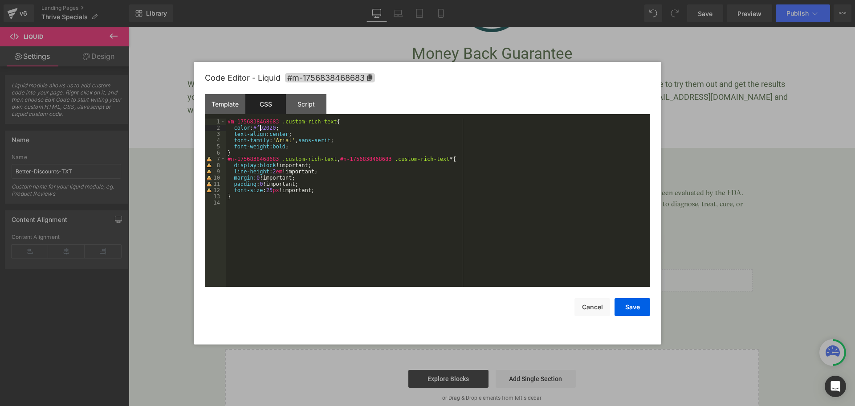
click at [260, 127] on div "#m-1756838468683 .custom-rich-text { color : #f92020 ; text-align : center ; fo…" at bounding box center [438, 208] width 424 height 181
click at [636, 310] on button "Save" at bounding box center [632, 307] width 36 height 18
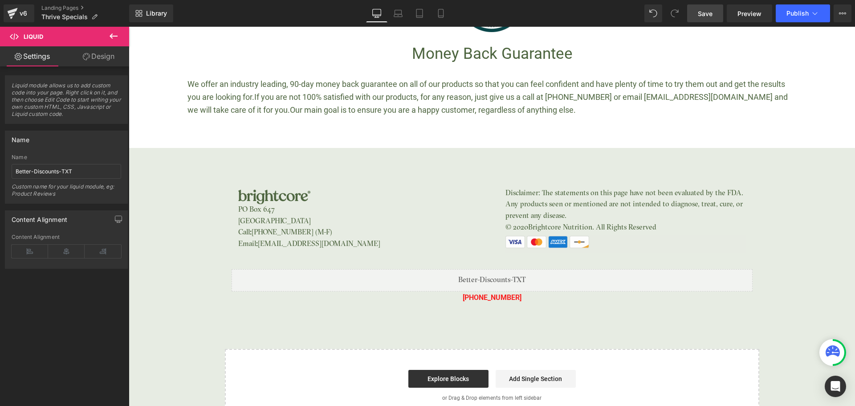
click at [711, 20] on link "Save" at bounding box center [705, 13] width 36 height 18
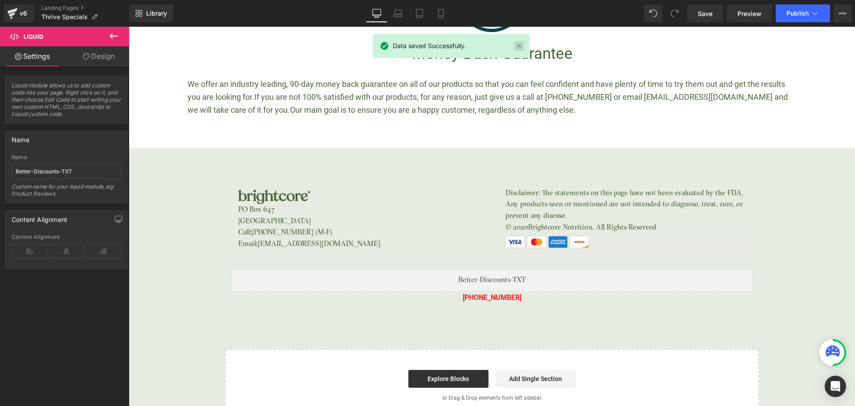
click at [520, 45] on link at bounding box center [519, 46] width 10 height 10
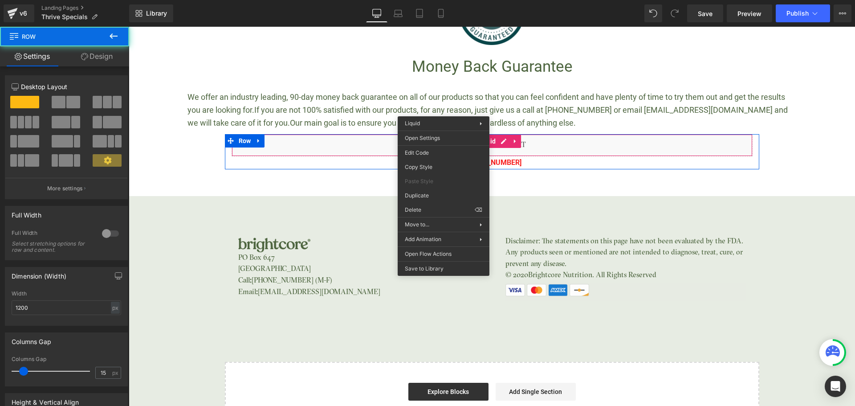
scroll to position [2237, 0]
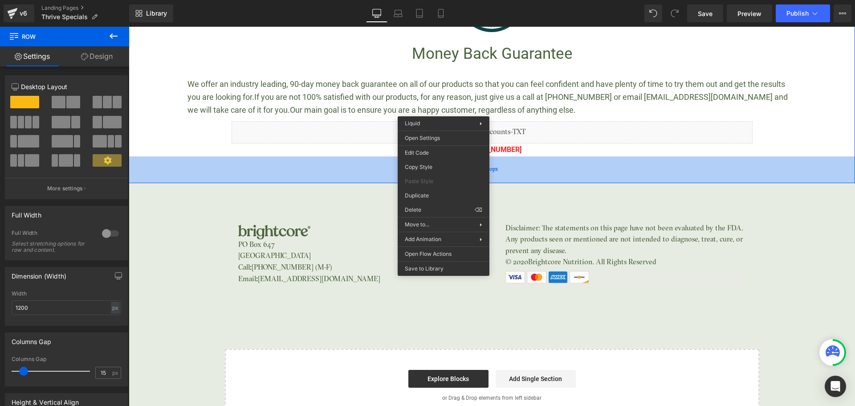
click at [746, 156] on div "60px" at bounding box center [492, 169] width 726 height 27
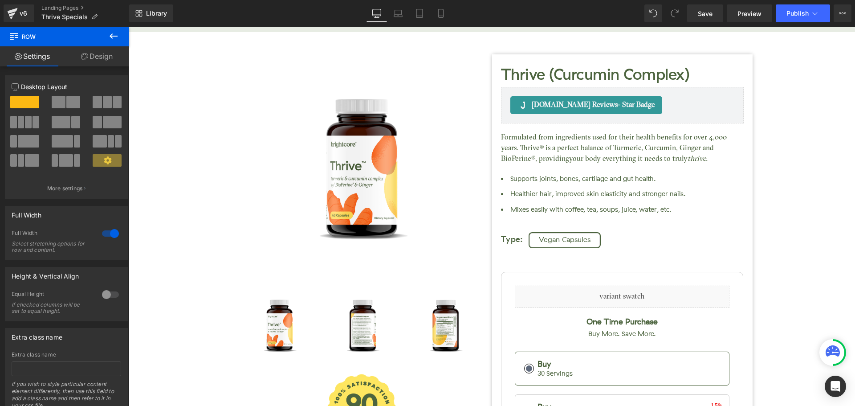
scroll to position [457, 0]
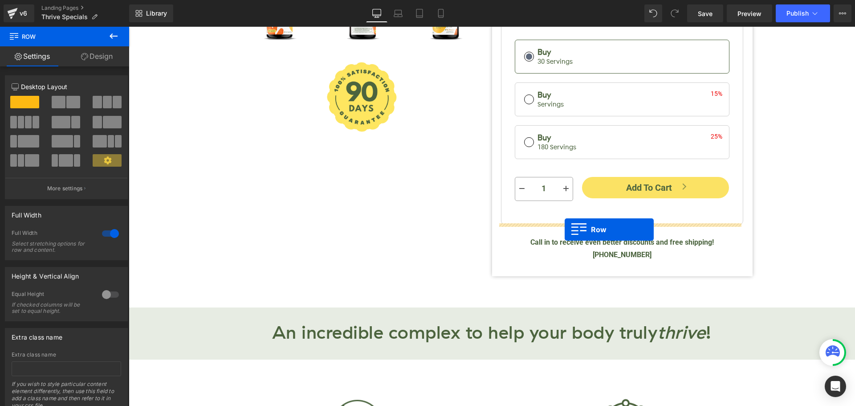
drag, startPoint x: 229, startPoint y: 234, endPoint x: 564, endPoint y: 229, distance: 335.2
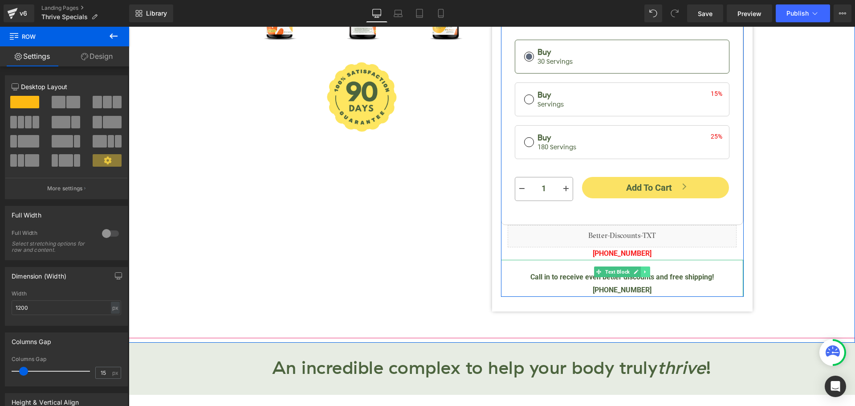
click at [644, 272] on icon at bounding box center [644, 271] width 5 height 5
click at [647, 271] on icon at bounding box center [649, 271] width 5 height 5
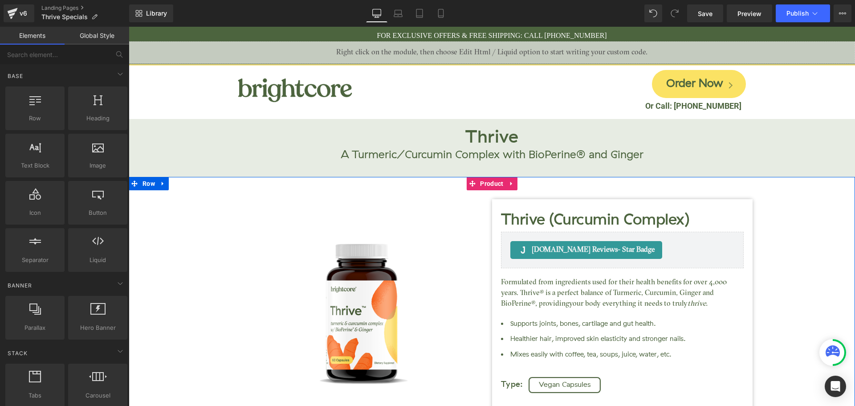
scroll to position [0, 0]
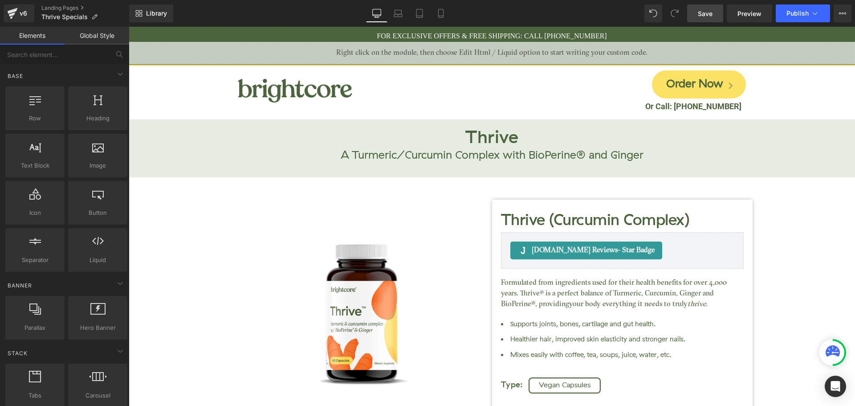
click at [695, 8] on link "Save" at bounding box center [705, 13] width 36 height 18
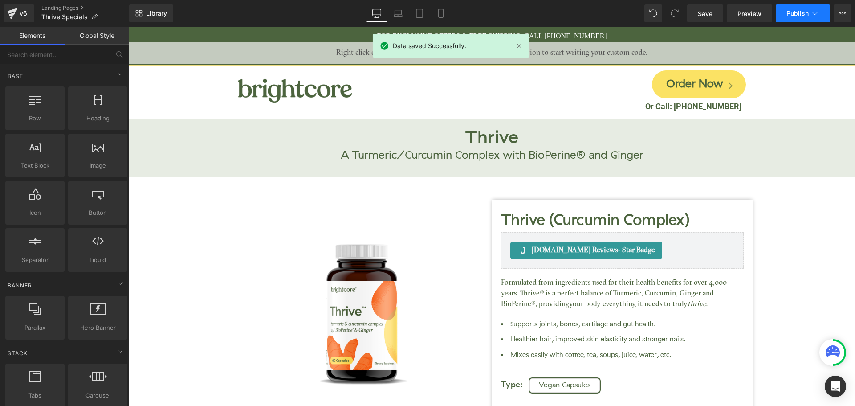
click at [811, 19] on button "Publish" at bounding box center [802, 13] width 54 height 18
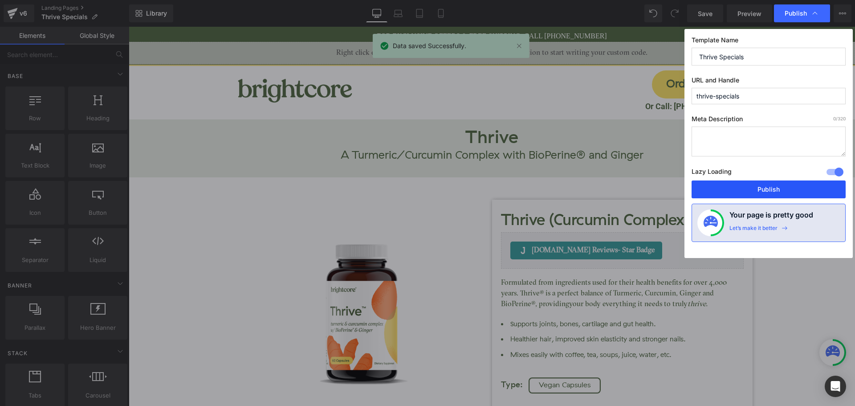
click at [798, 187] on button "Publish" at bounding box center [768, 189] width 154 height 18
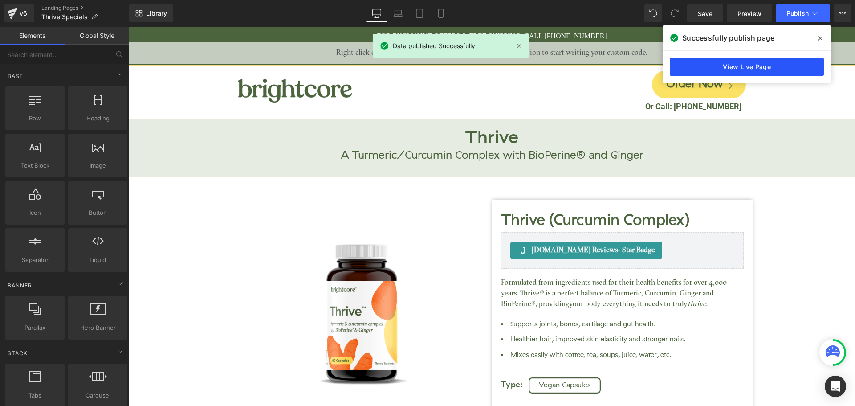
click at [746, 67] on link "View Live Page" at bounding box center [746, 67] width 154 height 18
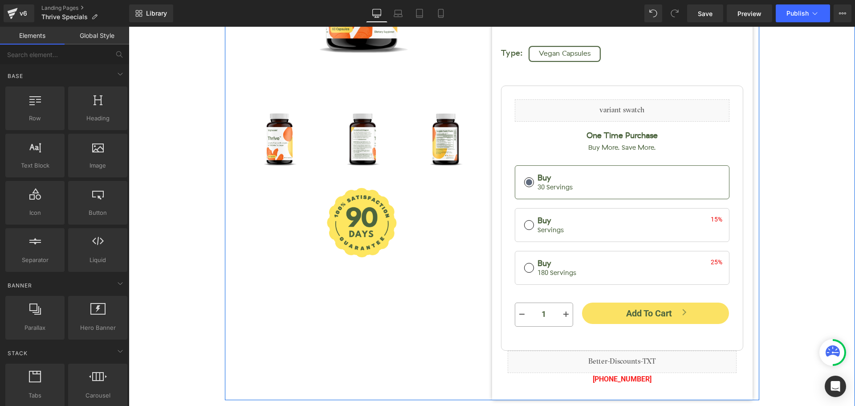
scroll to position [401, 0]
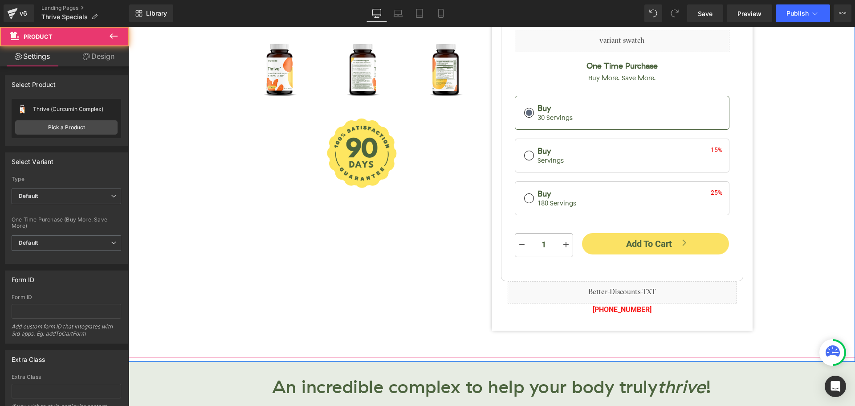
click at [791, 266] on div "Thrive (Curcumin Complex) (P) Title Judge.me Reviews - Star Badge Judge.me Revi…" at bounding box center [491, 54] width 717 height 554
click at [806, 244] on div "Thrive (Curcumin Complex) (P) Title Judge.me Reviews - Star Badge Judge.me Revi…" at bounding box center [491, 54] width 717 height 554
click at [791, 244] on div "Thrive (Curcumin Complex) (P) Title Judge.me Reviews - Star Badge Judge.me Revi…" at bounding box center [491, 54] width 717 height 554
click at [780, 248] on div "Thrive (Curcumin Complex) (P) Title Judge.me Reviews - Star Badge Judge.me Revi…" at bounding box center [491, 54] width 717 height 554
click at [762, 225] on div "Thrive (Curcumin Complex) (P) Title Judge.me Reviews - Star Badge Judge.me Revi…" at bounding box center [491, 54] width 717 height 554
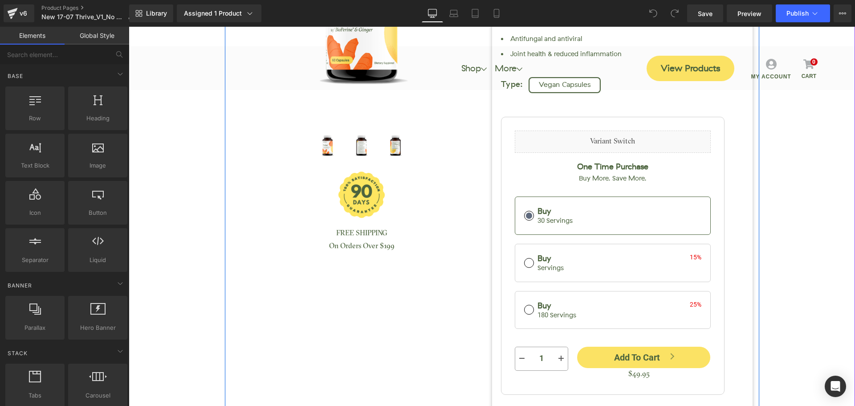
scroll to position [267, 0]
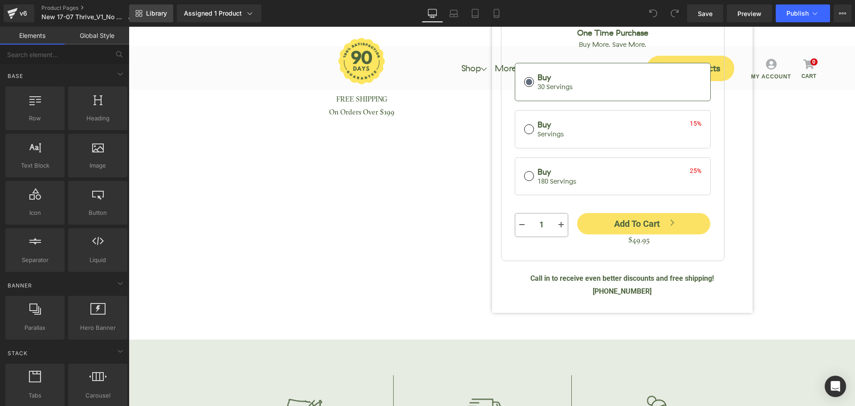
click at [146, 9] on link "Library" at bounding box center [151, 13] width 44 height 18
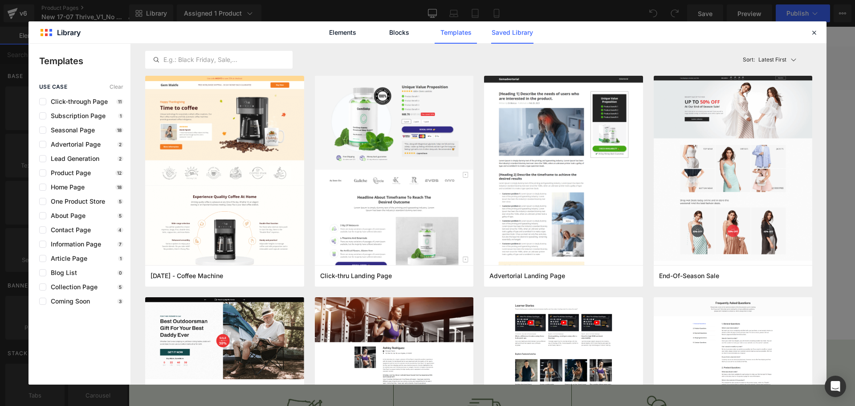
click at [503, 33] on link "Saved Library" at bounding box center [512, 32] width 42 height 22
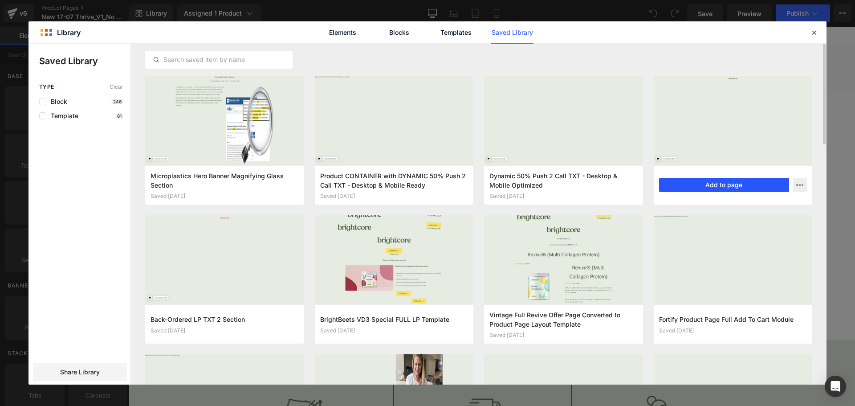
click at [685, 185] on button "Add to page" at bounding box center [724, 185] width 130 height 14
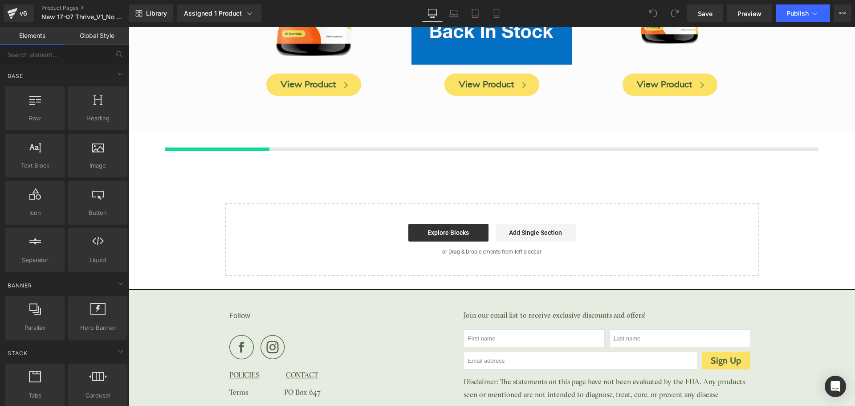
scroll to position [2487, 0]
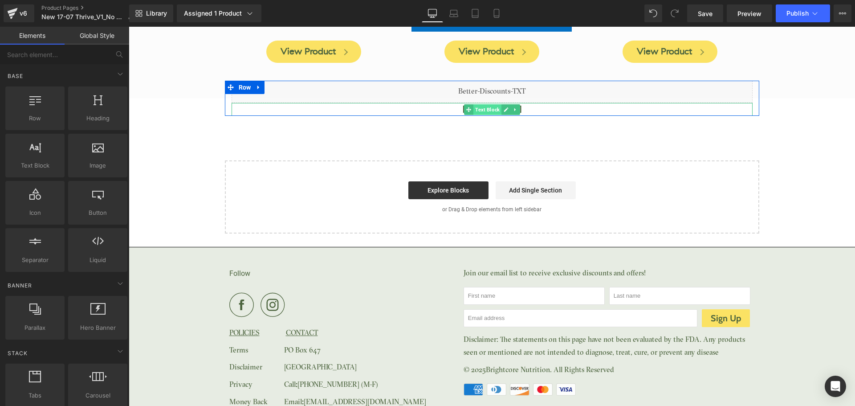
click at [493, 104] on span "Text Block" at bounding box center [487, 109] width 28 height 11
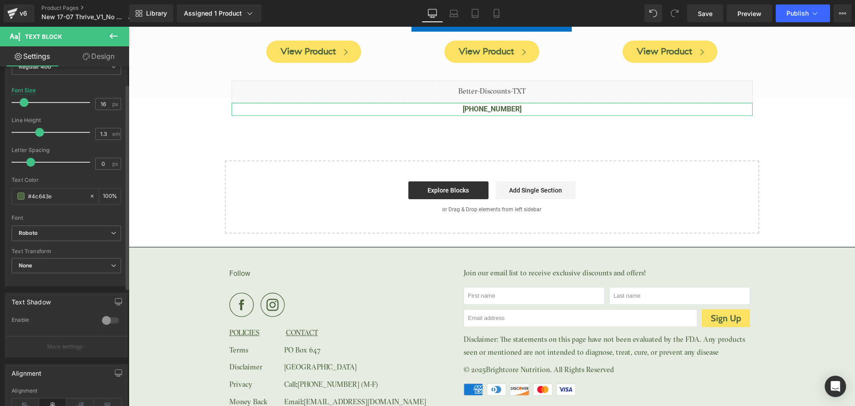
scroll to position [89, 0]
click at [38, 189] on div "#4c643e" at bounding box center [50, 196] width 77 height 16
click at [38, 190] on div "#4c643e" at bounding box center [50, 196] width 77 height 16
click at [38, 195] on input "#4c643e" at bounding box center [56, 196] width 57 height 10
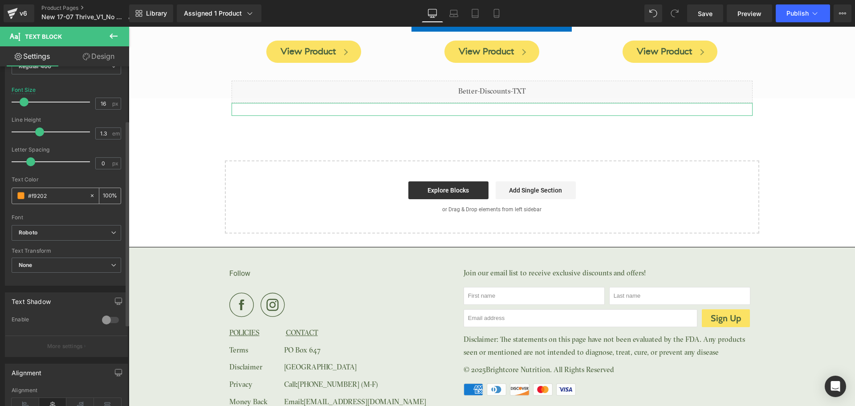
type input "#f92020"
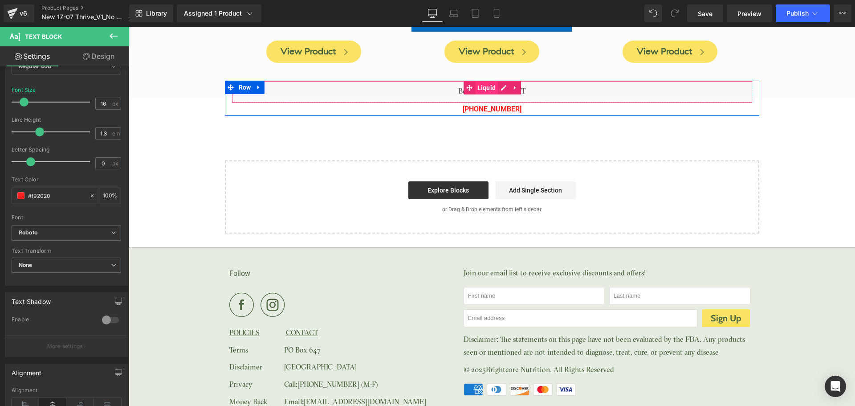
click at [486, 83] on span "Liquid" at bounding box center [486, 87] width 23 height 13
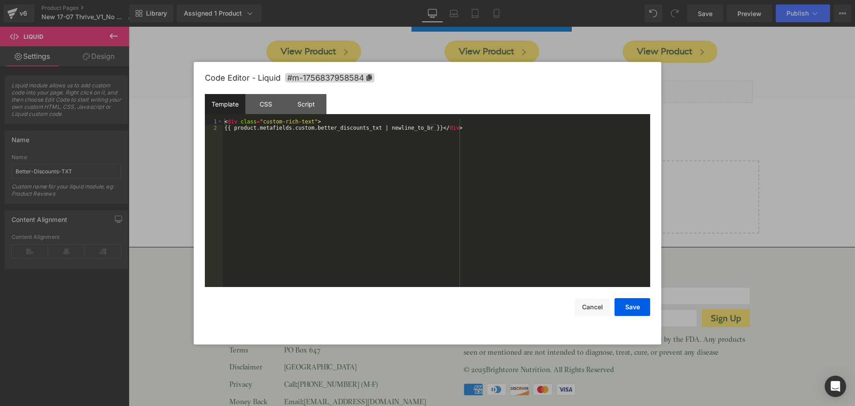
click at [464, 0] on div "Liquid You are previewing how the will restyle your page. You can not edit Elem…" at bounding box center [427, 0] width 855 height 0
click at [255, 114] on div "Template CSS Script Data" at bounding box center [427, 106] width 445 height 24
click at [260, 106] on div "CSS" at bounding box center [265, 104] width 41 height 20
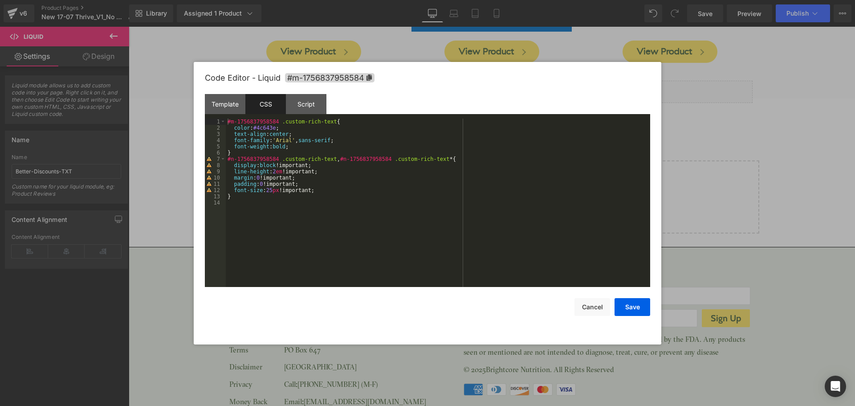
click at [264, 130] on div "#m-1756837958584 .custom-rich-text { color : #4c643e ; text-align : center ; fo…" at bounding box center [438, 208] width 424 height 181
click at [629, 299] on button "Save" at bounding box center [632, 307] width 36 height 18
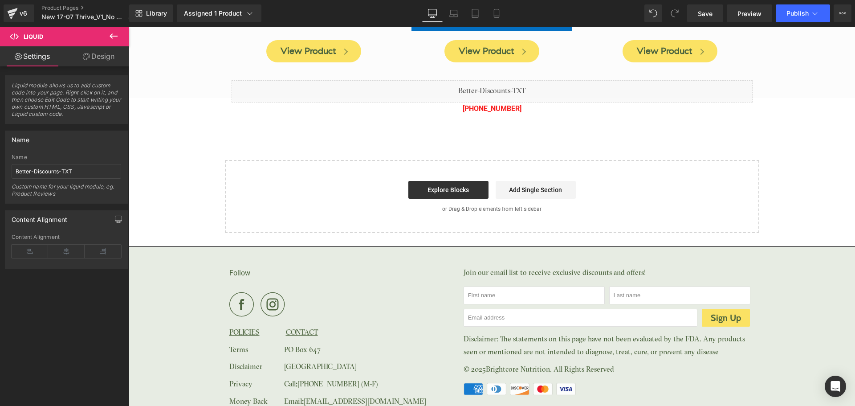
scroll to position [2384, 0]
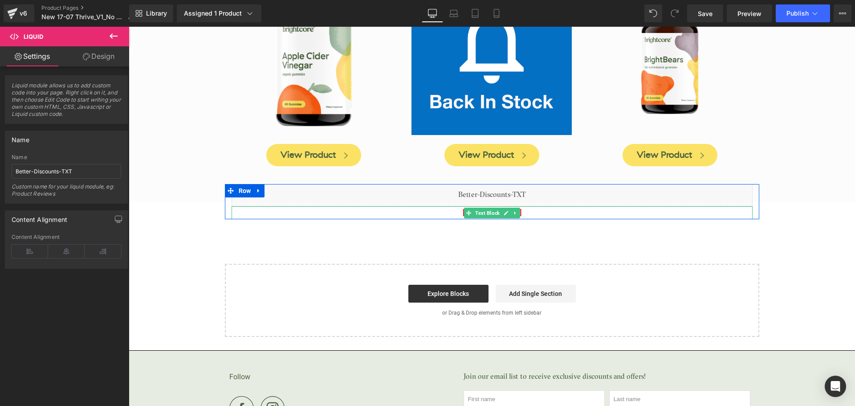
click at [522, 206] on p "[PHONE_NUMBER]" at bounding box center [491, 212] width 521 height 13
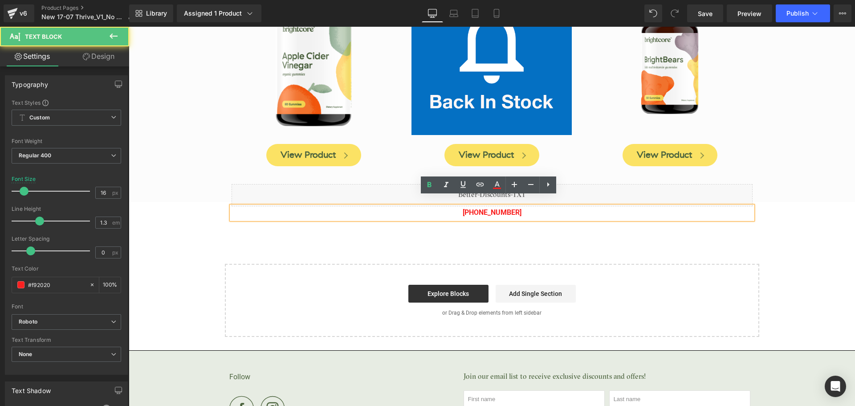
drag, startPoint x: 484, startPoint y: 202, endPoint x: 527, endPoint y: 195, distance: 43.7
click at [528, 206] on p "[PHONE_NUMBER]" at bounding box center [491, 212] width 521 height 13
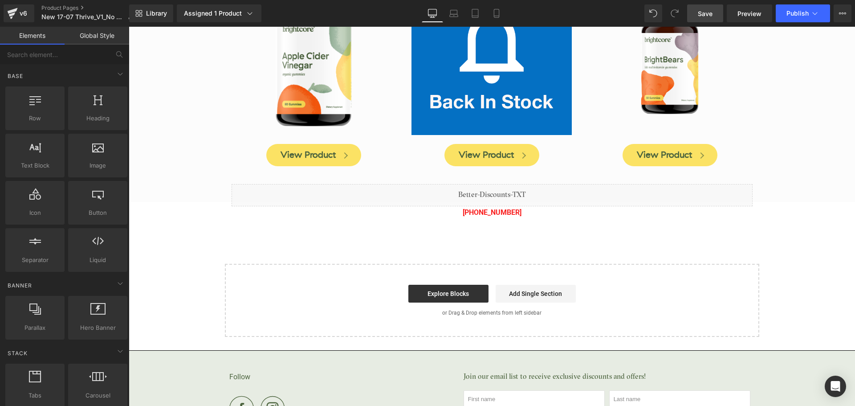
click at [693, 15] on link "Save" at bounding box center [705, 13] width 36 height 18
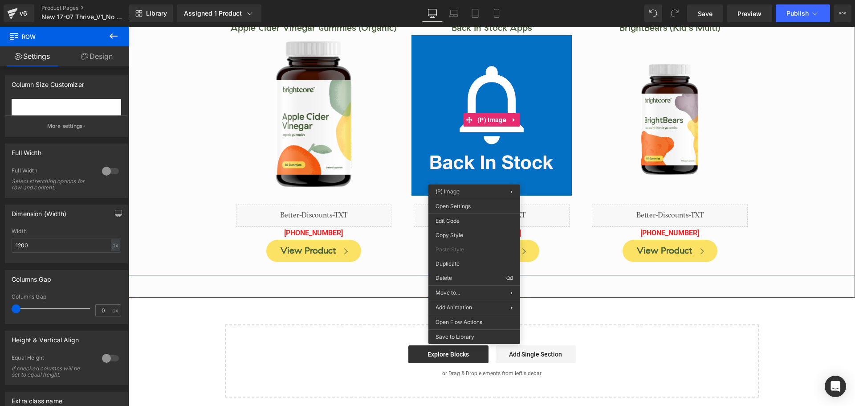
scroll to position [2339, 0]
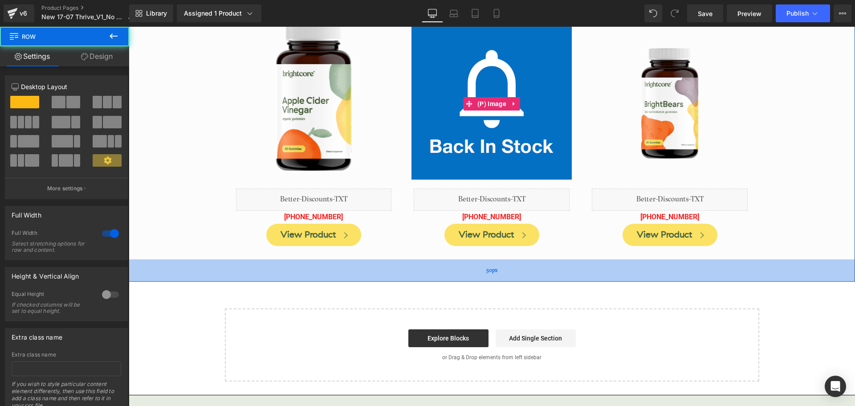
click at [263, 269] on div "50px" at bounding box center [492, 270] width 726 height 22
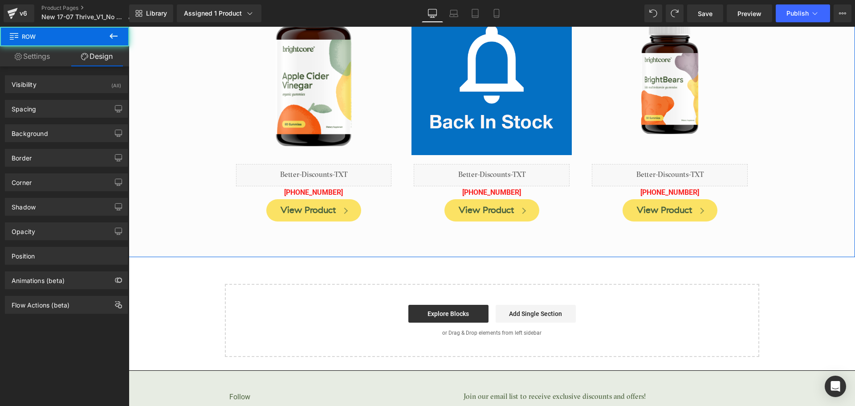
scroll to position [2428, 0]
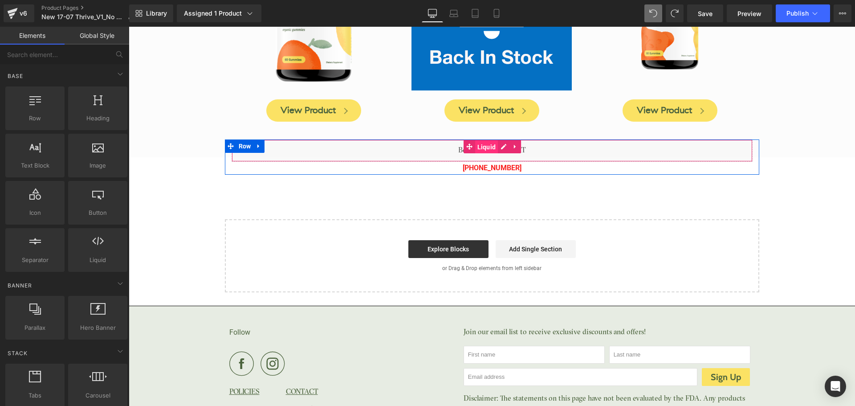
click at [486, 142] on span "Liquid" at bounding box center [486, 146] width 23 height 13
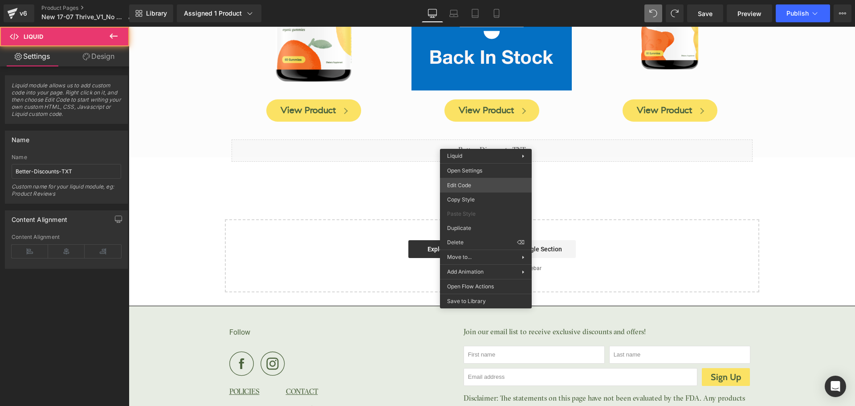
click at [470, 0] on div "Liquid You are previewing how the will restyle your page. You can not edit Elem…" at bounding box center [427, 0] width 855 height 0
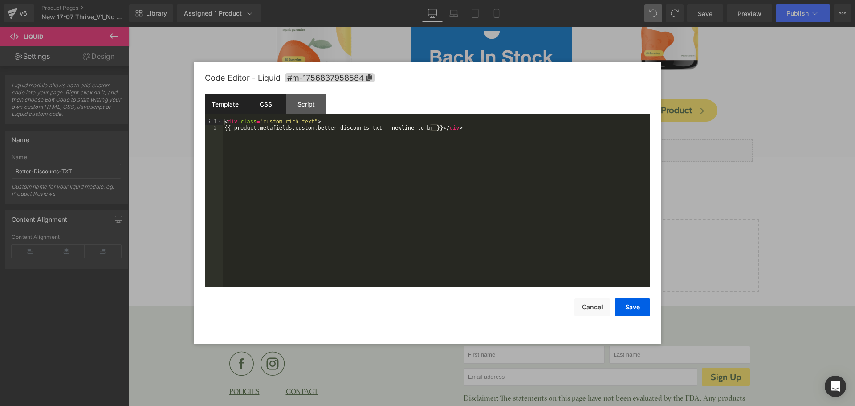
click at [254, 111] on div "CSS" at bounding box center [265, 104] width 41 height 20
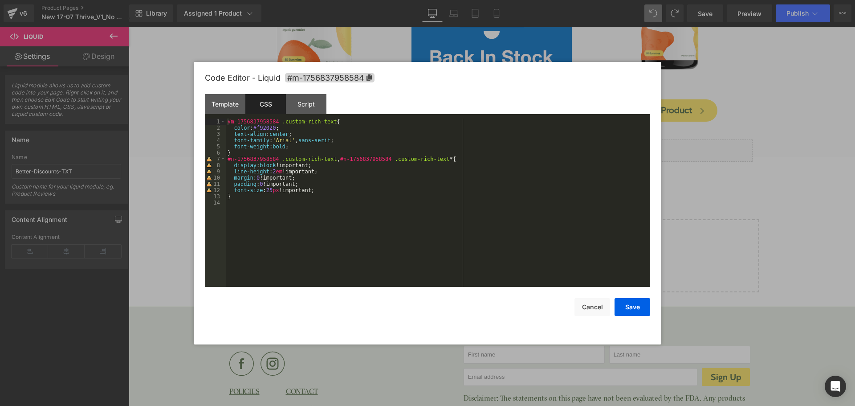
click at [263, 127] on div "#m-1756837958584 .custom-rich-text { color : #f92020 ; text-align : center ; fo…" at bounding box center [438, 208] width 424 height 181
click at [552, 308] on div "Save Cancel" at bounding box center [427, 301] width 445 height 29
click at [600, 311] on button "Cancel" at bounding box center [592, 307] width 36 height 18
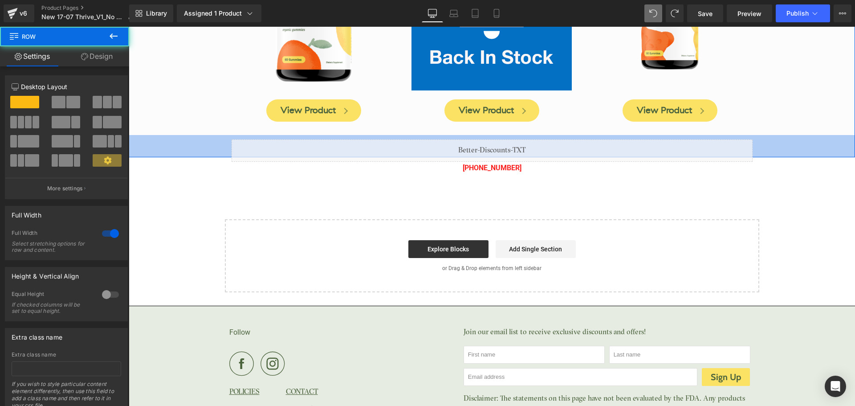
click at [221, 137] on div "Customers Also Purchased Text Block Apple Cider Vinegar Gummies (Organic)" at bounding box center [492, 10] width 726 height 296
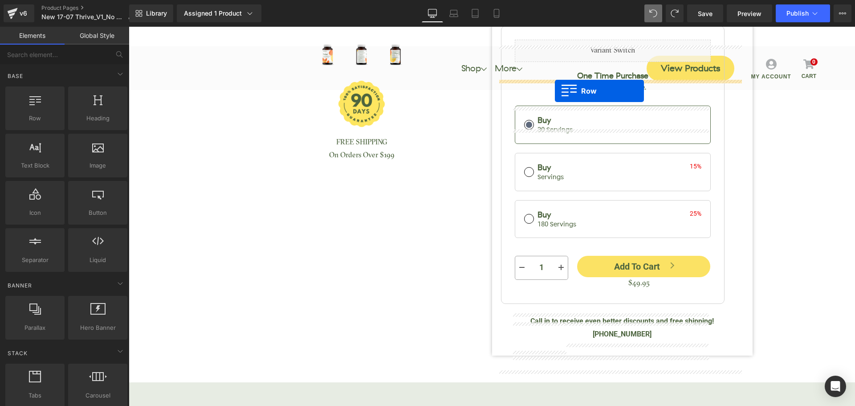
scroll to position [318, 0]
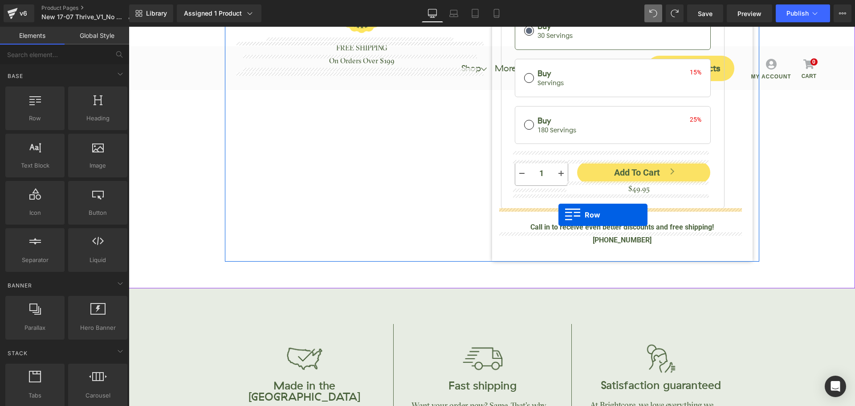
drag, startPoint x: 229, startPoint y: 139, endPoint x: 558, endPoint y: 215, distance: 337.9
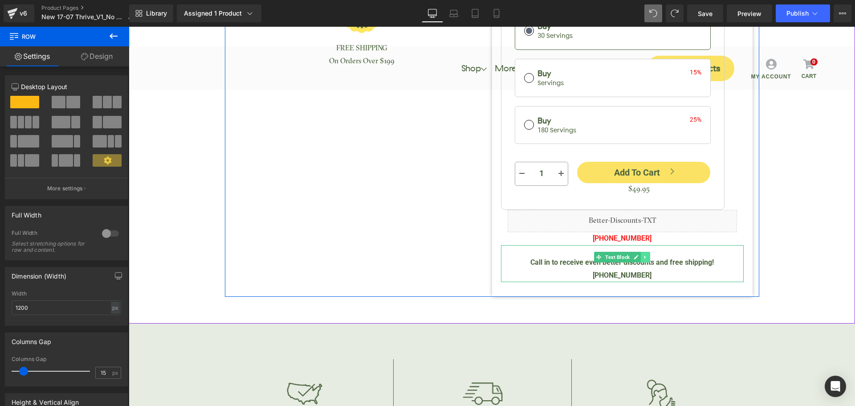
click at [646, 255] on link at bounding box center [645, 256] width 9 height 11
click at [648, 256] on icon at bounding box center [649, 256] width 5 height 5
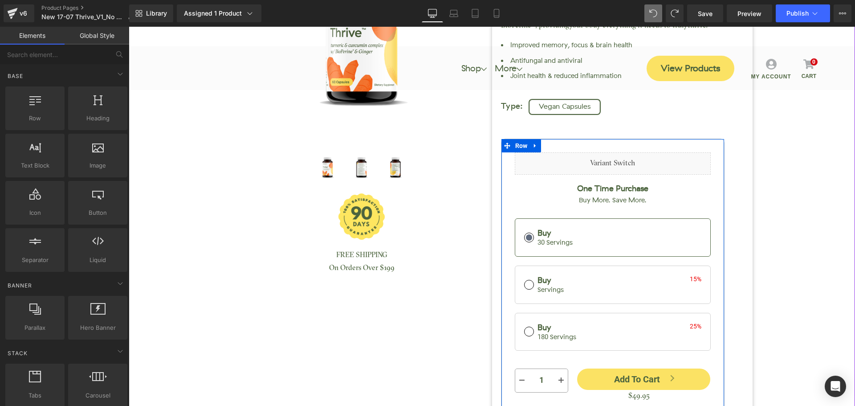
scroll to position [96, 0]
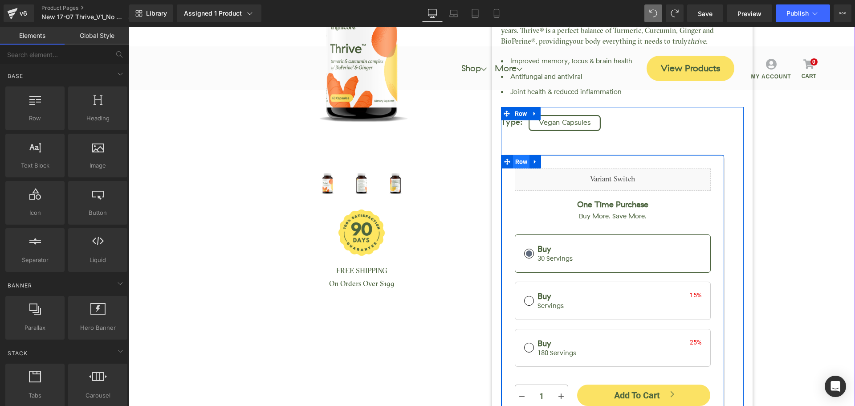
click at [521, 162] on span "Row" at bounding box center [521, 161] width 17 height 13
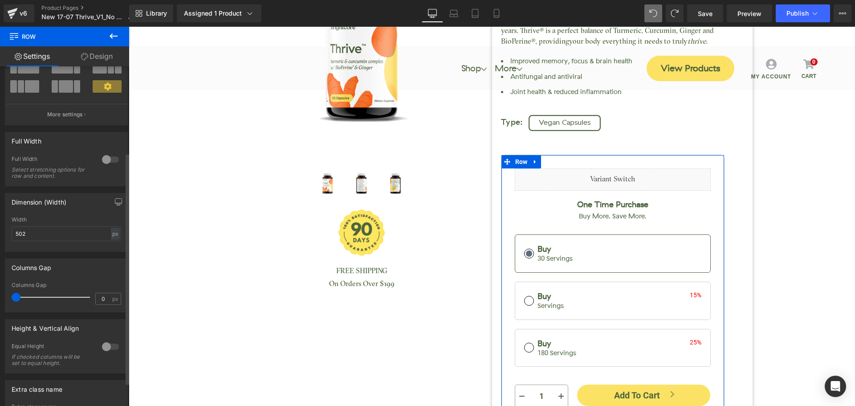
scroll to position [160, 0]
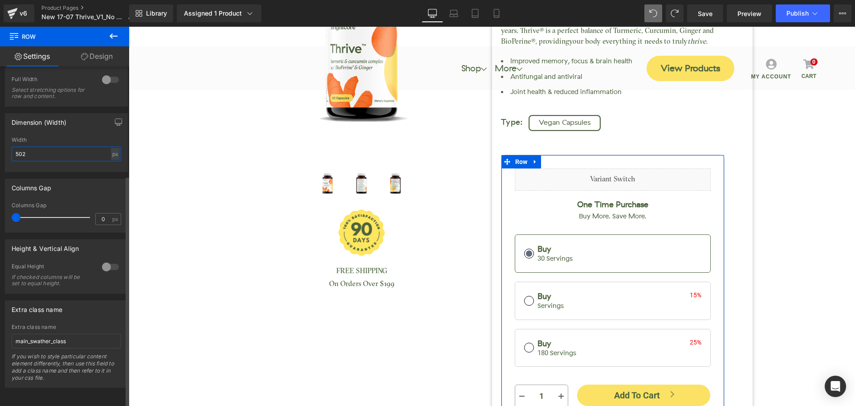
click at [38, 146] on input "502" at bounding box center [66, 153] width 109 height 15
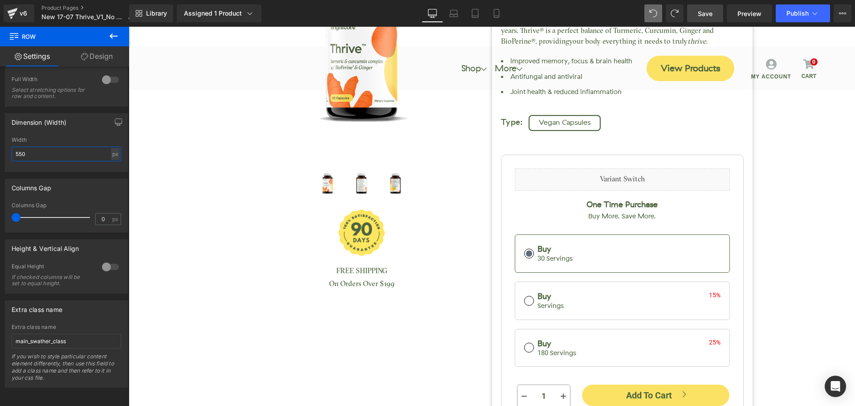
type input "550"
click at [712, 13] on span "Save" at bounding box center [705, 13] width 15 height 9
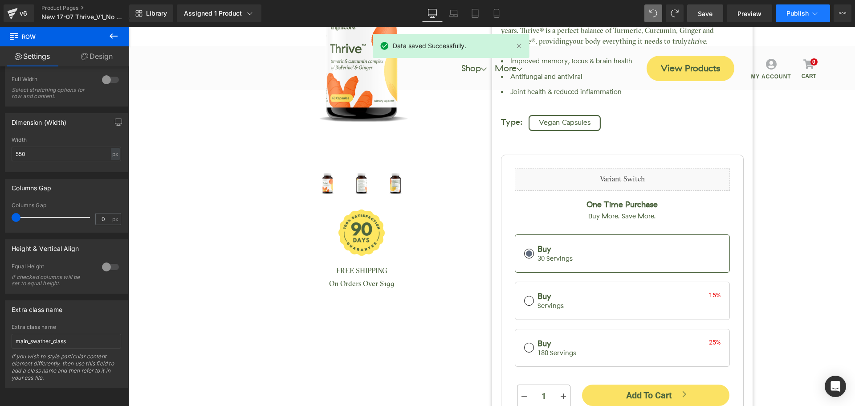
click at [795, 13] on span "Publish" at bounding box center [797, 13] width 22 height 7
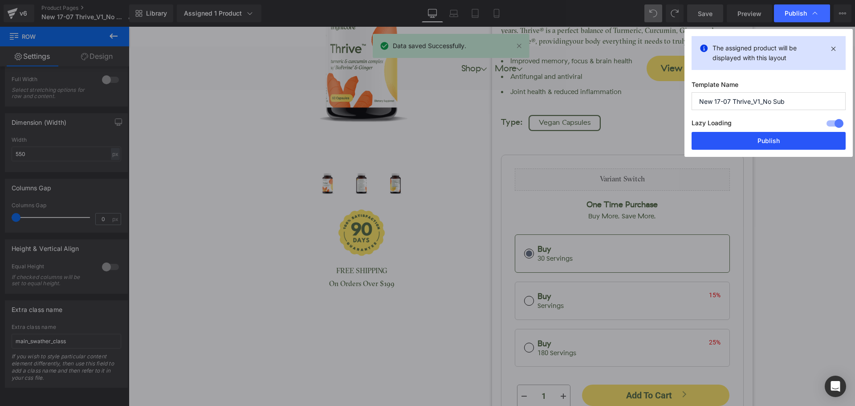
click at [782, 139] on button "Publish" at bounding box center [768, 141] width 154 height 18
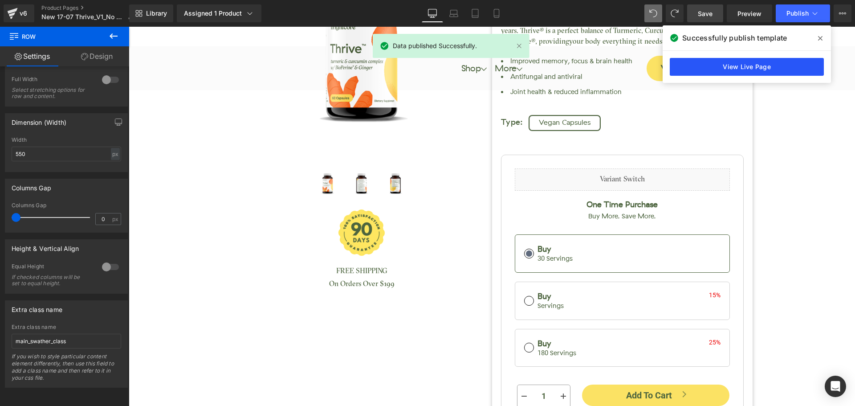
click at [746, 72] on link "View Live Page" at bounding box center [746, 67] width 154 height 18
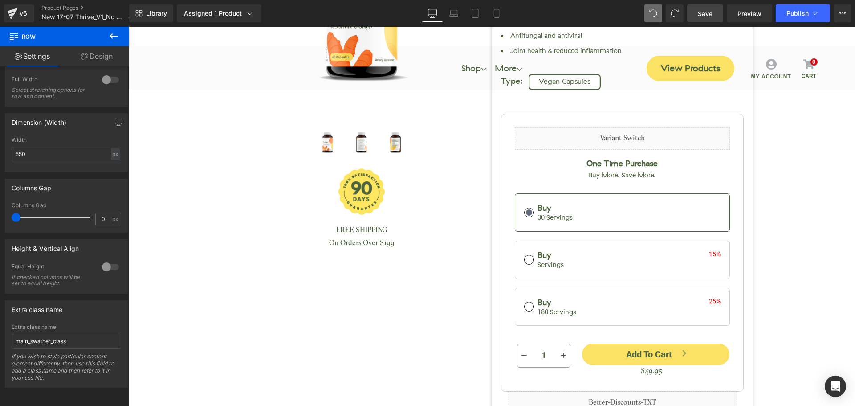
scroll to position [0, 0]
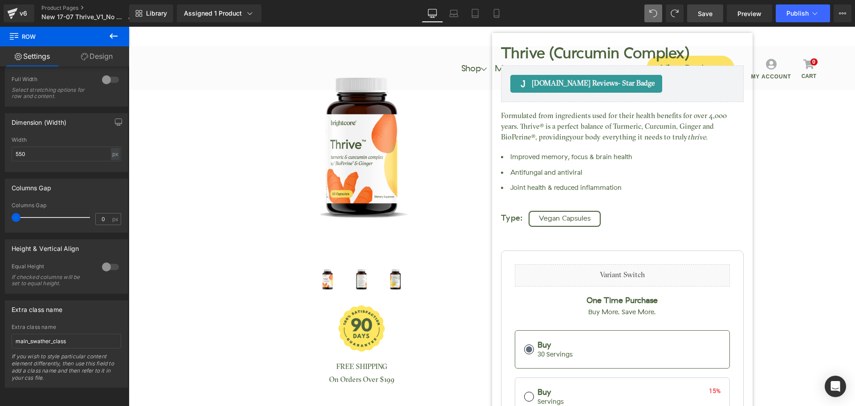
click at [695, 22] on link "Save" at bounding box center [705, 13] width 36 height 18
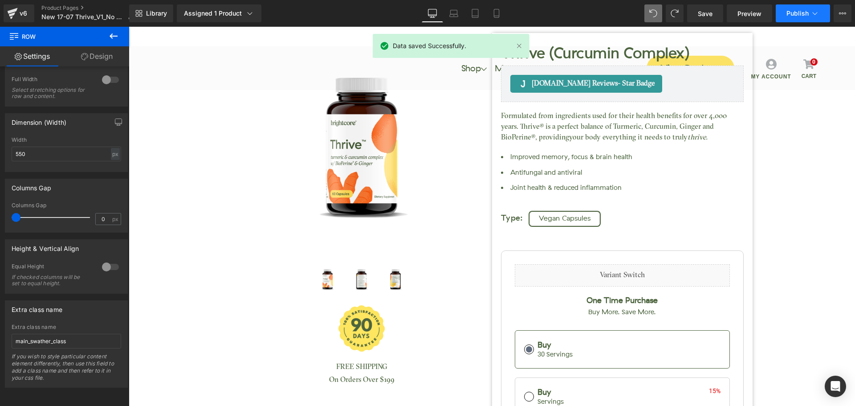
click at [793, 13] on span "Publish" at bounding box center [797, 13] width 22 height 7
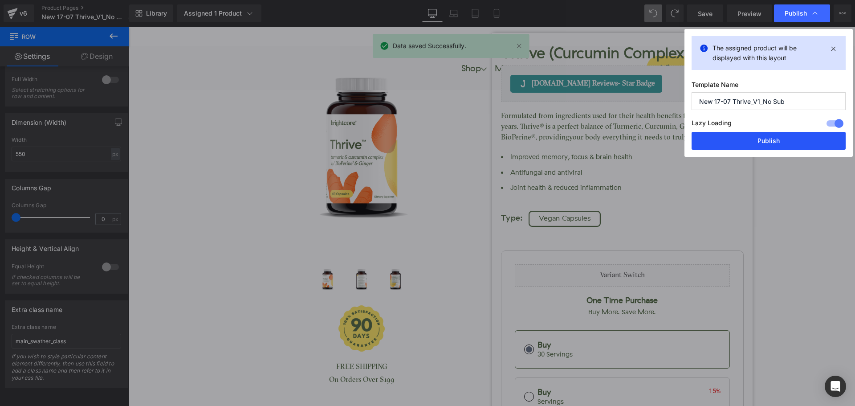
click at [784, 138] on button "Publish" at bounding box center [768, 141] width 154 height 18
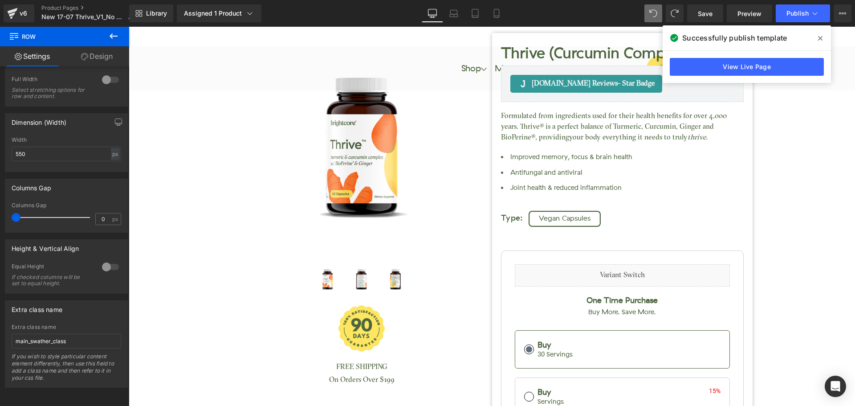
drag, startPoint x: 823, startPoint y: 41, endPoint x: 693, endPoint y: 13, distance: 132.8
click at [823, 41] on span at bounding box center [820, 38] width 14 height 14
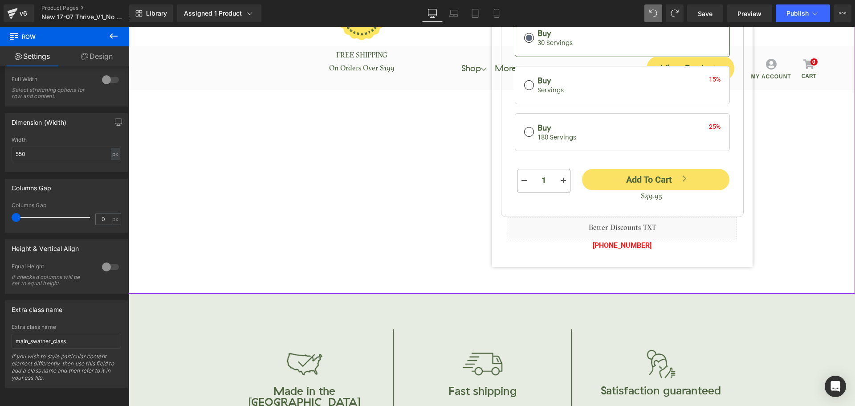
scroll to position [312, 0]
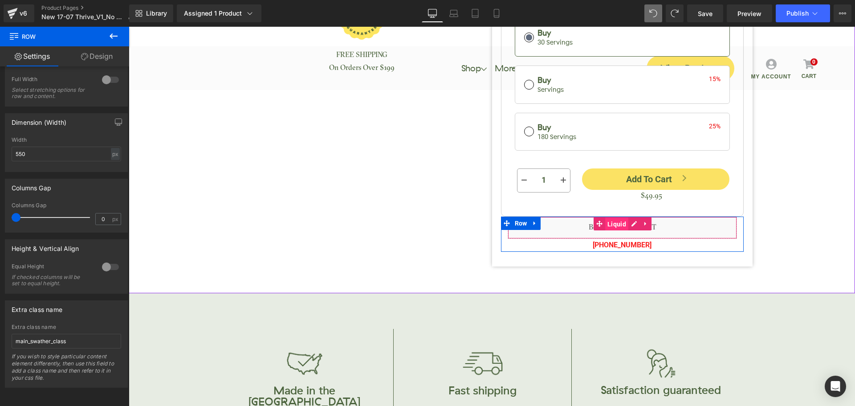
click at [620, 224] on span "Liquid" at bounding box center [616, 223] width 23 height 13
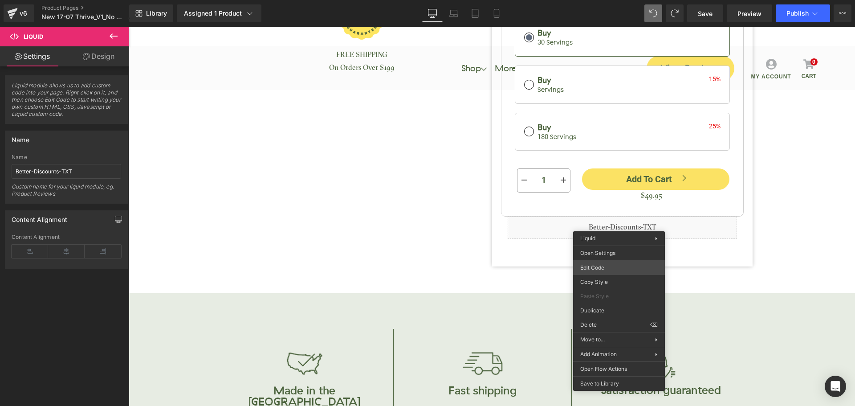
click at [603, 0] on div "Liquid You are previewing how the will restyle your page. You can not edit Elem…" at bounding box center [427, 0] width 855 height 0
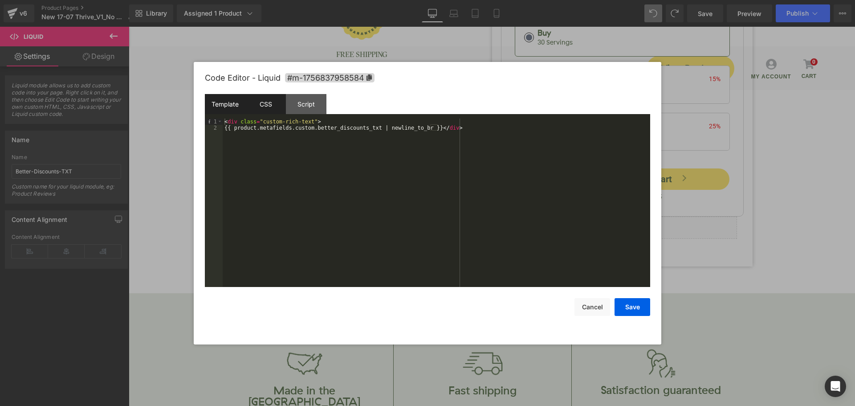
click at [268, 104] on div "CSS" at bounding box center [265, 104] width 41 height 20
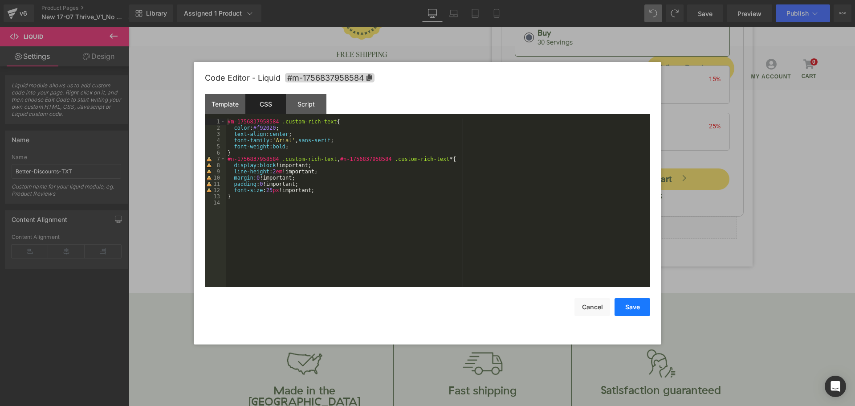
click at [626, 307] on button "Save" at bounding box center [632, 307] width 36 height 18
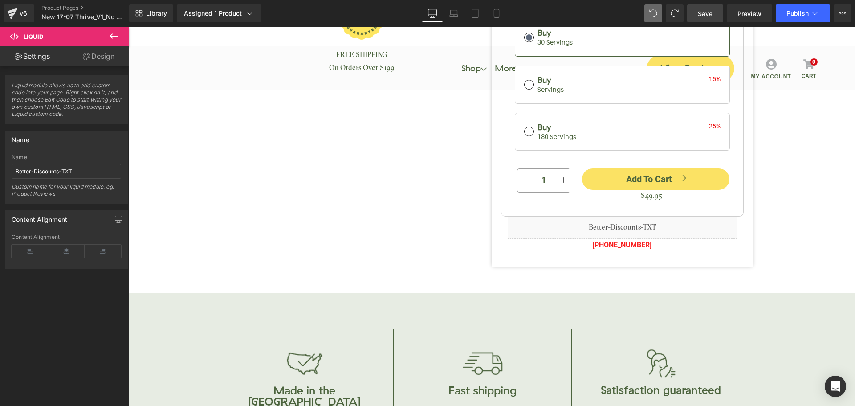
click at [705, 16] on span "Save" at bounding box center [705, 13] width 15 height 9
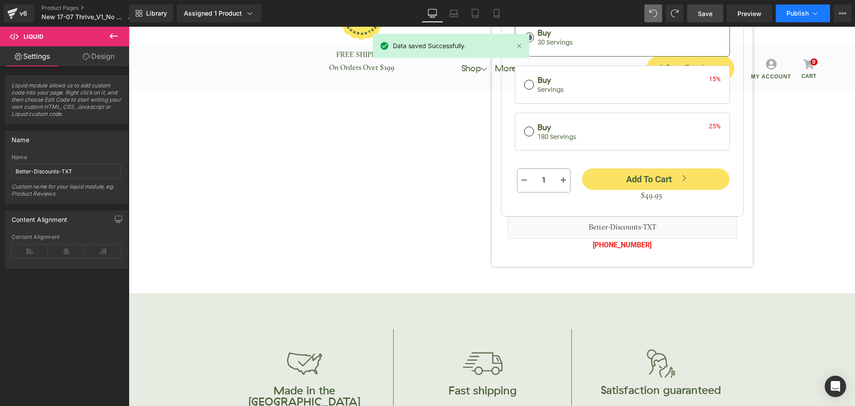
click at [801, 14] on span "Publish" at bounding box center [797, 13] width 22 height 7
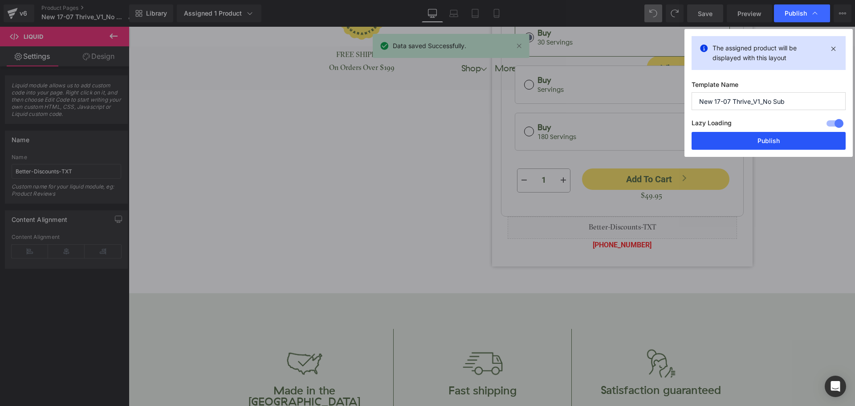
drag, startPoint x: 777, startPoint y: 142, endPoint x: 647, endPoint y: 116, distance: 132.3
click at [777, 142] on button "Publish" at bounding box center [768, 141] width 154 height 18
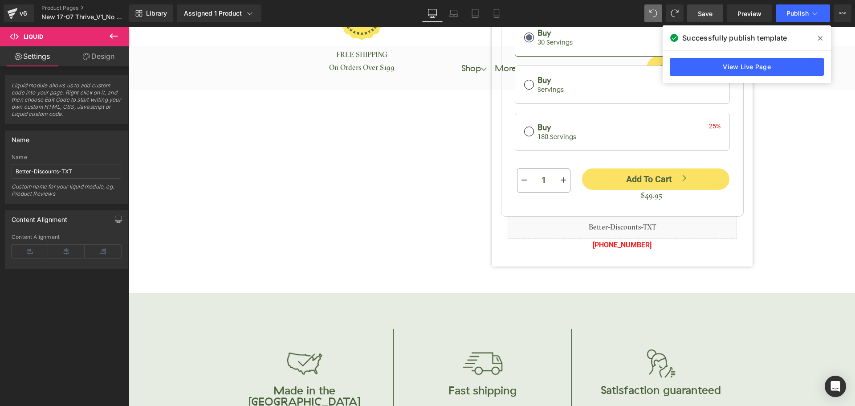
drag, startPoint x: 820, startPoint y: 37, endPoint x: 690, endPoint y: 8, distance: 133.5
click at [820, 37] on icon at bounding box center [820, 38] width 4 height 7
